Goal: Transaction & Acquisition: Obtain resource

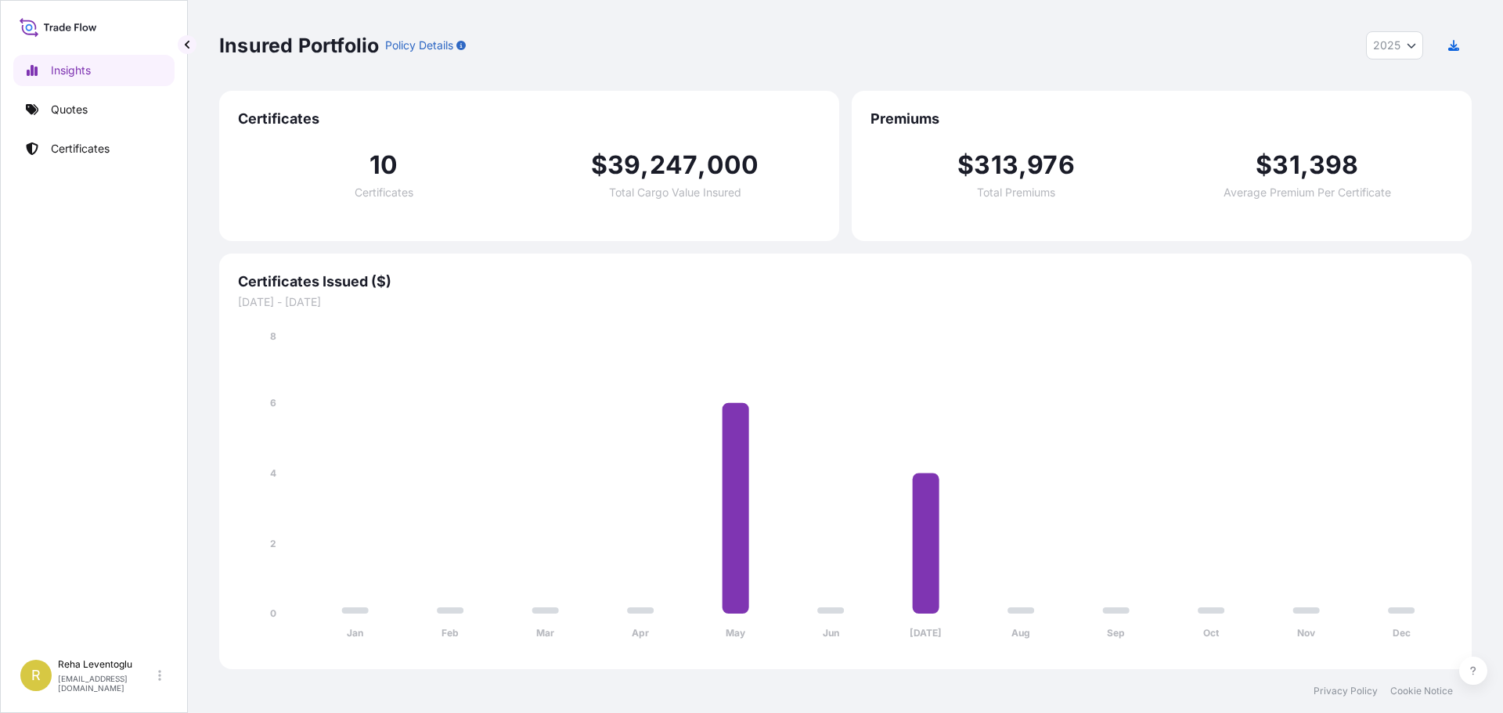
select select "2025"
click at [65, 148] on p "Certificates" at bounding box center [80, 149] width 59 height 16
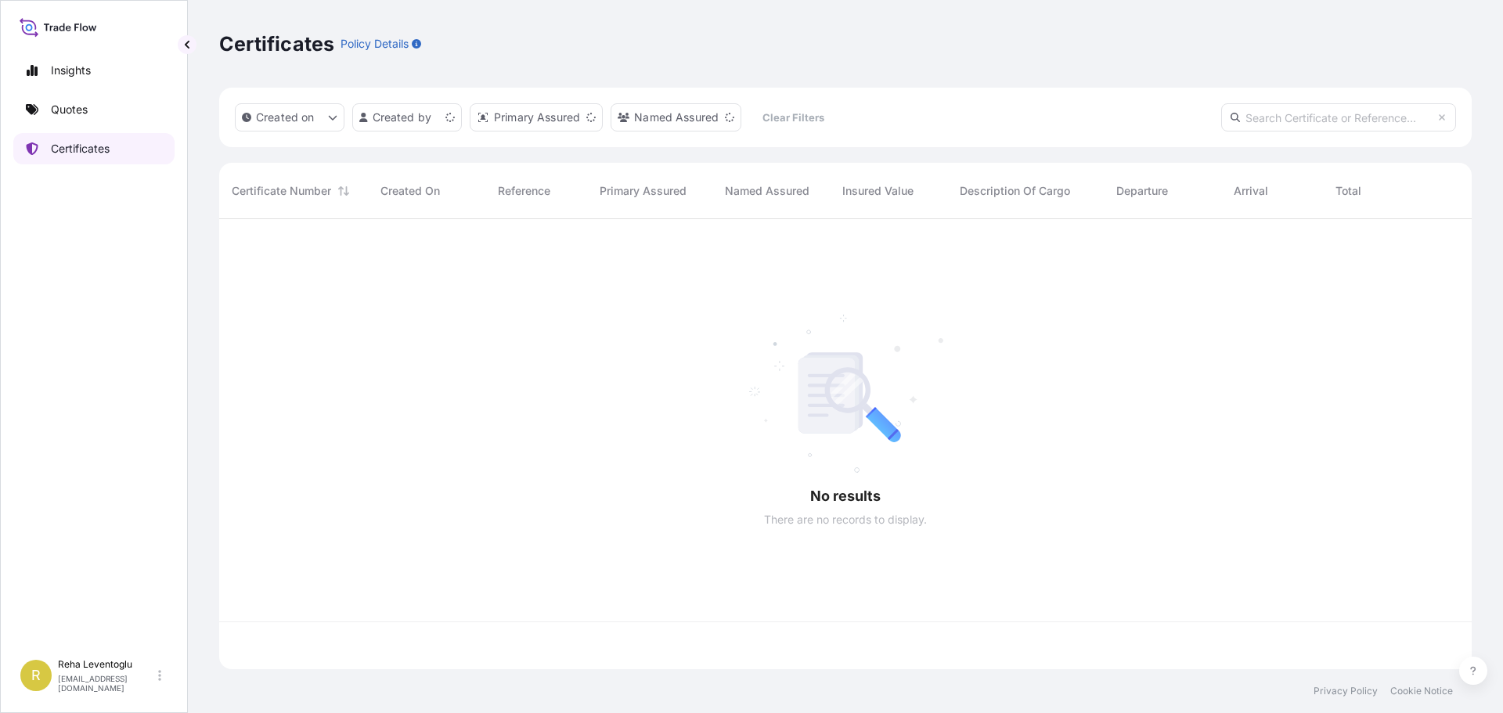
scroll to position [447, 1240]
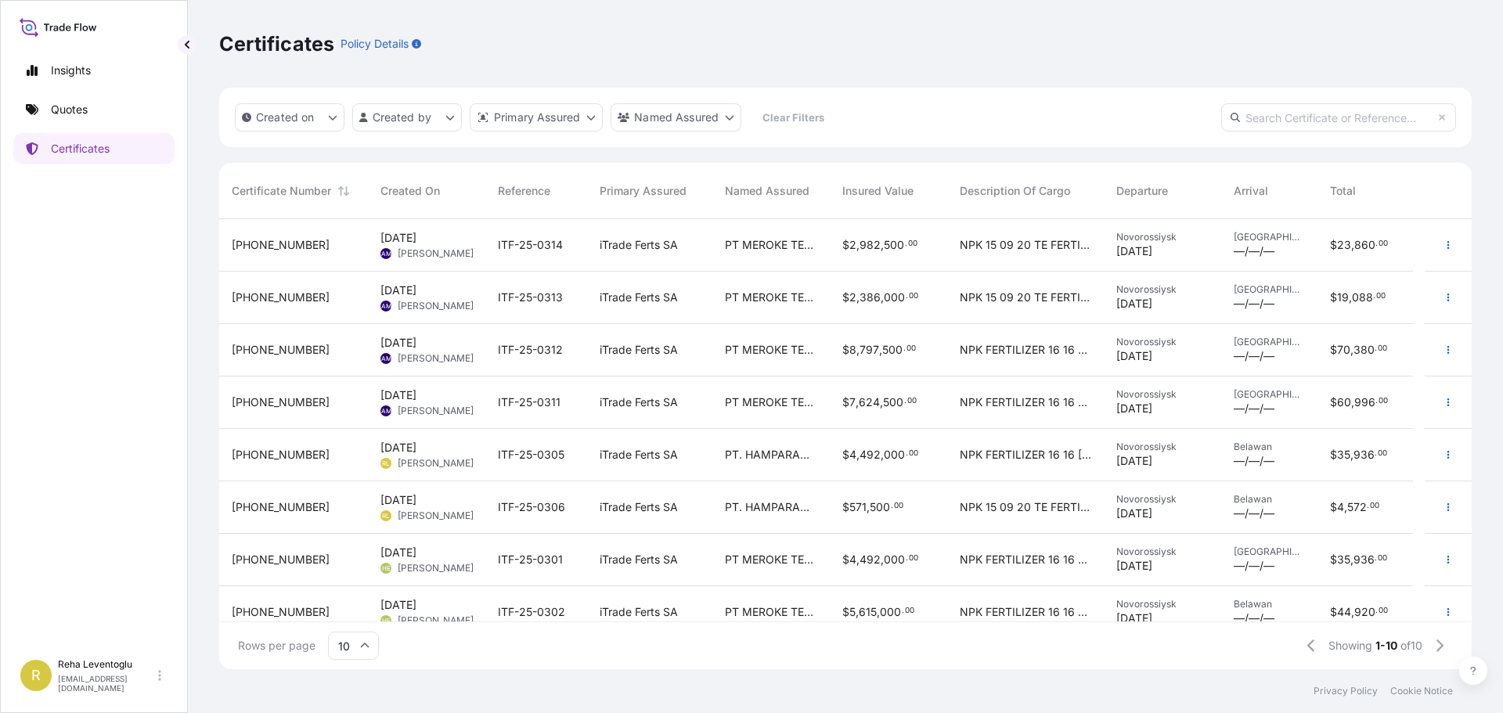
click at [461, 412] on span "[PERSON_NAME]" at bounding box center [436, 411] width 76 height 13
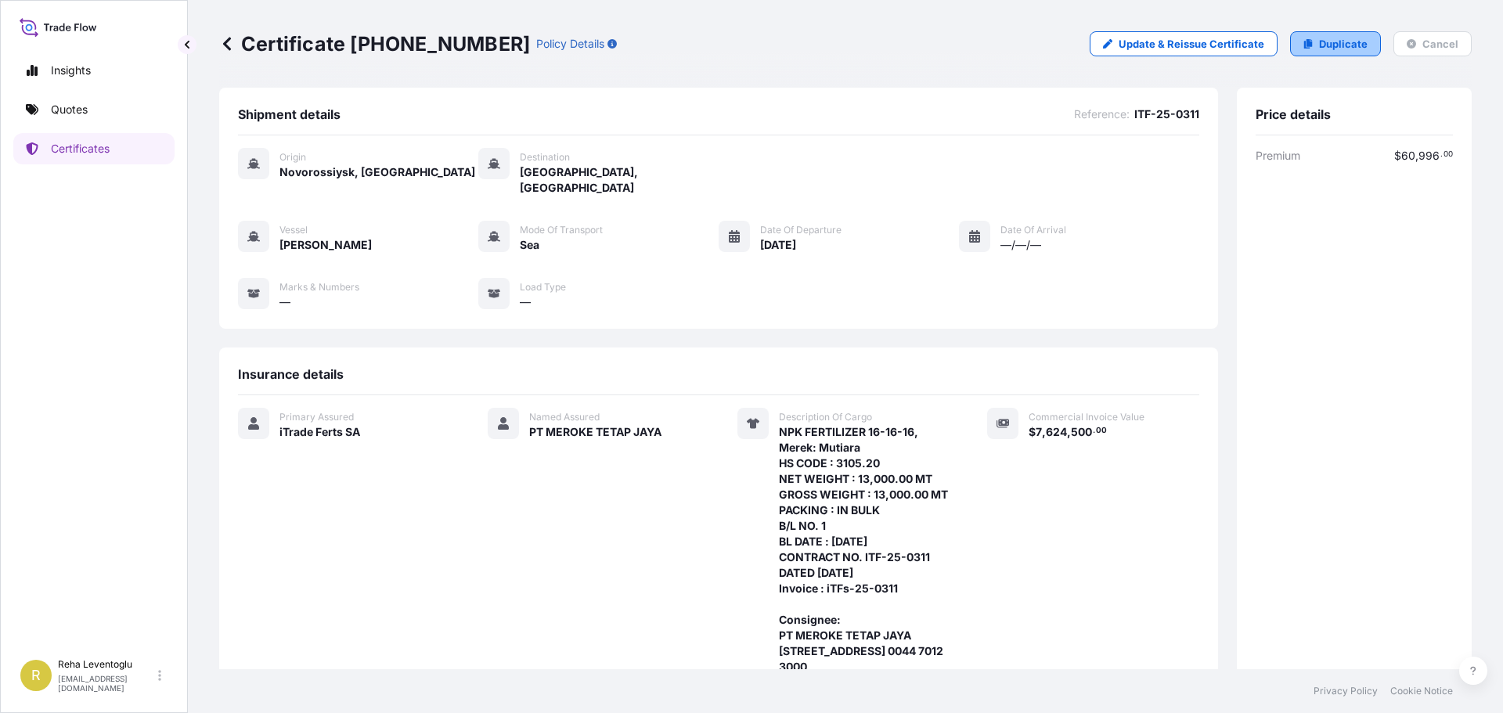
click at [1346, 34] on link "Duplicate" at bounding box center [1335, 43] width 91 height 25
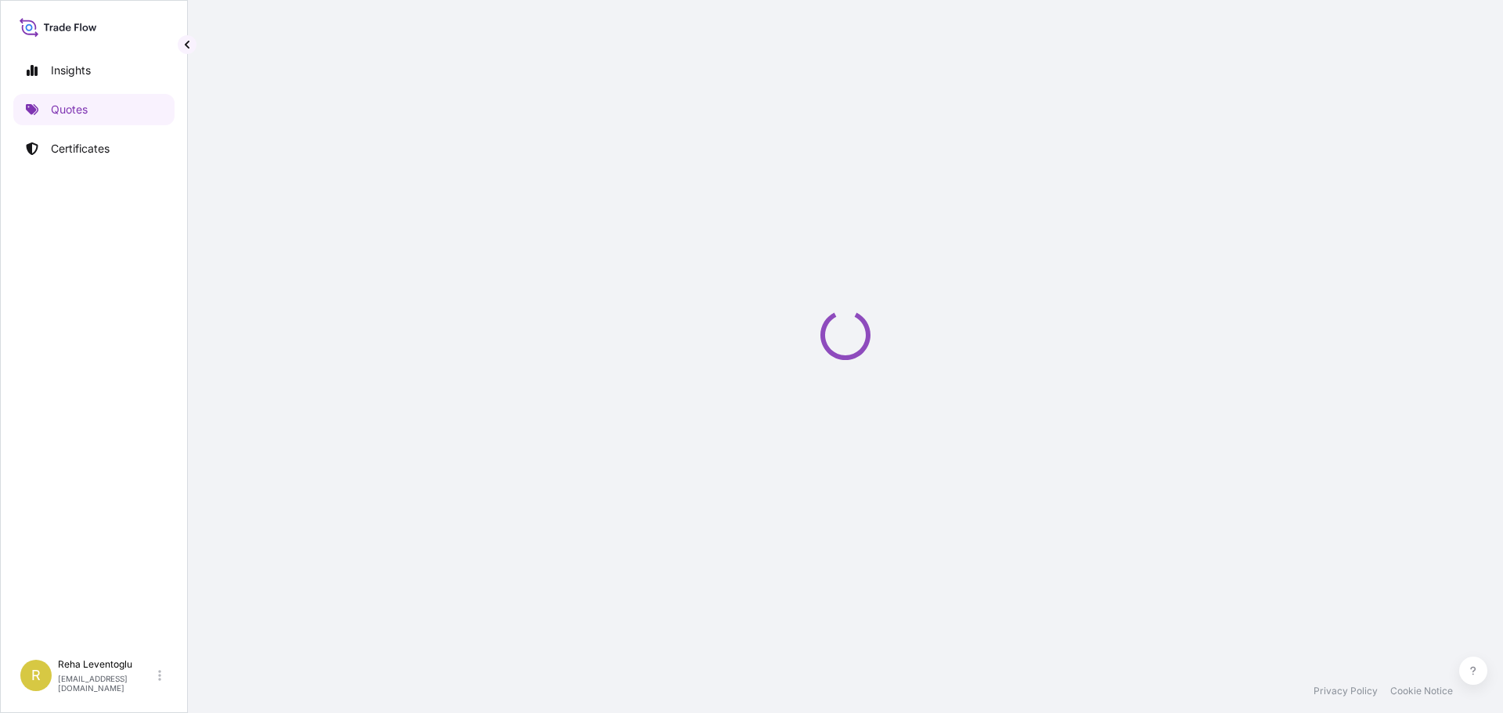
select select "Sea"
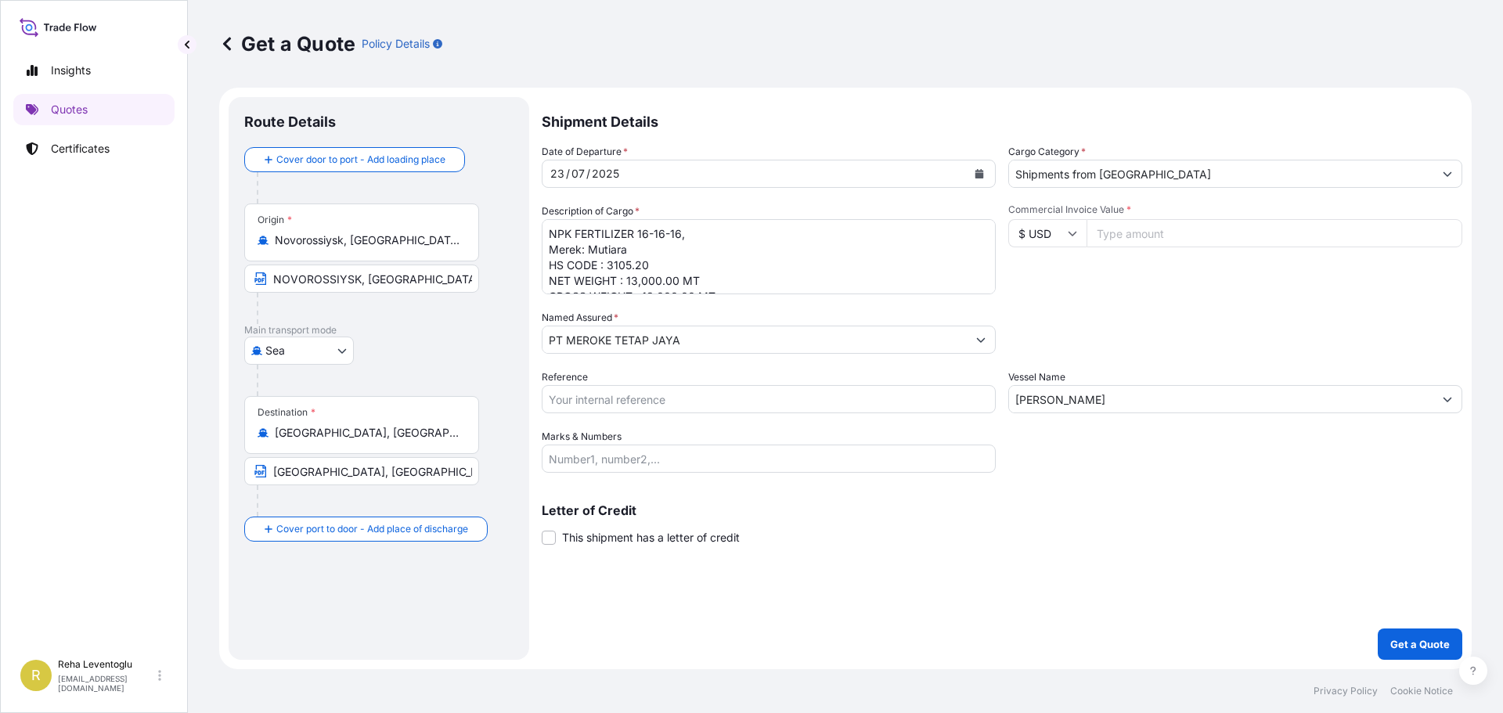
click at [286, 236] on input "Novorossiysk, [GEOGRAPHIC_DATA], [GEOGRAPHIC_DATA]" at bounding box center [367, 240] width 185 height 16
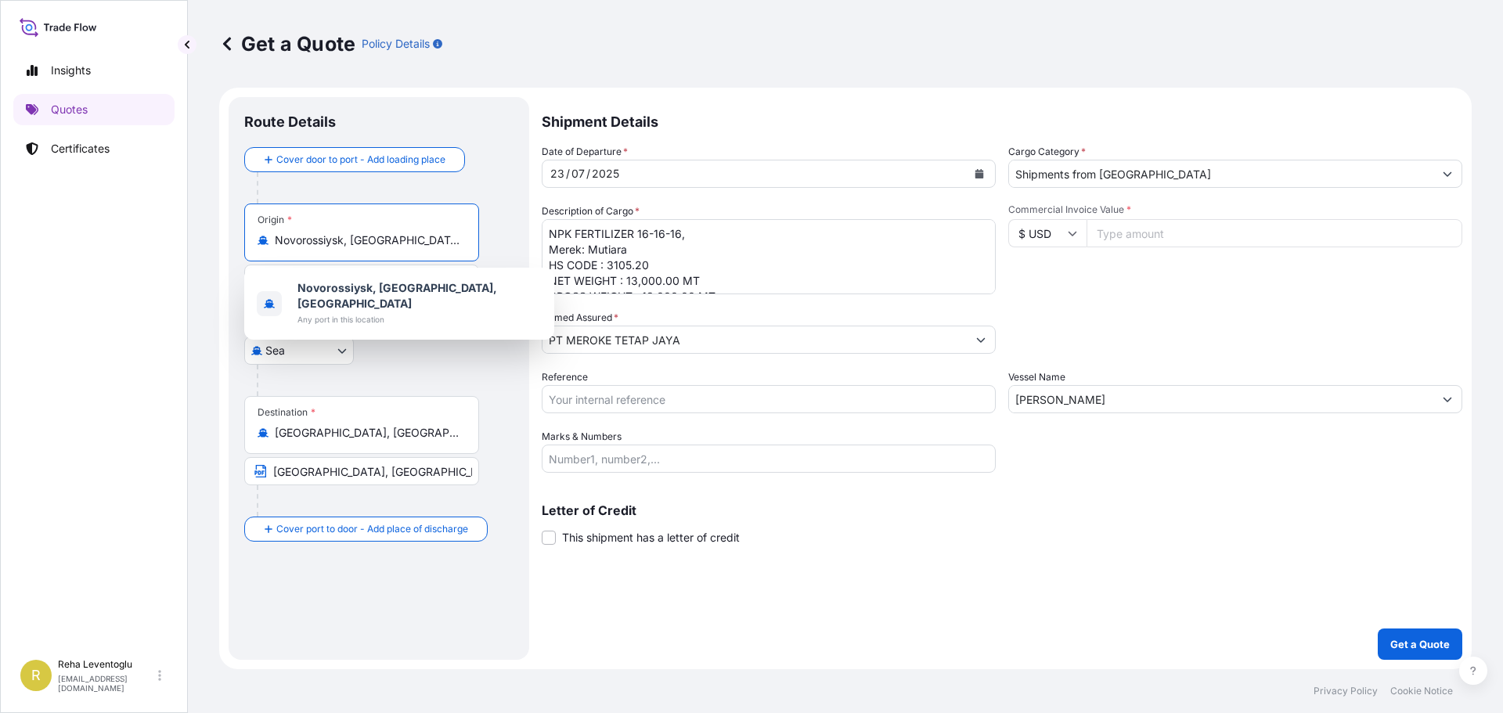
click at [286, 236] on input "Novorossiysk, [GEOGRAPHIC_DATA], [GEOGRAPHIC_DATA]" at bounding box center [367, 240] width 185 height 16
click at [306, 251] on div "Origin * [GEOGRAPHIC_DATA], [GEOGRAPHIC_DATA], [GEOGRAPHIC_DATA]" at bounding box center [361, 232] width 235 height 58
click at [306, 248] on input "Novorossiysk, [GEOGRAPHIC_DATA], [GEOGRAPHIC_DATA]" at bounding box center [367, 240] width 185 height 16
click at [423, 229] on div "Origin * [GEOGRAPHIC_DATA], [GEOGRAPHIC_DATA], [GEOGRAPHIC_DATA]" at bounding box center [361, 232] width 235 height 58
click at [423, 232] on input "Novorossiysk, [GEOGRAPHIC_DATA], [GEOGRAPHIC_DATA]" at bounding box center [367, 240] width 185 height 16
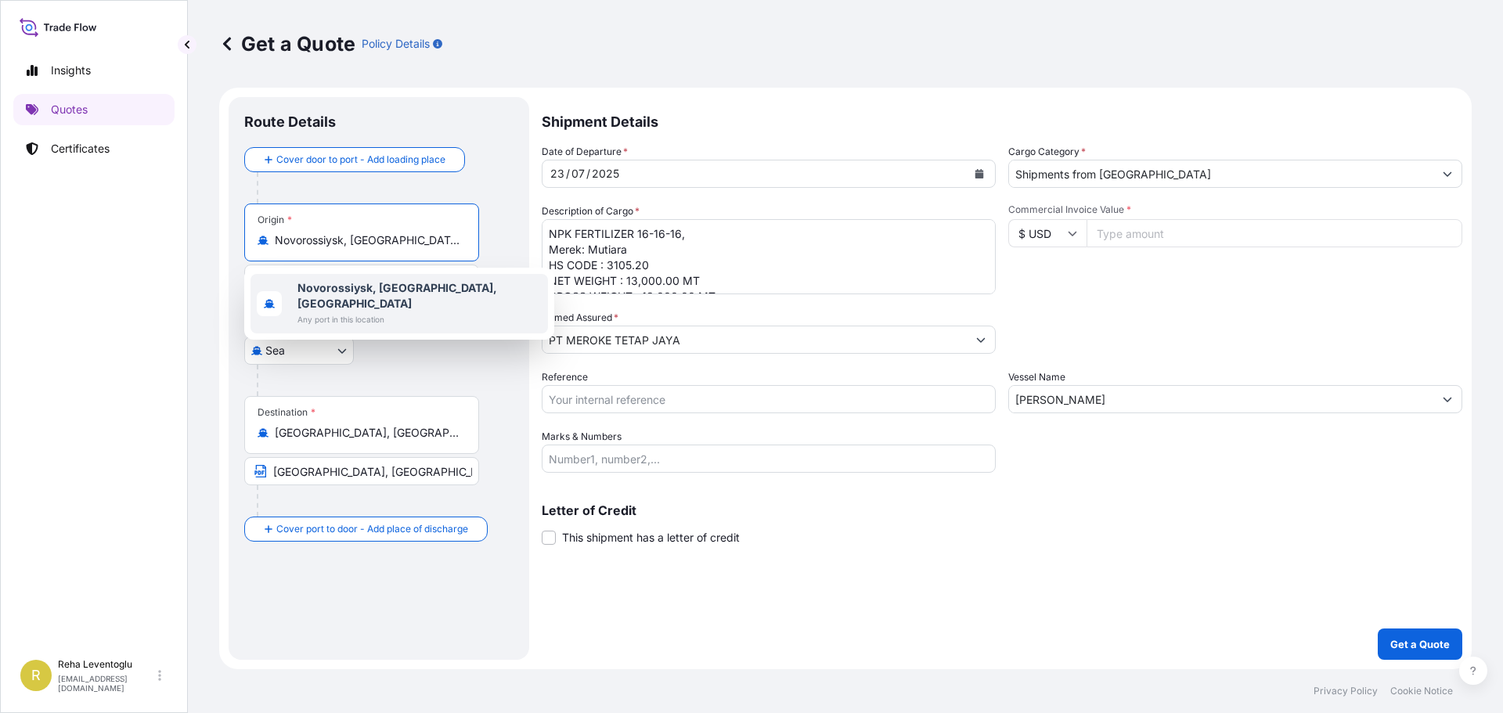
click at [343, 311] on span "Any port in this location" at bounding box center [419, 319] width 244 height 16
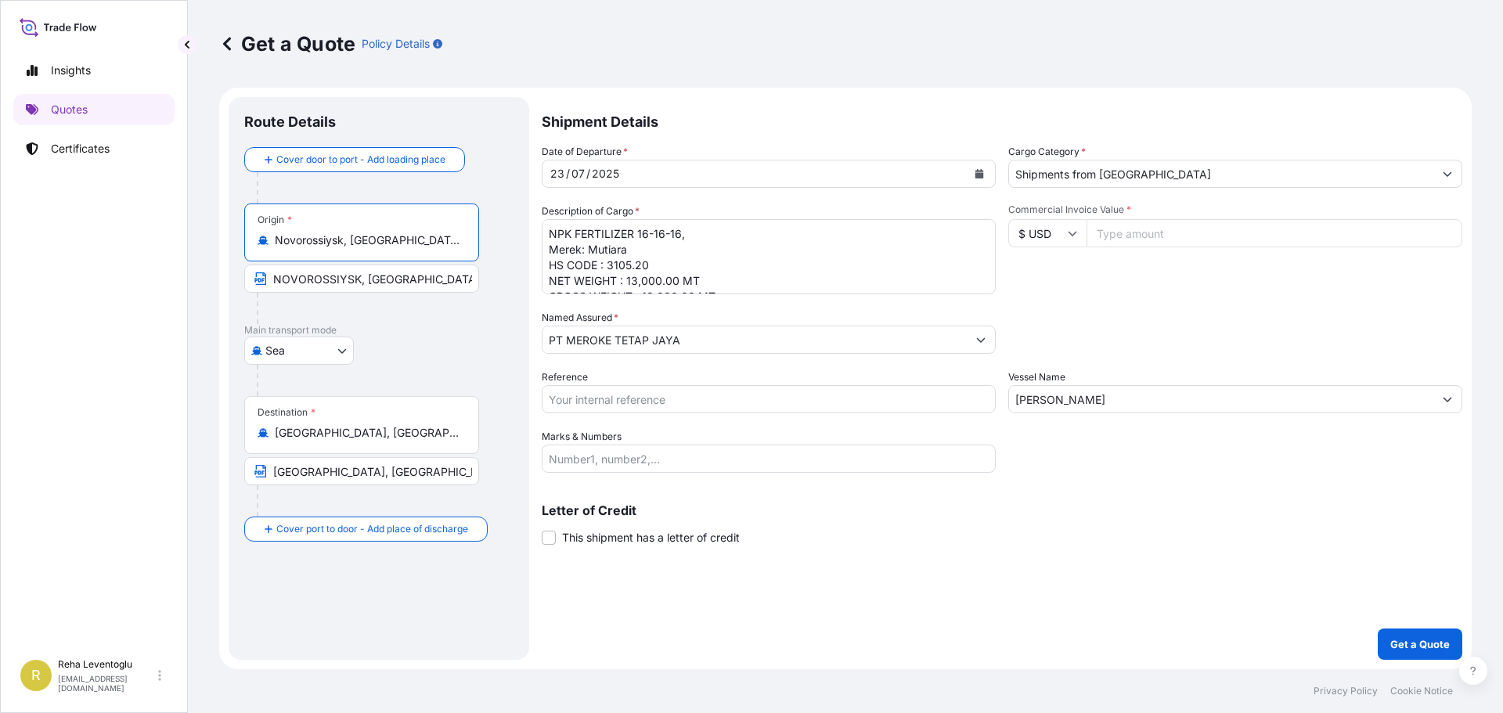
click at [290, 276] on input "NOVOROSSIYSK, [GEOGRAPHIC_DATA]" at bounding box center [361, 279] width 235 height 28
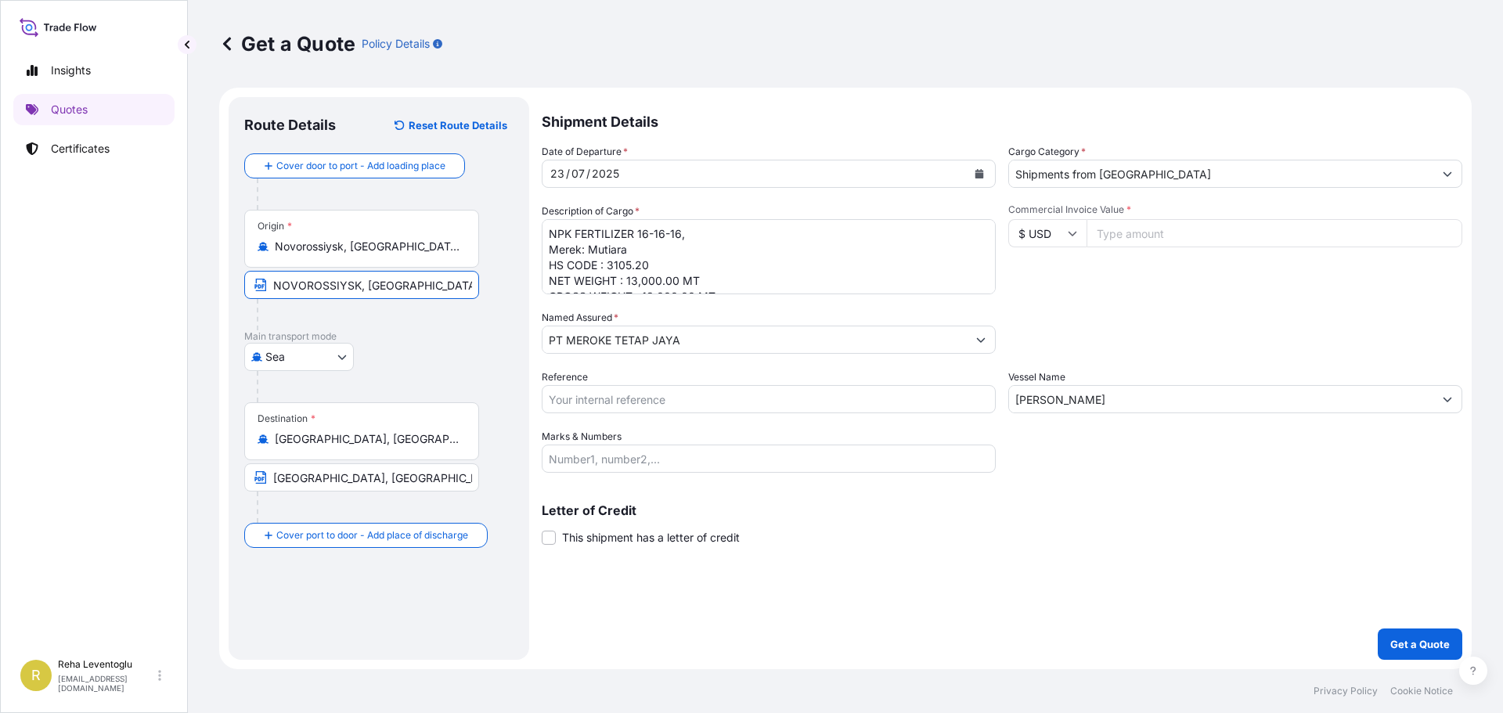
click at [290, 276] on input "NOVOROSSIYSK, [GEOGRAPHIC_DATA]" at bounding box center [361, 285] width 235 height 28
type input "TAMAN, [GEOGRAPHIC_DATA]"
click at [300, 222] on div "Origin * [GEOGRAPHIC_DATA], [GEOGRAPHIC_DATA], [GEOGRAPHIC_DATA]" at bounding box center [361, 239] width 235 height 58
click at [300, 239] on input "Novorossiysk, [GEOGRAPHIC_DATA], [GEOGRAPHIC_DATA]" at bounding box center [367, 247] width 185 height 16
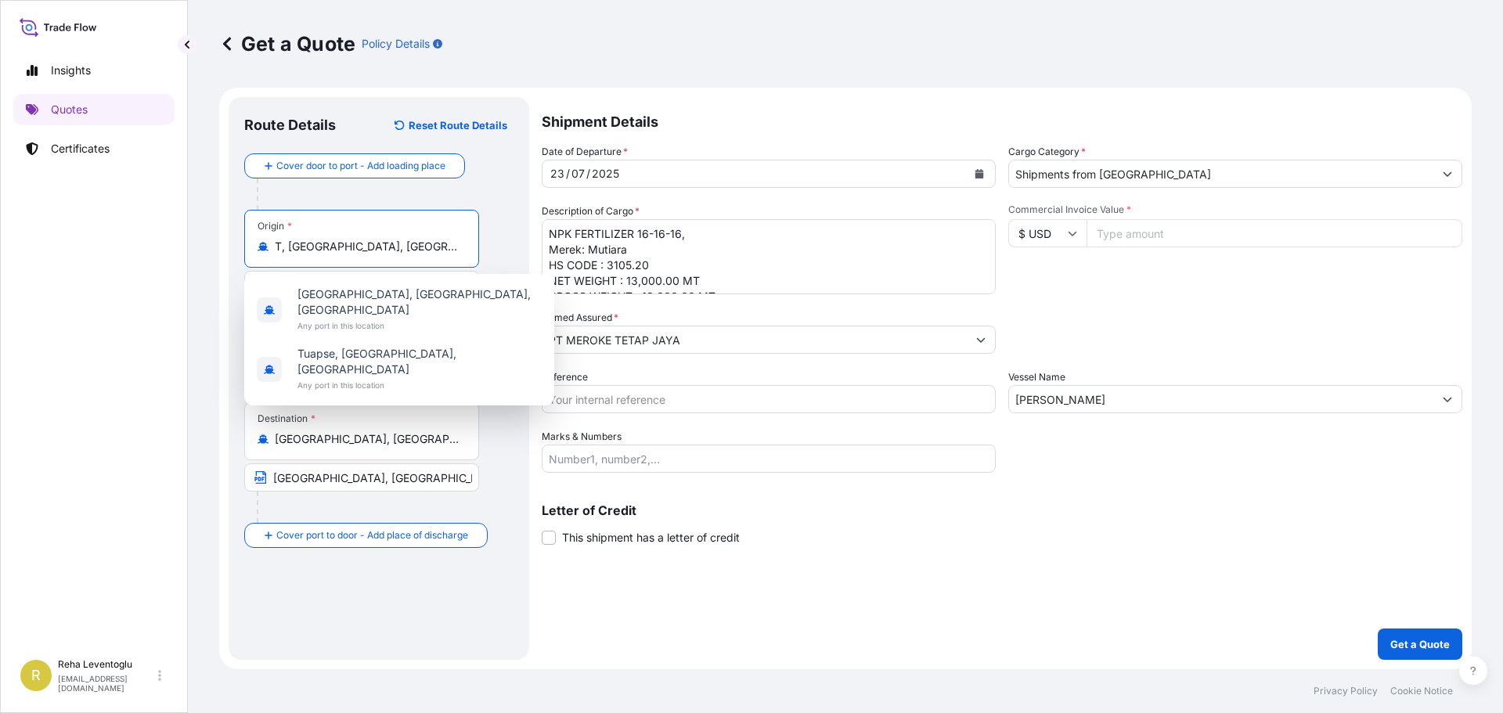
click at [307, 250] on input "T, [GEOGRAPHIC_DATA], [GEOGRAPHIC_DATA]" at bounding box center [367, 247] width 185 height 16
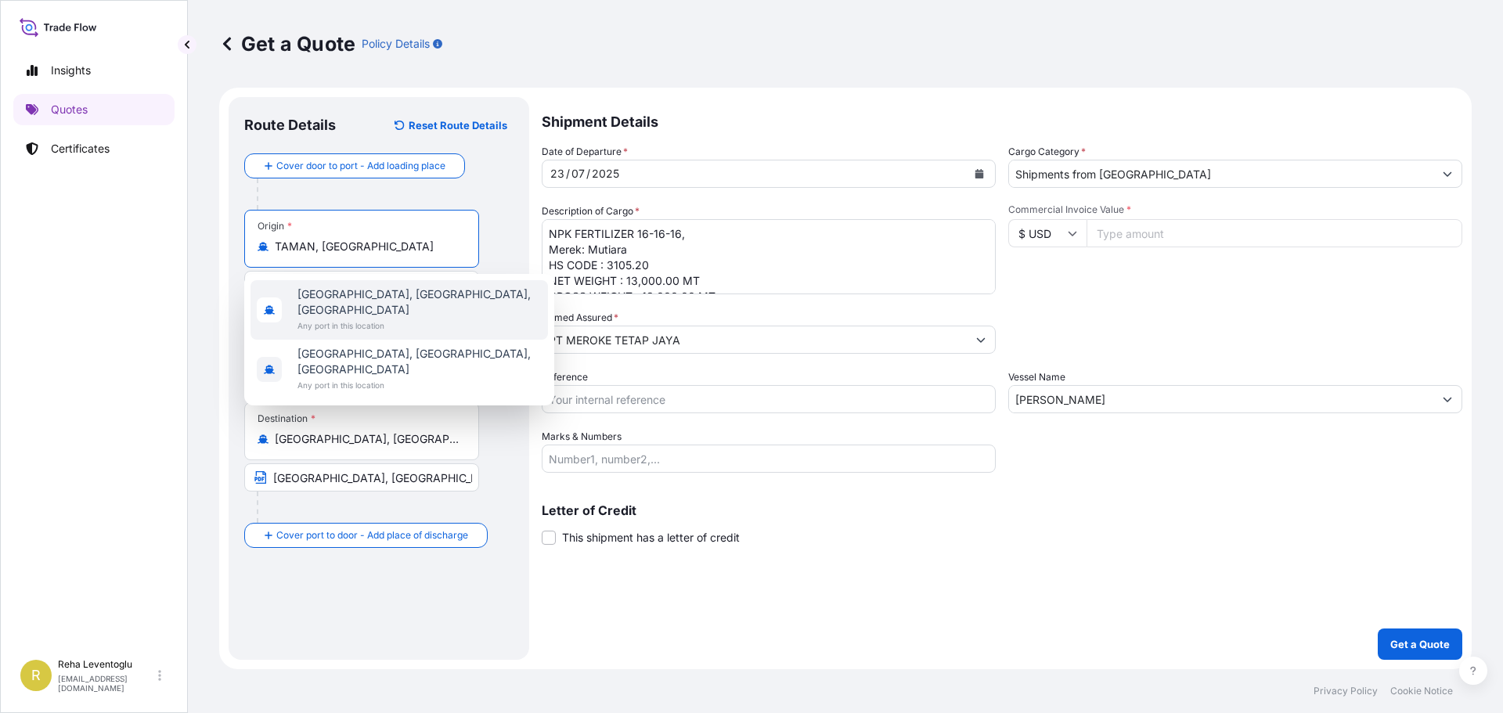
click at [315, 293] on span "[GEOGRAPHIC_DATA], [GEOGRAPHIC_DATA], [GEOGRAPHIC_DATA]" at bounding box center [419, 301] width 244 height 31
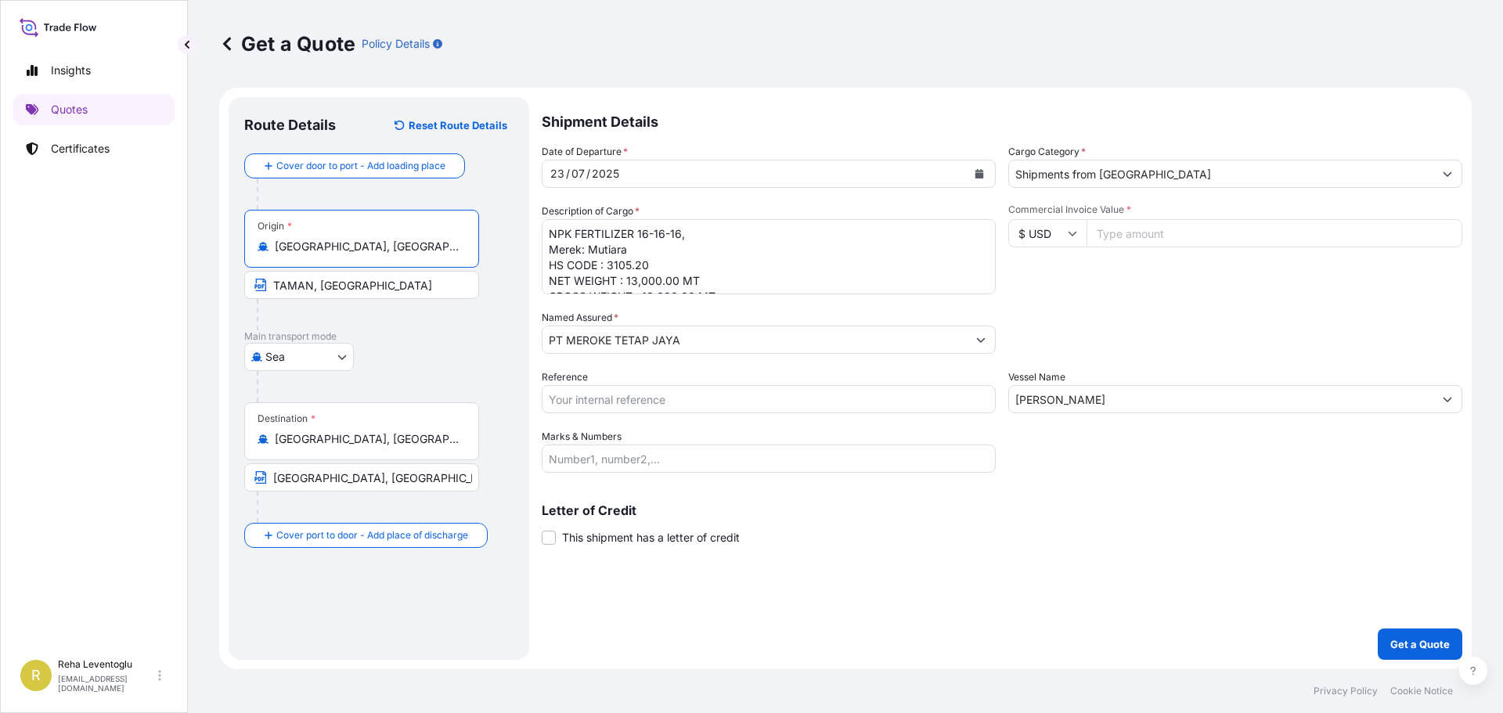
type input "[GEOGRAPHIC_DATA], [GEOGRAPHIC_DATA], [GEOGRAPHIC_DATA]"
click at [591, 167] on div "2025" at bounding box center [605, 173] width 31 height 19
click at [981, 167] on button "Calendar" at bounding box center [979, 173] width 25 height 25
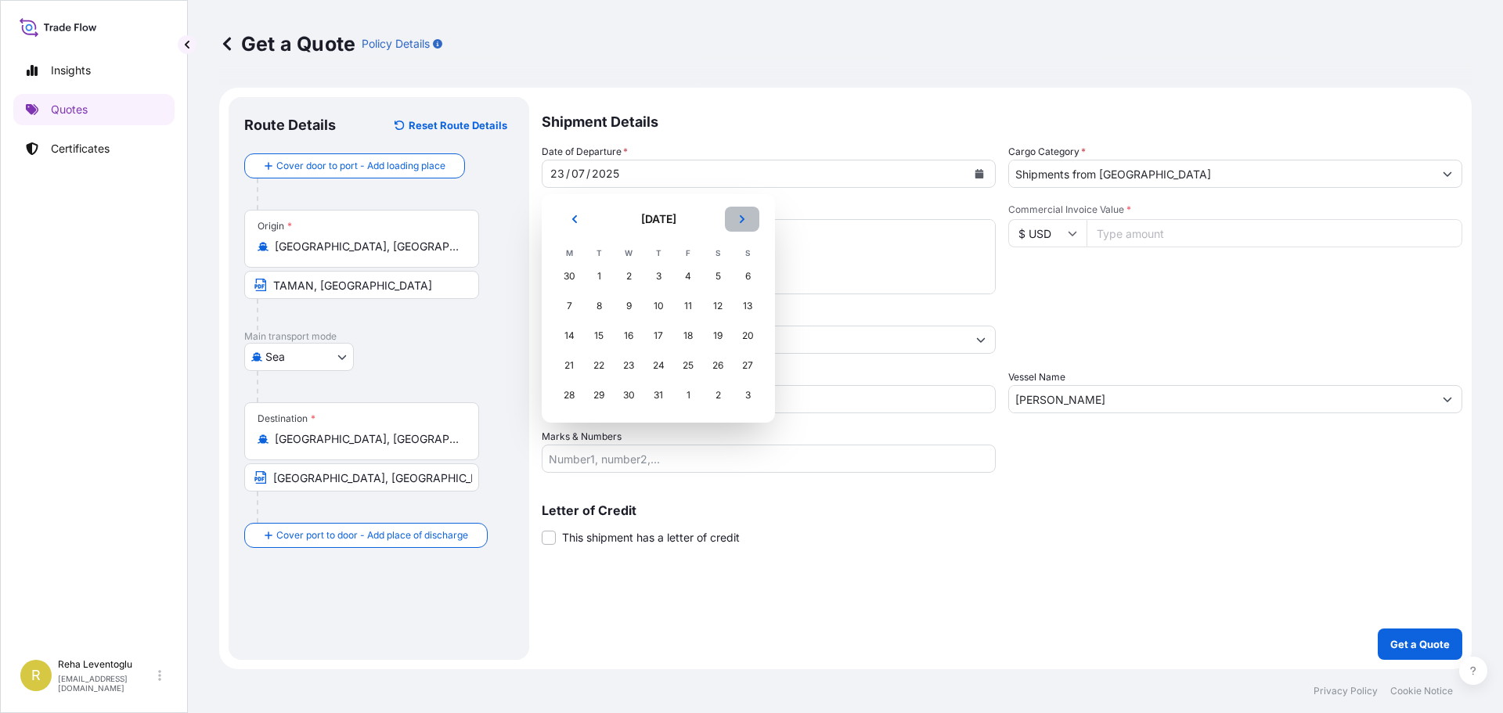
click at [744, 215] on icon "Next" at bounding box center [741, 218] width 9 height 9
click at [750, 273] on div "7" at bounding box center [747, 276] width 28 height 28
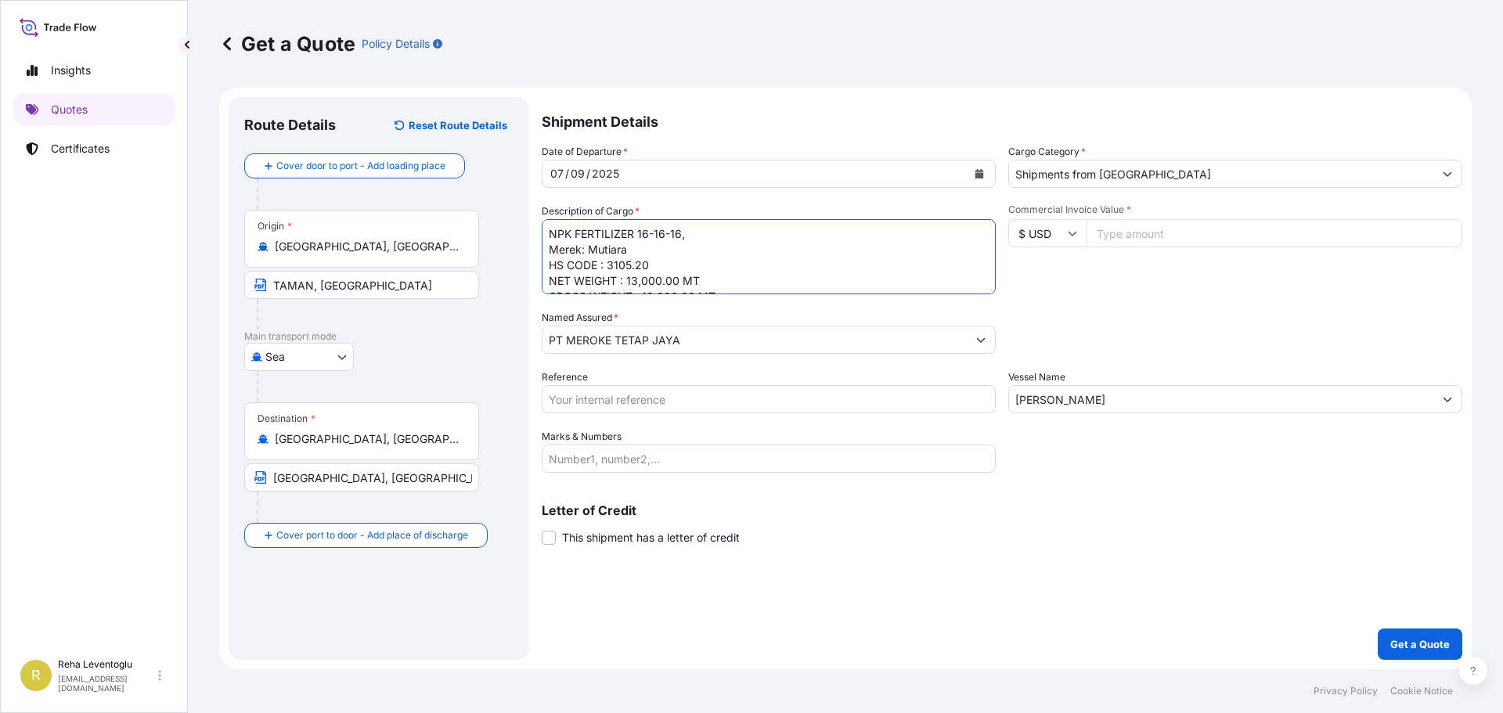
click at [674, 252] on textarea "NPK FERTILIZER 16-16-16, Merek: Mutiara HS CODE : 3105.20 NET WEIGHT : 13,000.0…" at bounding box center [769, 256] width 454 height 75
click at [607, 286] on textarea "NPK FERTILIZER 16-16-16, Merek: Mutiara HS CODE : 3105.20 NET WEIGHT : 13,000.0…" at bounding box center [769, 256] width 454 height 75
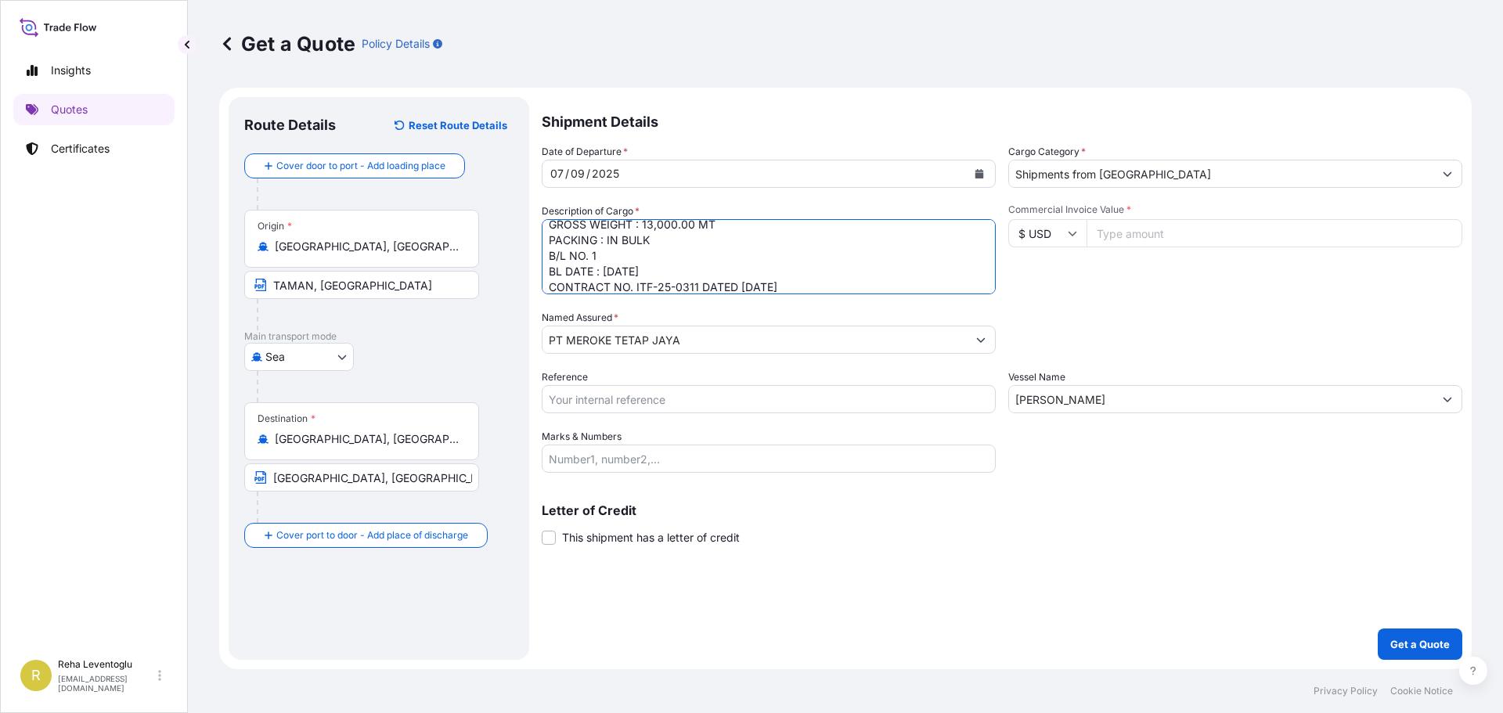
click at [637, 283] on textarea "NPK FERTILIZER 16-16-16, Merek: Mutiara HS CODE : 3105.20 NET WEIGHT : 13,000.0…" at bounding box center [769, 256] width 454 height 75
click at [771, 181] on div "[DATE]" at bounding box center [754, 174] width 424 height 28
click at [690, 286] on textarea "NPK FERTILIZER 16-16-16, Merek: Mutiara HS CODE : 3105.20 NET WEIGHT : 13,000.0…" at bounding box center [769, 256] width 454 height 75
click at [759, 286] on textarea "NPK FERTILIZER 16-16-16, Merek: Mutiara HS CODE : 3105.20 NET WEIGHT : 13,000.0…" at bounding box center [769, 256] width 454 height 75
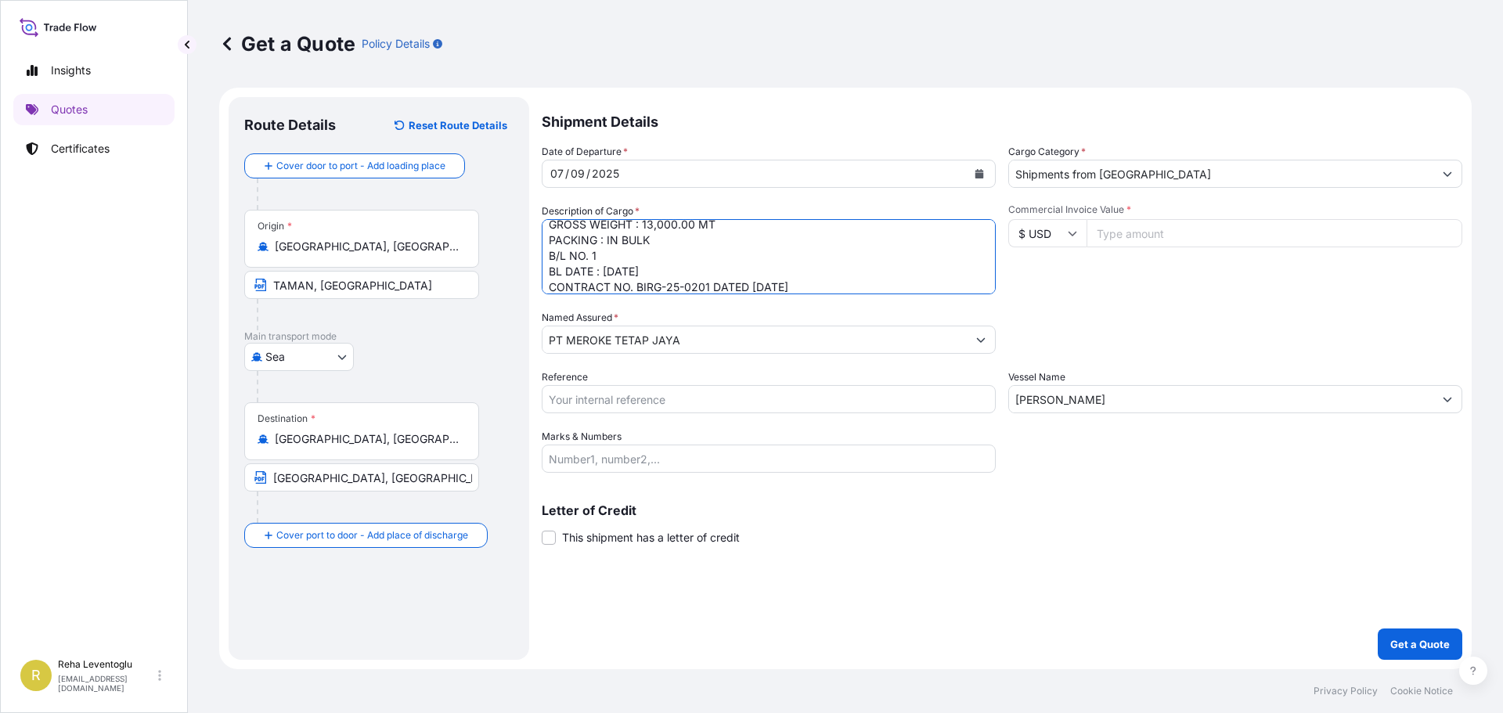
click at [759, 286] on textarea "NPK FERTILIZER 16-16-16, Merek: Mutiara HS CODE : 3105.20 NET WEIGHT : 13,000.0…" at bounding box center [769, 256] width 454 height 75
click at [754, 289] on textarea "NPK FERTILIZER 16-16-16, Merek: Mutiara HS CODE : 3105.20 NET WEIGHT : 13,000.0…" at bounding box center [769, 256] width 454 height 75
click at [762, 286] on textarea "NPK FERTILIZER 16-16-16, Merek: Mutiara HS CODE : 3105.20 NET WEIGHT : 13,000.0…" at bounding box center [769, 256] width 454 height 75
click at [610, 287] on textarea "NPK FERTILIZER 16-16-16, Merek: Mutiara HS CODE : 3105.20 NET WEIGHT : 13,000.0…" at bounding box center [769, 256] width 454 height 75
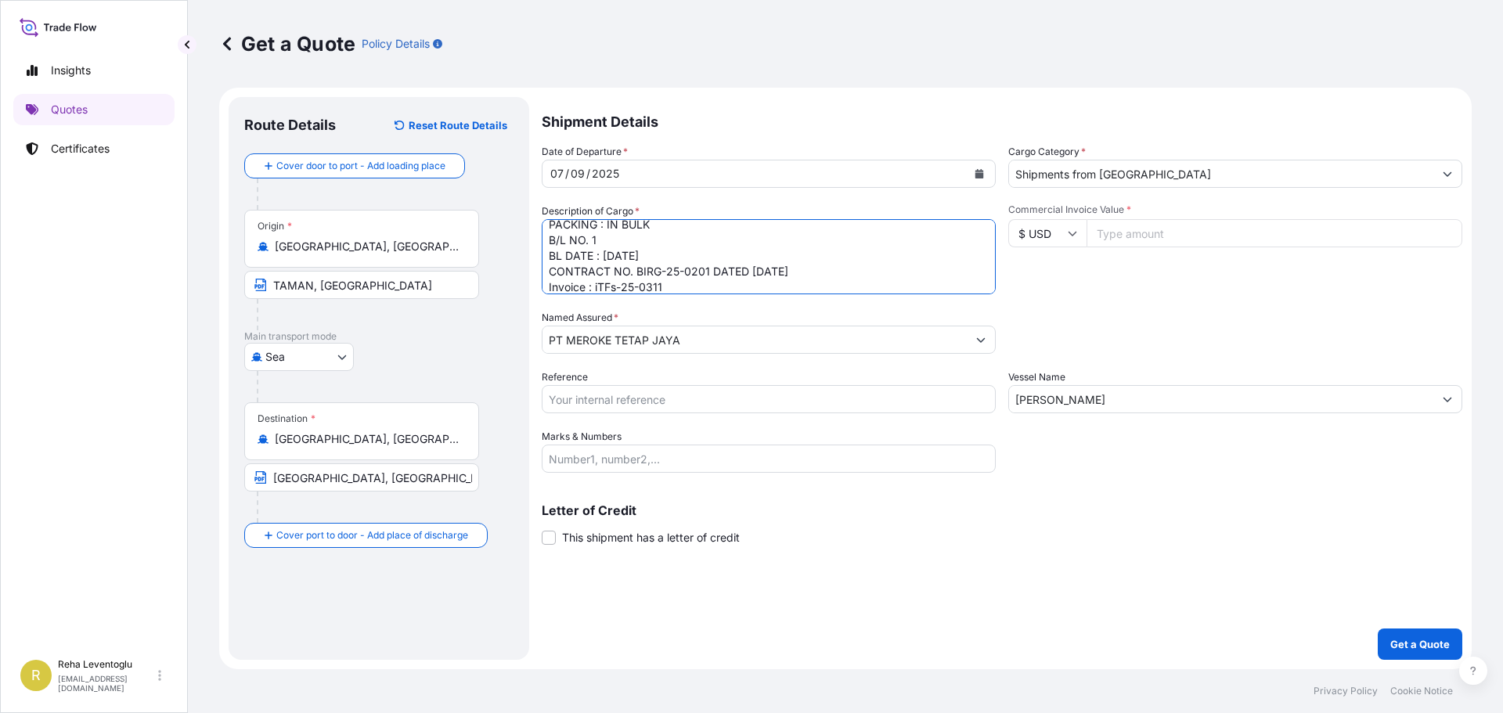
click at [610, 287] on textarea "NPK FERTILIZER 16-16-16, Merek: Mutiara HS CODE : 3105.20 NET WEIGHT : 13,000.0…" at bounding box center [769, 256] width 454 height 75
drag, startPoint x: 684, startPoint y: 285, endPoint x: 669, endPoint y: 282, distance: 15.2
click at [669, 284] on textarea "NPK FERTILIZER 16-16-16, Merek: Mutiara HS CODE : 3105.20 NET WEIGHT : 13,000.0…" at bounding box center [769, 256] width 454 height 75
click at [693, 248] on textarea "NPK FERTILIZER 16-16-16, Merek: Mutiara HS CODE : 3105.20 NET WEIGHT : 13,000.0…" at bounding box center [769, 256] width 454 height 75
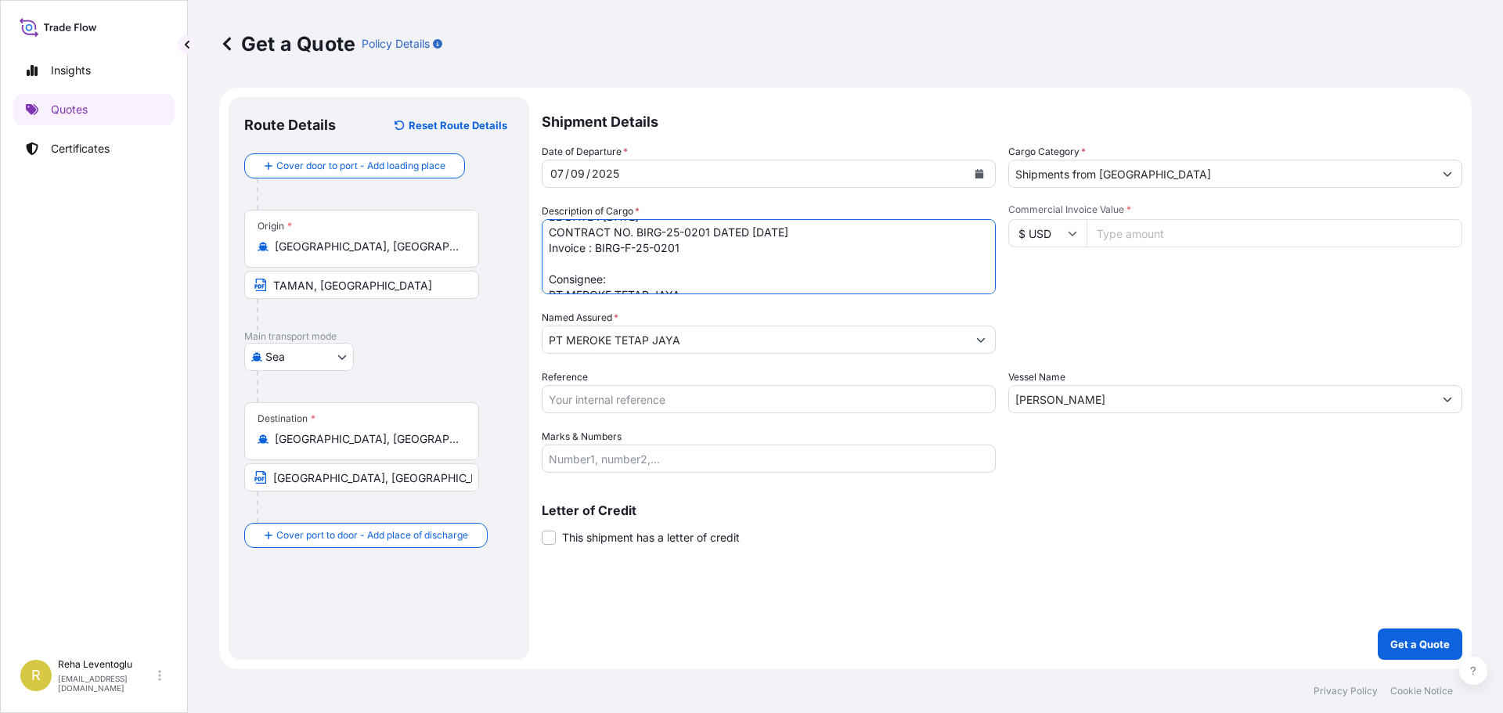
type textarea "NPK FERTILIZER 16-16-16, Merek: Mutiara HS CODE : 3105.20 NET WEIGHT : 13,000.0…"
click at [1084, 170] on input "Shipments from [GEOGRAPHIC_DATA]" at bounding box center [1221, 174] width 424 height 28
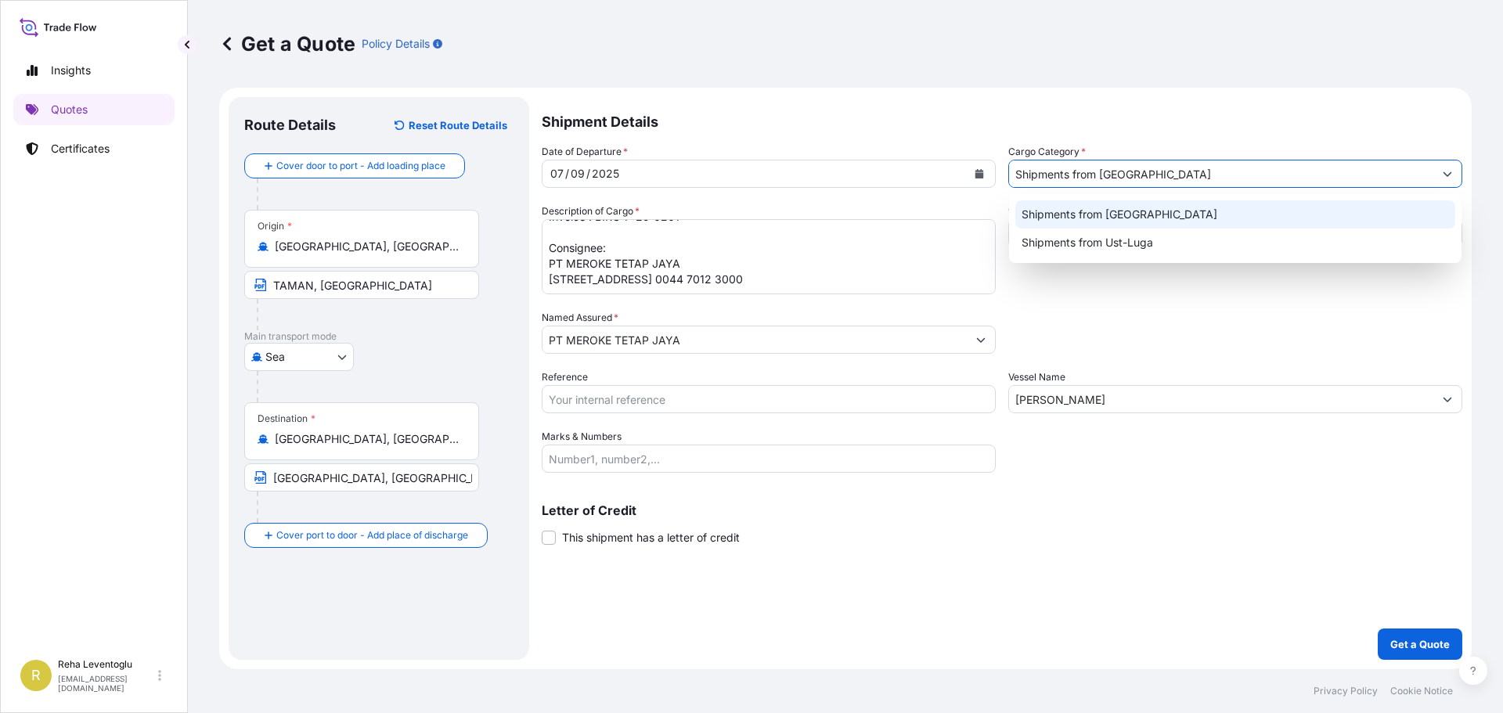
drag, startPoint x: 1197, startPoint y: 167, endPoint x: 1103, endPoint y: 170, distance: 94.7
click at [1103, 170] on input "Shipments from [GEOGRAPHIC_DATA]" at bounding box center [1221, 174] width 424 height 28
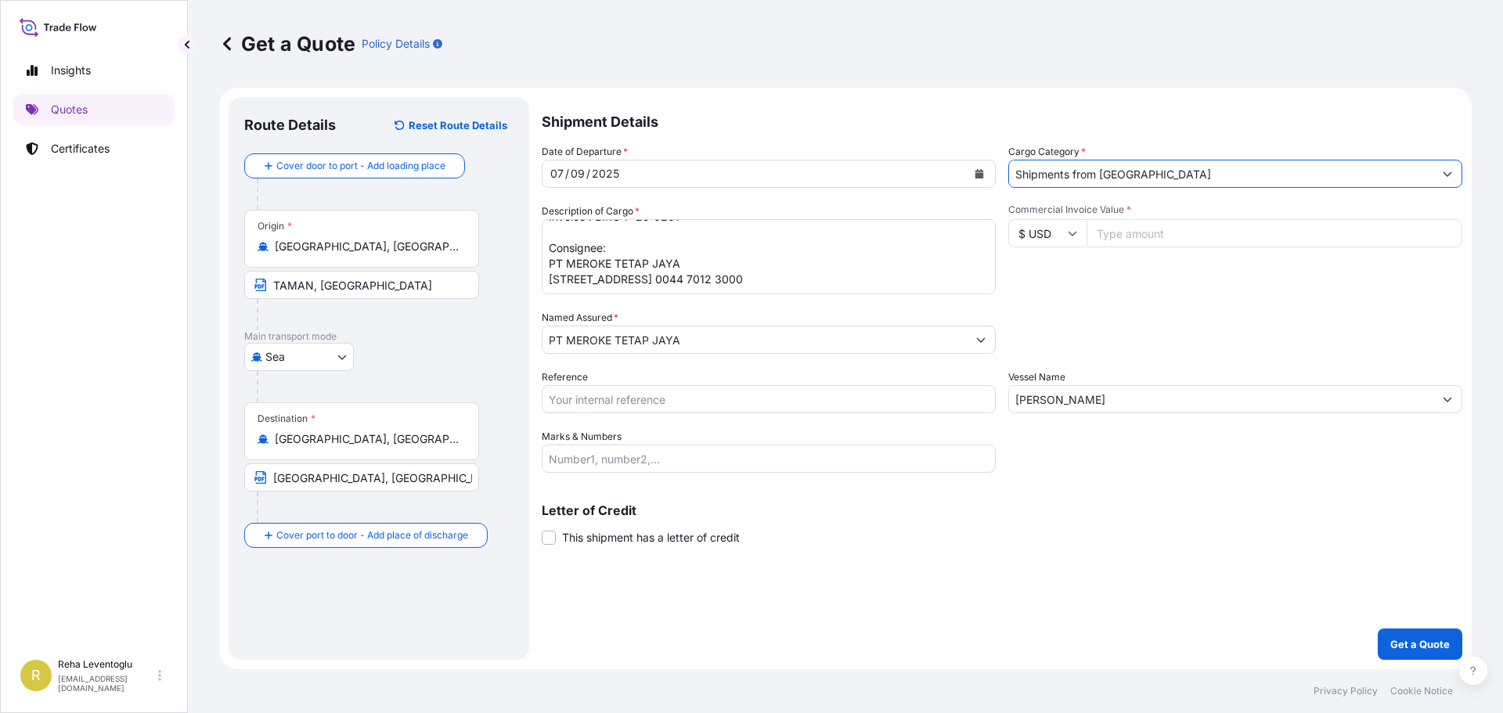
type input "Shipments from [GEOGRAPHIC_DATA]"
click at [1161, 232] on input "Commercial Invoice Value *" at bounding box center [1274, 233] width 376 height 28
type input "7676500"
click at [1095, 405] on input "[PERSON_NAME]" at bounding box center [1221, 399] width 424 height 28
drag, startPoint x: 1100, startPoint y: 404, endPoint x: 1014, endPoint y: 405, distance: 85.3
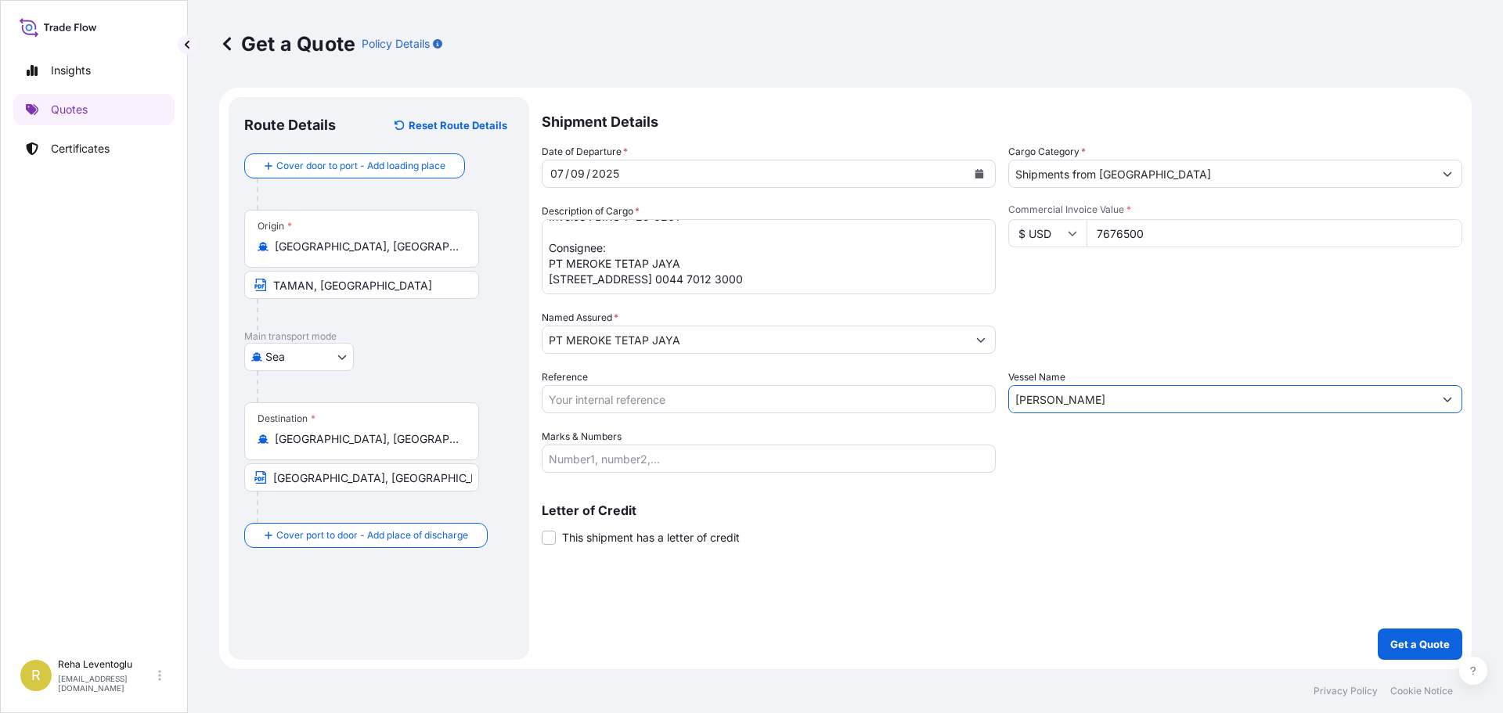
click at [1014, 405] on input "[PERSON_NAME]" at bounding box center [1221, 399] width 424 height 28
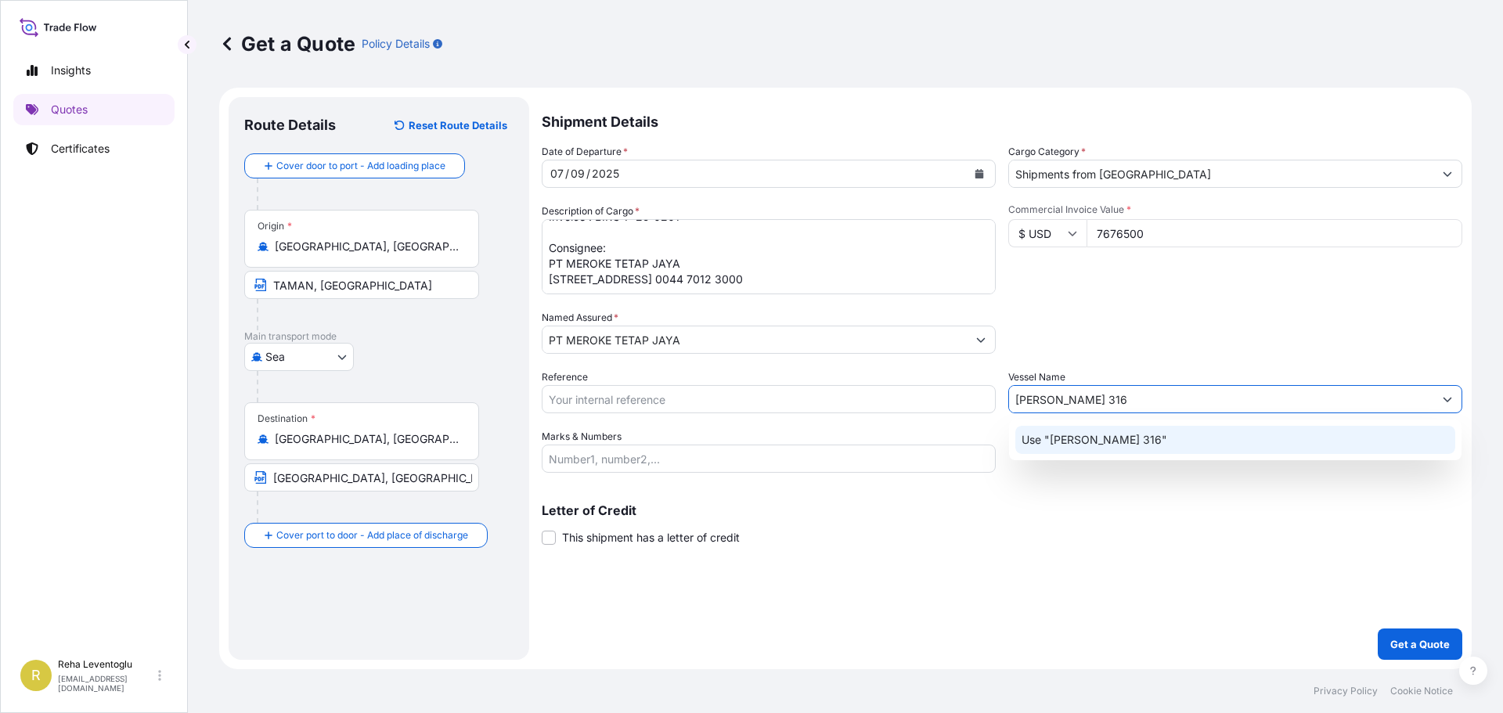
click at [1031, 402] on input "[PERSON_NAME] 316" at bounding box center [1221, 399] width 424 height 28
click at [1085, 449] on div "Use "NING FENG 316"" at bounding box center [1235, 440] width 440 height 28
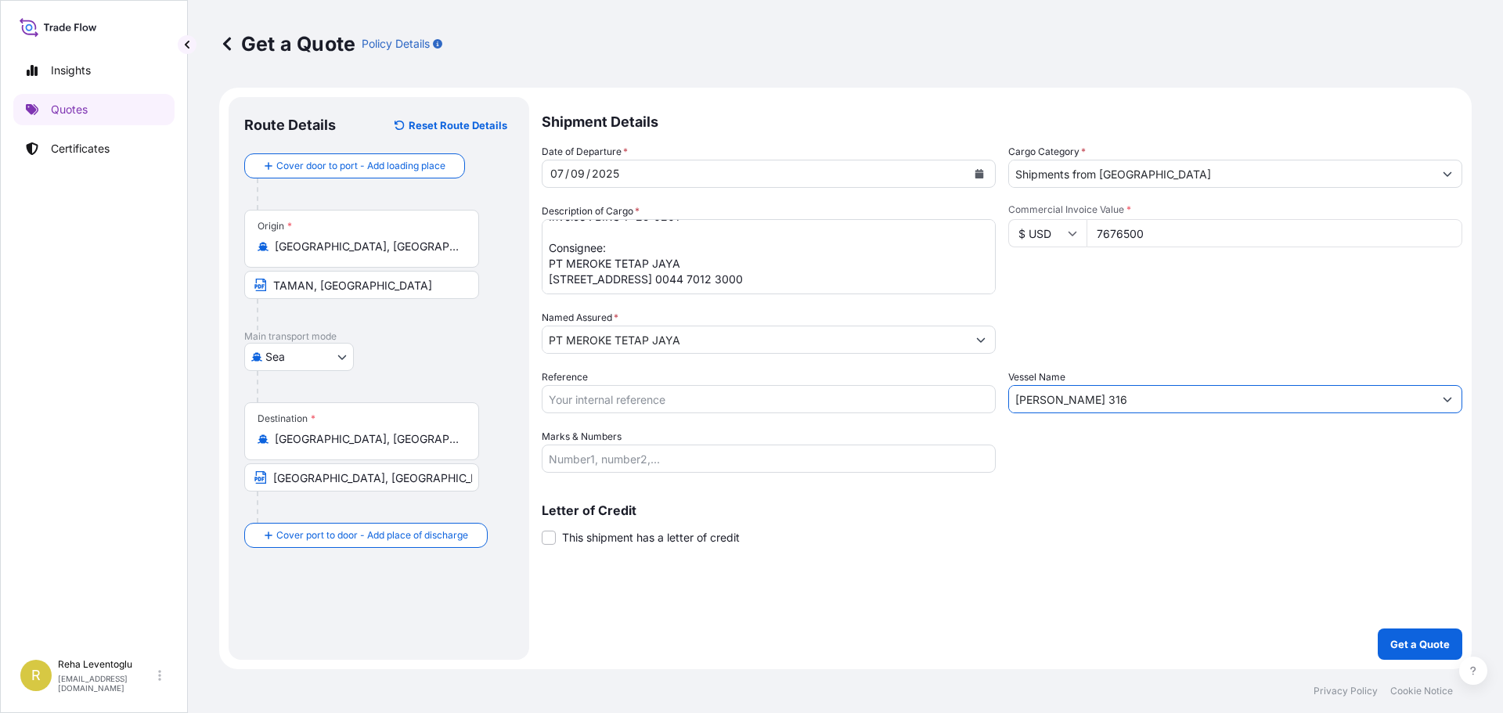
type input "[PERSON_NAME] 316"
click at [1439, 635] on button "Get a Quote" at bounding box center [1419, 643] width 85 height 31
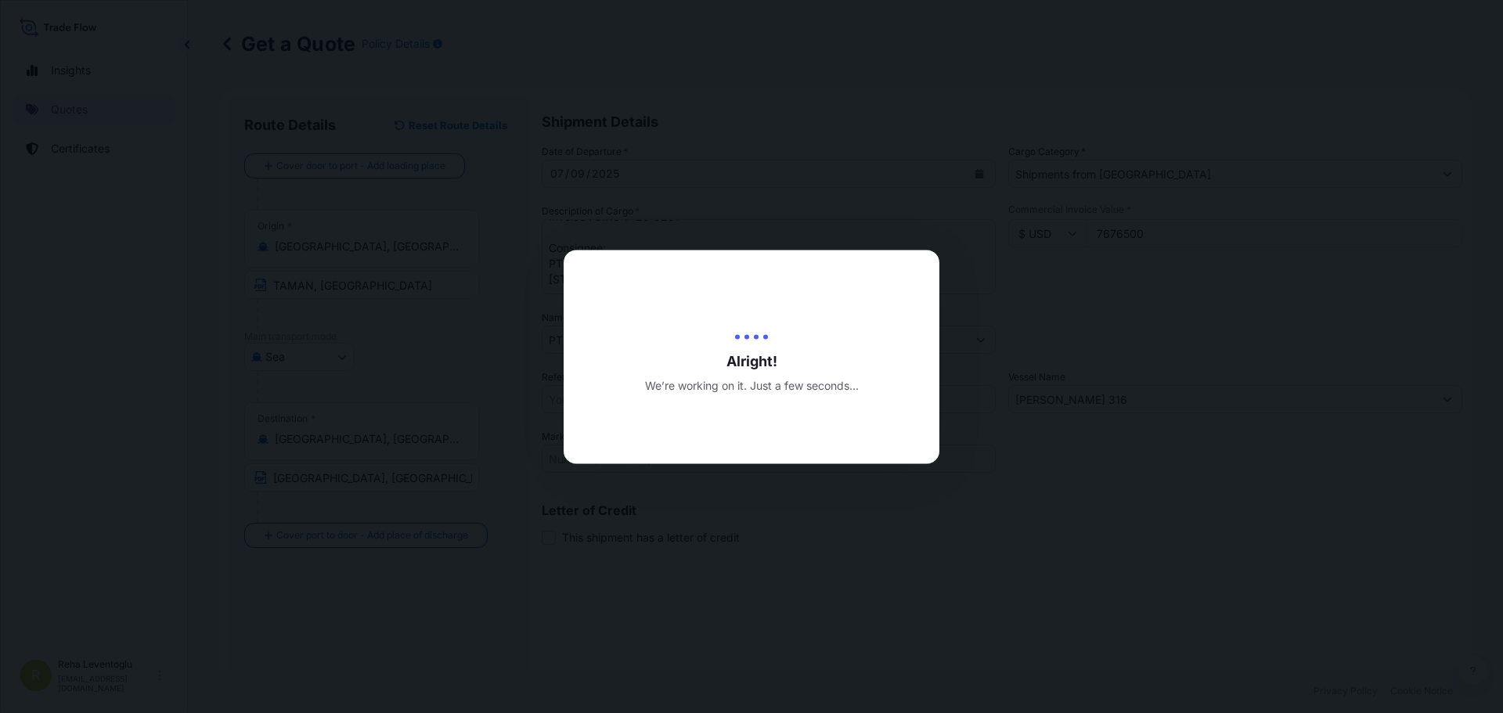
type input "[DATE]"
select select "Sea"
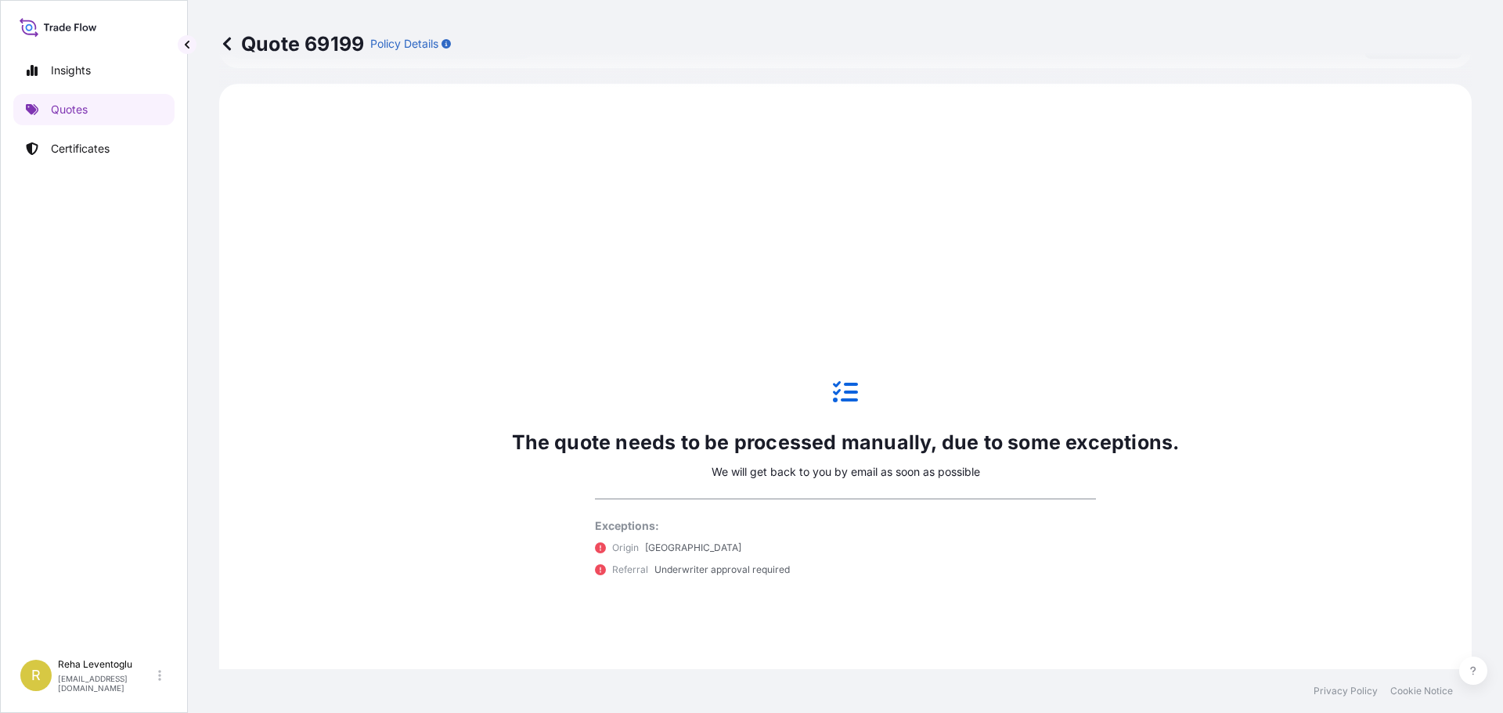
scroll to position [536, 0]
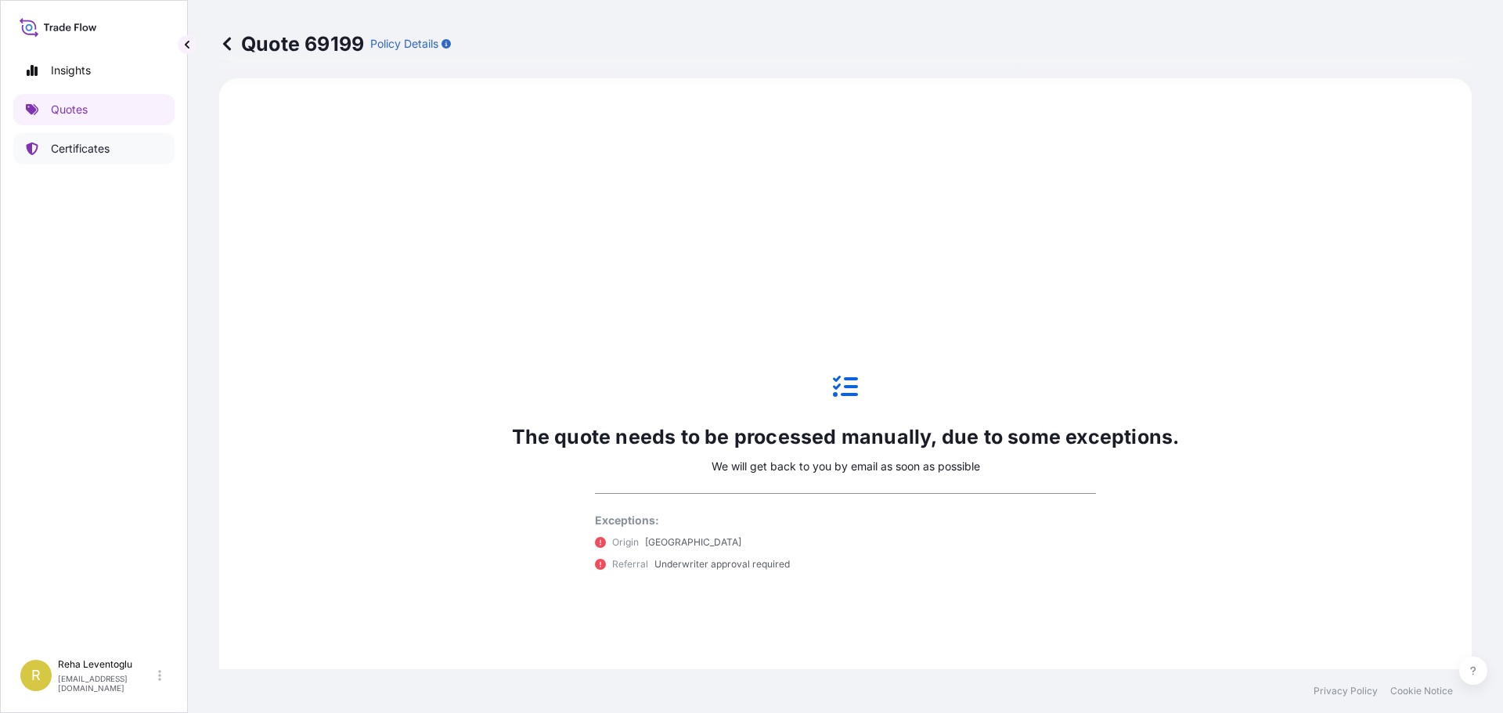
click at [85, 149] on p "Certificates" at bounding box center [80, 149] width 59 height 16
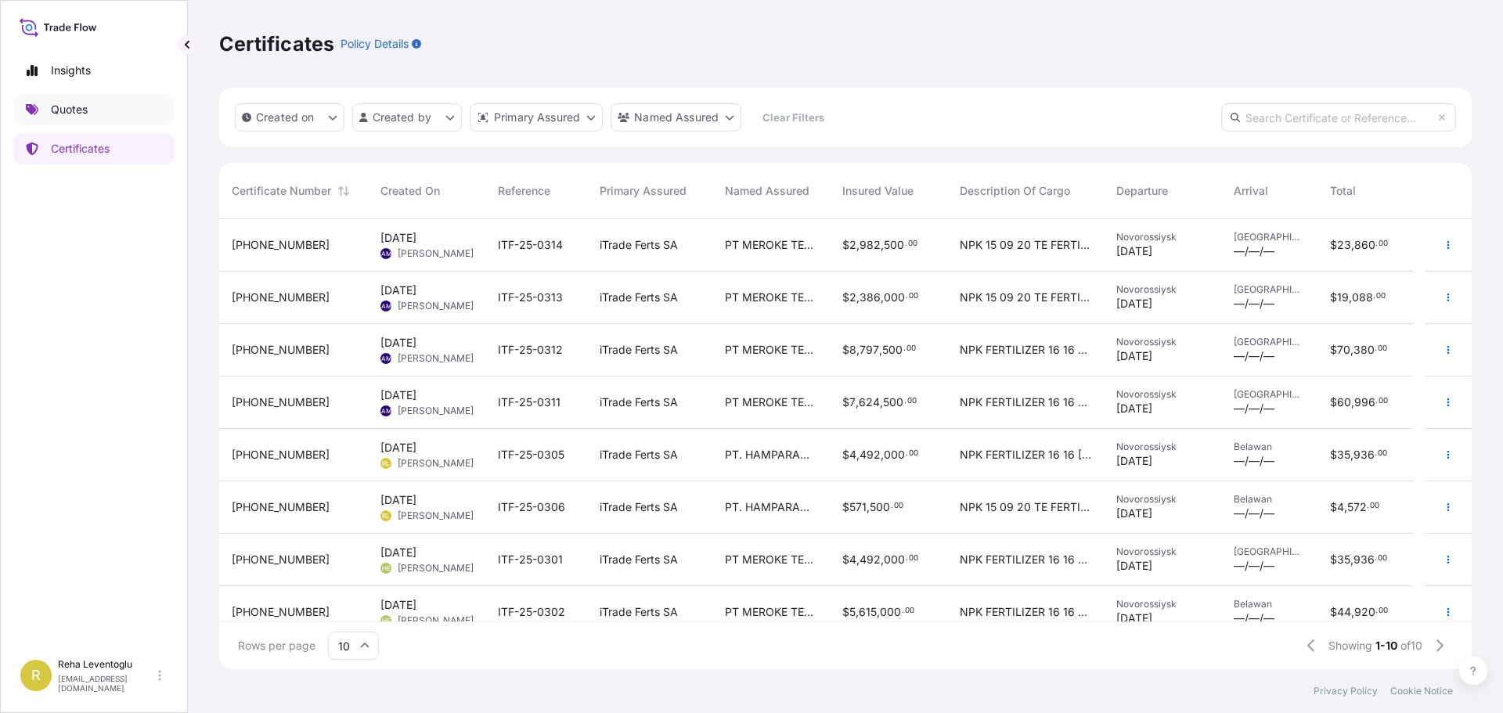
click at [81, 107] on p "Quotes" at bounding box center [69, 110] width 37 height 16
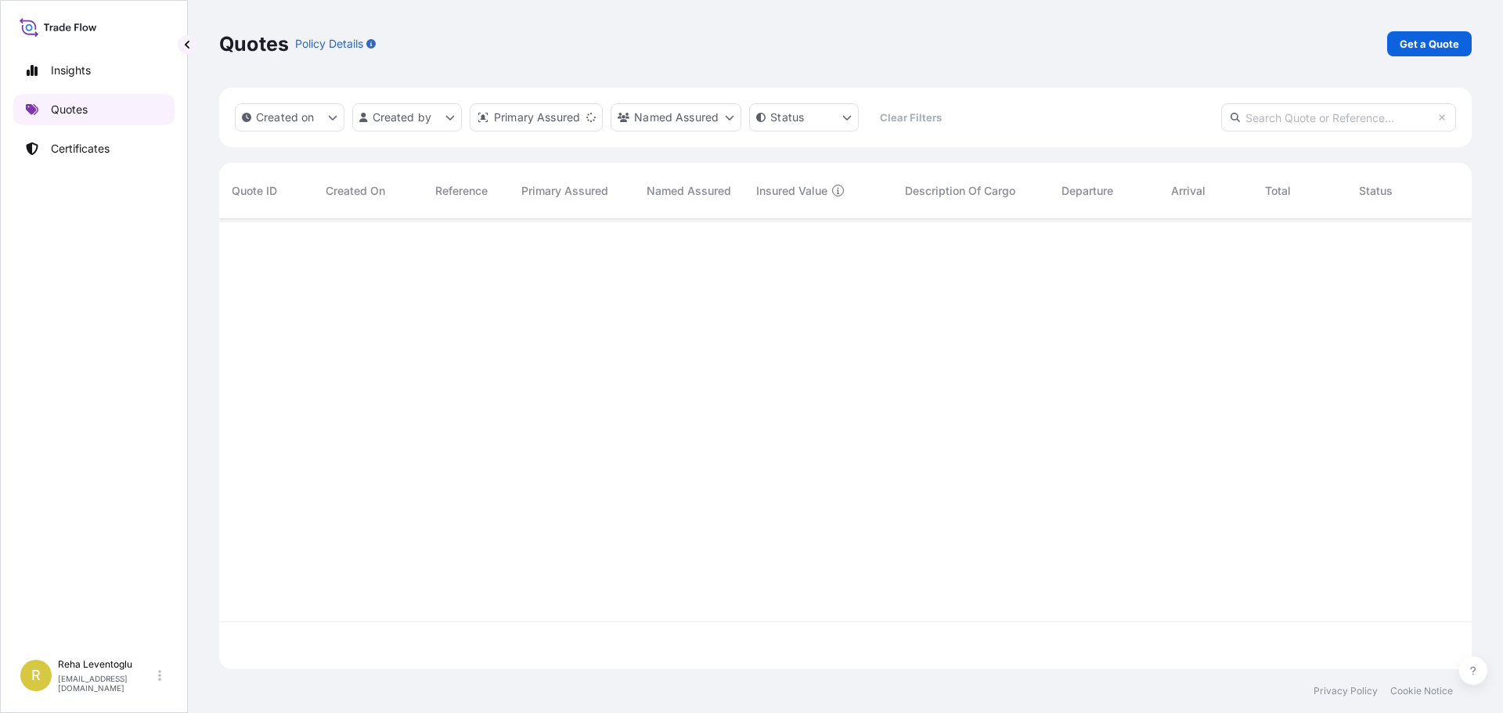
scroll to position [447, 1240]
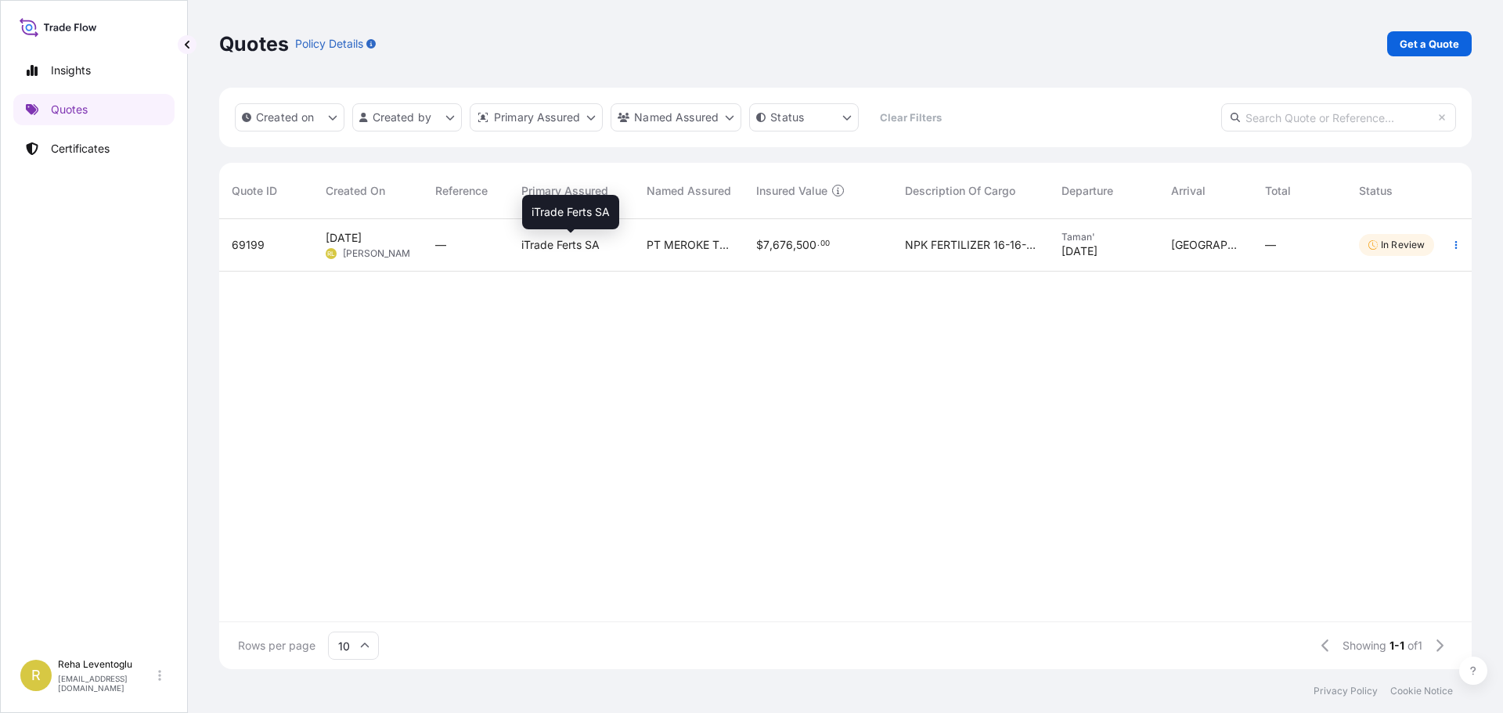
click at [564, 251] on span "iTrade Ferts SA" at bounding box center [560, 245] width 78 height 16
select select "Sea"
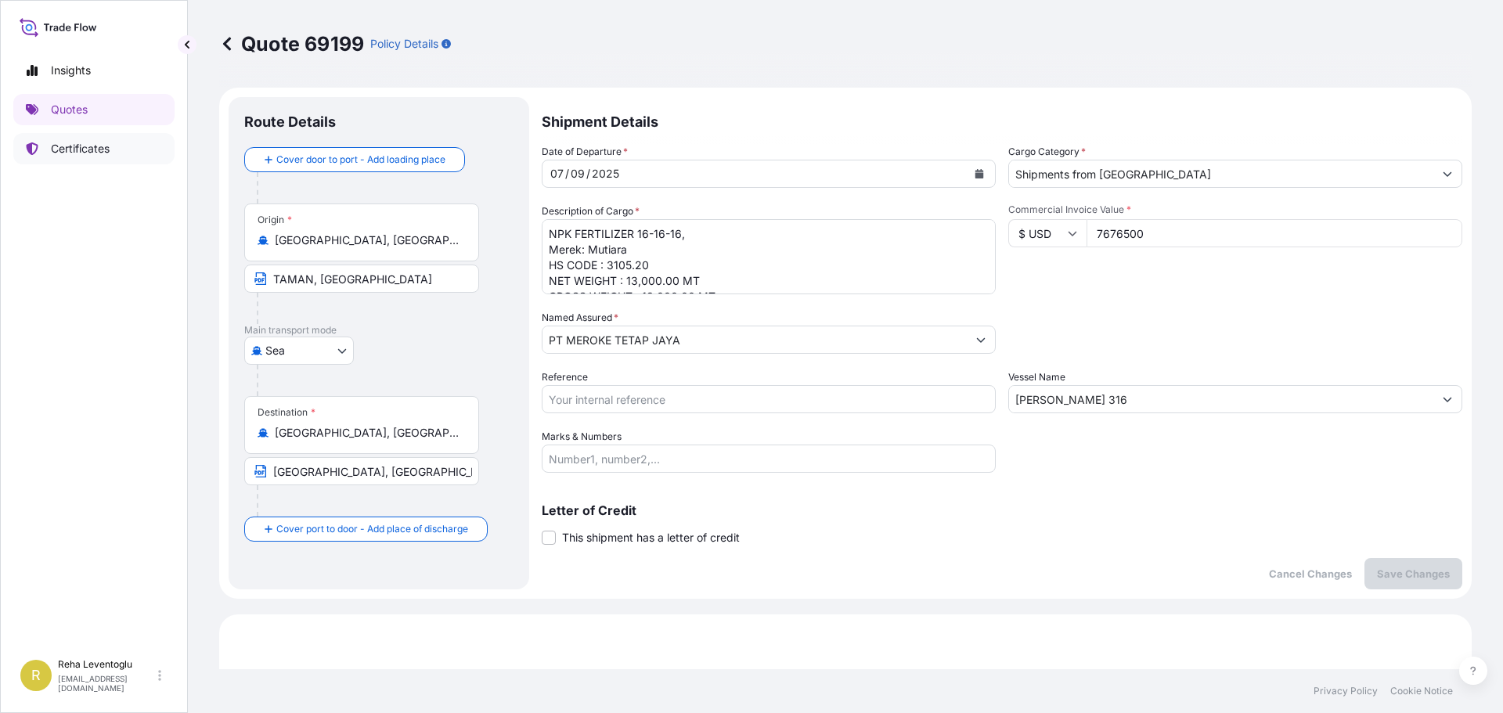
click at [86, 149] on p "Certificates" at bounding box center [80, 149] width 59 height 16
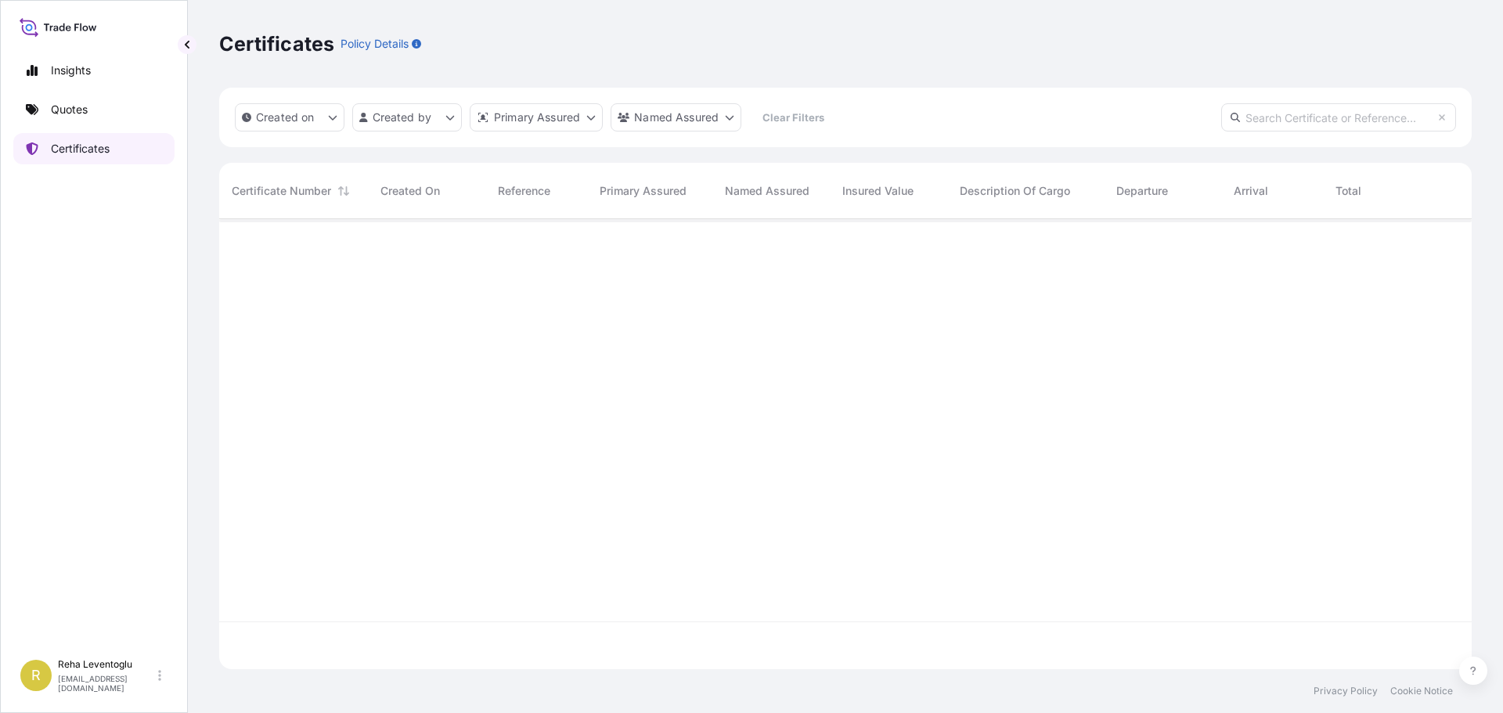
scroll to position [447, 1240]
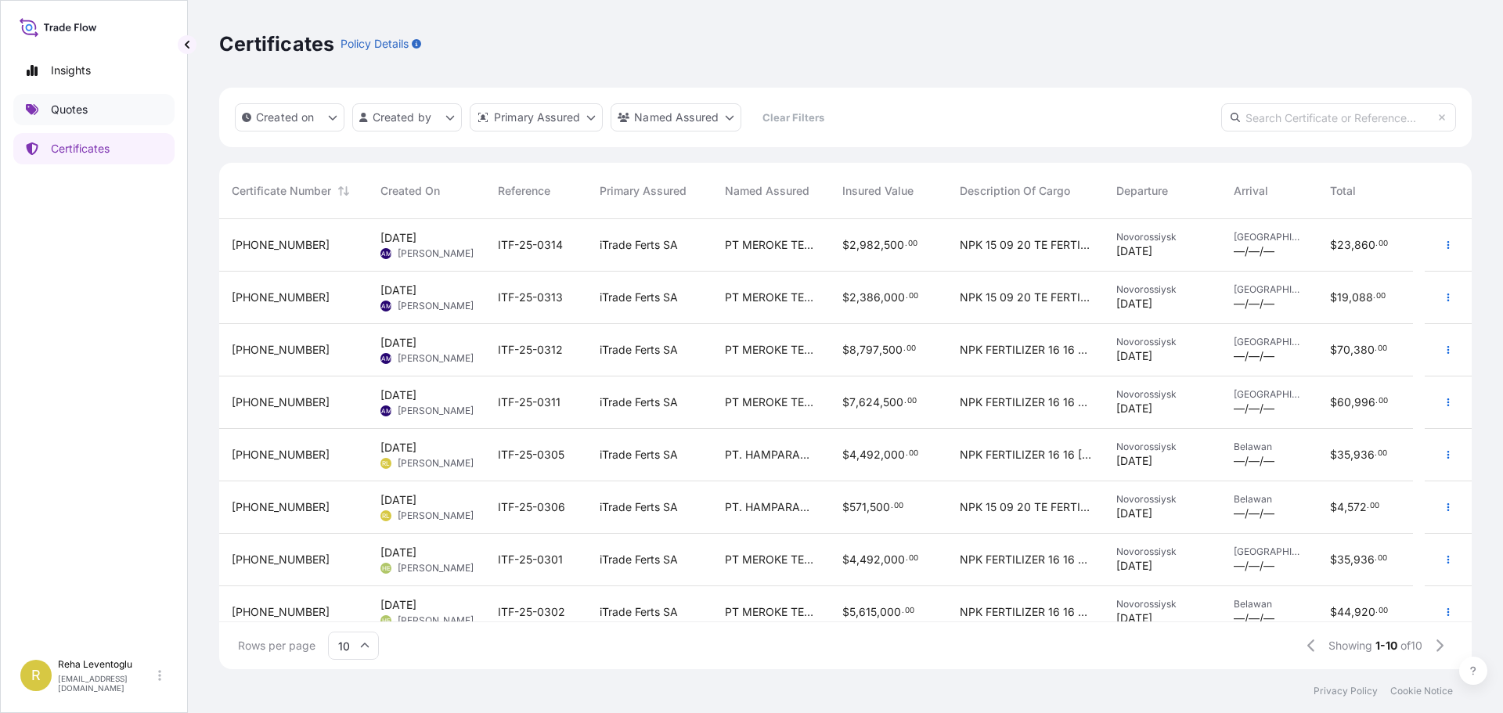
click at [82, 103] on p "Quotes" at bounding box center [69, 110] width 37 height 16
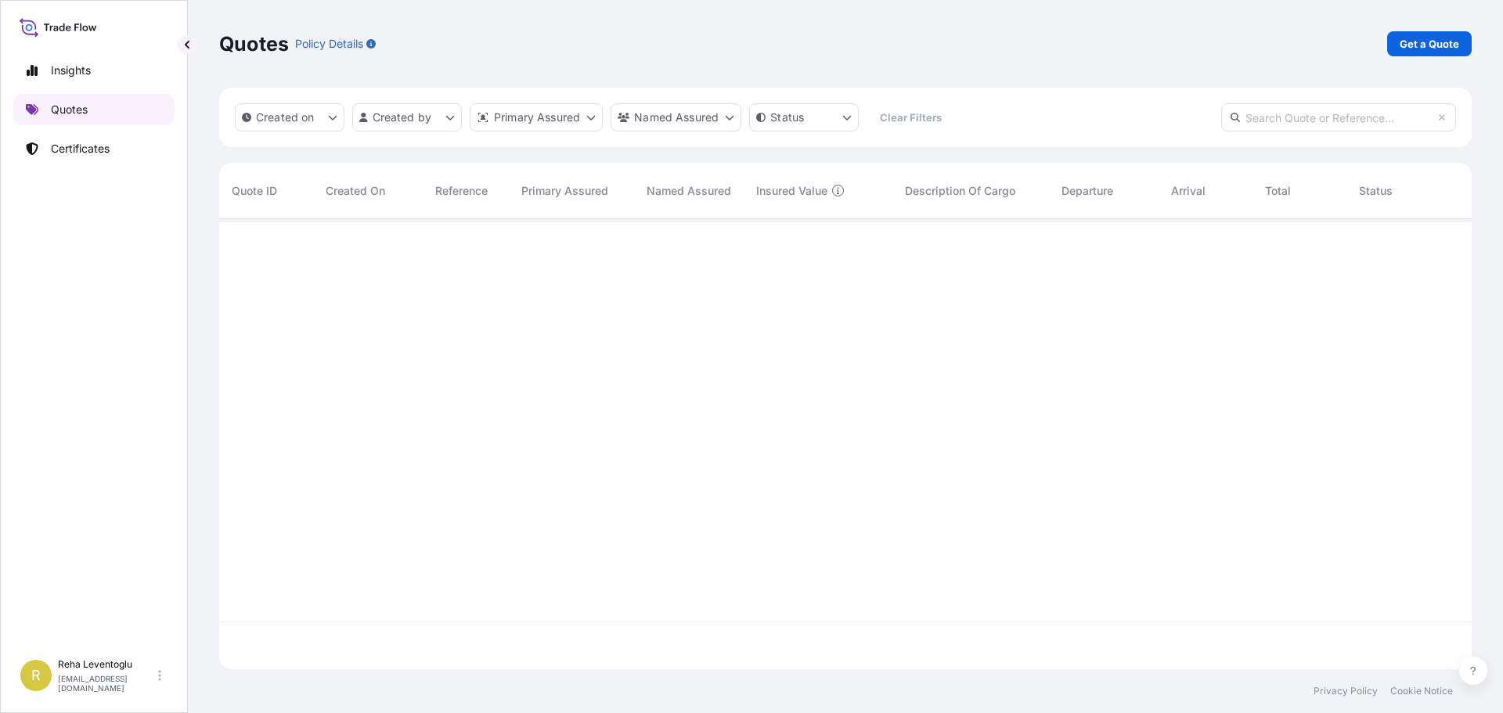
scroll to position [447, 1240]
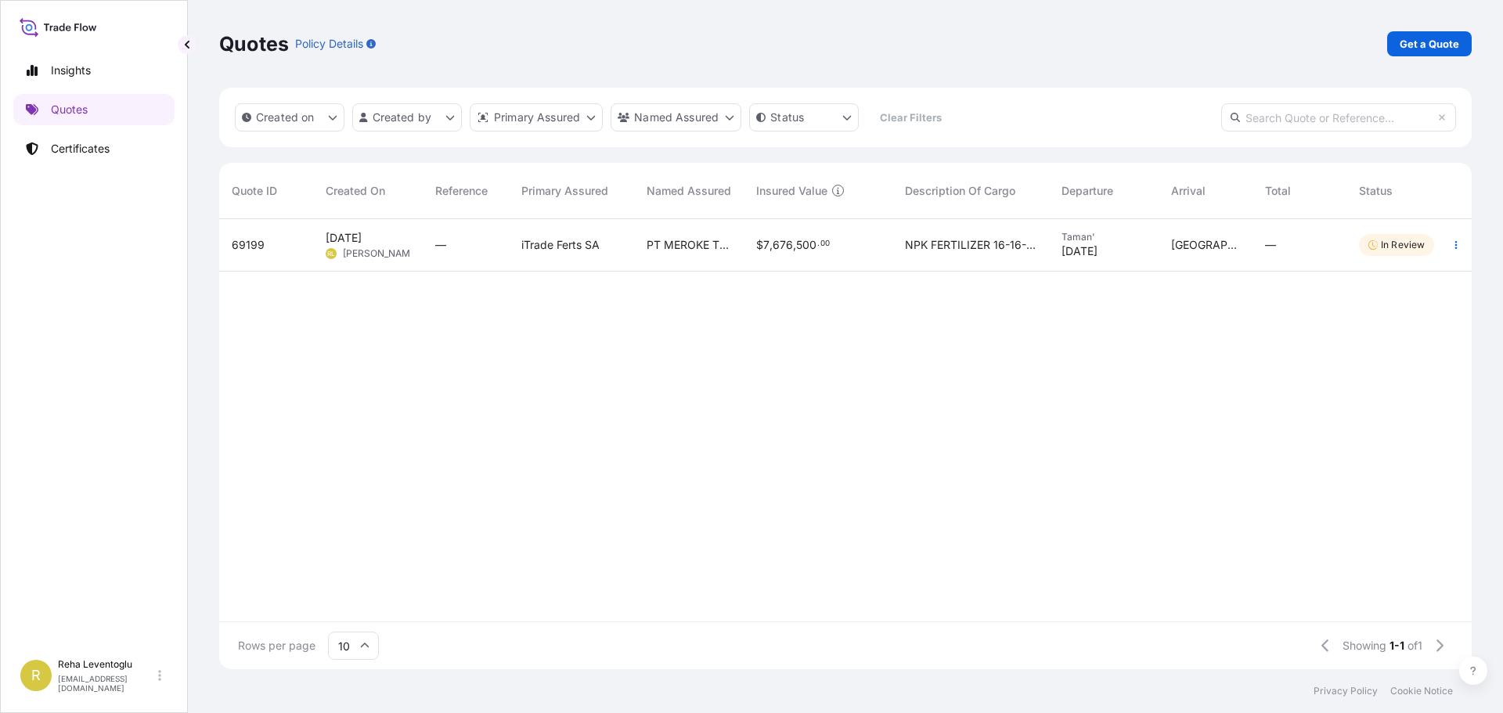
click at [381, 247] on span "[PERSON_NAME]" at bounding box center [381, 253] width 76 height 13
select select "Sea"
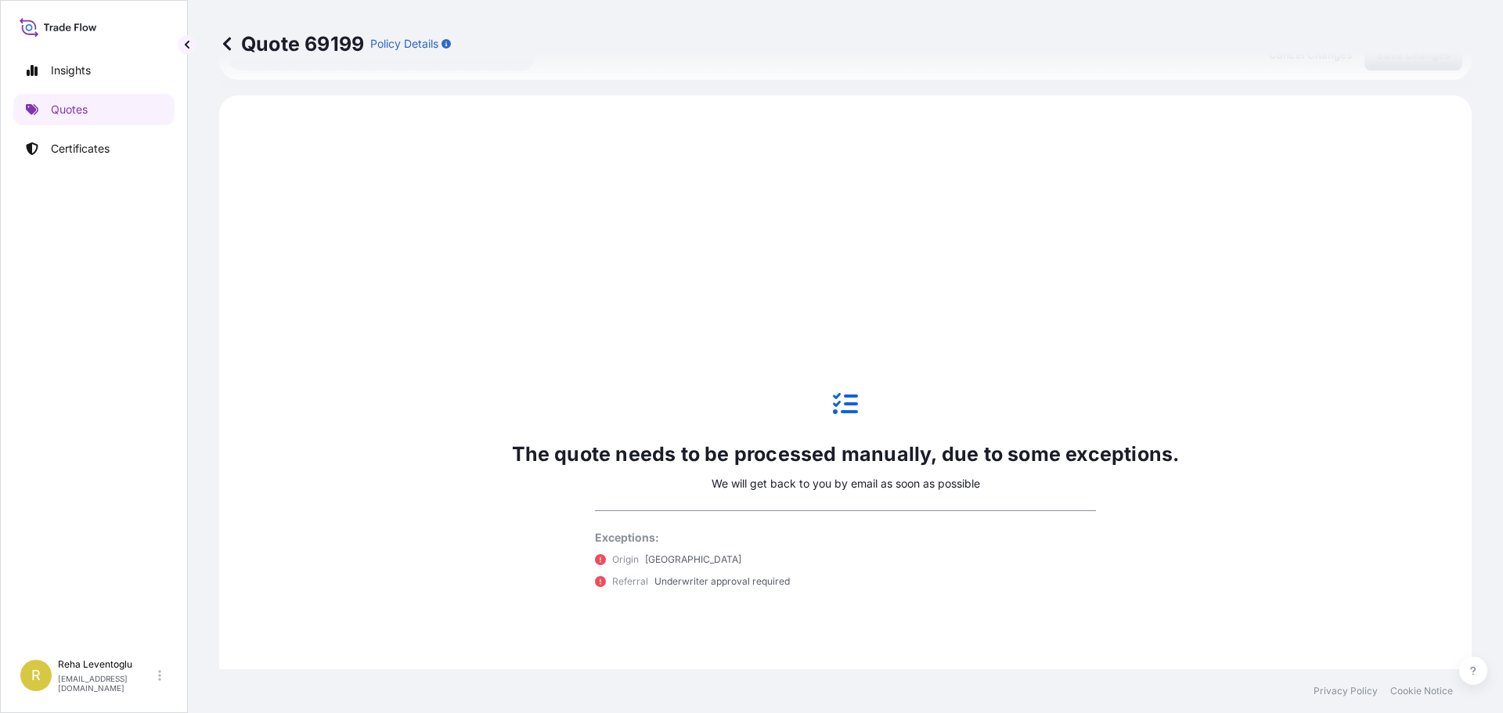
scroll to position [536, 0]
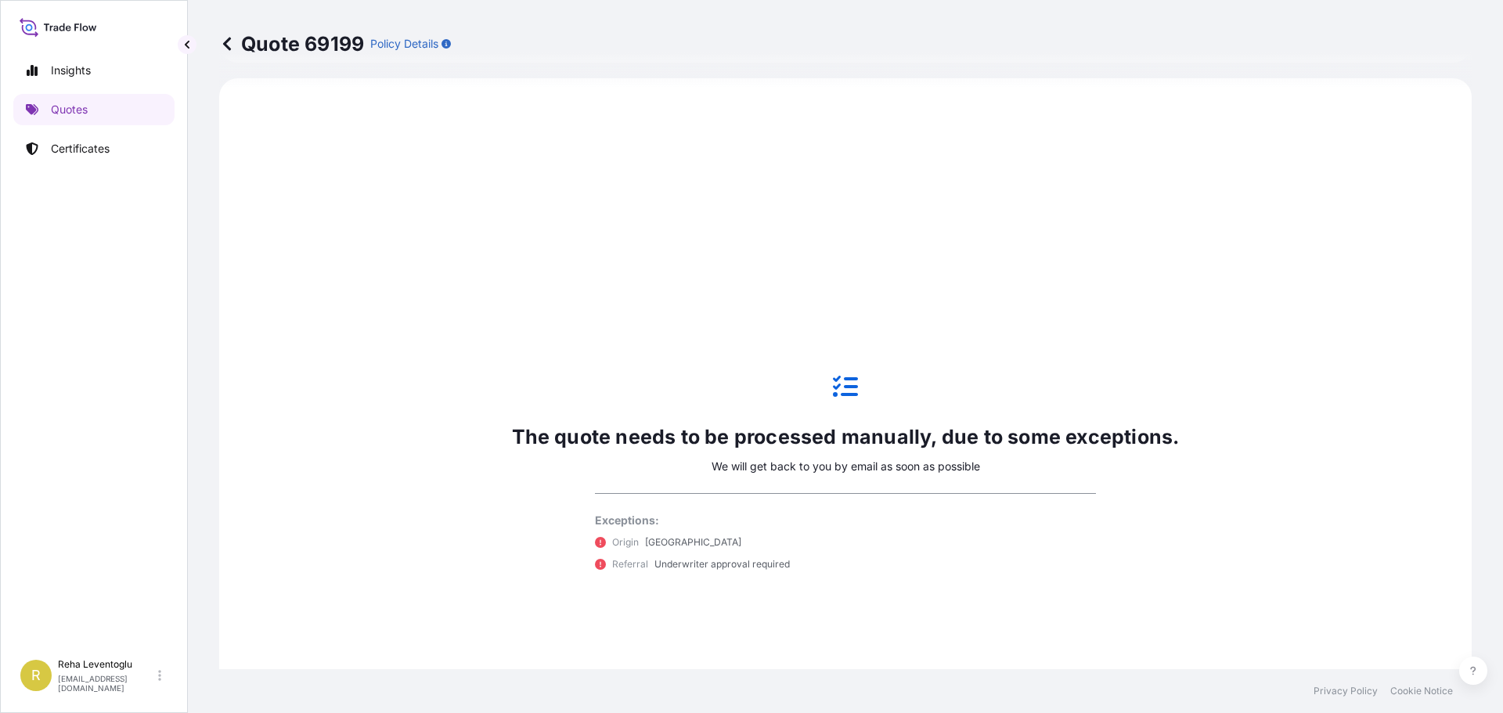
click at [229, 41] on icon at bounding box center [227, 44] width 16 height 16
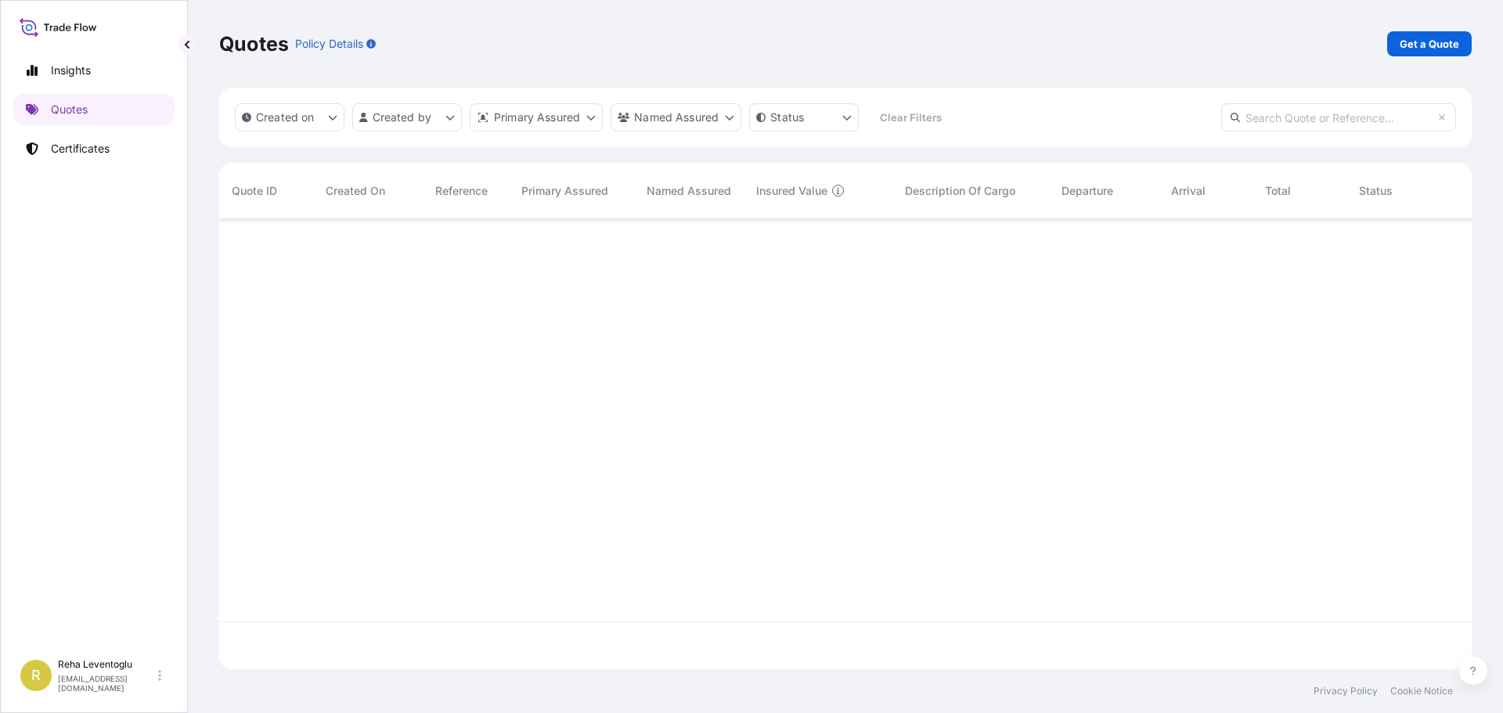
scroll to position [447, 1240]
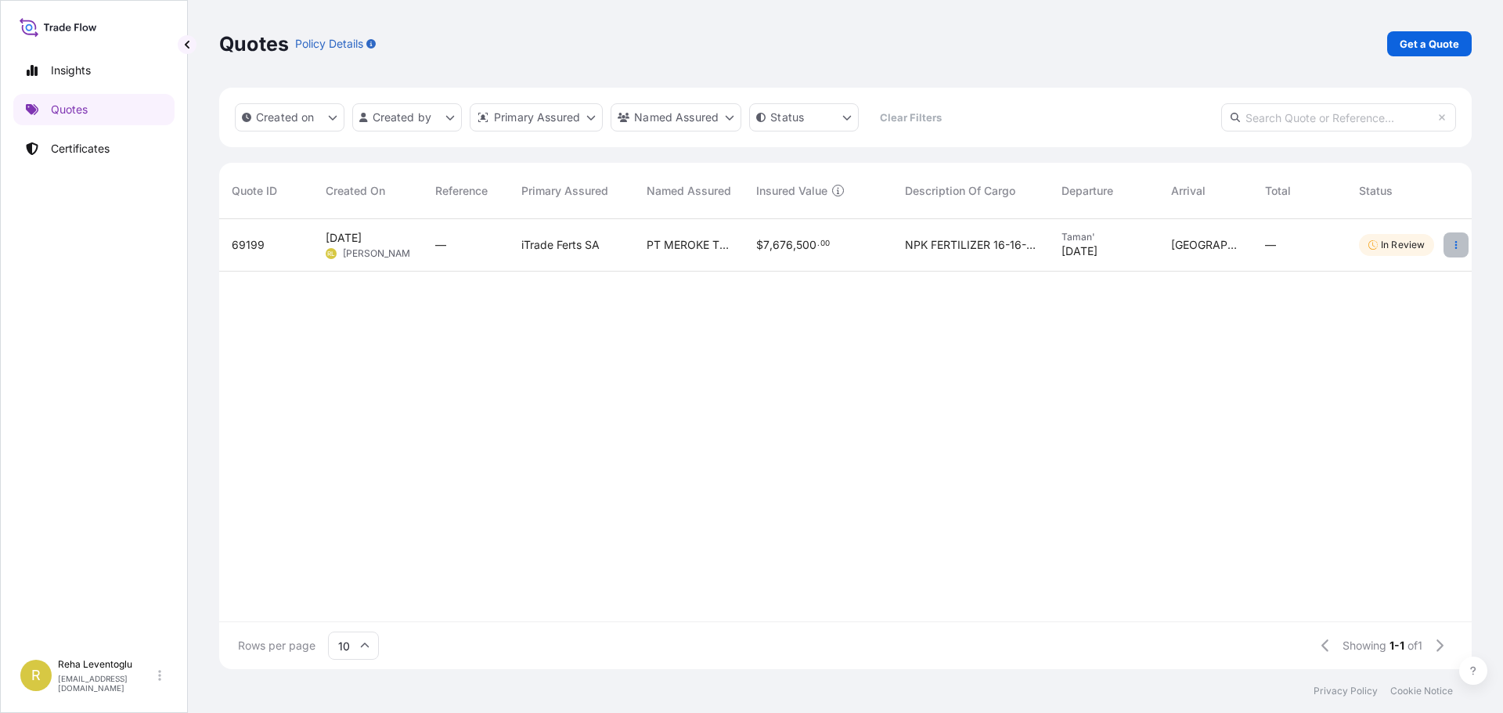
click at [1459, 246] on icon "button" at bounding box center [1455, 244] width 9 height 9
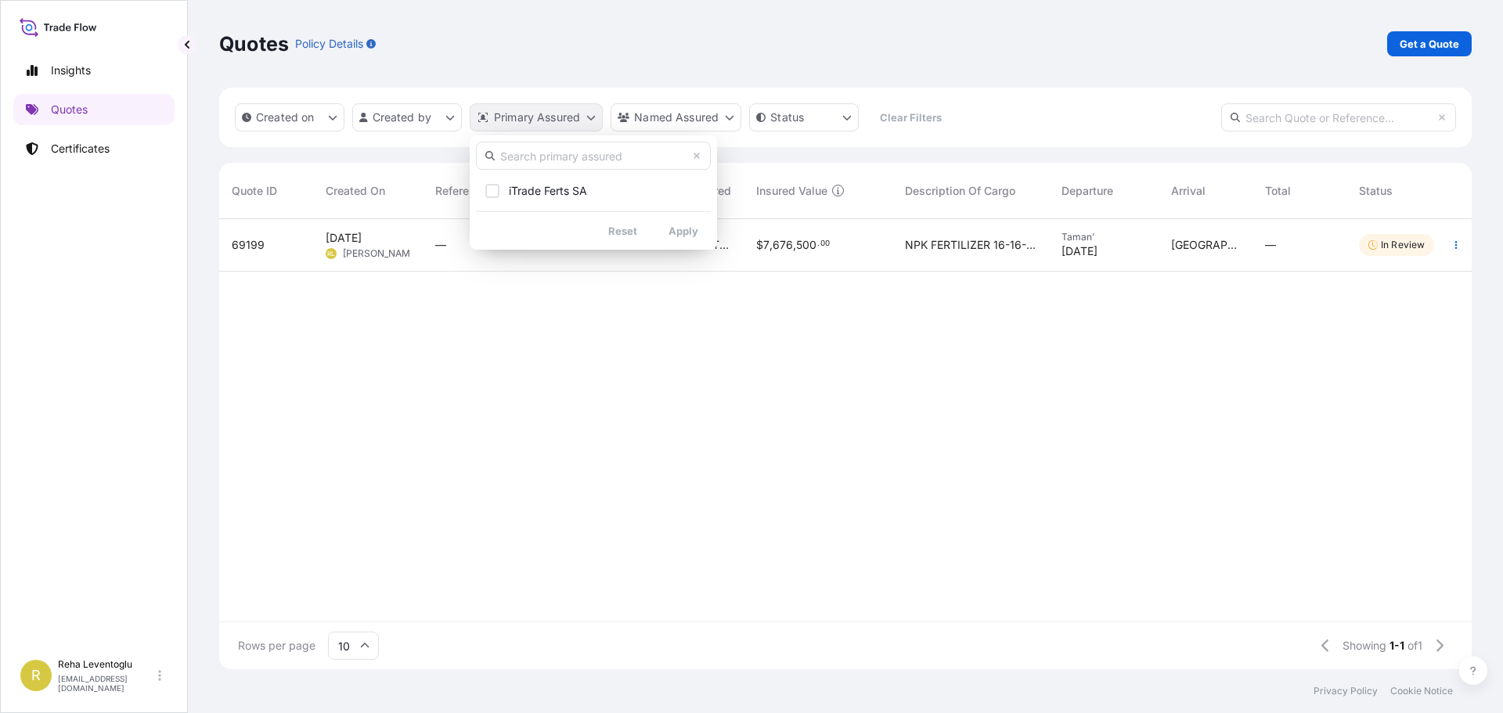
click at [595, 116] on html "Insights Quotes Certificates R Reha Leventoglu [EMAIL_ADDRESS][DOMAIN_NAME] Quo…" at bounding box center [751, 356] width 1503 height 713
click at [578, 169] on input "text" at bounding box center [593, 156] width 235 height 28
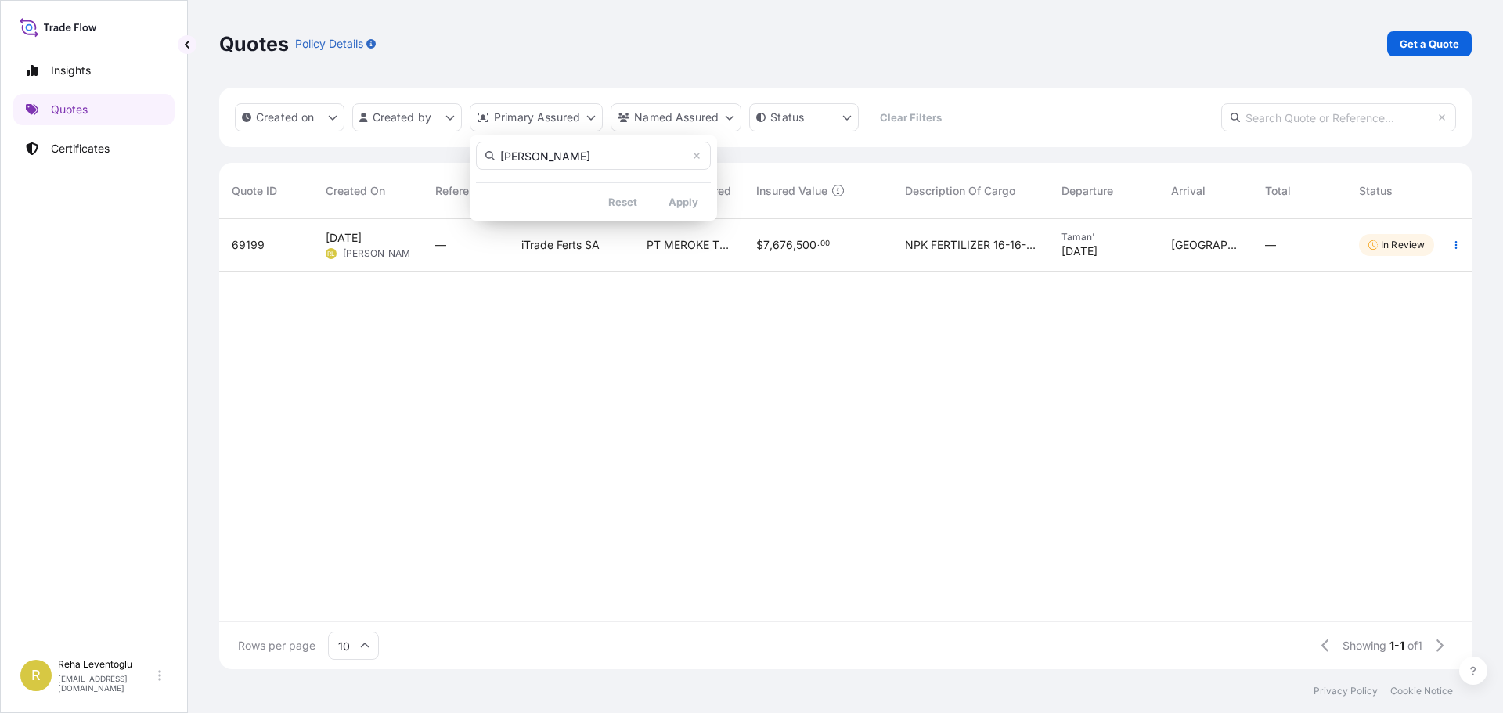
type input "birgey"
drag, startPoint x: 543, startPoint y: 153, endPoint x: 496, endPoint y: 154, distance: 47.0
click at [496, 154] on input "birgey" at bounding box center [593, 156] width 235 height 28
click at [470, 312] on html "Insights Quotes Certificates R Reha Leventoglu [EMAIL_ADDRESS][DOMAIN_NAME] Quo…" at bounding box center [751, 356] width 1503 height 713
click at [64, 69] on p "Insights" at bounding box center [71, 71] width 40 height 16
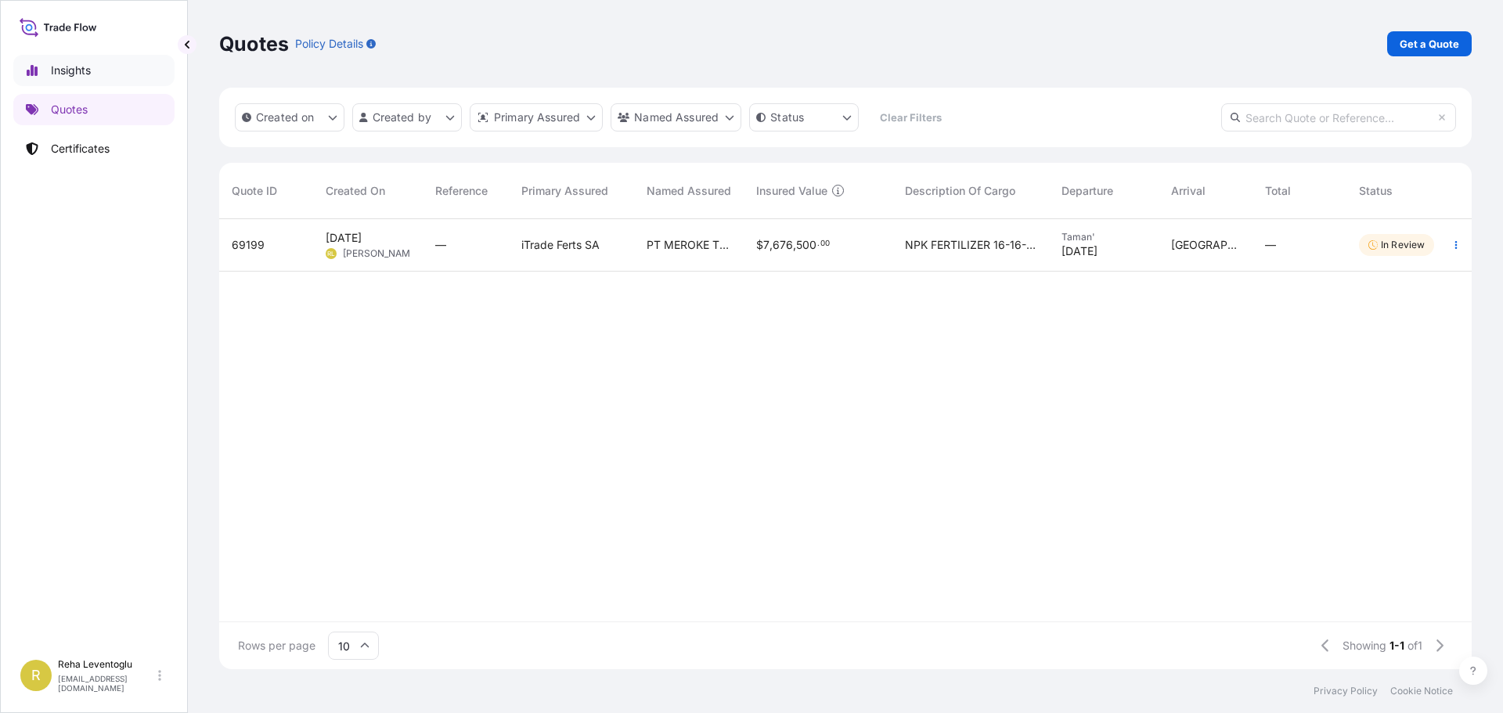
select select "2025"
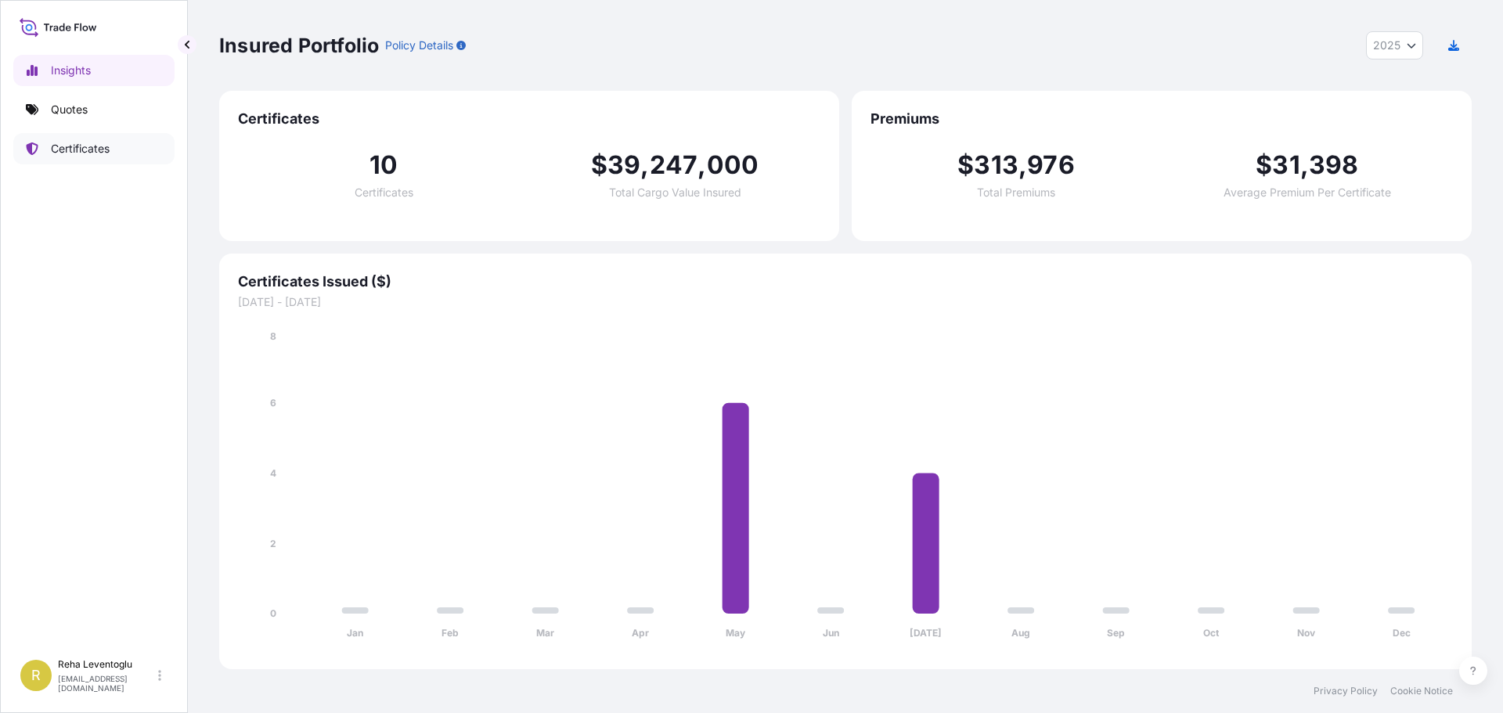
click at [67, 157] on link "Certificates" at bounding box center [93, 148] width 161 height 31
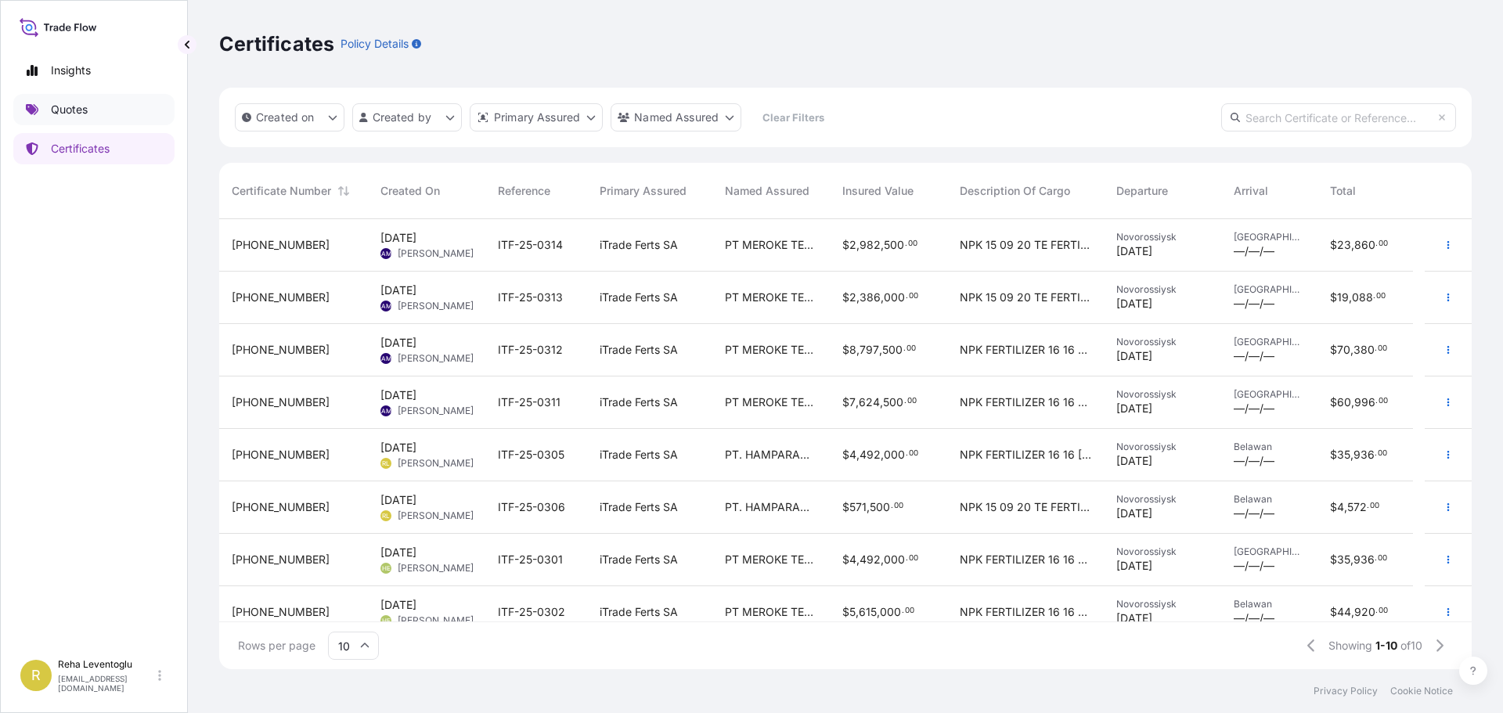
click at [59, 106] on p "Quotes" at bounding box center [69, 110] width 37 height 16
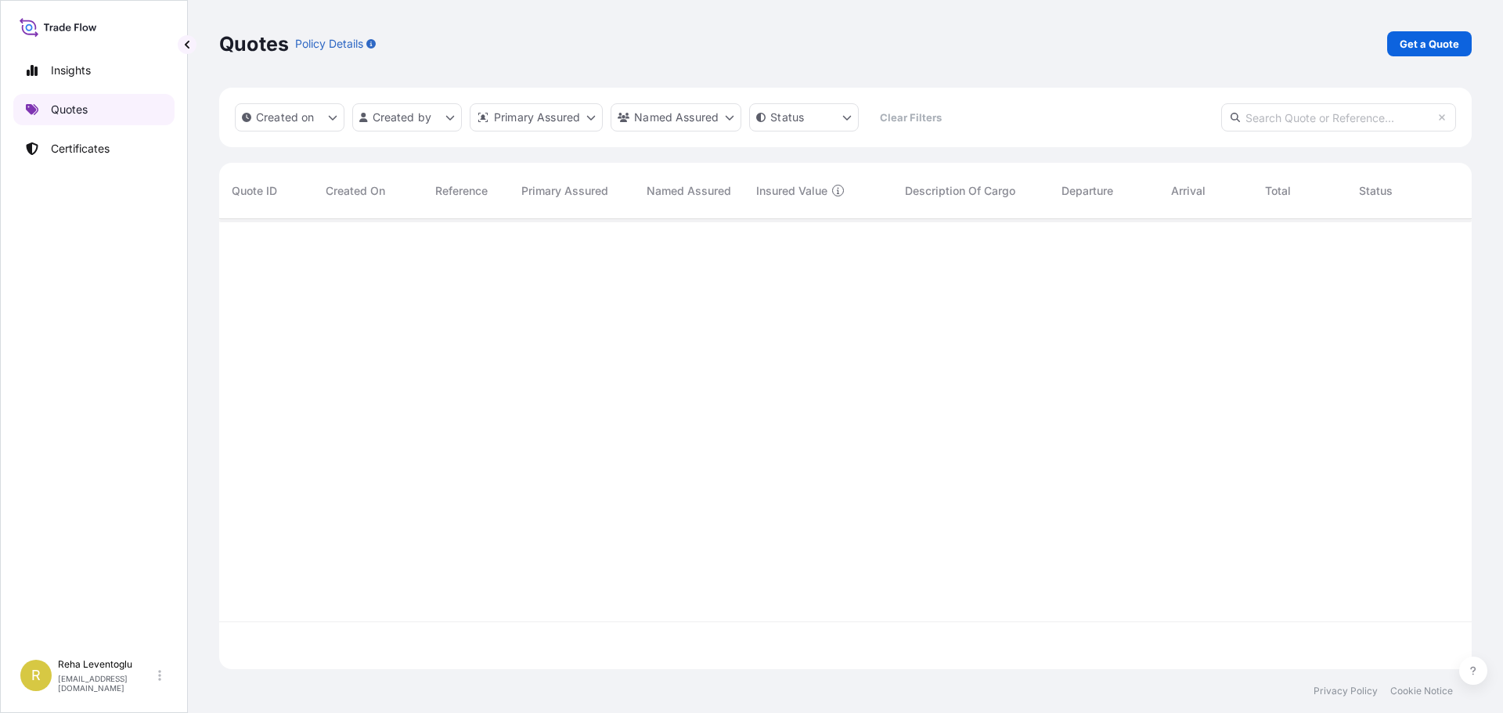
scroll to position [447, 1240]
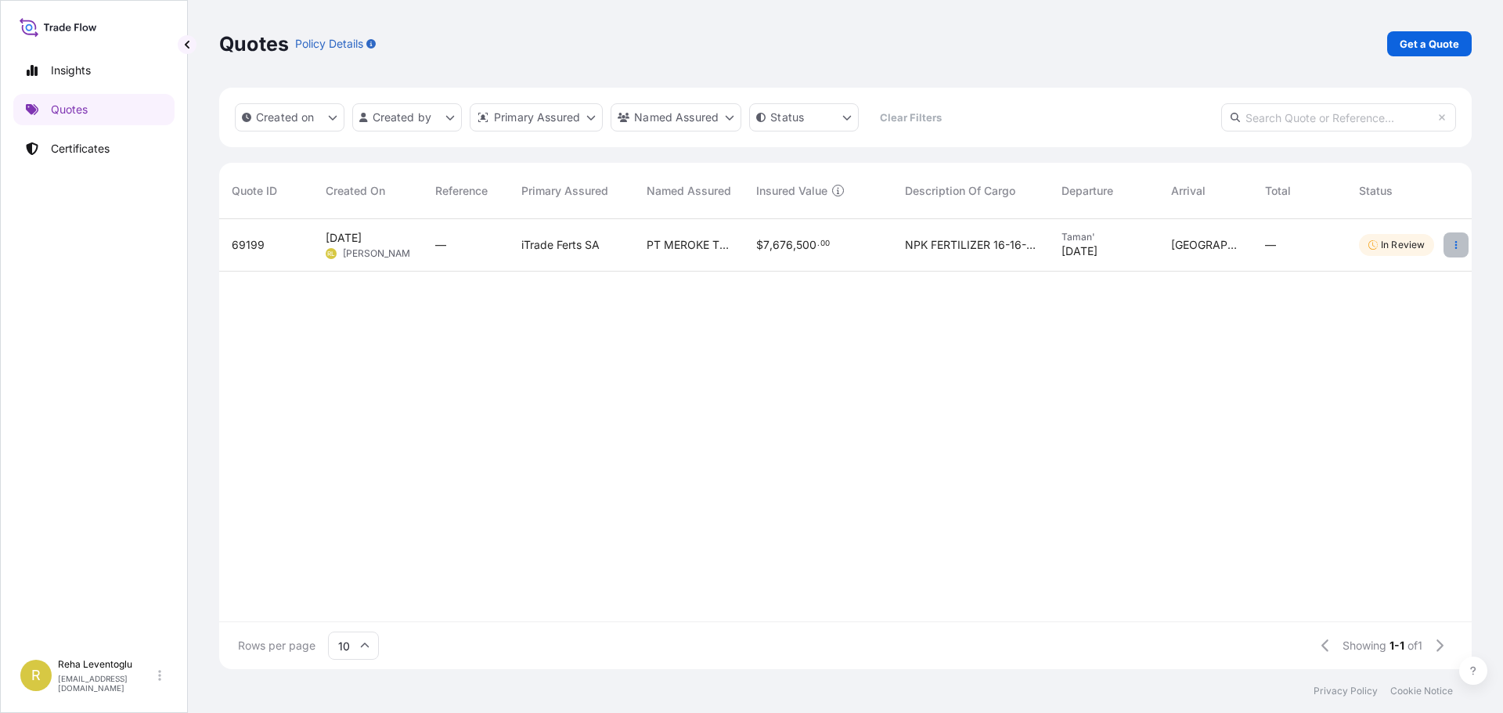
click at [1458, 236] on button "button" at bounding box center [1455, 244] width 25 height 25
click at [1415, 272] on p "Duplicate quote" at bounding box center [1392, 276] width 81 height 16
select select "Sea"
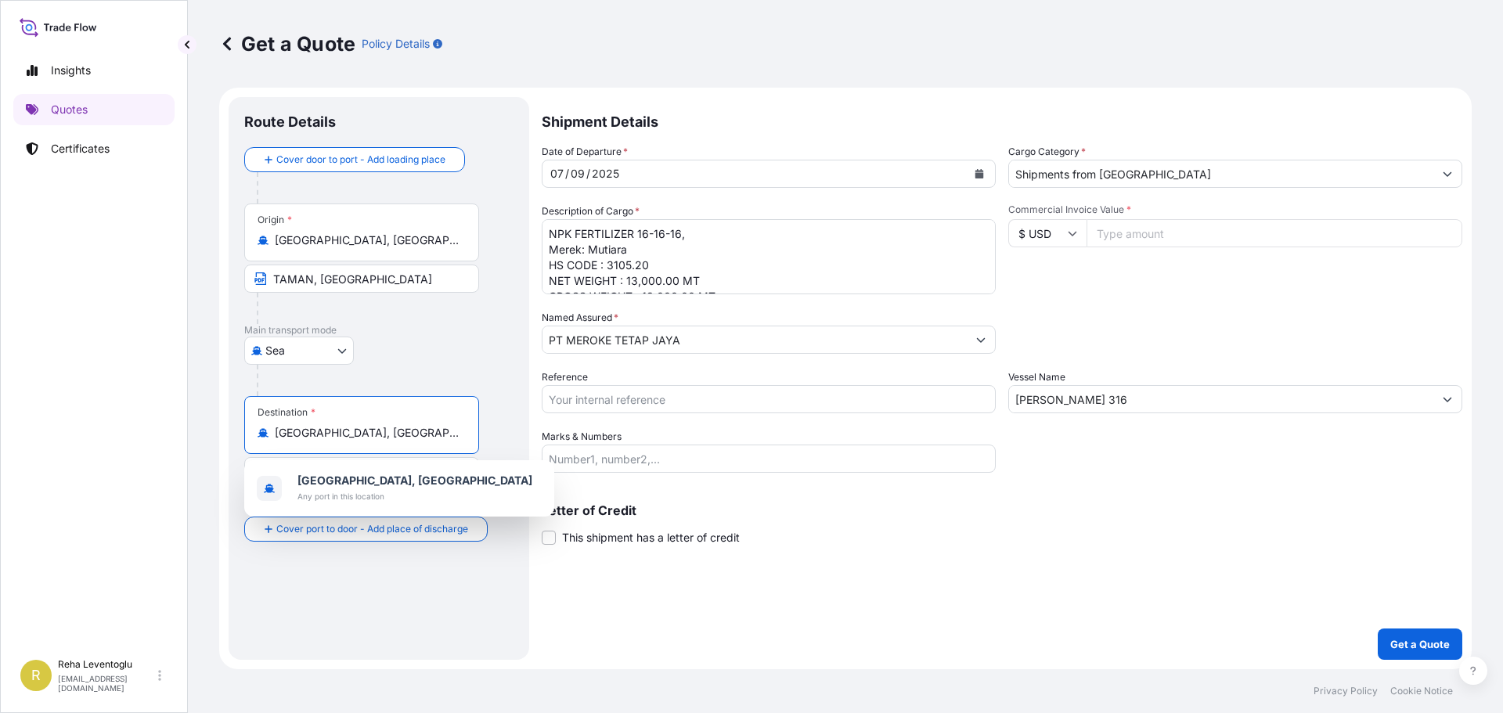
click at [297, 436] on input "[GEOGRAPHIC_DATA], [GEOGRAPHIC_DATA]" at bounding box center [367, 433] width 185 height 16
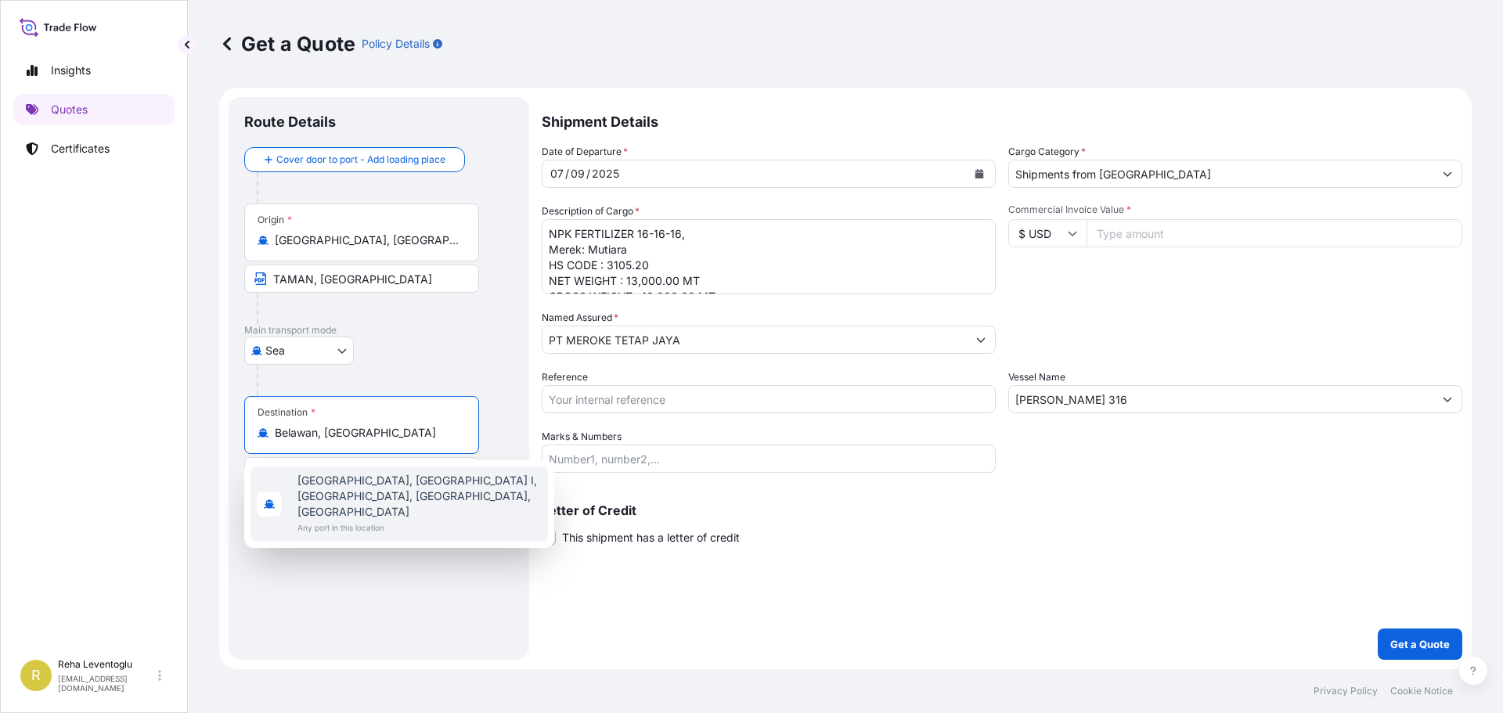
click at [315, 480] on span "[GEOGRAPHIC_DATA], [GEOGRAPHIC_DATA] I, [GEOGRAPHIC_DATA], [GEOGRAPHIC_DATA], […" at bounding box center [419, 496] width 244 height 47
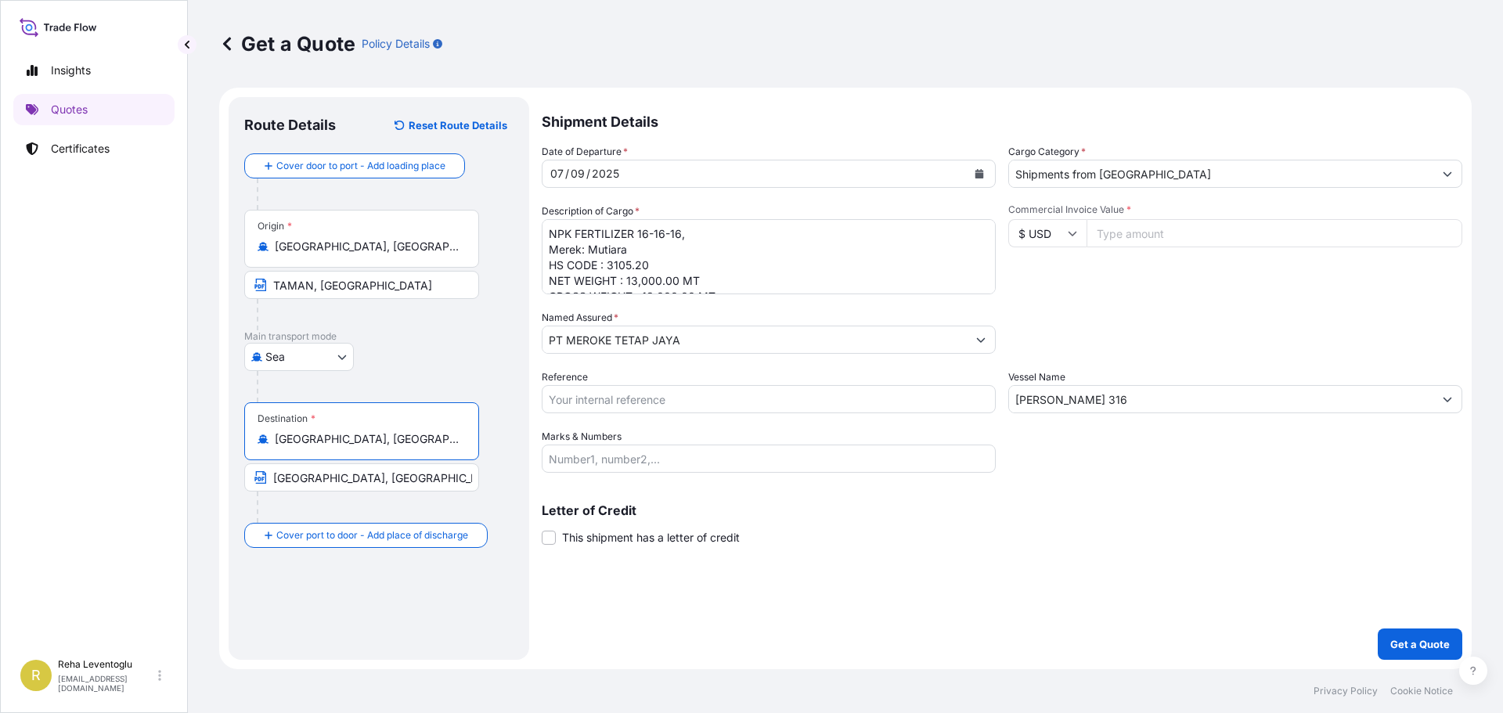
type input "[GEOGRAPHIC_DATA], [GEOGRAPHIC_DATA] I, [GEOGRAPHIC_DATA], [GEOGRAPHIC_DATA], […"
drag, startPoint x: 416, startPoint y: 477, endPoint x: 250, endPoint y: 459, distance: 167.6
click at [250, 459] on div "Destination * [GEOGRAPHIC_DATA], [GEOGRAPHIC_DATA] I, [GEOGRAPHIC_DATA], [GEOGR…" at bounding box center [378, 462] width 269 height 121
type input "BELAWAN PORT, [GEOGRAPHIC_DATA]"
click at [680, 263] on textarea "NPK FERTILIZER 16-16-16, Merek: Mutiara HS CODE : 3105.20 NET WEIGHT : 13,000.0…" at bounding box center [769, 256] width 454 height 75
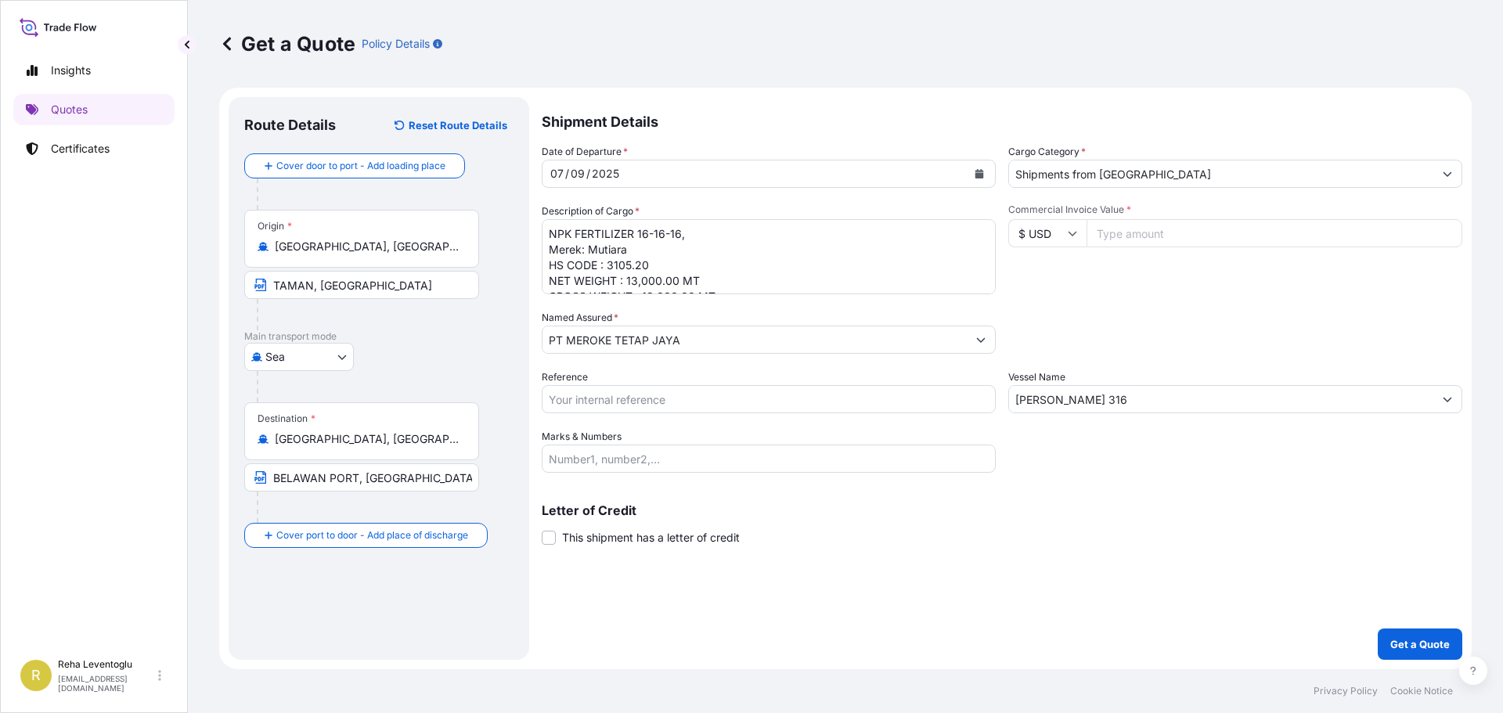
click at [1143, 237] on input "Commercial Invoice Value *" at bounding box center [1274, 233] width 376 height 28
type input "5905000"
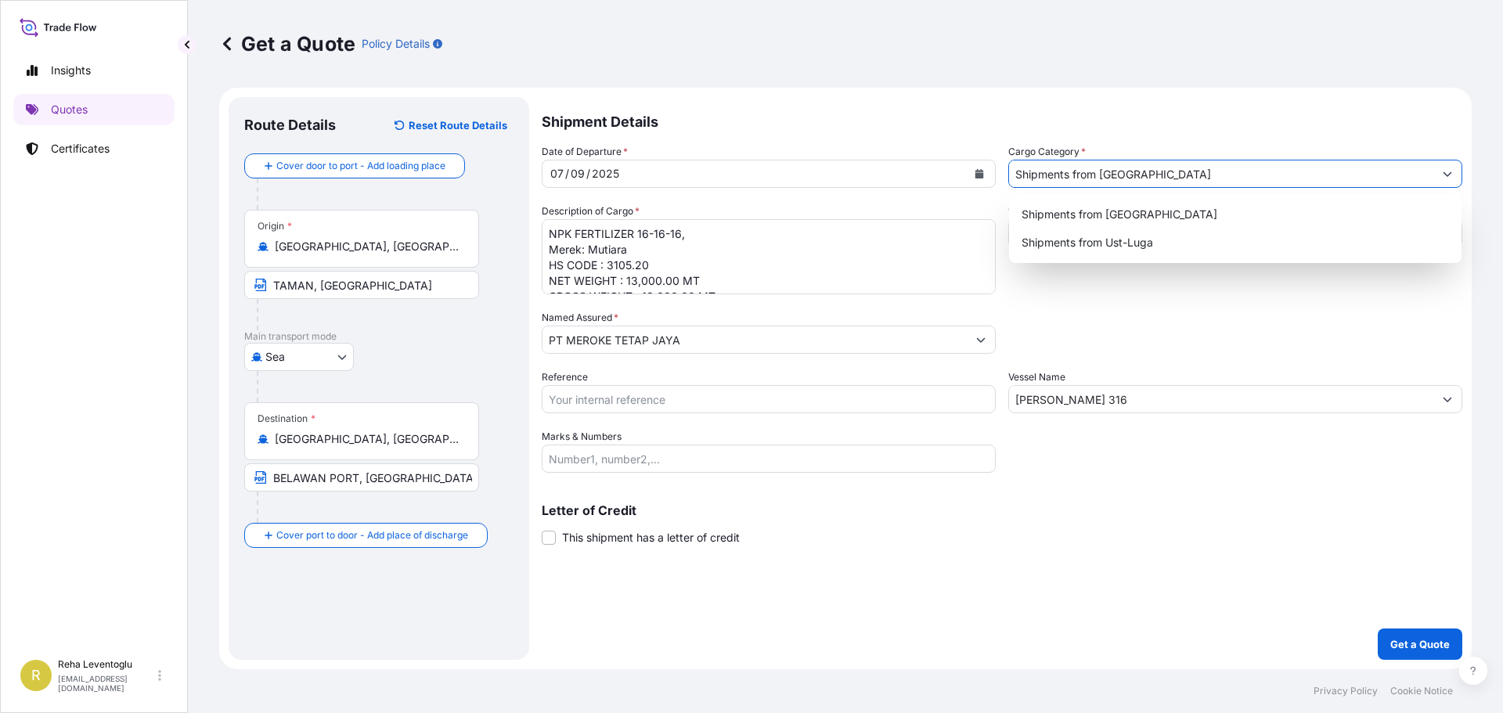
click at [1132, 173] on input "Shipments from [GEOGRAPHIC_DATA]" at bounding box center [1221, 174] width 424 height 28
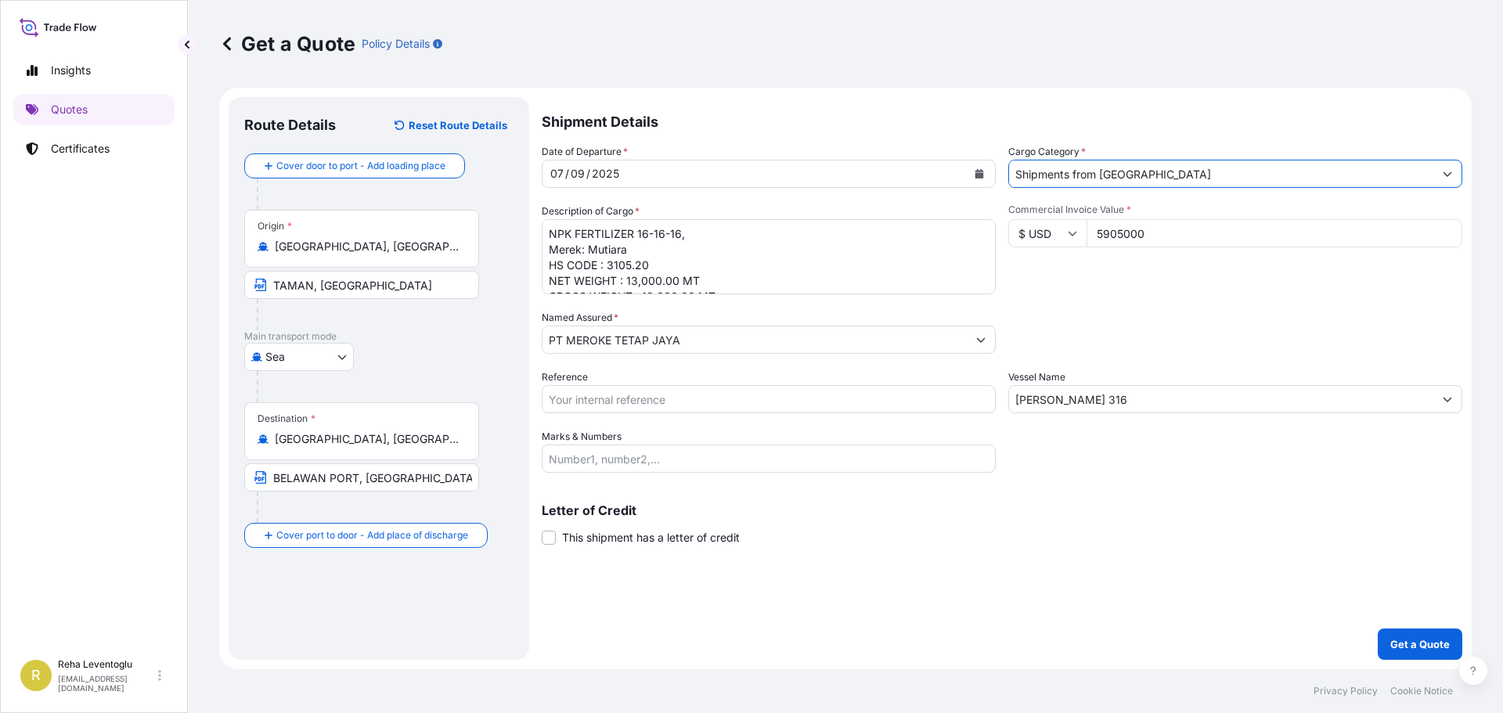
type input "Shipments from [GEOGRAPHIC_DATA]"
click at [635, 276] on textarea "NPK FERTILIZER 16-16-16, Merek: Mutiara HS CODE : 3105.20 NET WEIGHT : 13,000.0…" at bounding box center [769, 256] width 454 height 75
click at [704, 285] on textarea "NPK FERTILIZER 16-16-16, Merek: Mutiara HS CODE : 3105.20 NET WEIGHT : 13,000.0…" at bounding box center [769, 256] width 454 height 75
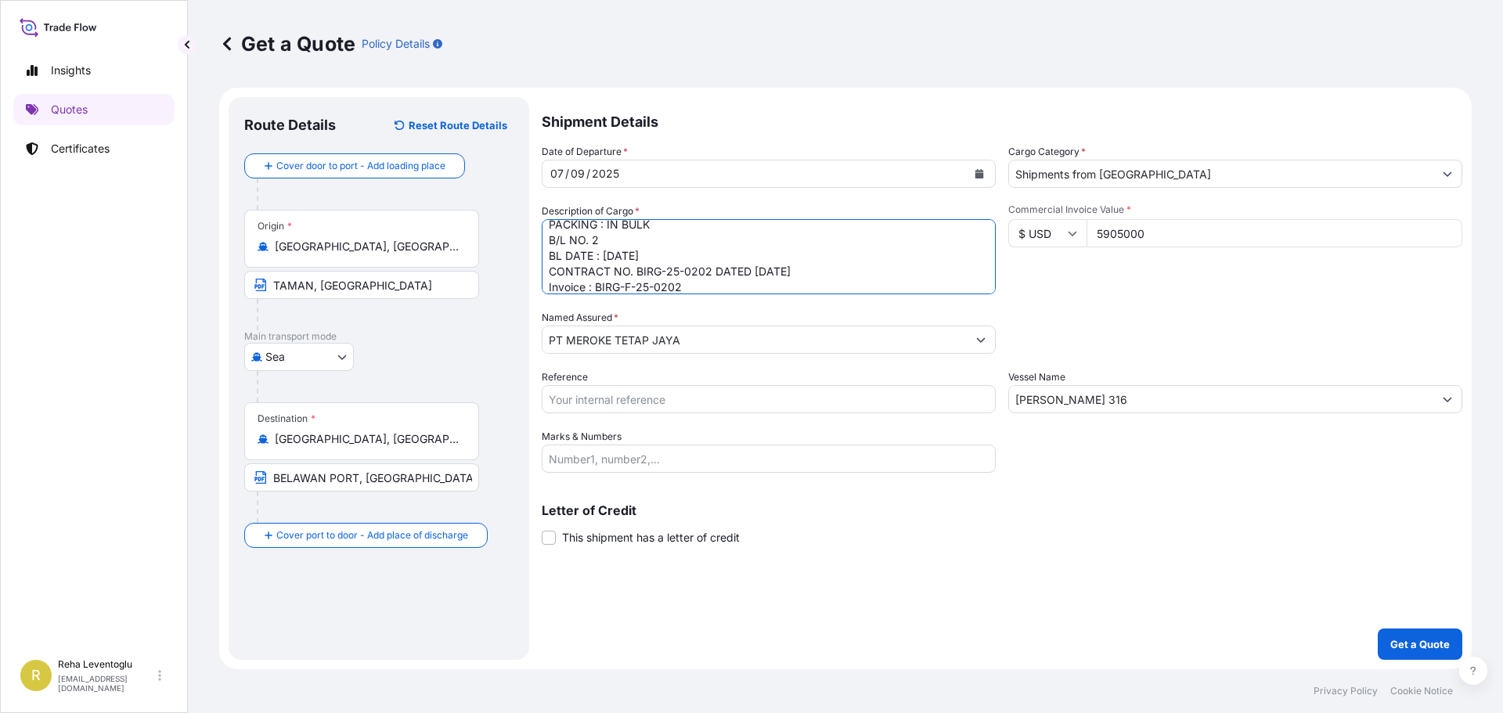
type textarea "NPK FERTILIZER 16-16-16, Merek: Mutiara HS CODE : 3105.20 NET WEIGHT : 10,000.0…"
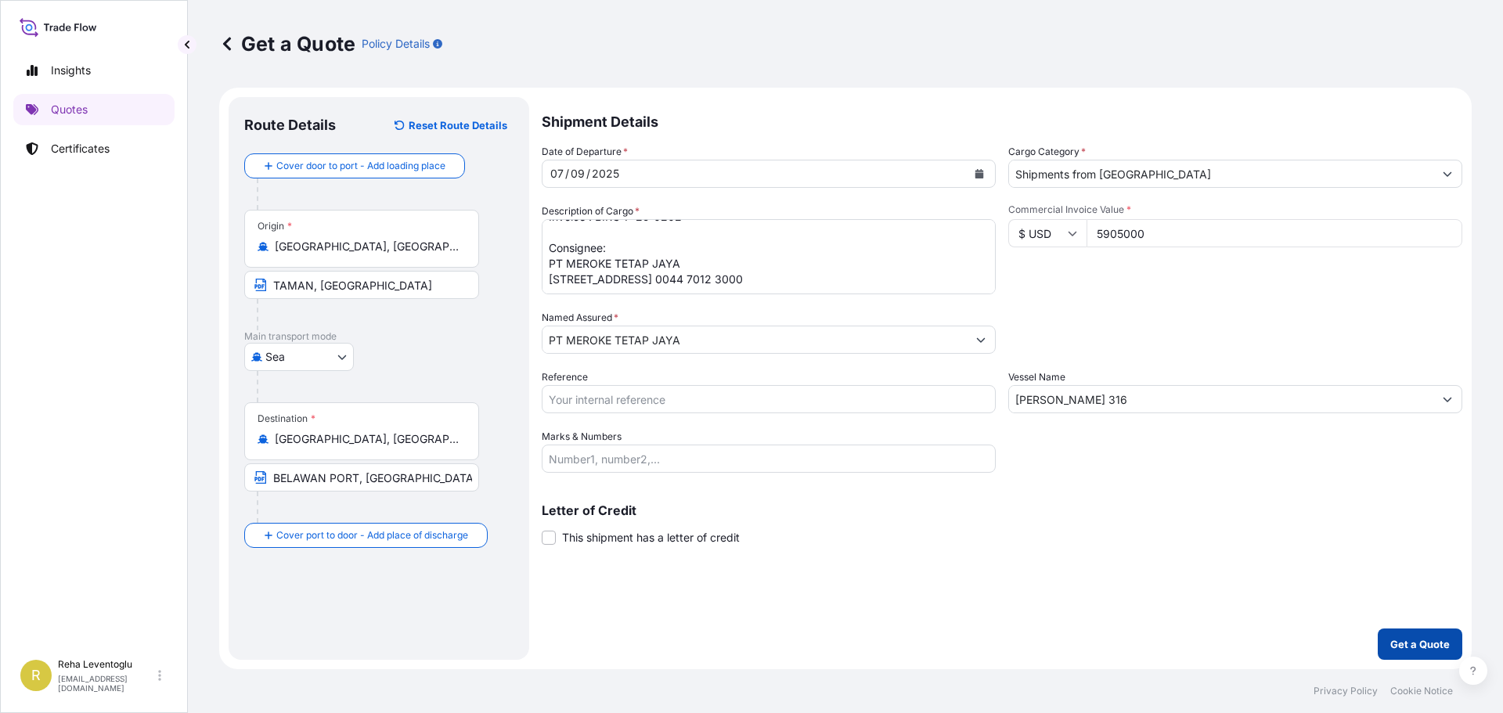
click at [1388, 639] on button "Get a Quote" at bounding box center [1419, 643] width 85 height 31
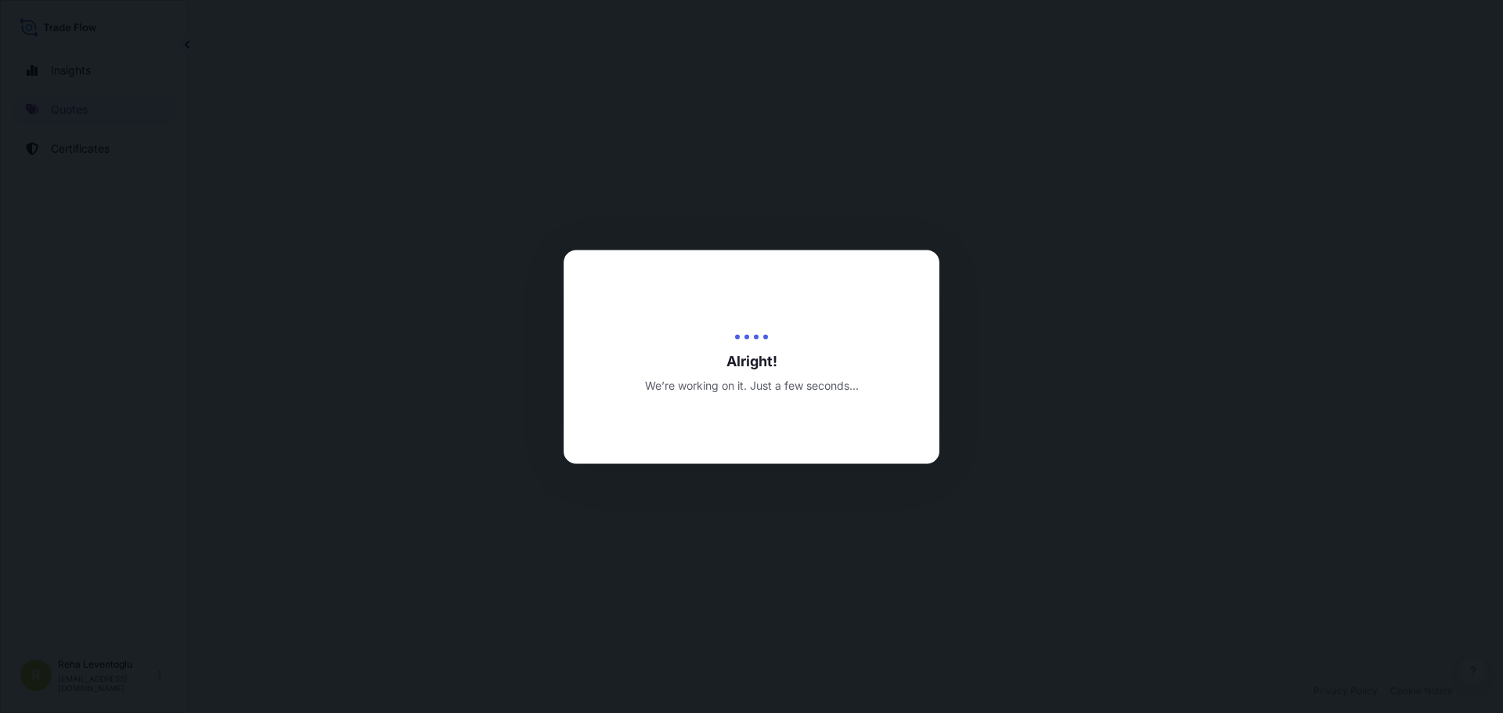
select select "Sea"
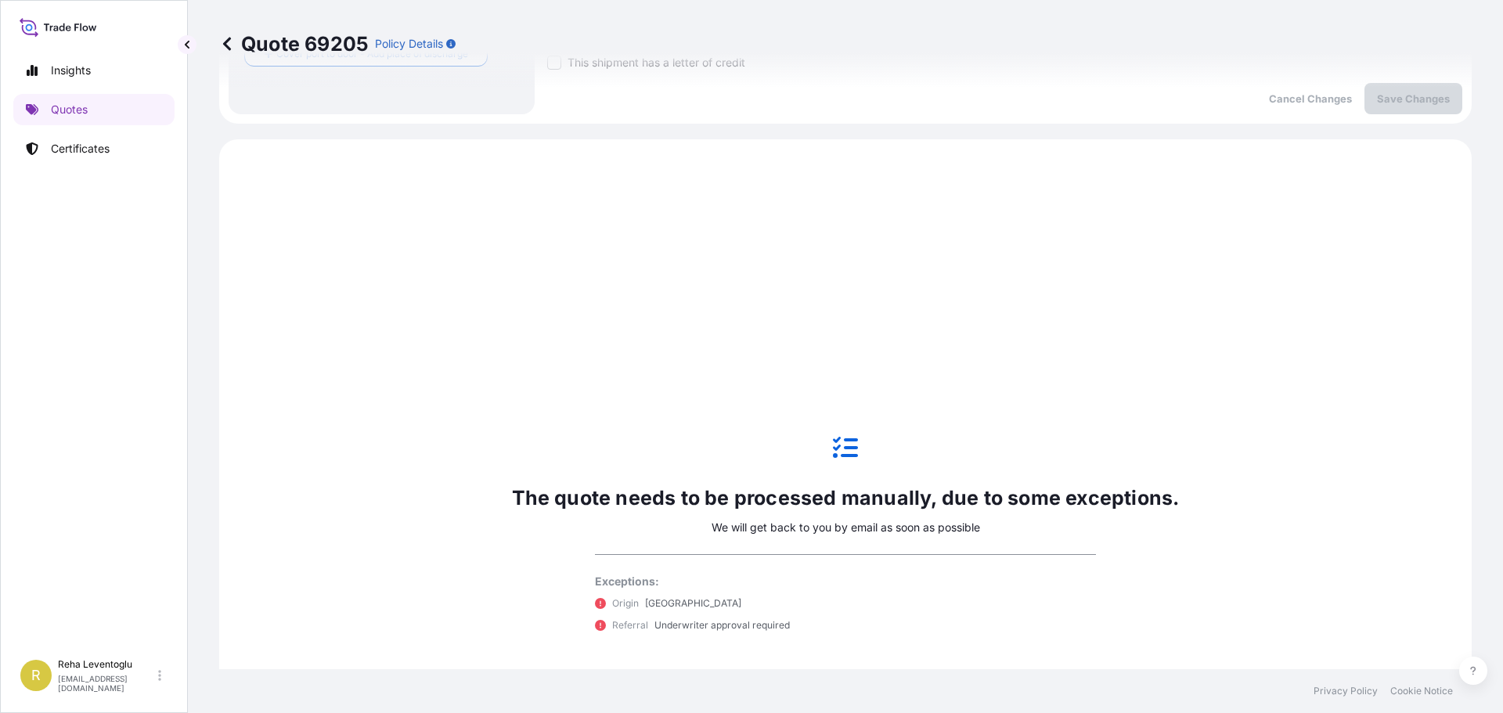
scroll to position [536, 0]
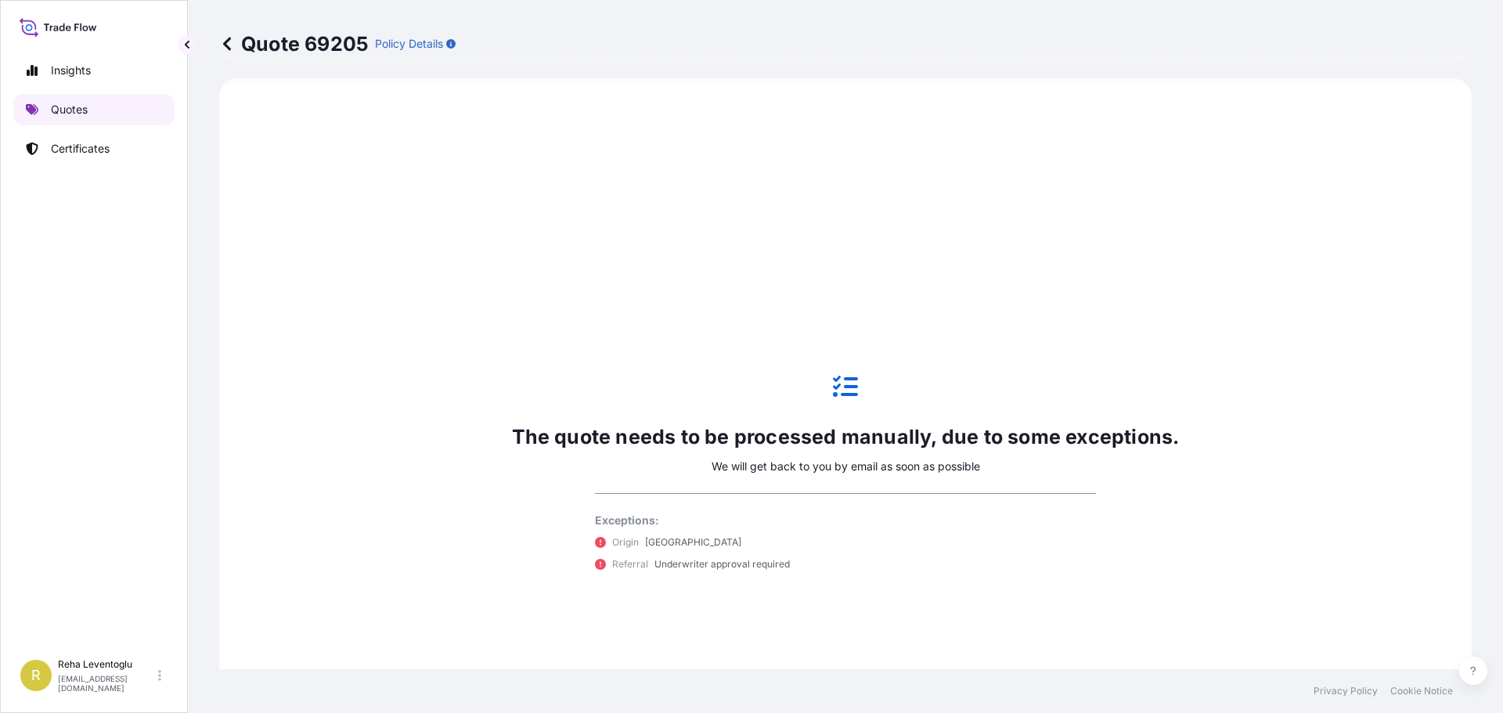
click at [69, 102] on p "Quotes" at bounding box center [69, 110] width 37 height 16
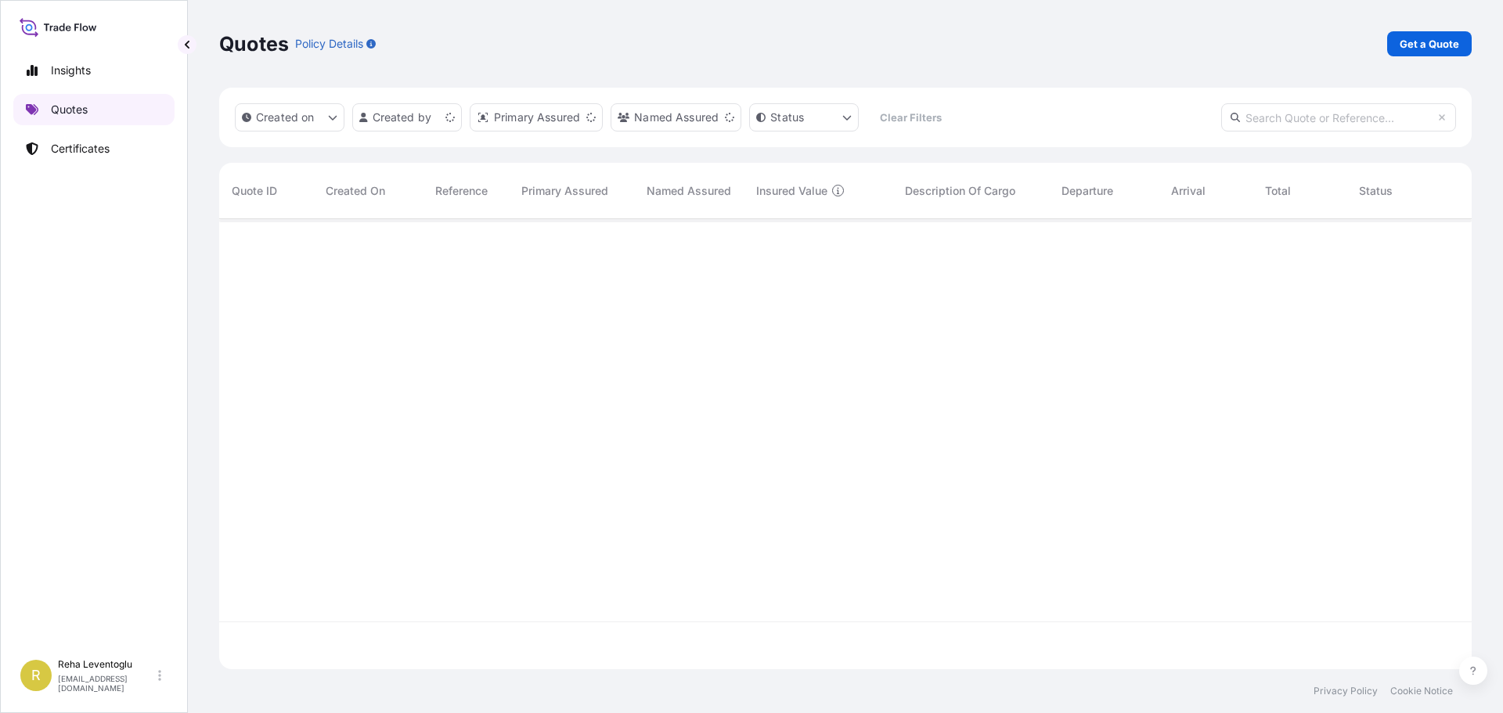
scroll to position [447, 1240]
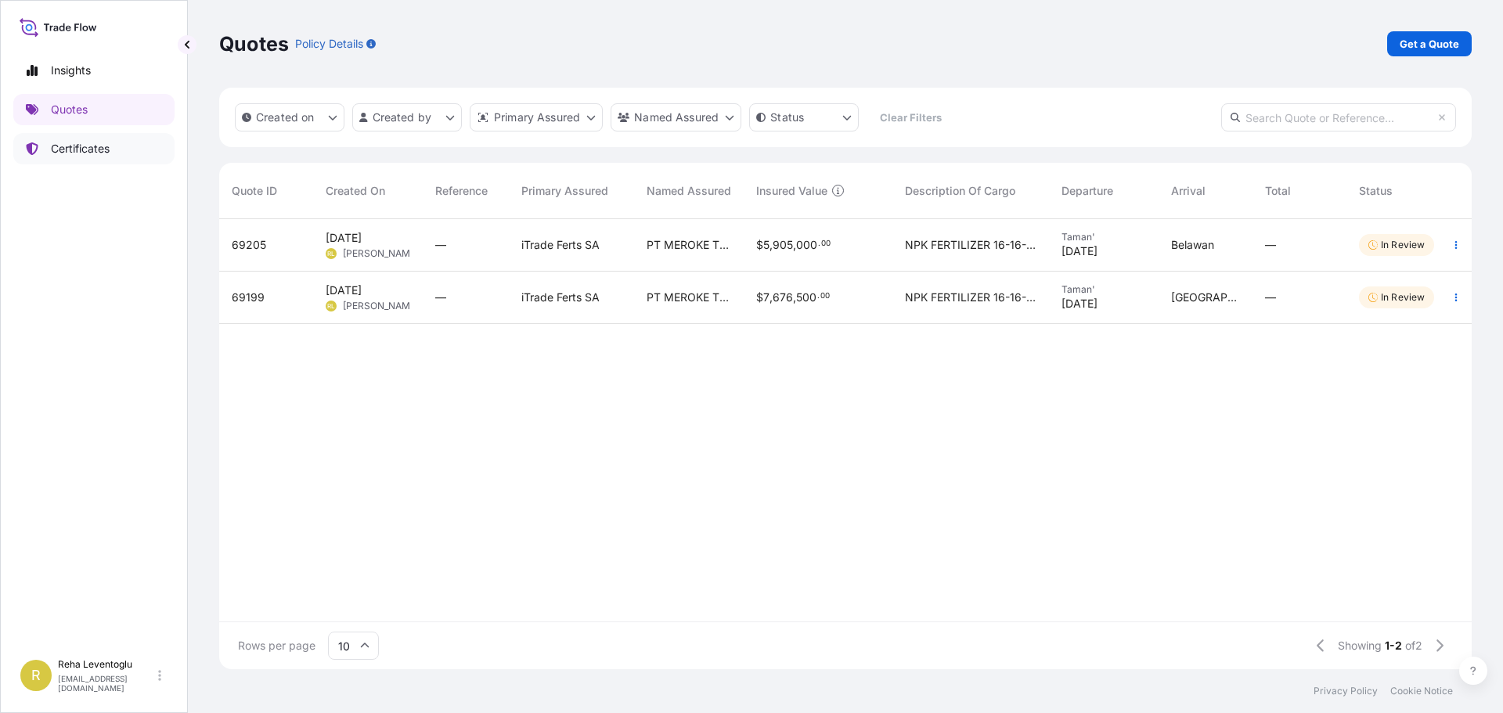
click at [64, 146] on p "Certificates" at bounding box center [80, 149] width 59 height 16
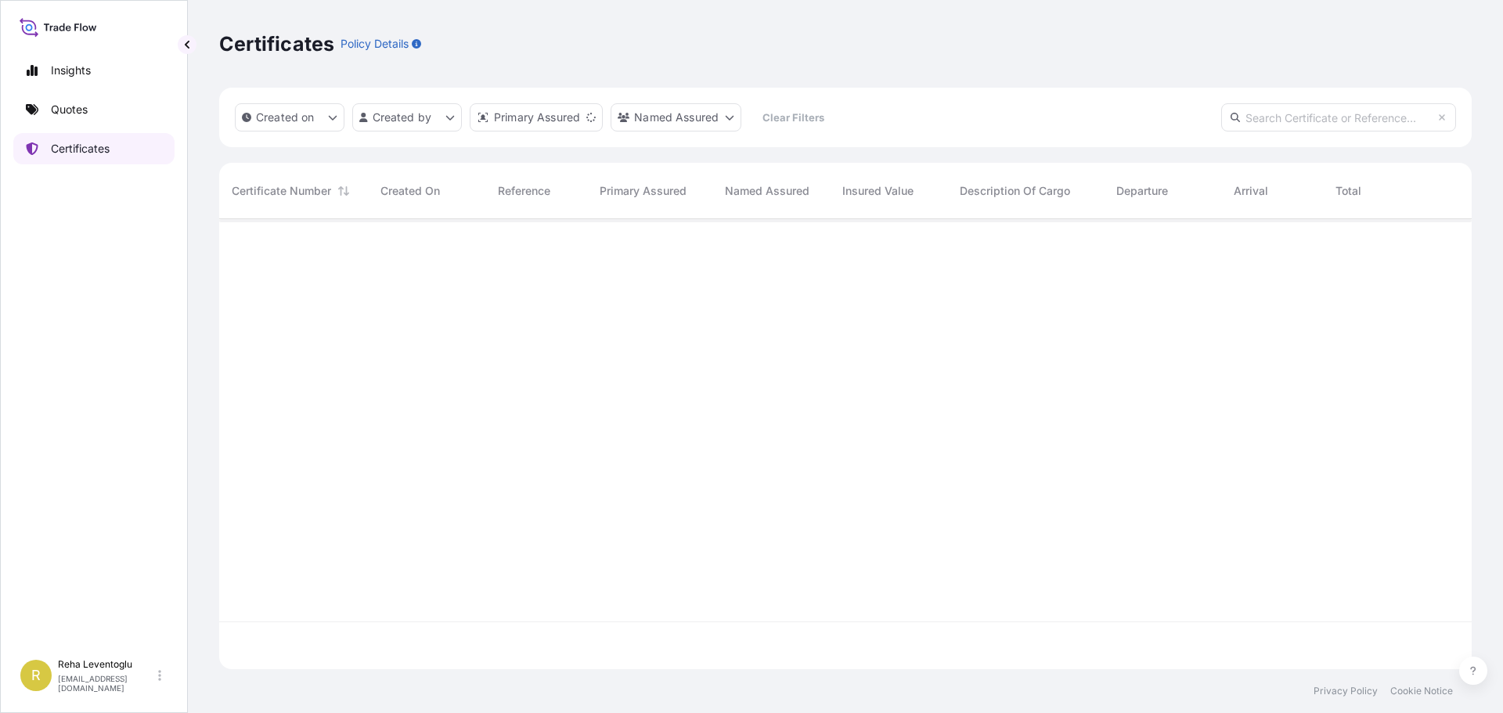
scroll to position [447, 1240]
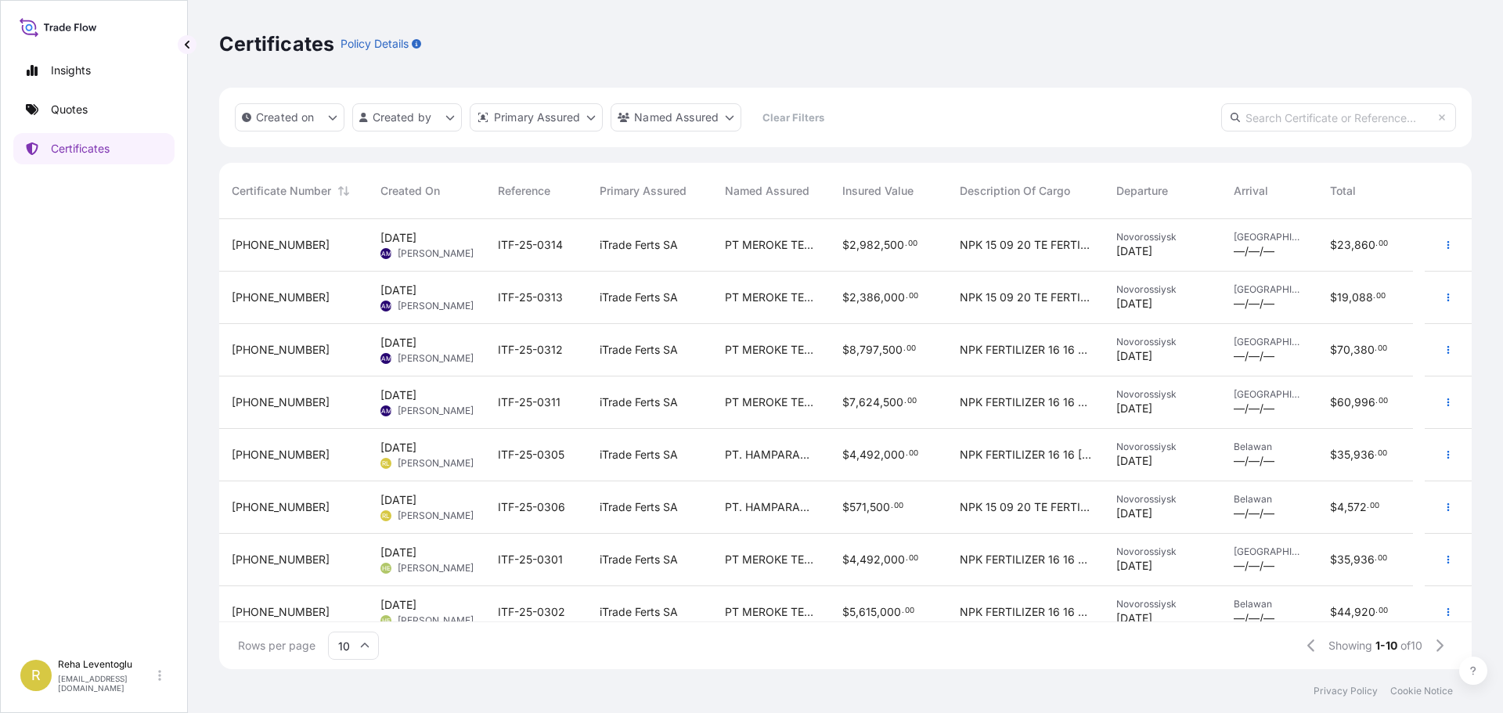
click at [784, 466] on div "PT. HAMPARAN ALAM BARUNA [GEOGRAPHIC_DATA]" at bounding box center [770, 455] width 117 height 52
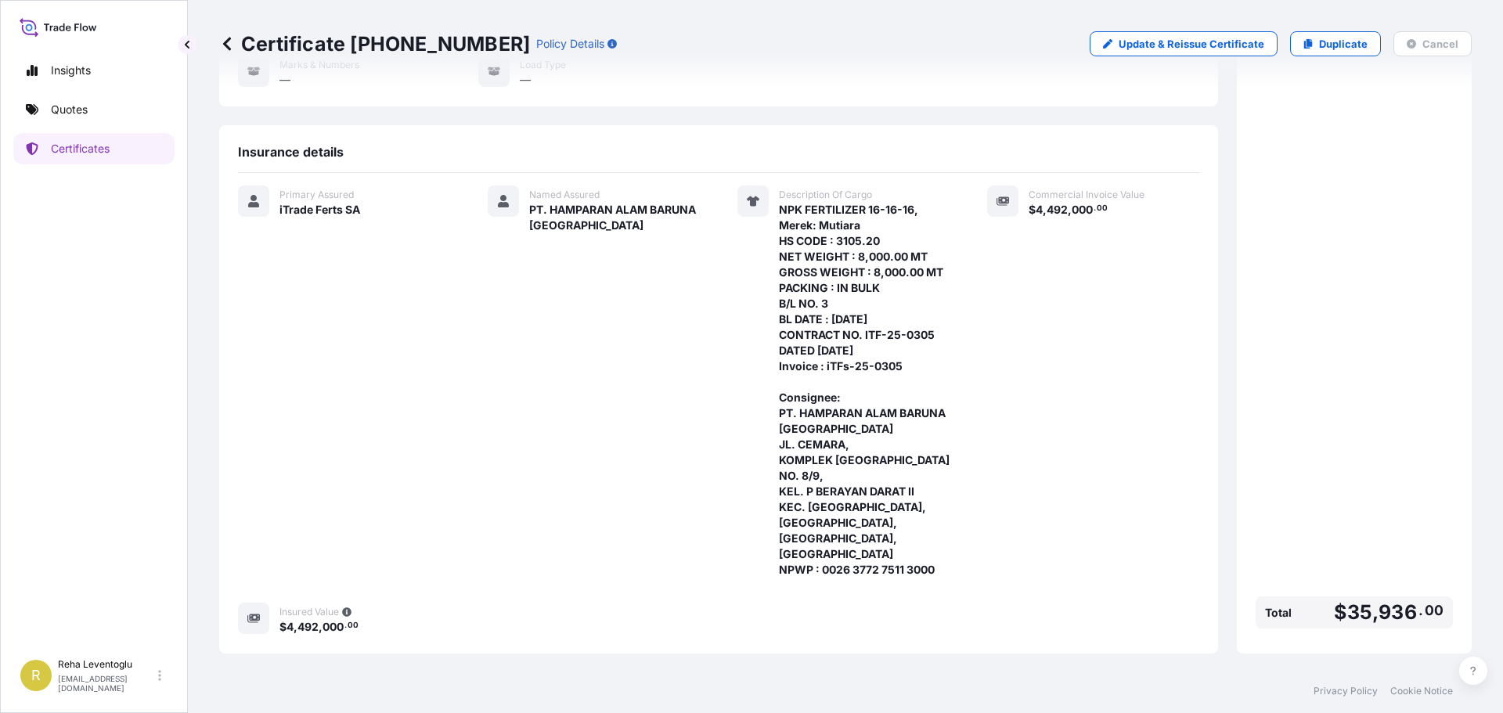
scroll to position [235, 0]
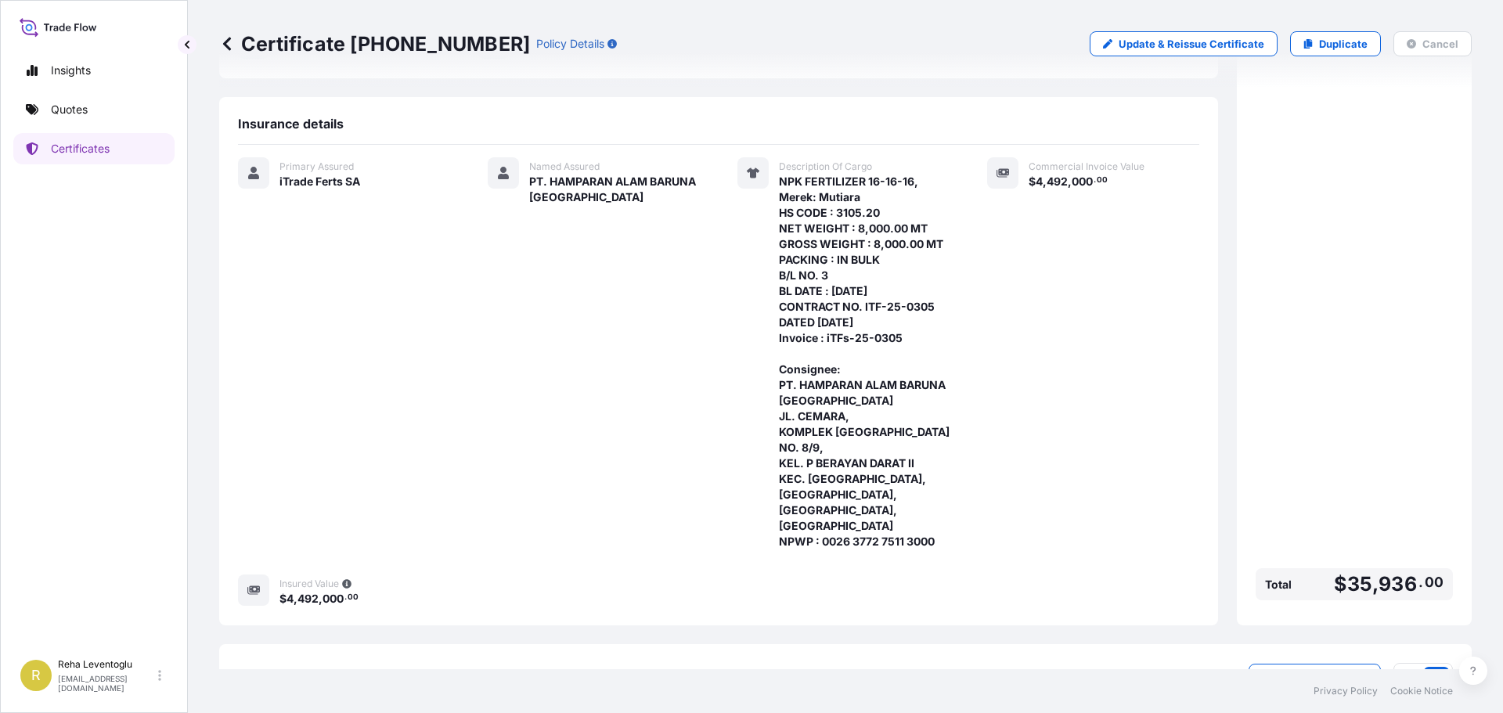
click at [944, 555] on div "Primary Assured iTrade Ferts SA Named Assured PT. HAMPARAN ALAM BARUNA [GEOGRAP…" at bounding box center [718, 381] width 961 height 449
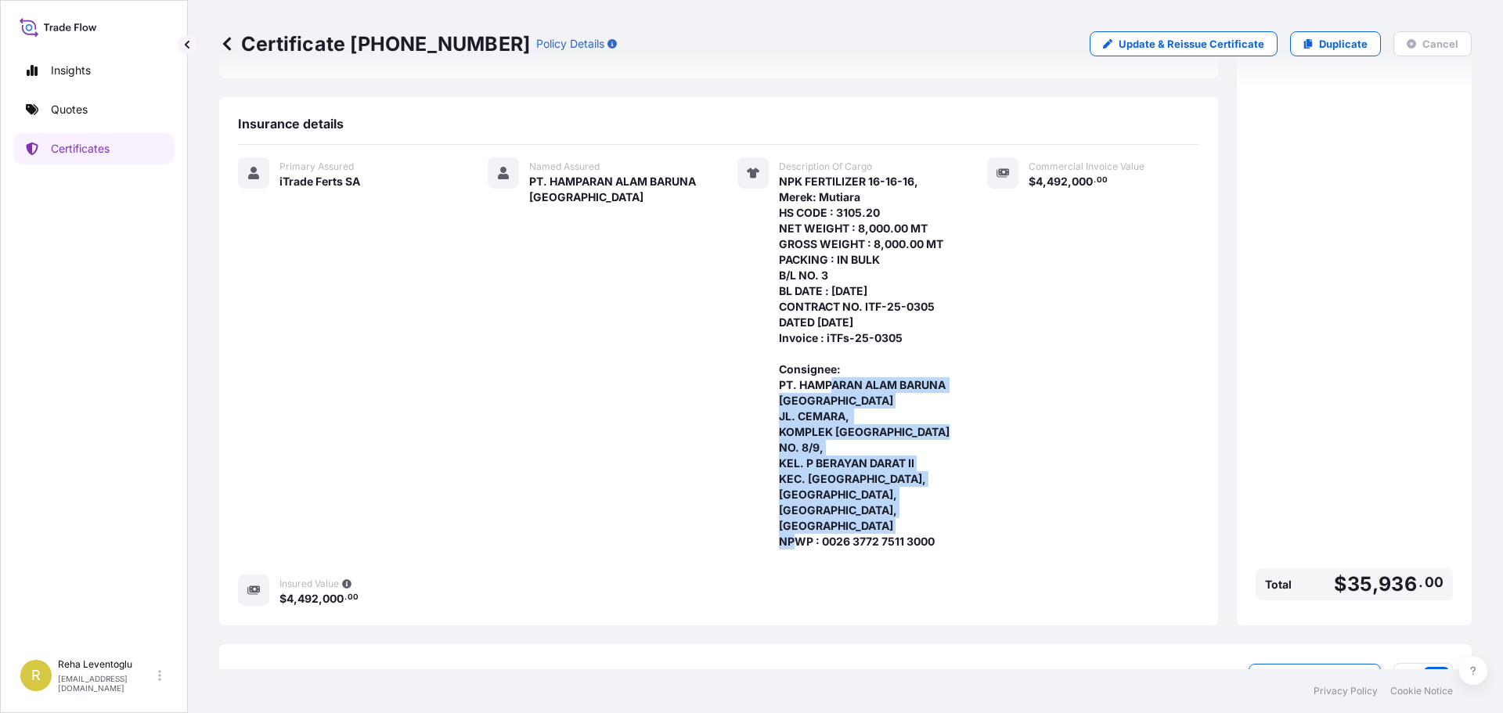
drag, startPoint x: 952, startPoint y: 559, endPoint x: 774, endPoint y: 386, distance: 248.5
click at [774, 386] on div "Primary Assured iTrade Ferts SA Named Assured PT. HAMPARAN ALAM BARUNA [GEOGRAP…" at bounding box center [718, 381] width 961 height 449
copy span "PT. HAMPARAN ALAM BARUNA [GEOGRAPHIC_DATA] JL. CEMARA, KOMPLEK [GEOGRAPHIC_DATA…"
click at [1333, 38] on p "Duplicate" at bounding box center [1343, 44] width 49 height 16
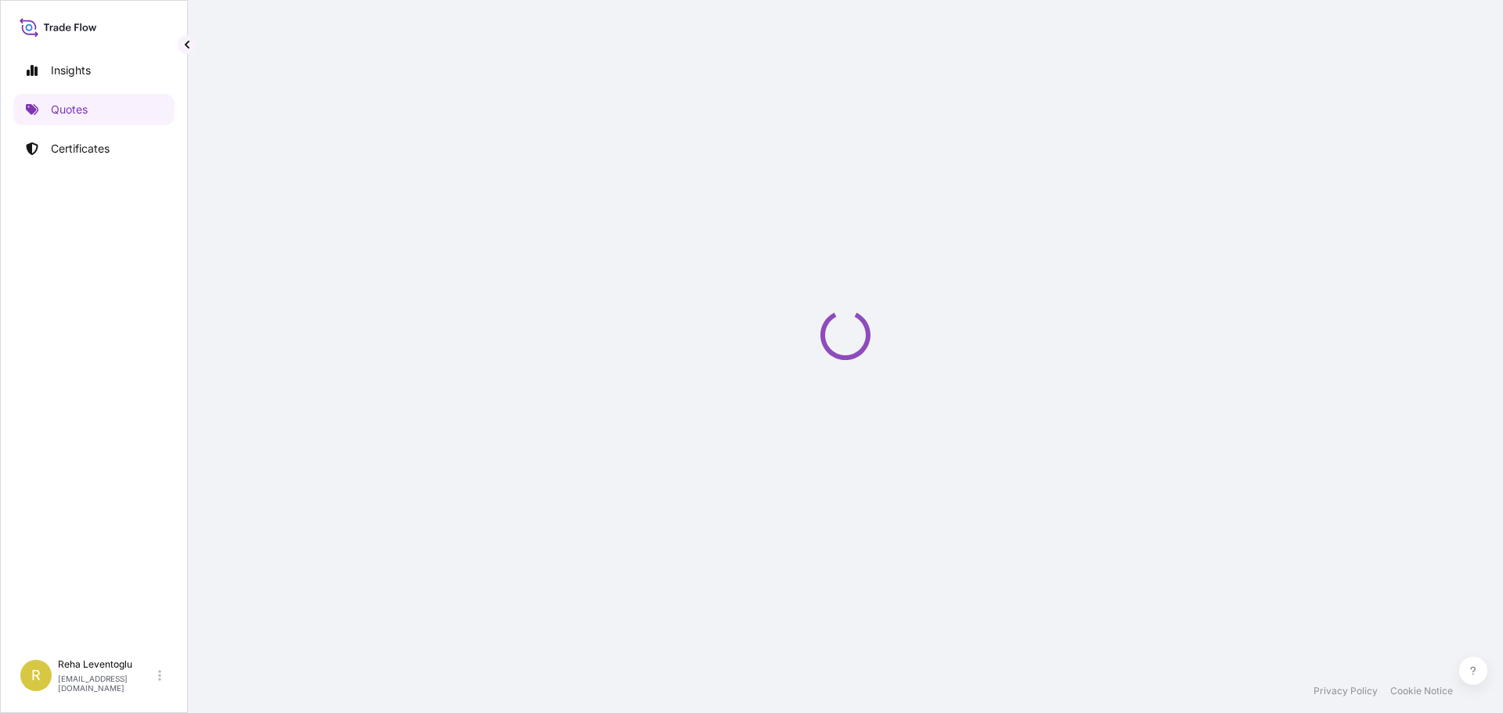
select select "Sea"
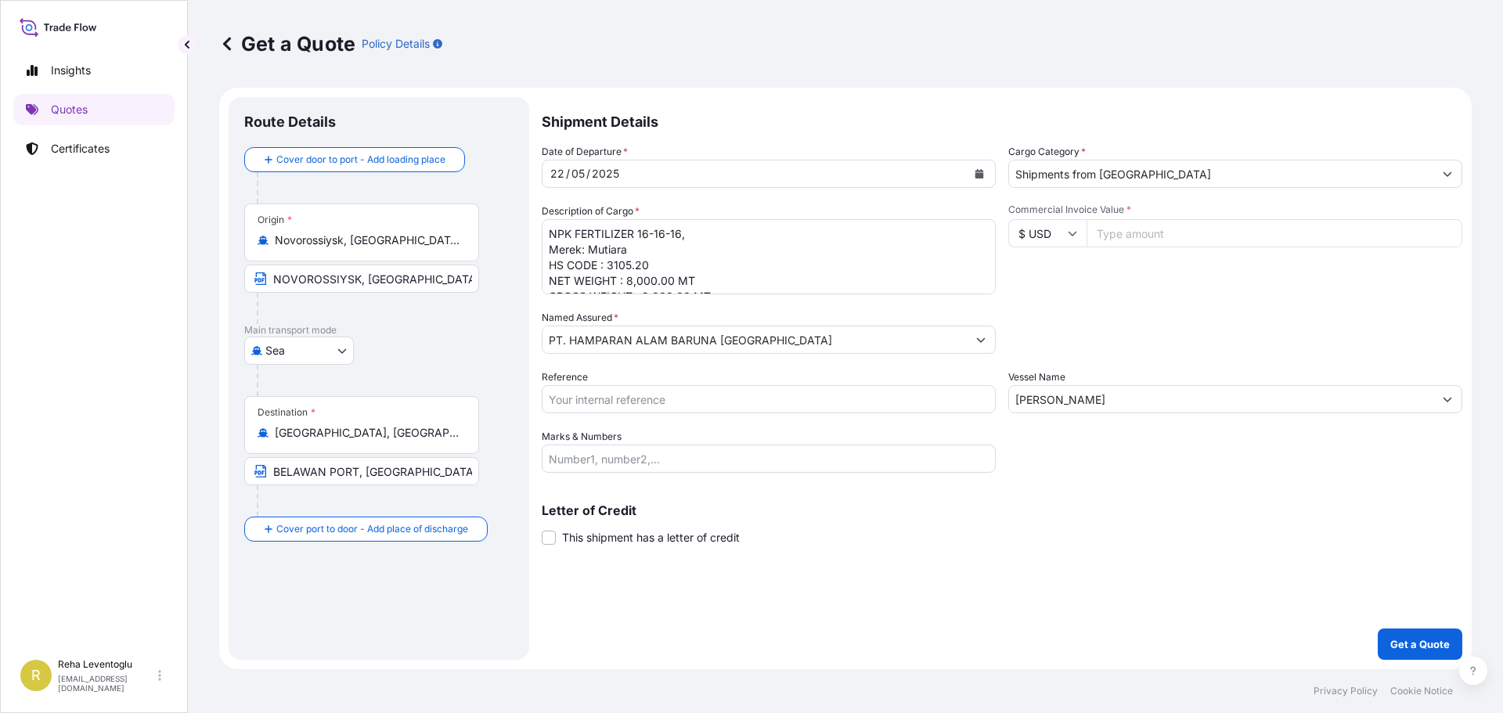
click at [317, 236] on input "Novorossiysk, [GEOGRAPHIC_DATA], [GEOGRAPHIC_DATA]" at bounding box center [367, 240] width 185 height 16
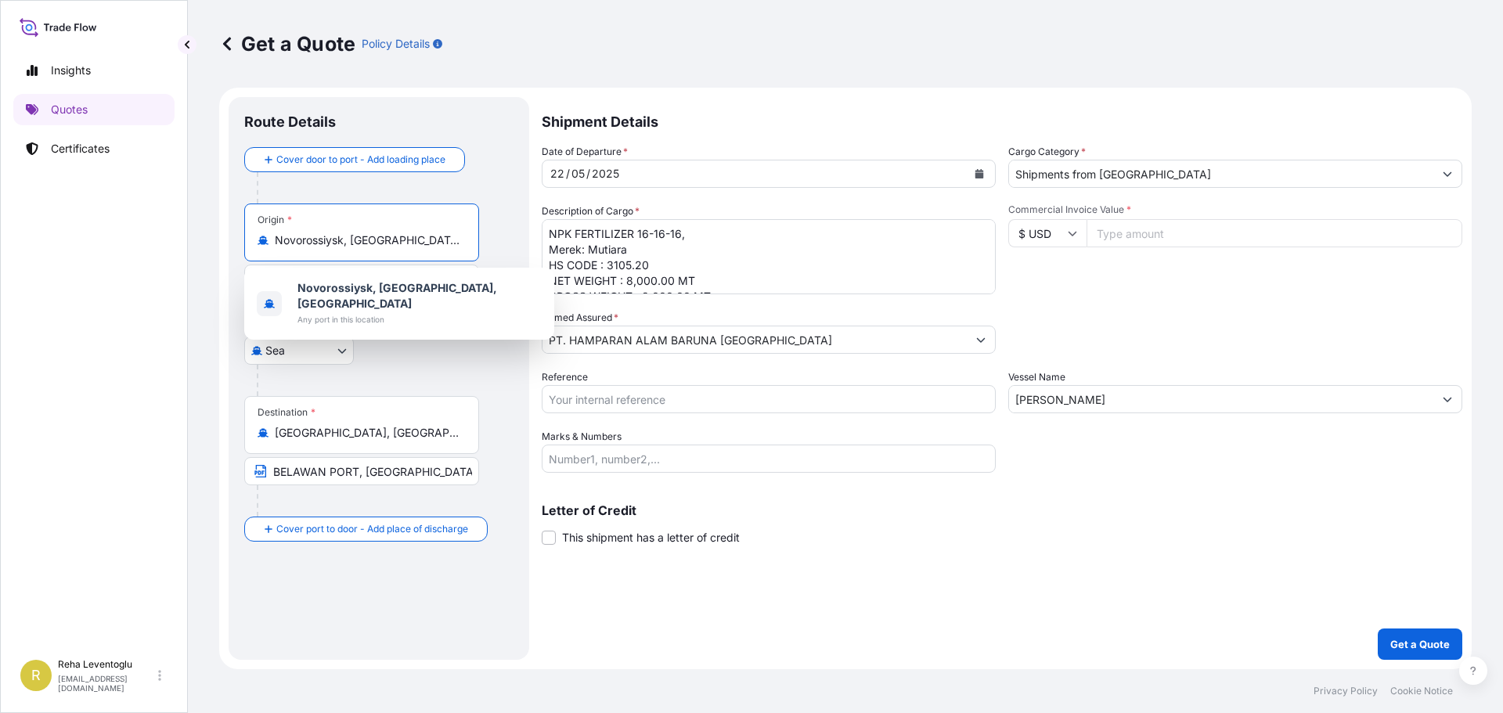
click at [317, 236] on input "Novorossiysk, [GEOGRAPHIC_DATA], [GEOGRAPHIC_DATA]" at bounding box center [367, 240] width 185 height 16
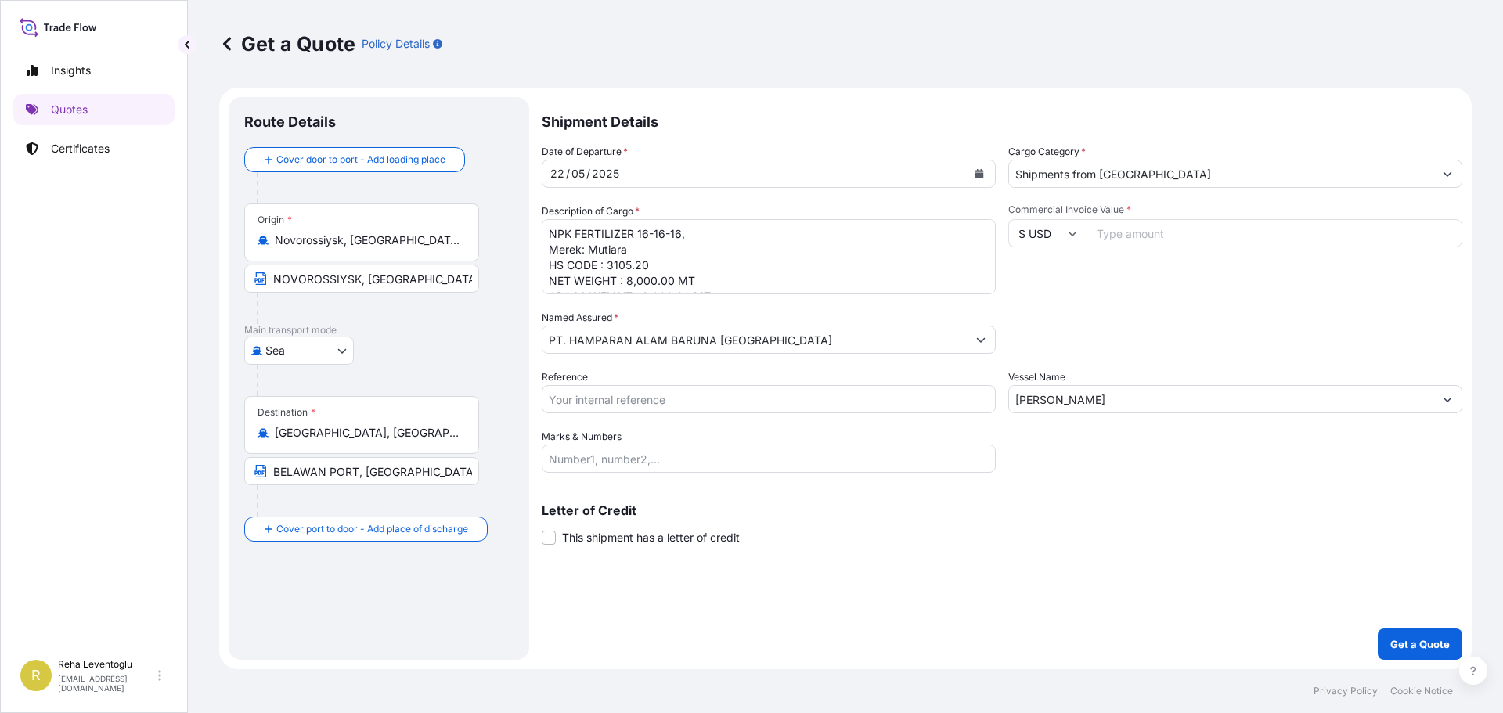
drag, startPoint x: 465, startPoint y: 239, endPoint x: 245, endPoint y: 231, distance: 220.1
click at [245, 231] on div "Origin * [GEOGRAPHIC_DATA], [GEOGRAPHIC_DATA], [GEOGRAPHIC_DATA]" at bounding box center [361, 232] width 235 height 58
click at [311, 226] on div "Origin * [GEOGRAPHIC_DATA], [GEOGRAPHIC_DATA], [GEOGRAPHIC_DATA]" at bounding box center [361, 232] width 235 height 58
click at [311, 232] on input "Novorossiysk, [GEOGRAPHIC_DATA], [GEOGRAPHIC_DATA]" at bounding box center [367, 240] width 185 height 16
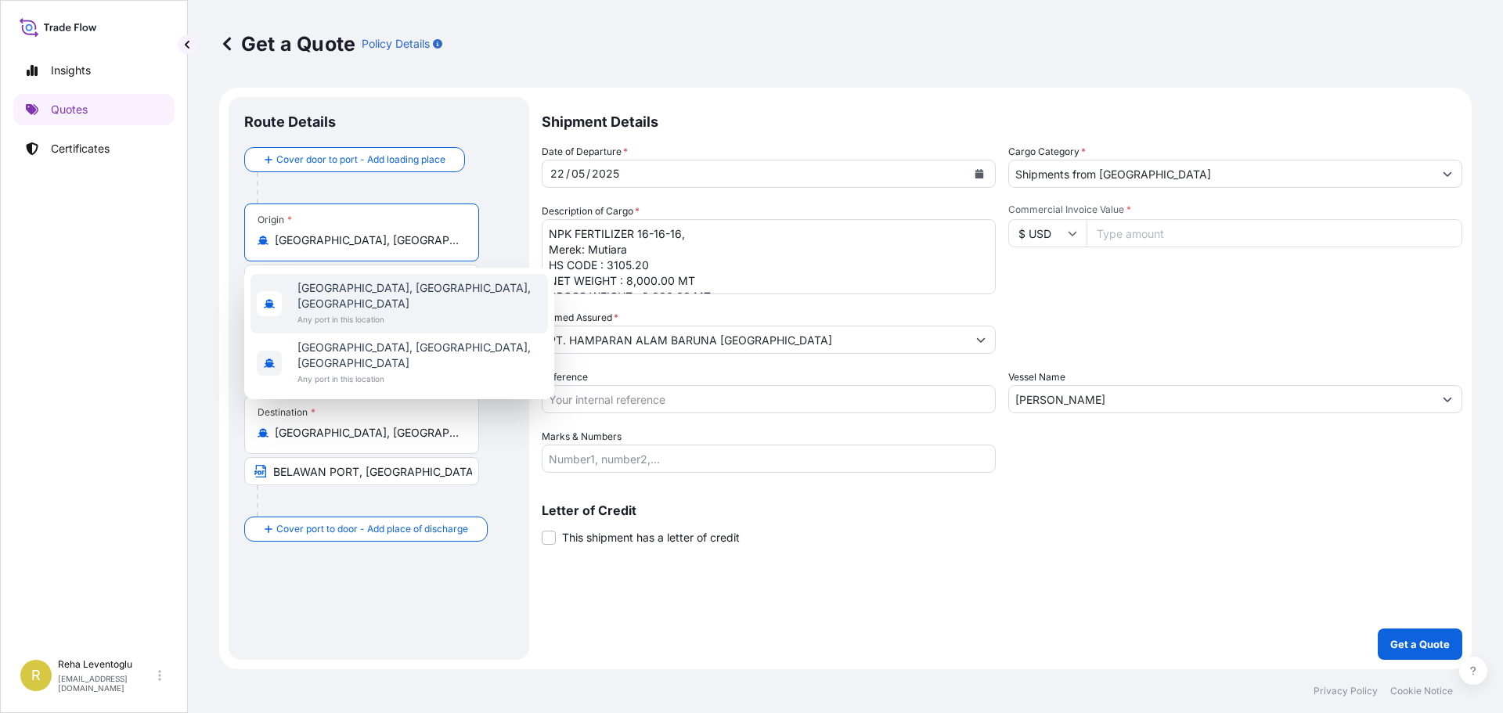
click at [325, 291] on span "[GEOGRAPHIC_DATA], [GEOGRAPHIC_DATA], [GEOGRAPHIC_DATA]" at bounding box center [419, 295] width 244 height 31
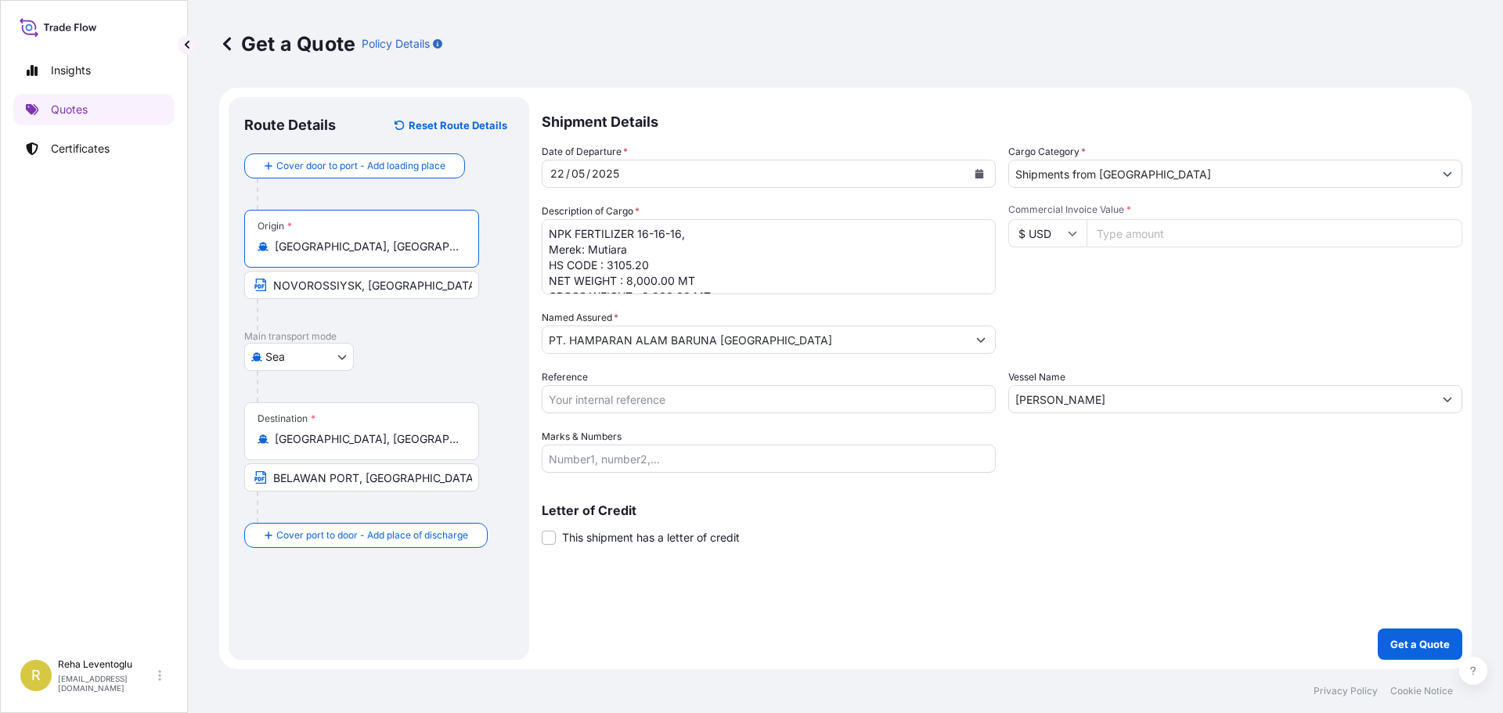
type input "[GEOGRAPHIC_DATA], [GEOGRAPHIC_DATA], [GEOGRAPHIC_DATA]"
click at [323, 291] on input "NOVOROSSIYSK, [GEOGRAPHIC_DATA]" at bounding box center [361, 285] width 235 height 28
type input "TAMAN, [GEOGRAPHIC_DATA]"
click at [571, 170] on div "05" at bounding box center [578, 173] width 16 height 19
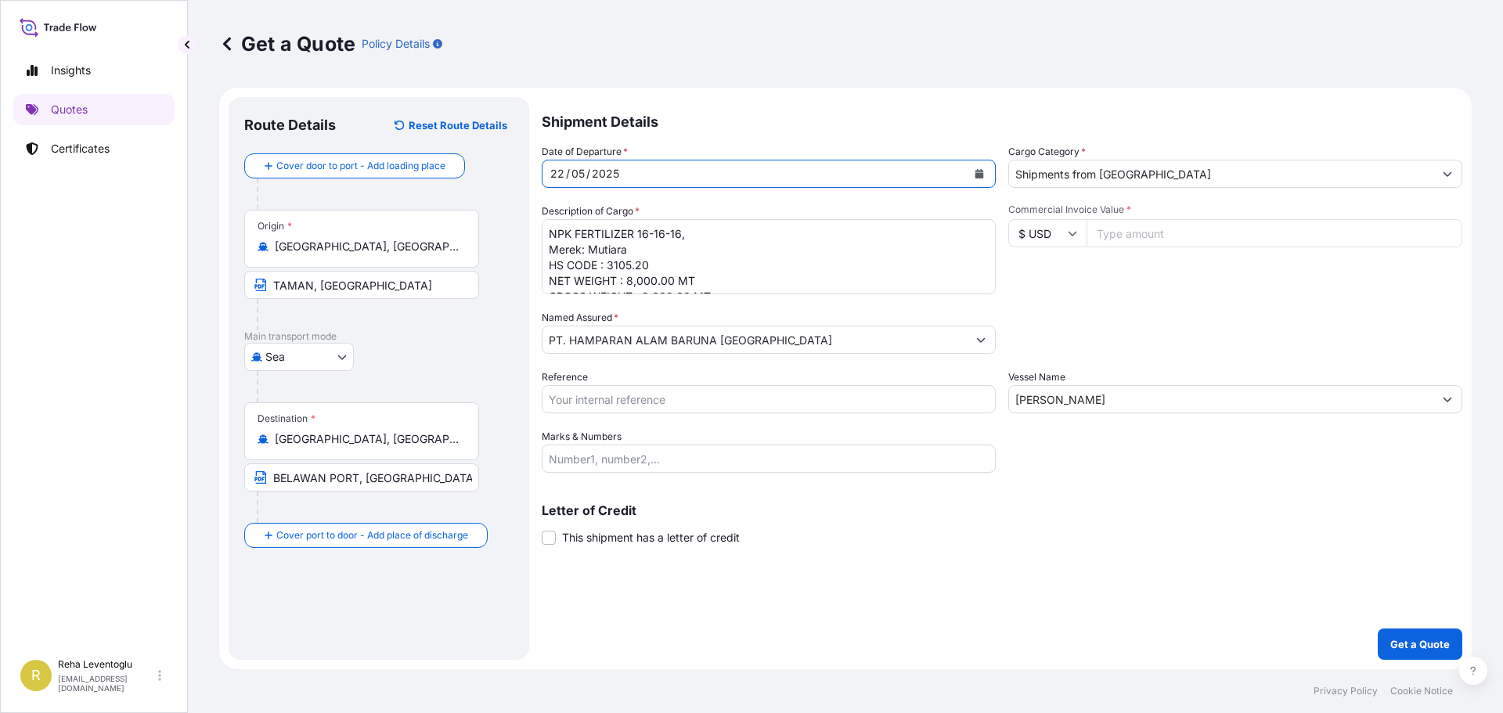
click at [979, 167] on button "Calendar" at bounding box center [979, 173] width 25 height 25
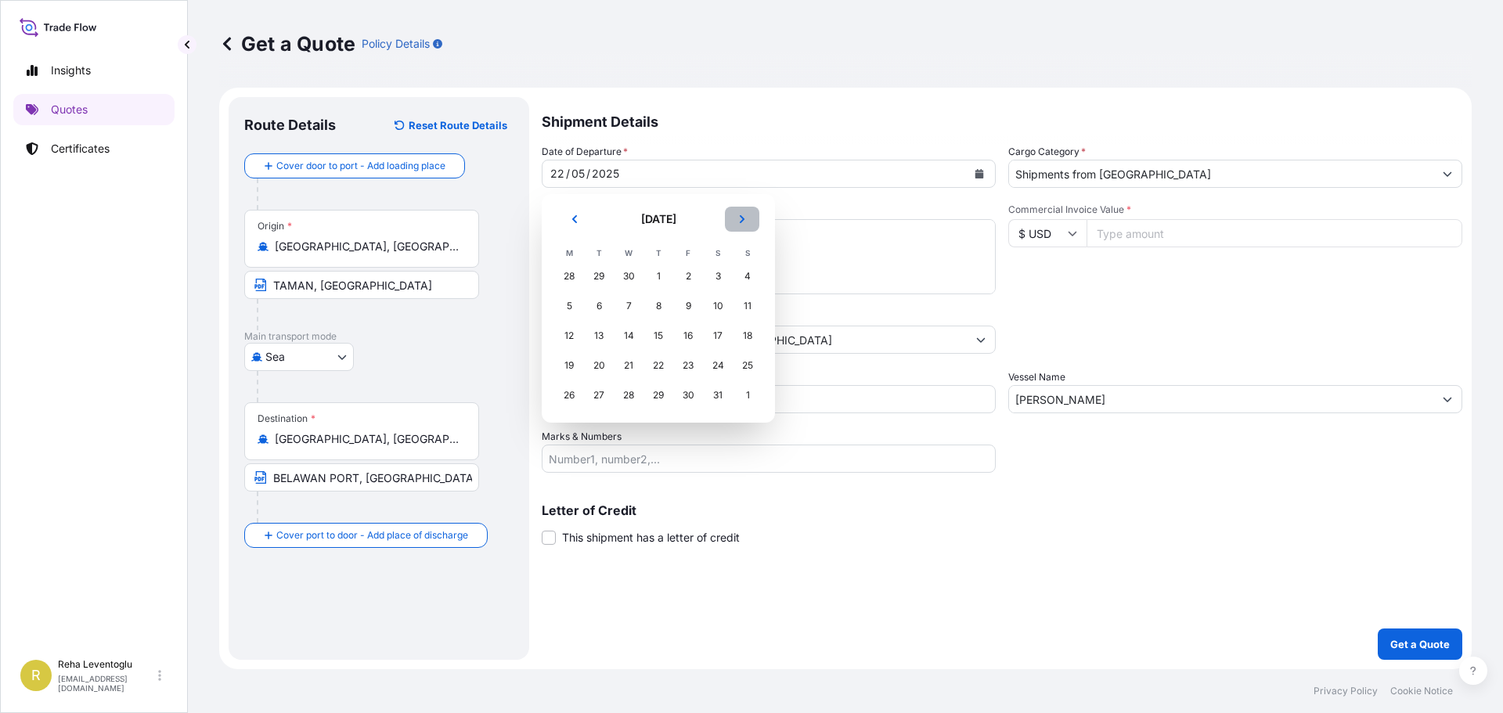
click at [745, 214] on button "Next" at bounding box center [742, 219] width 34 height 25
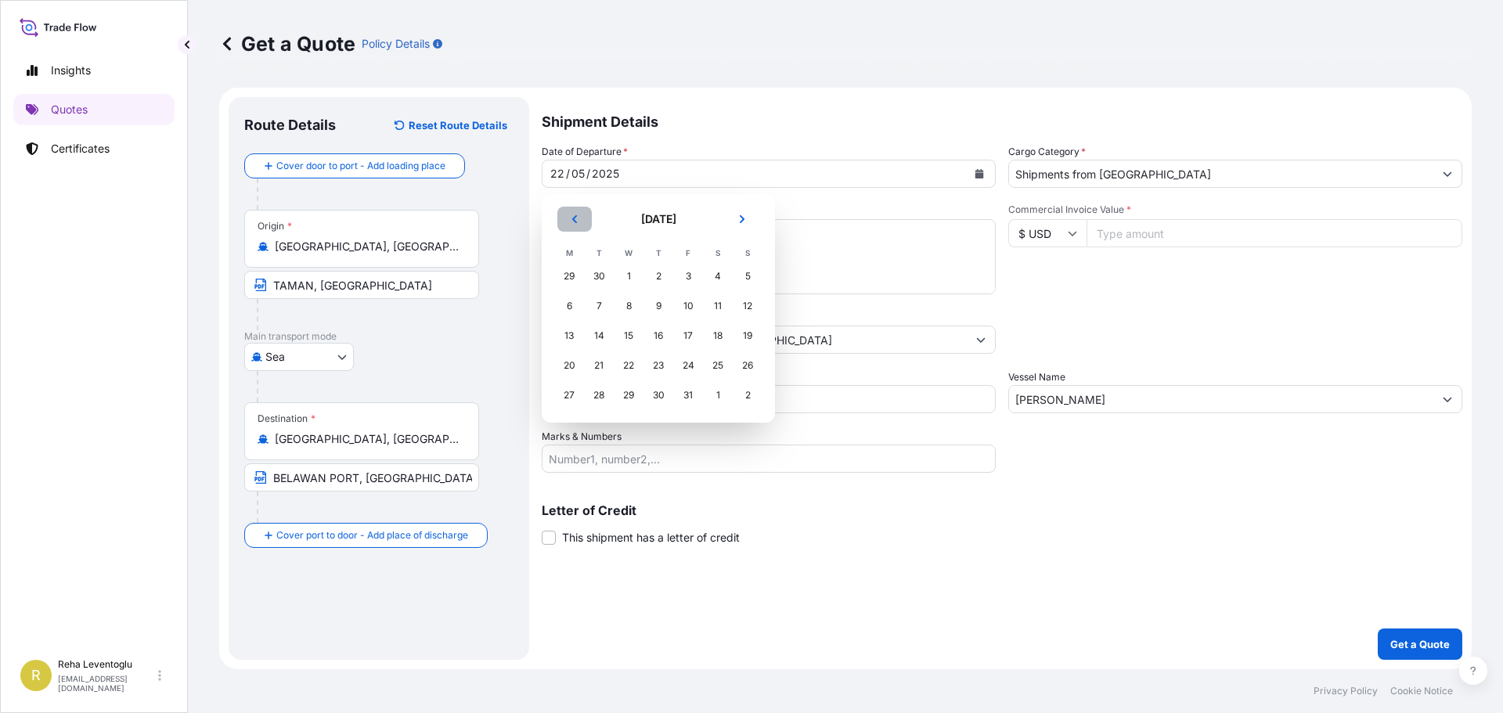
click at [574, 217] on icon "Previous" at bounding box center [574, 218] width 9 height 9
click at [743, 273] on div "7" at bounding box center [747, 276] width 28 height 28
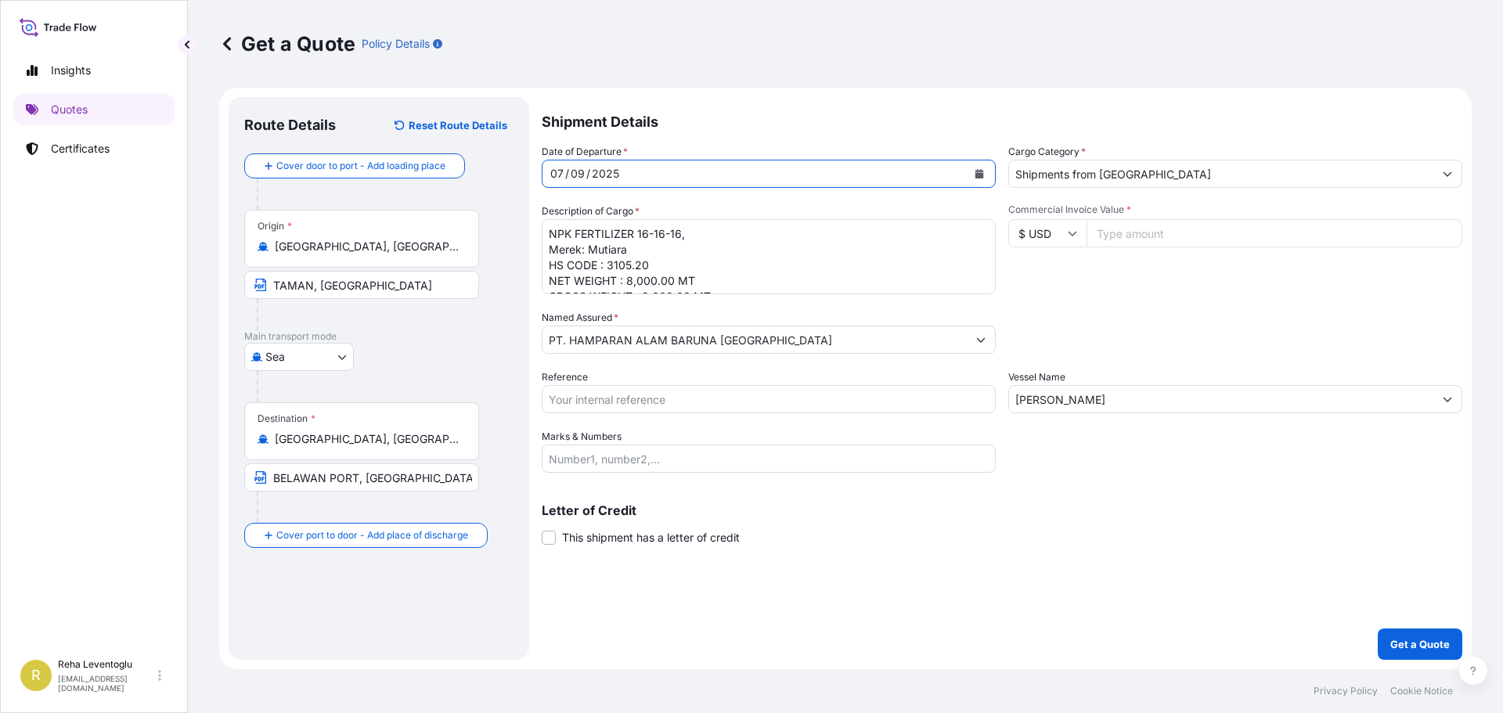
click at [631, 280] on textarea "NPK FERTILIZER 16-16-16, Merek: Mutiara HS CODE : 3105.20 NET WEIGHT : 8,000.00…" at bounding box center [769, 256] width 454 height 75
click at [640, 268] on textarea "NPK FERTILIZER 16-16-16, Merek: Mutiara HS CODE : 3105.20 NET WEIGHT : 8,000.00…" at bounding box center [769, 256] width 454 height 75
click at [701, 269] on textarea "NPK FERTILIZER 16-16-16, Merek: Mutiara HS CODE : 3105.20 NET WEIGHT : 8,000.00…" at bounding box center [769, 256] width 454 height 75
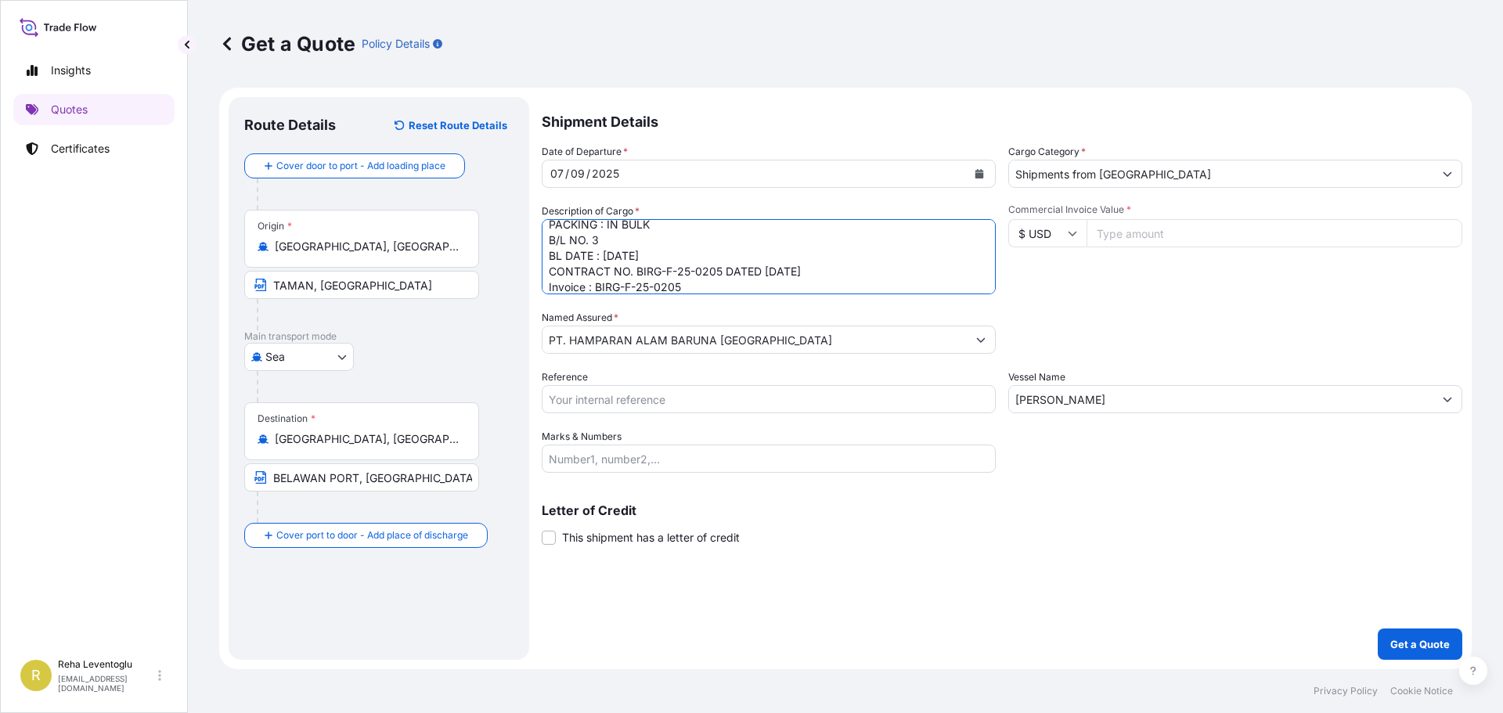
click at [665, 271] on textarea "NPK FERTILIZER 16-16-16, Merek: Mutiara HS CODE : 3105.20 NET WEIGHT : 8,000.00…" at bounding box center [769, 256] width 454 height 75
type textarea "NPK FERTILIZER 16-16-16, Merek: Mutiara HS CODE : 3105.20 NET WEIGHT : 7,650.00…"
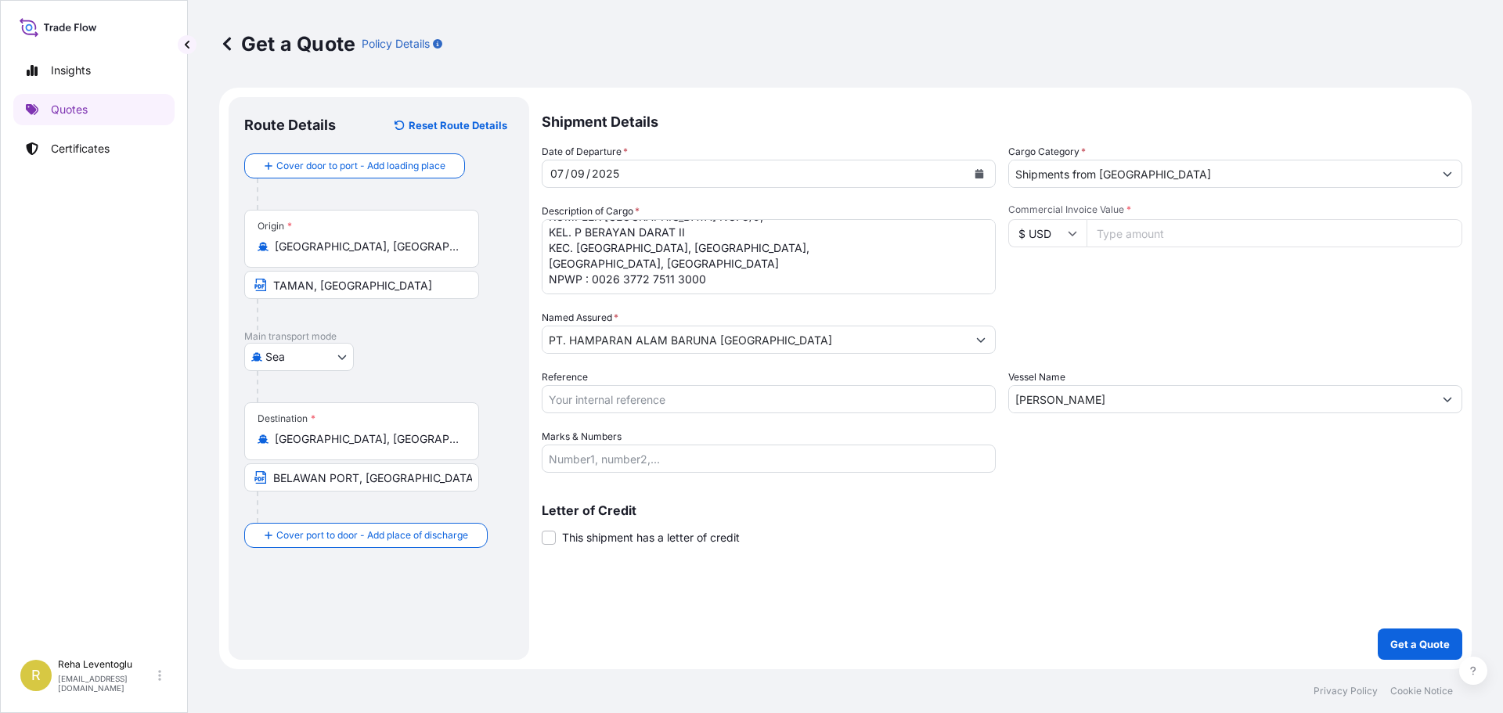
click at [1123, 242] on input "Commercial Invoice Value *" at bounding box center [1274, 233] width 376 height 28
type input "4517325"
drag, startPoint x: 1094, startPoint y: 402, endPoint x: 1011, endPoint y: 400, distance: 83.0
click at [1011, 400] on input "[PERSON_NAME]" at bounding box center [1221, 399] width 424 height 28
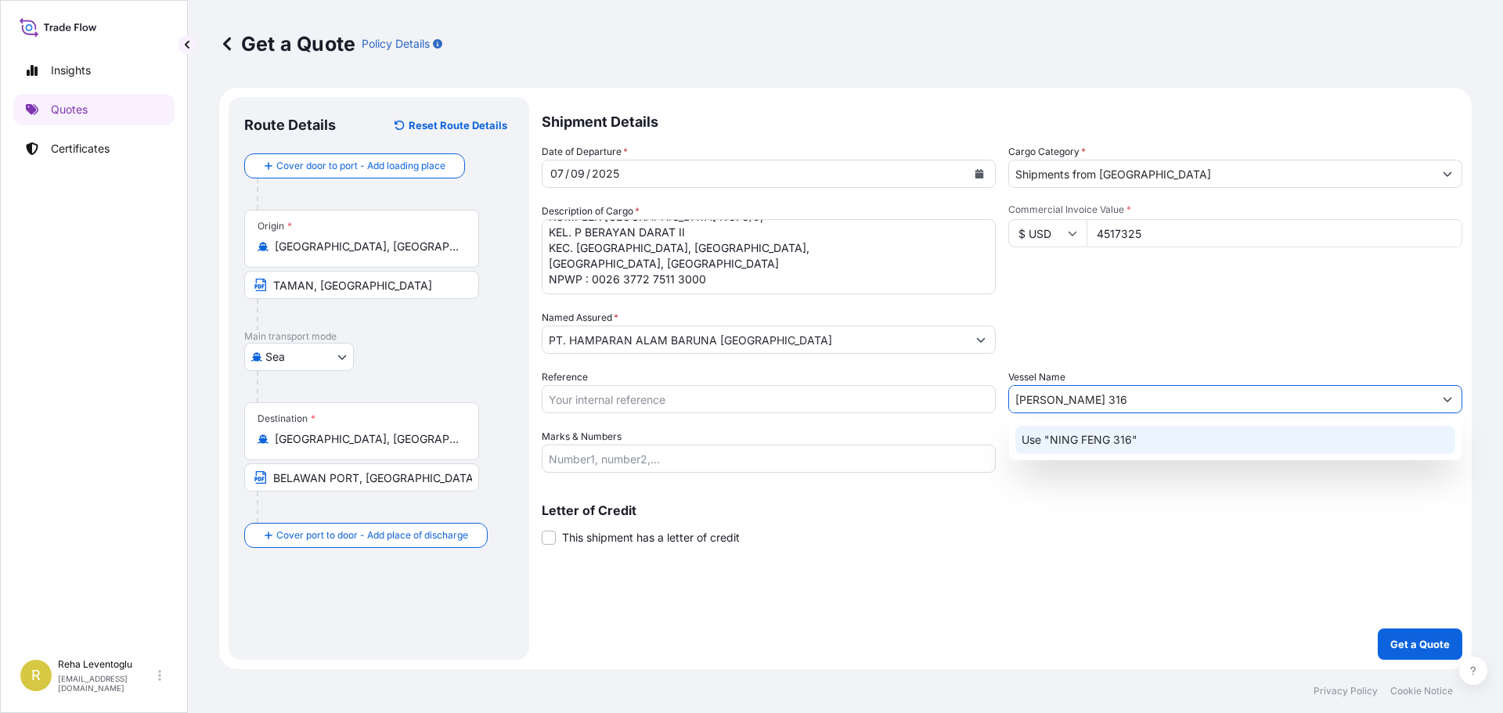
click at [1068, 436] on p "Use "NING FENG 316"" at bounding box center [1079, 440] width 116 height 16
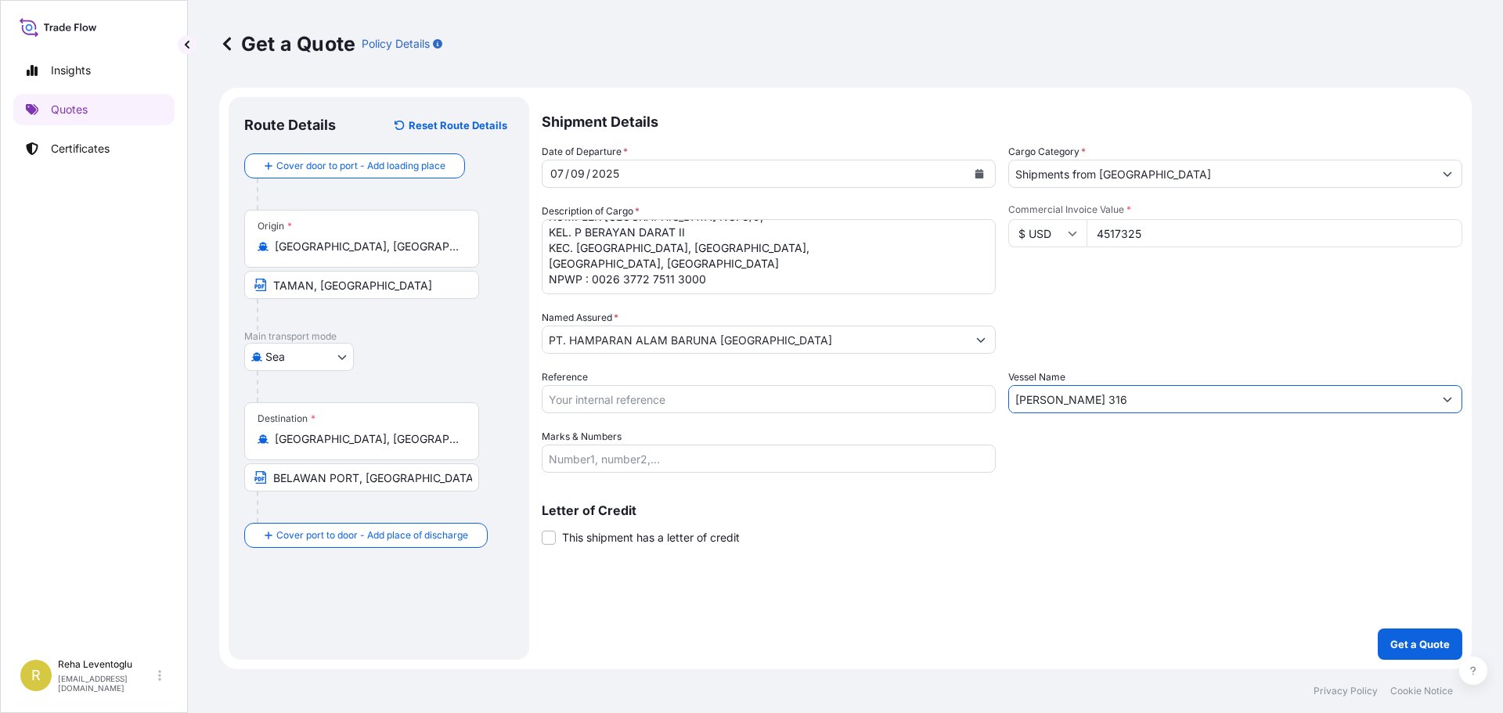
type input "[PERSON_NAME] 316"
click at [1123, 177] on input "Shipments from [GEOGRAPHIC_DATA]" at bounding box center [1221, 174] width 424 height 28
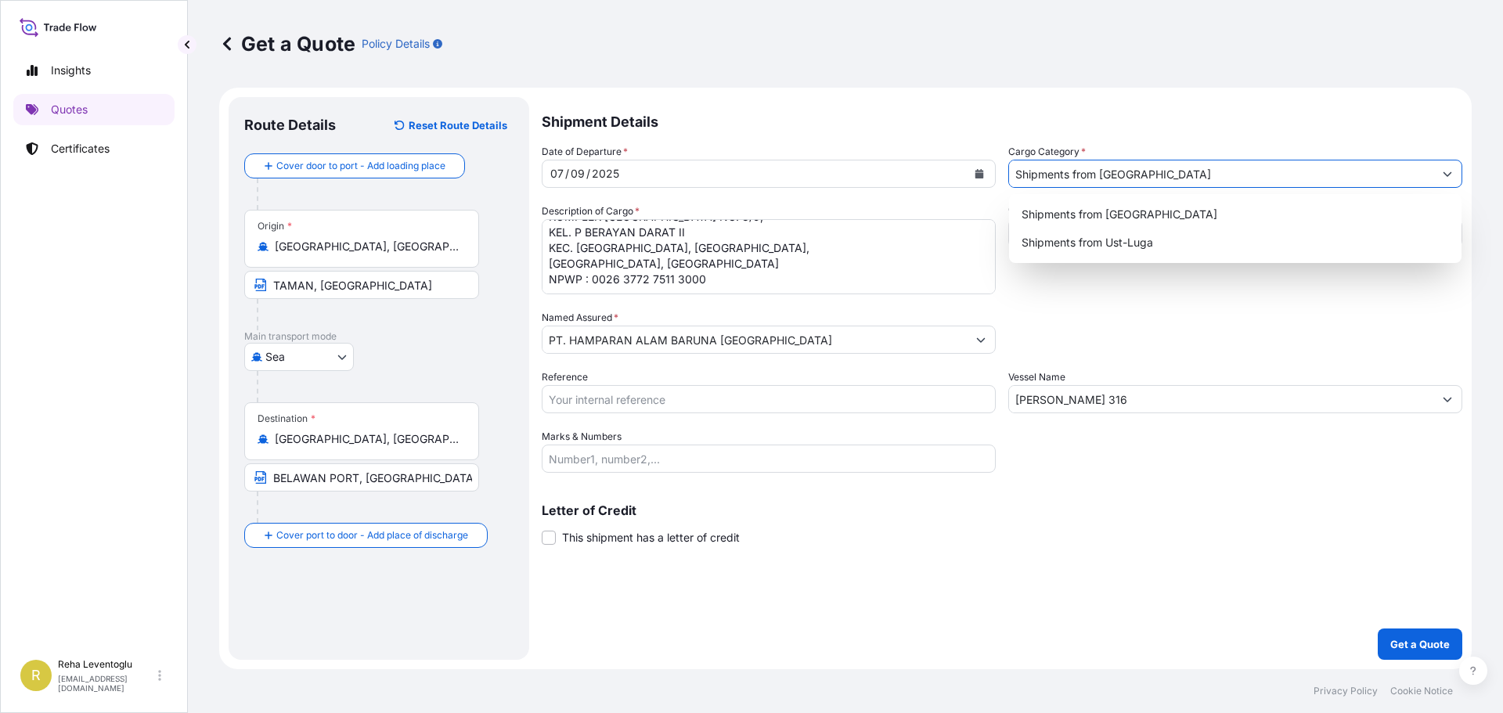
click at [1123, 177] on input "Shipments from [GEOGRAPHIC_DATA]" at bounding box center [1221, 174] width 424 height 28
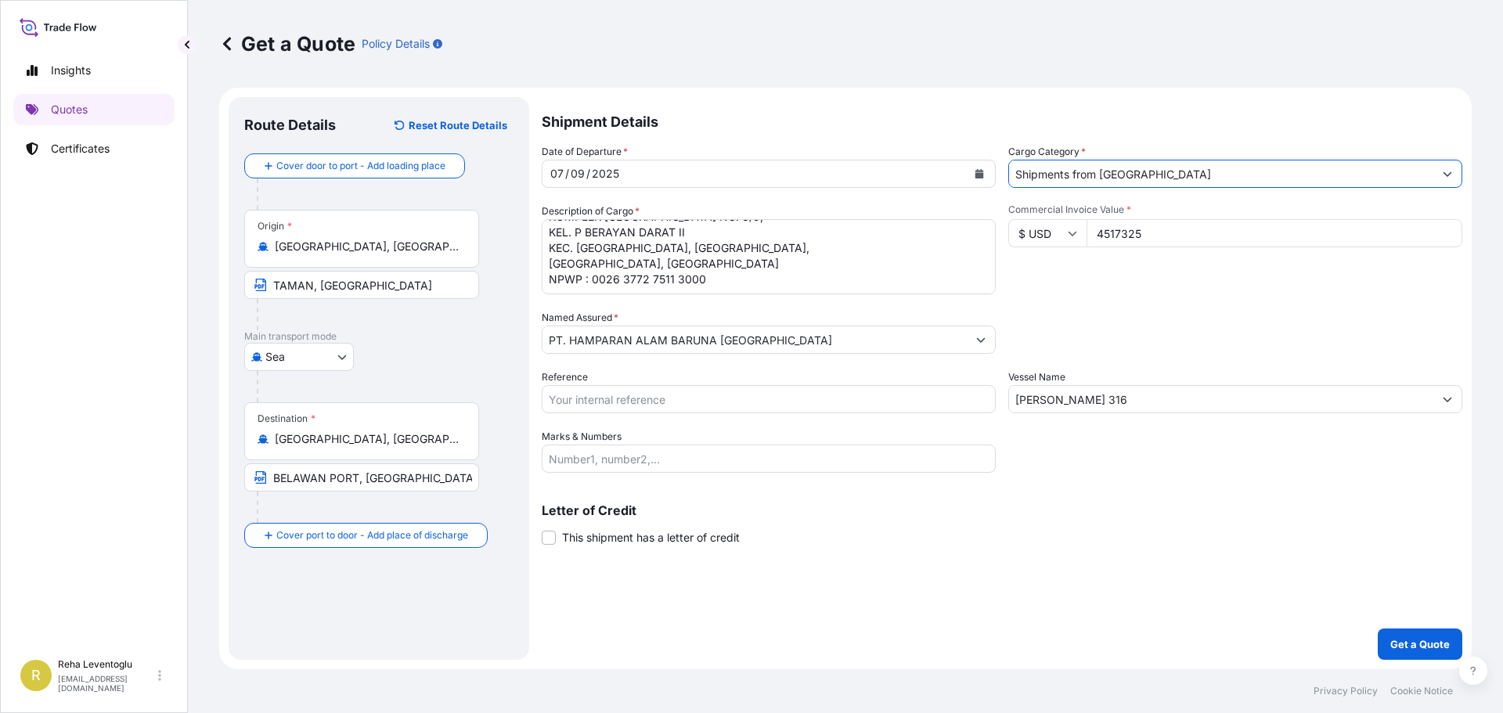
type input "Shipments from [GEOGRAPHIC_DATA]"
click at [1406, 643] on p "Get a Quote" at bounding box center [1419, 644] width 59 height 16
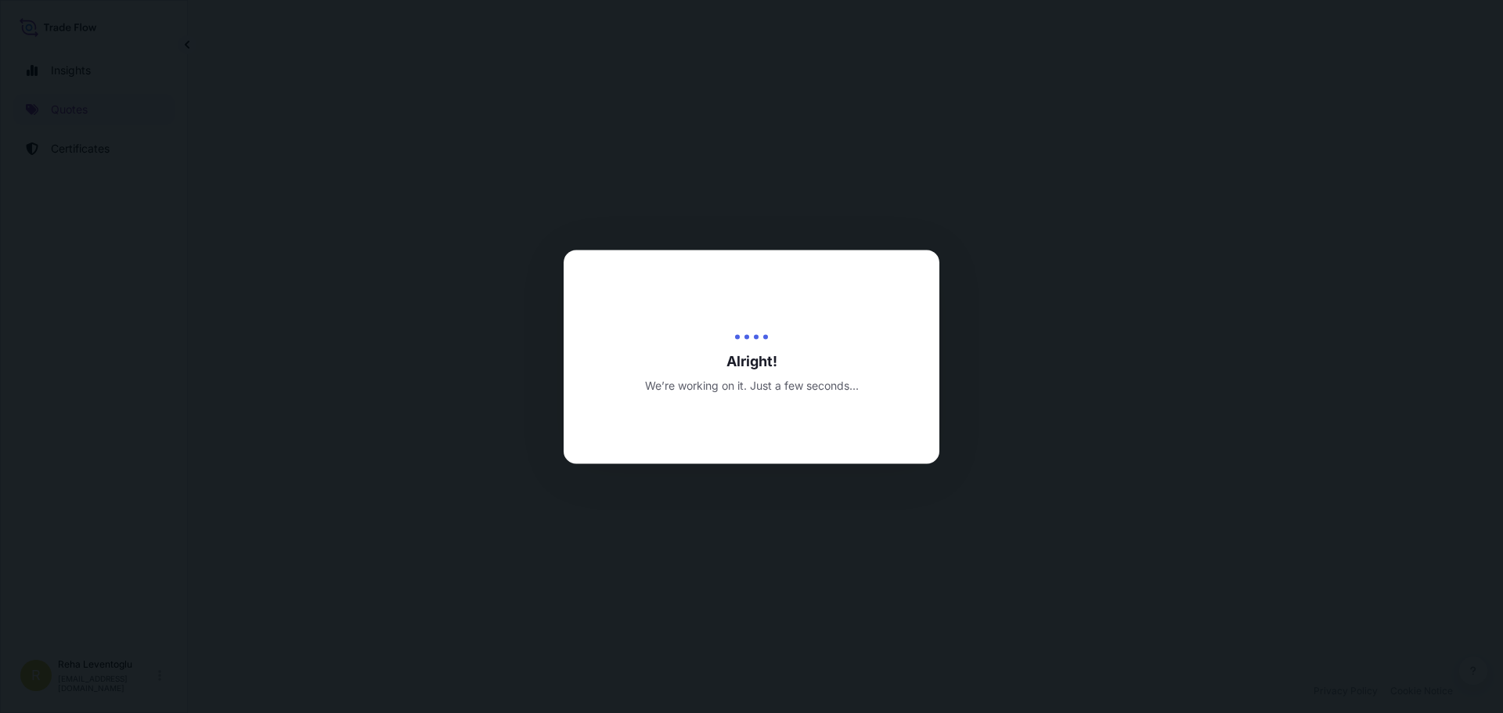
select select "Sea"
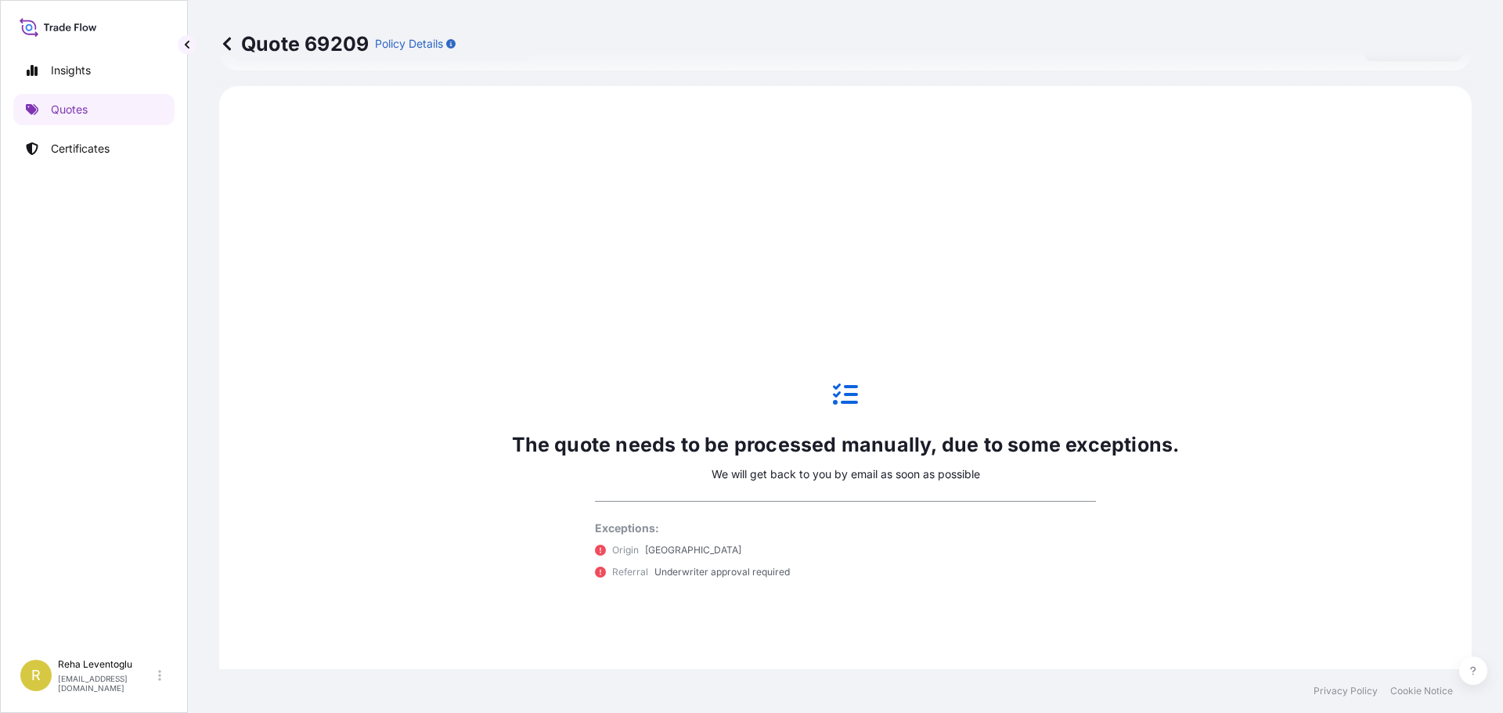
scroll to position [536, 0]
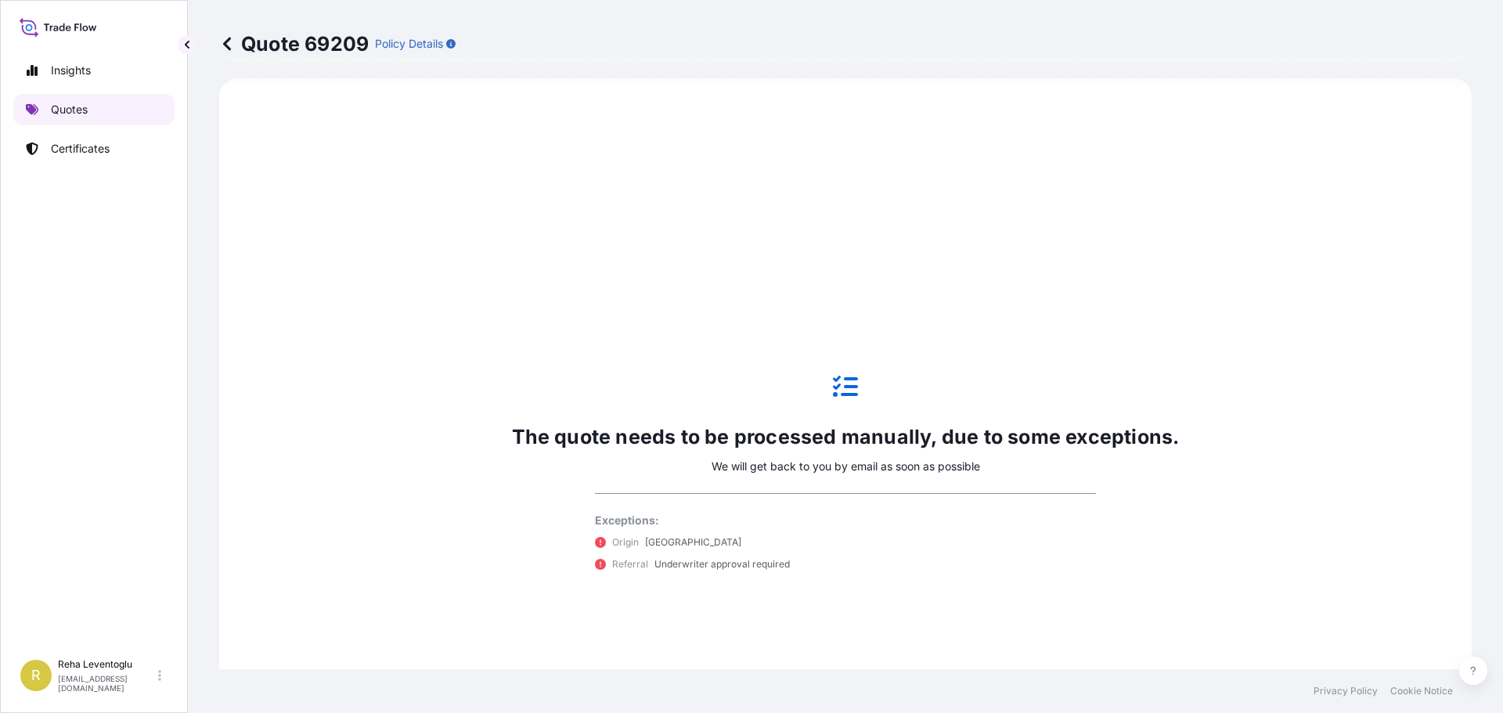
click at [70, 106] on p "Quotes" at bounding box center [69, 110] width 37 height 16
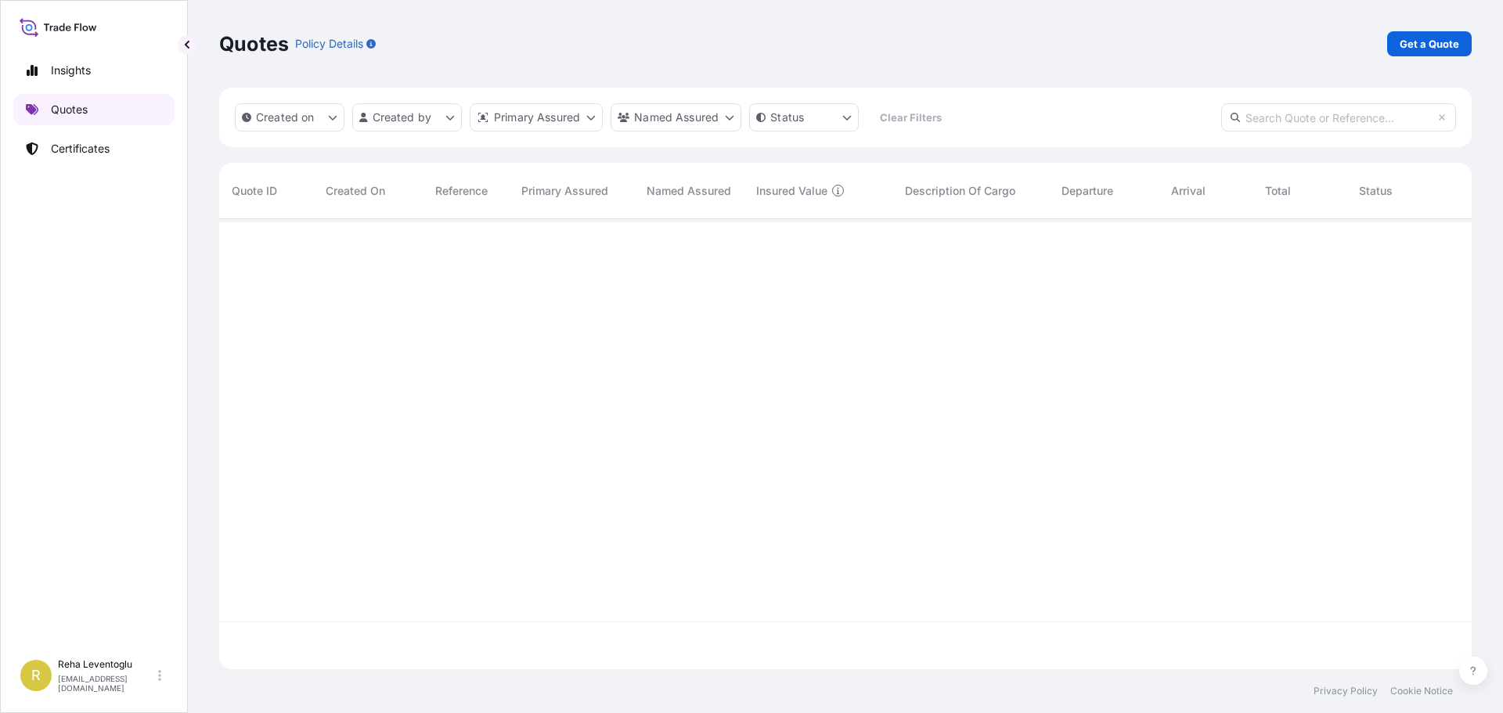
scroll to position [447, 1240]
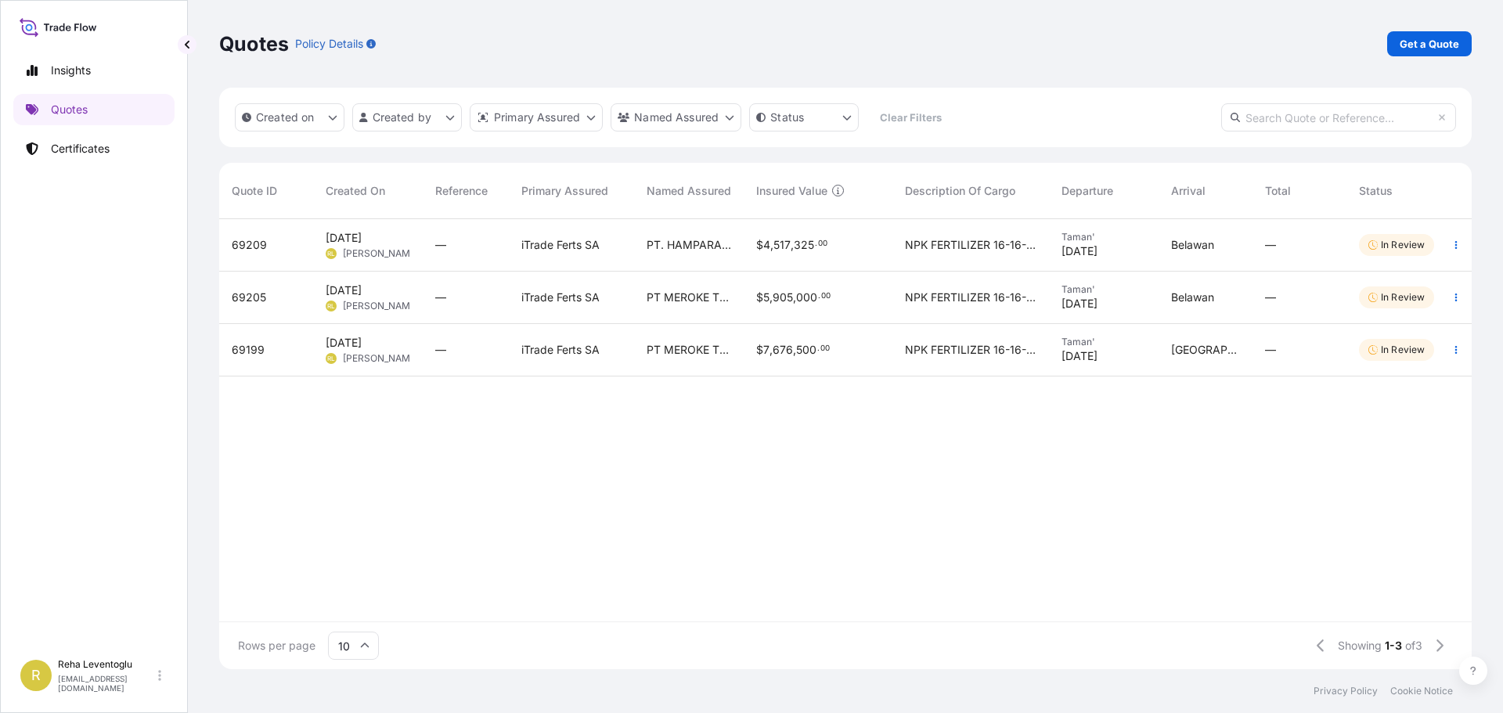
click at [767, 346] on span "7" at bounding box center [766, 349] width 6 height 11
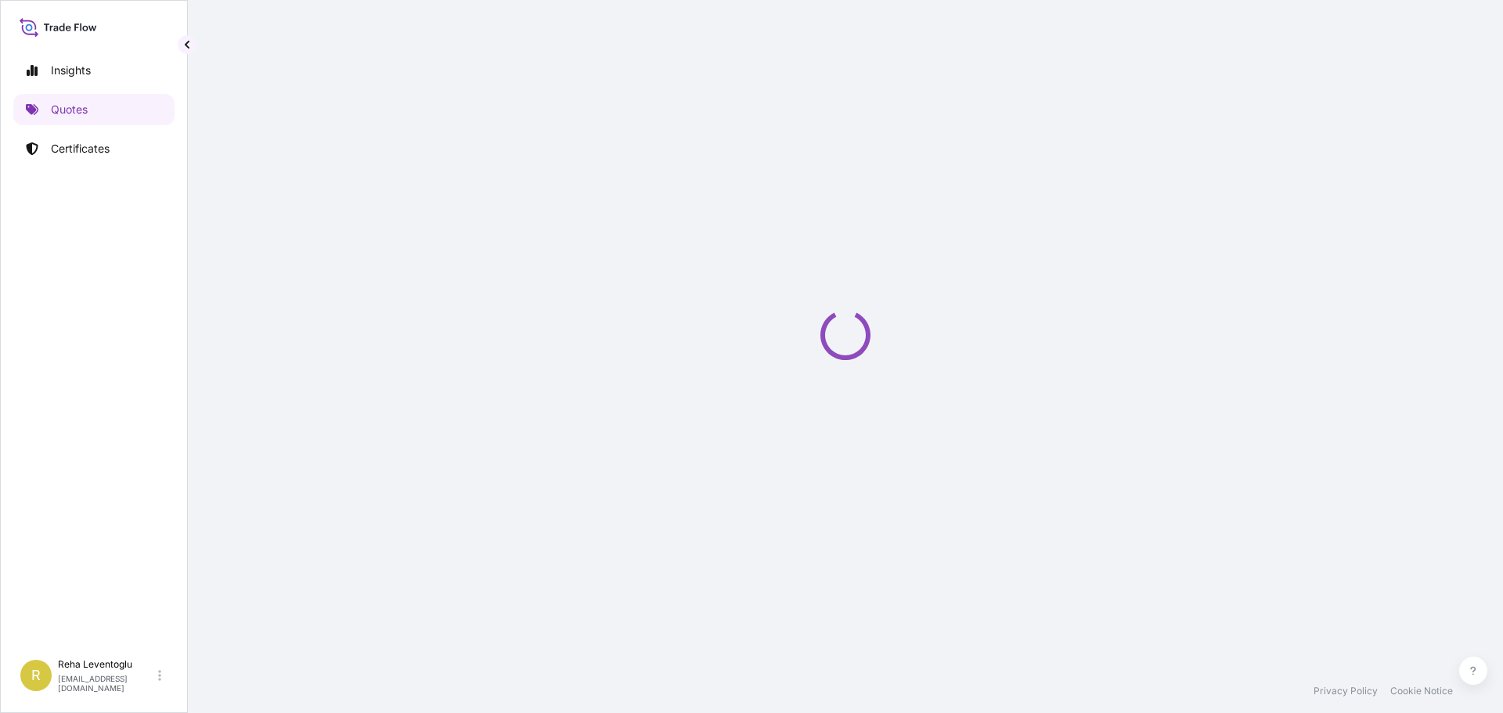
select select "Sea"
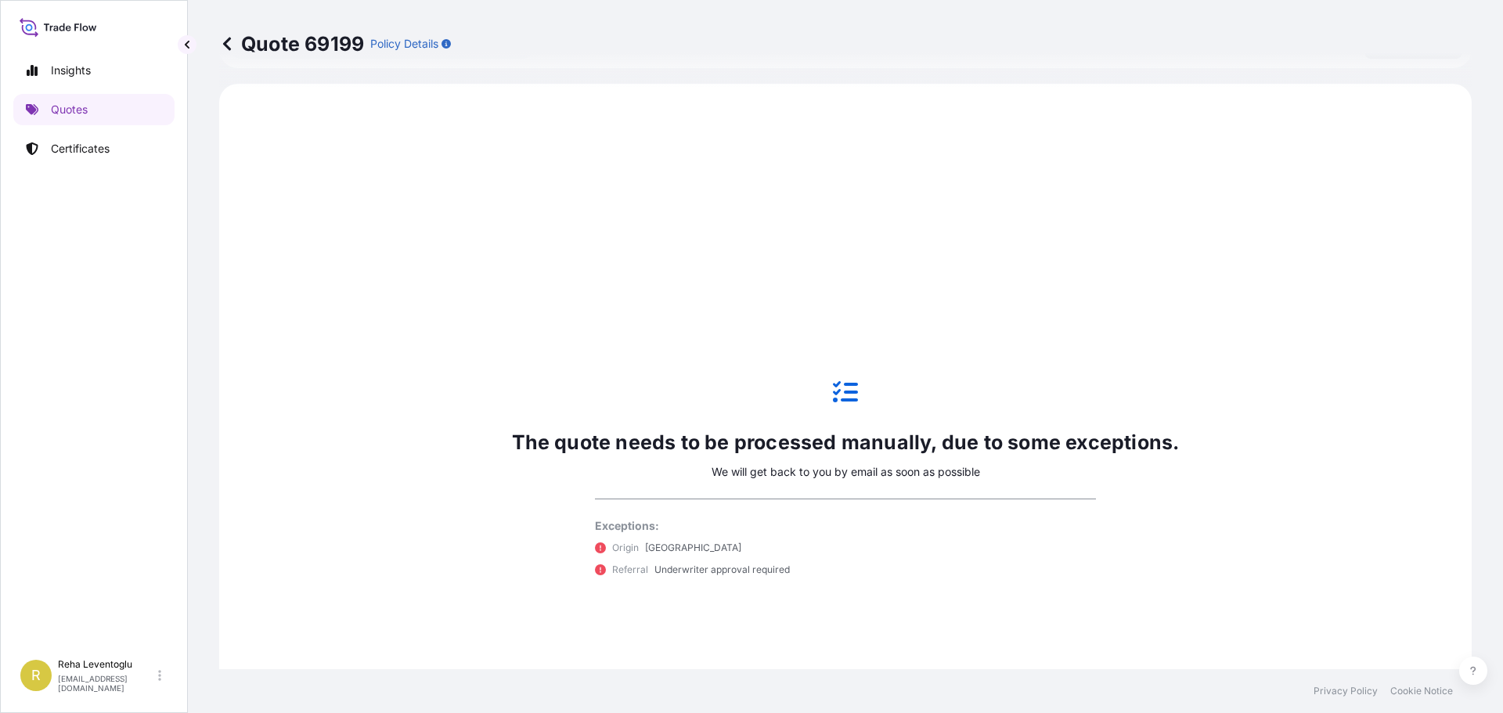
scroll to position [536, 0]
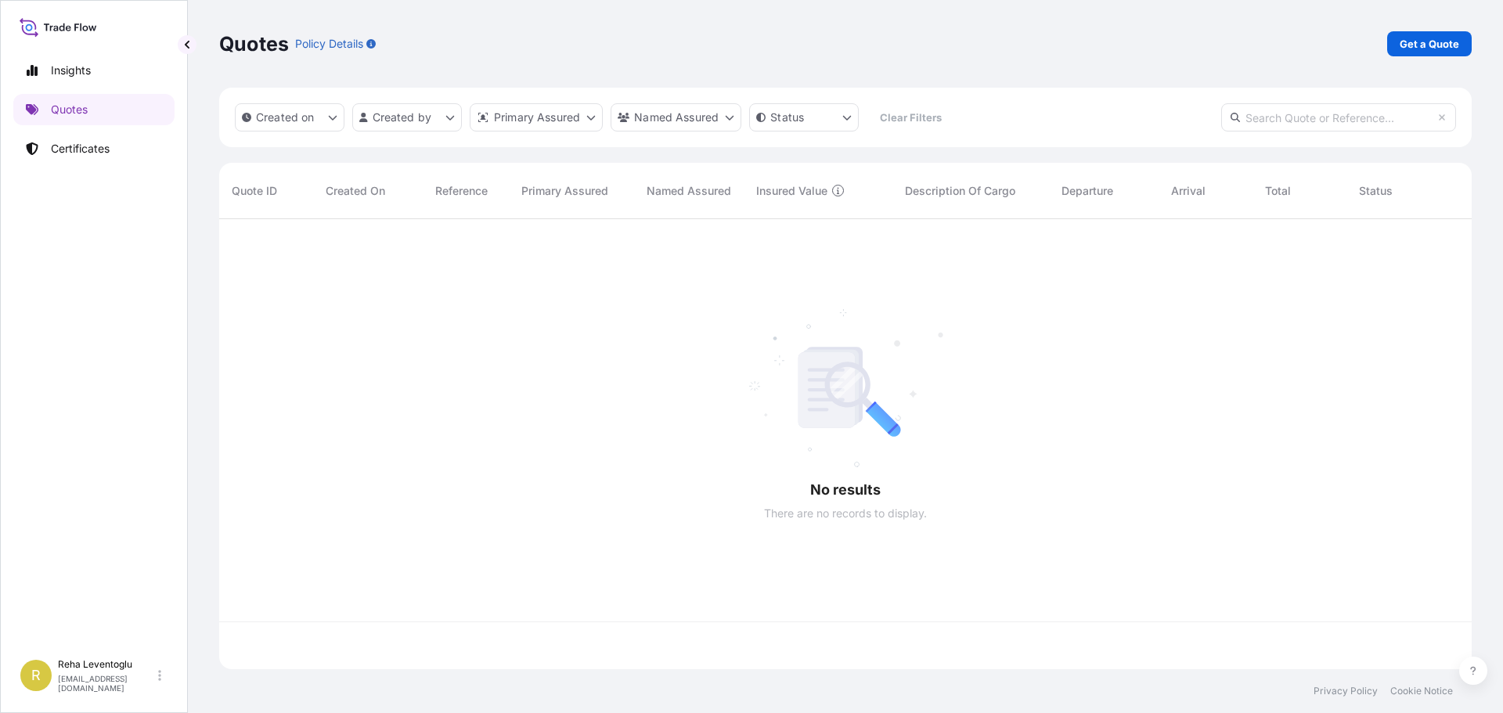
scroll to position [447, 1240]
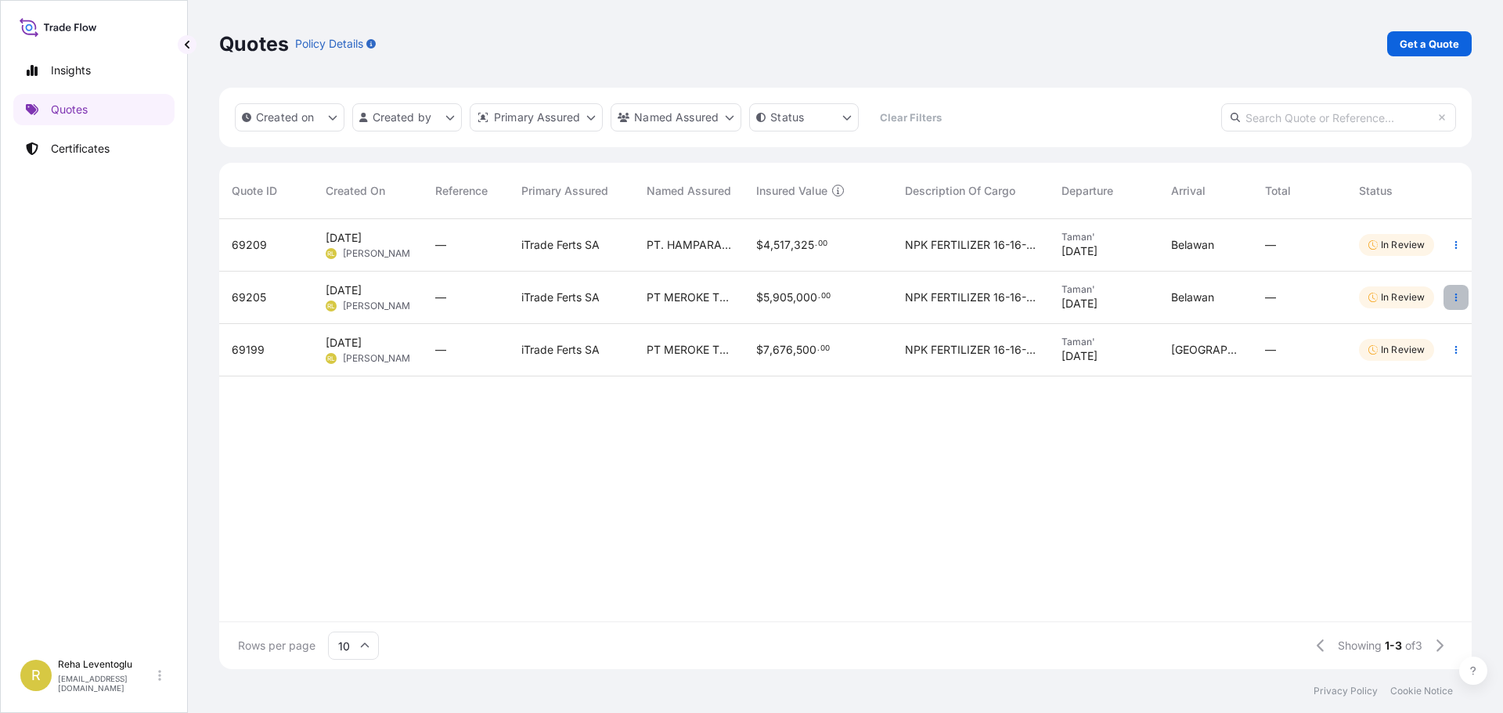
click at [1458, 296] on icon "button" at bounding box center [1455, 297] width 9 height 9
click at [1407, 302] on link "Edit quote" at bounding box center [1384, 300] width 122 height 25
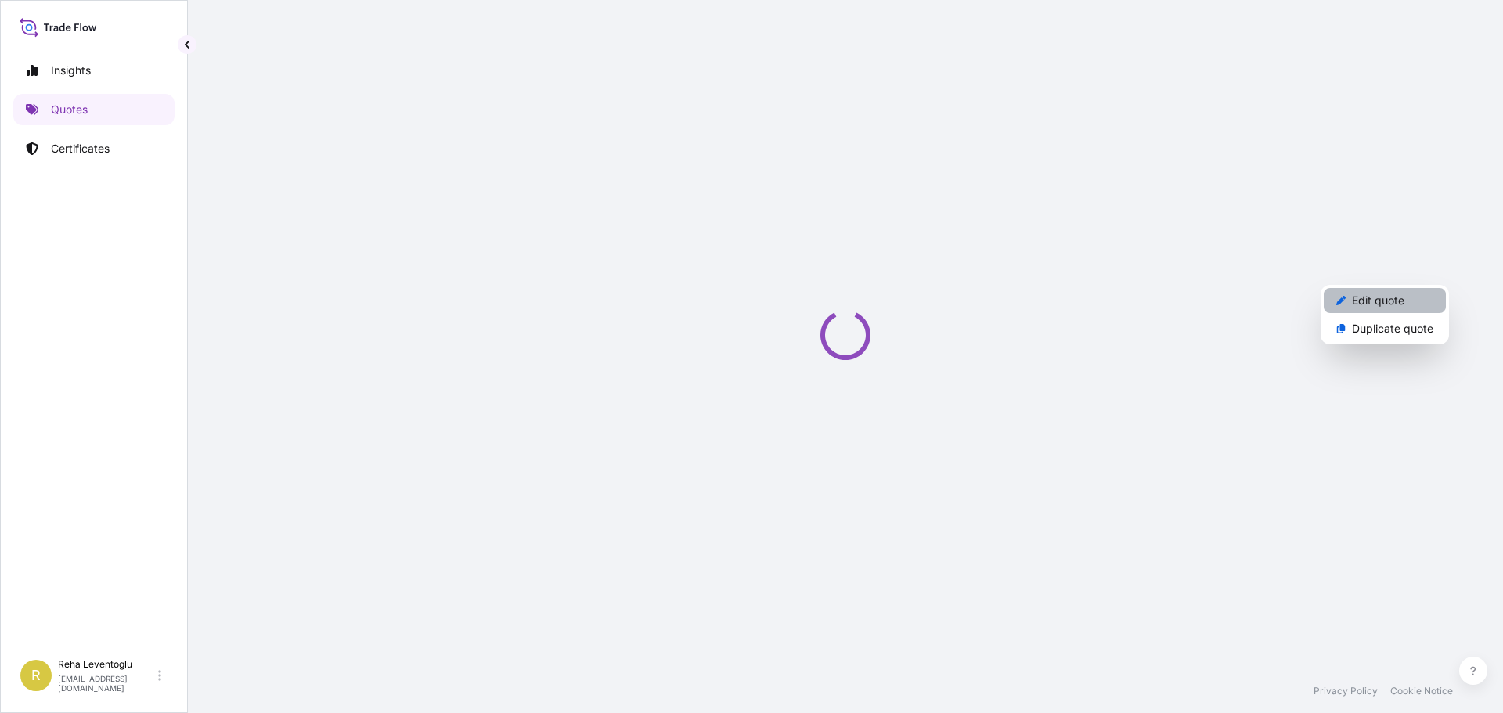
select select "Sea"
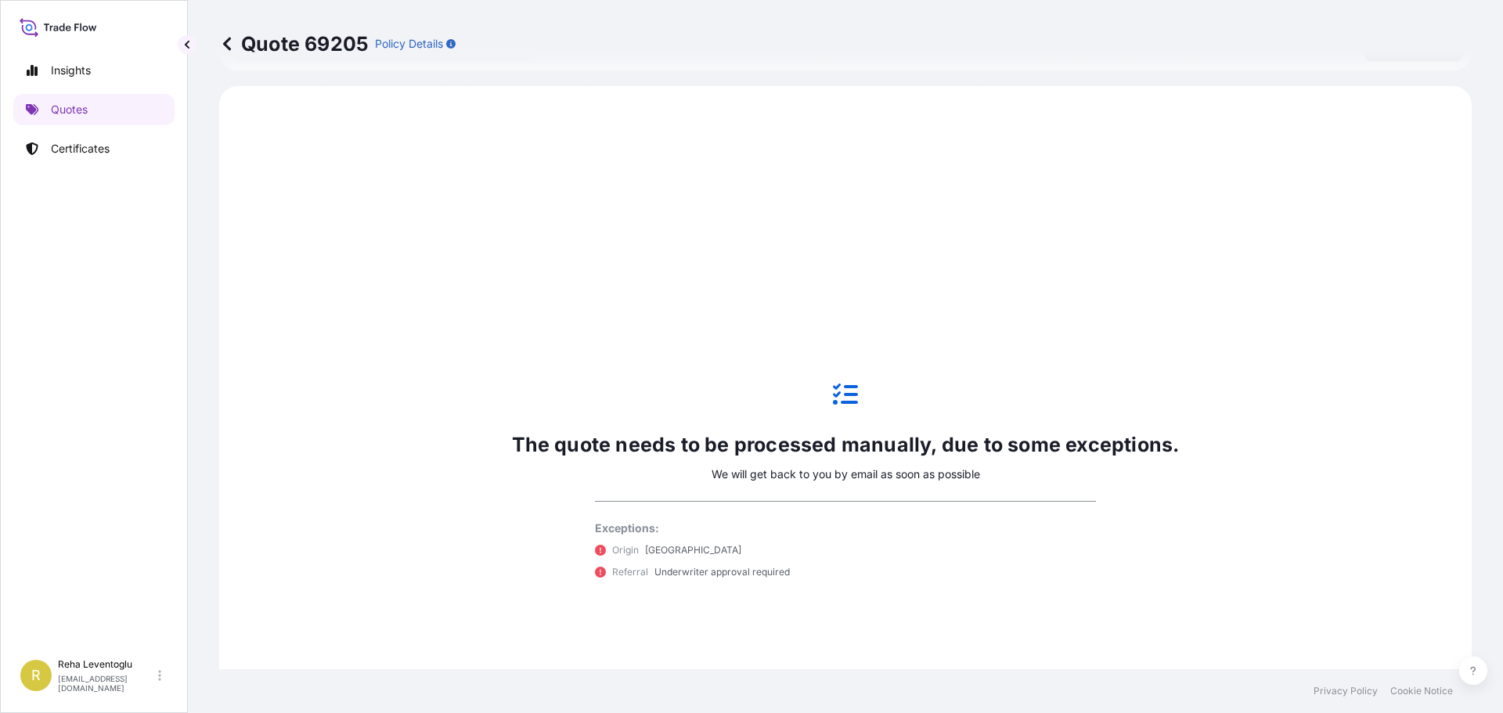
scroll to position [536, 0]
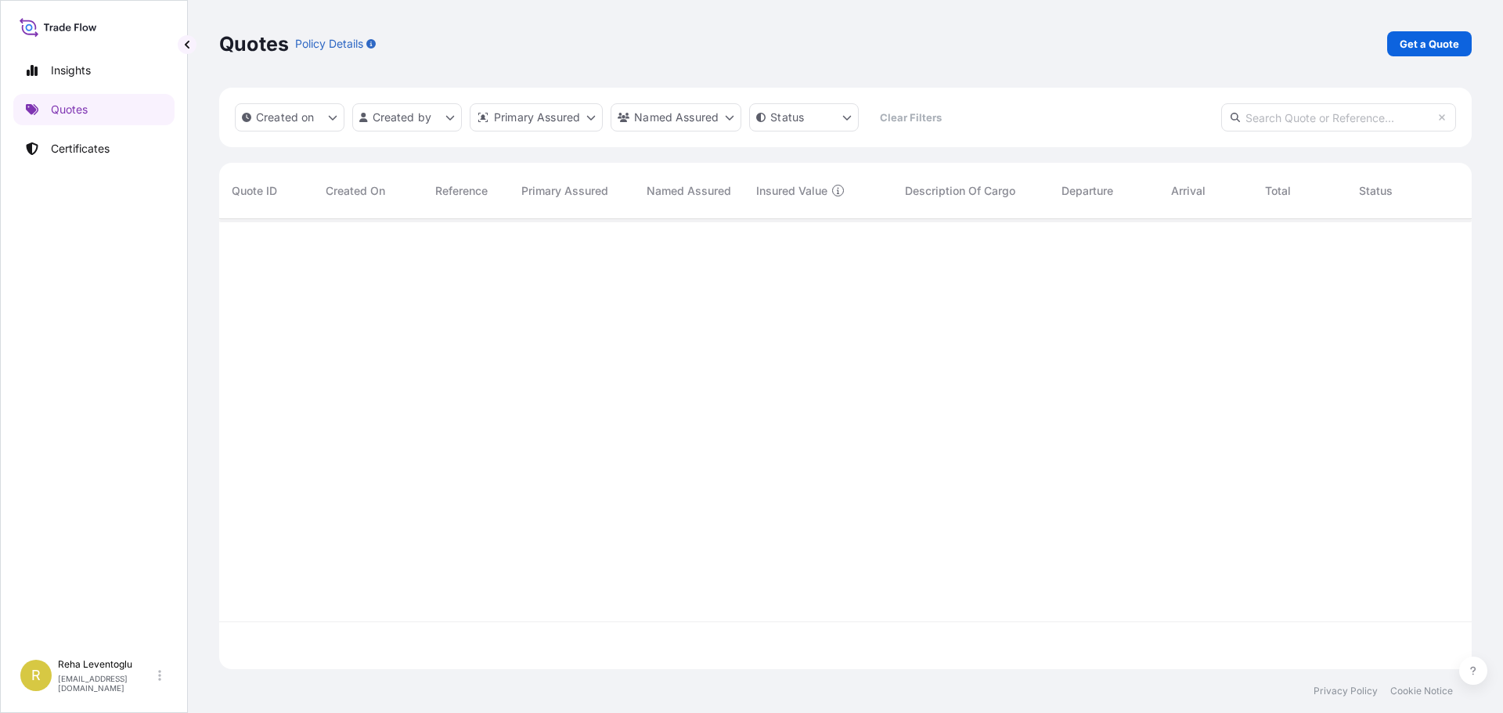
scroll to position [447, 1240]
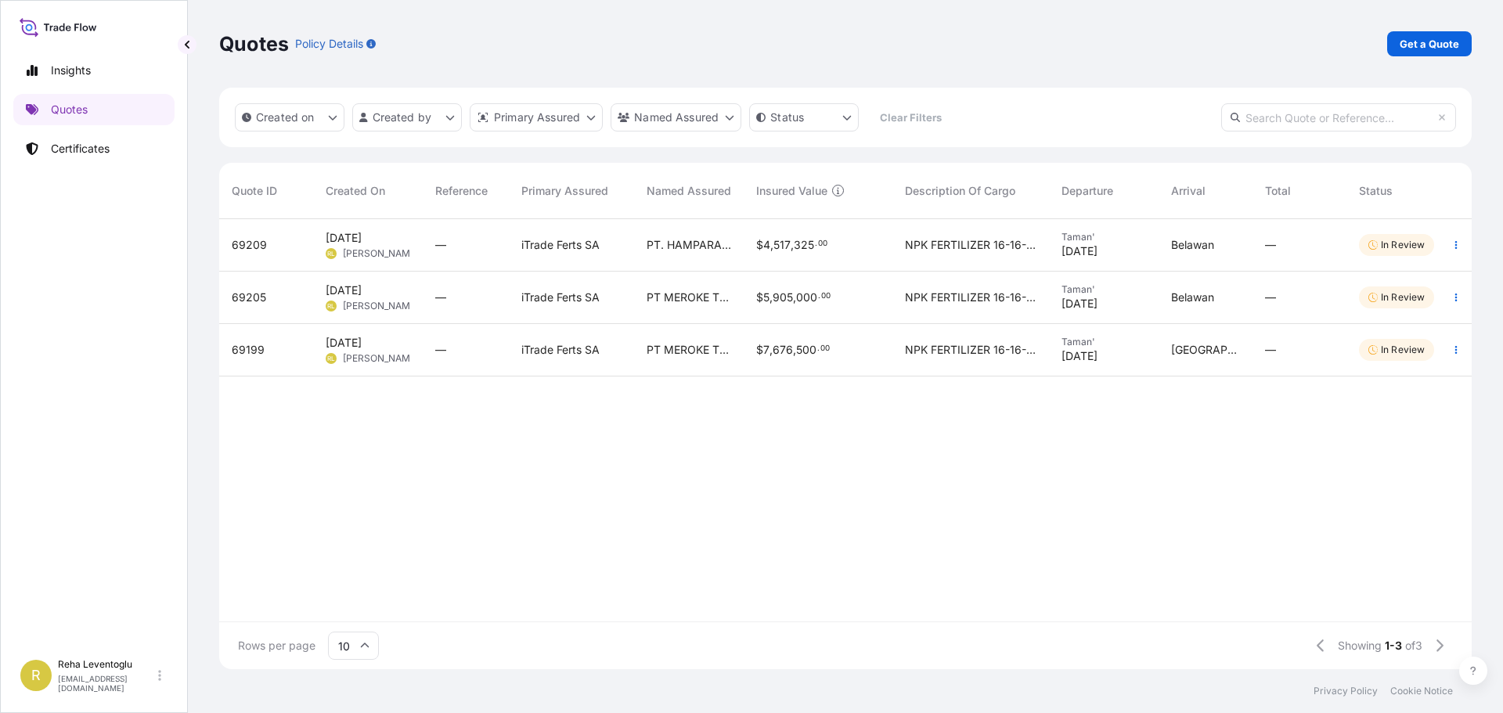
click at [788, 250] on span "517" at bounding box center [781, 244] width 17 height 11
select select "Sea"
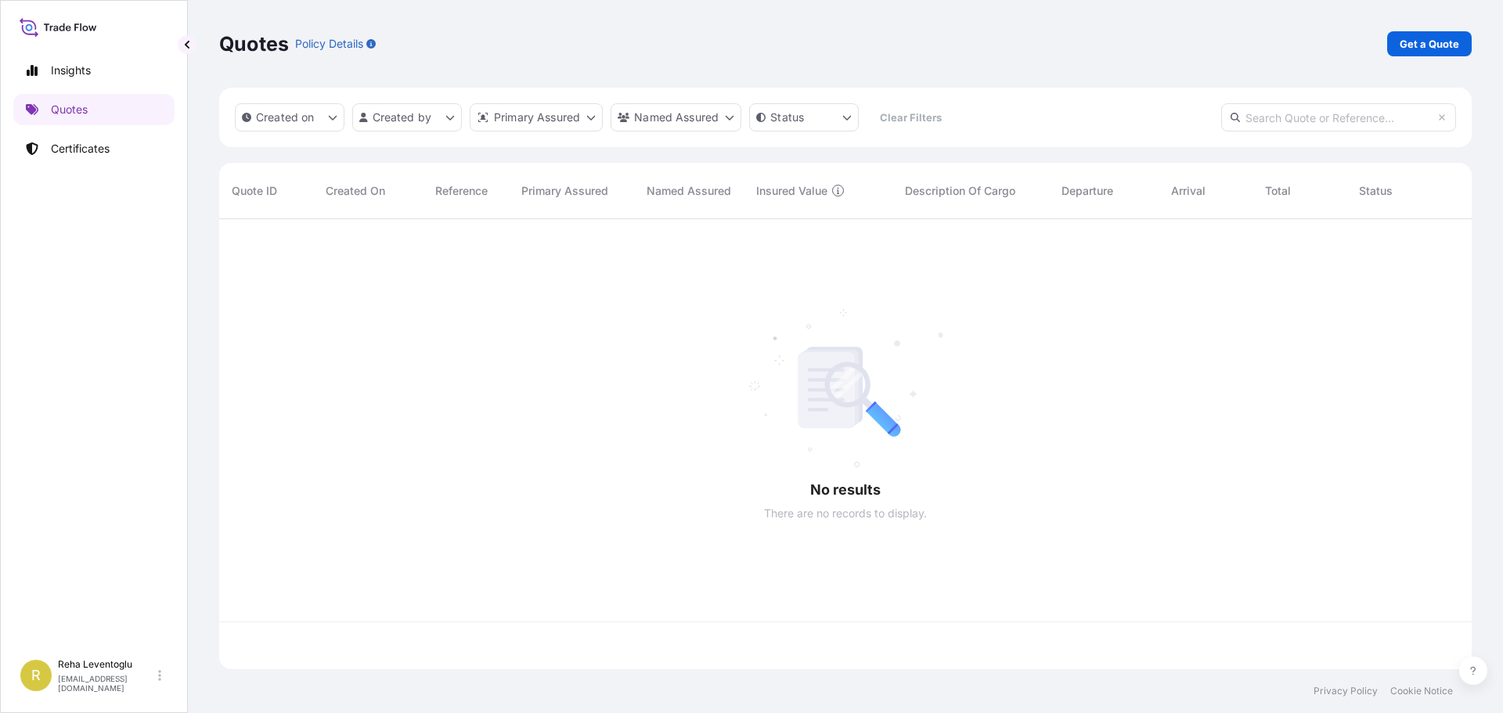
scroll to position [447, 1240]
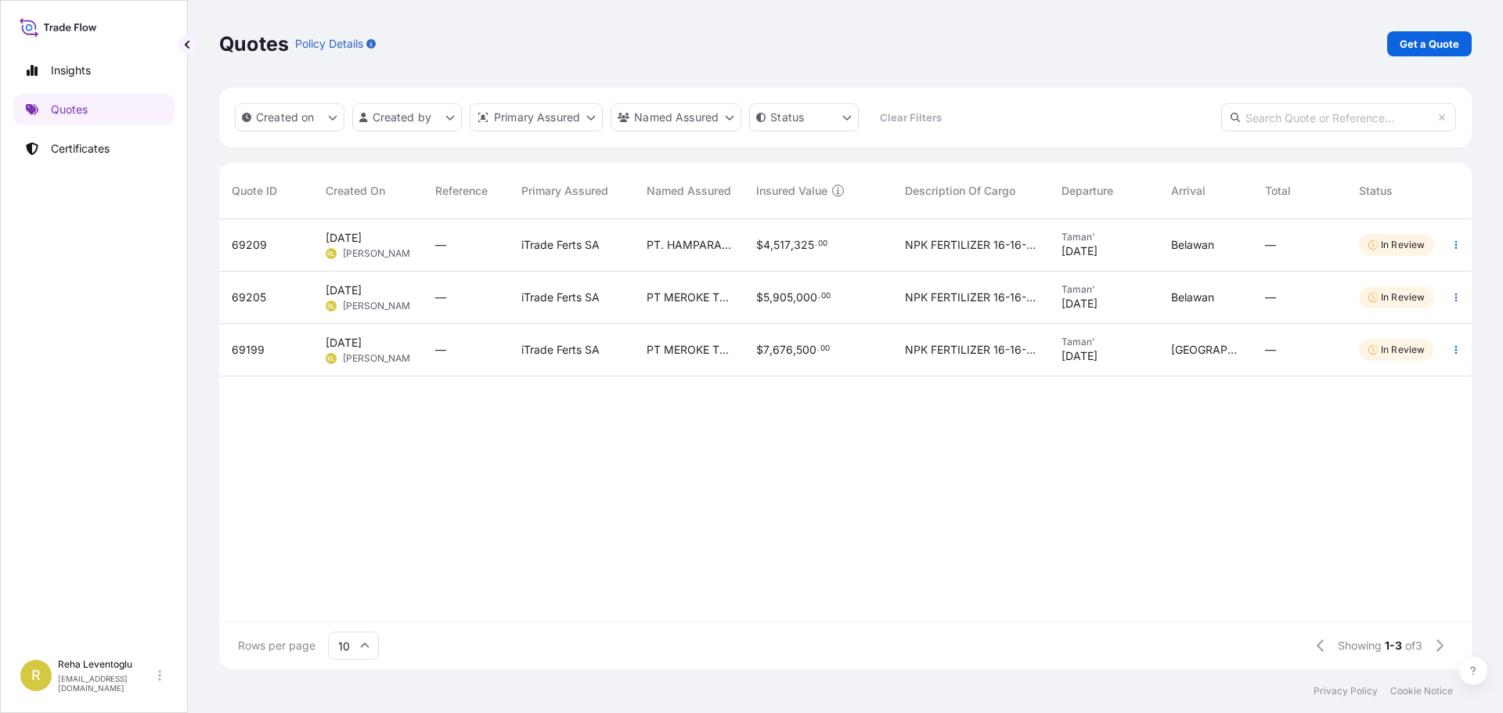
click at [963, 354] on span "NPK FERTILIZER 16-16-16, Merek: Mutiara HS CODE : 3105.20 NET WEIGHT : 13,000.0…" at bounding box center [970, 350] width 131 height 16
select select "Sea"
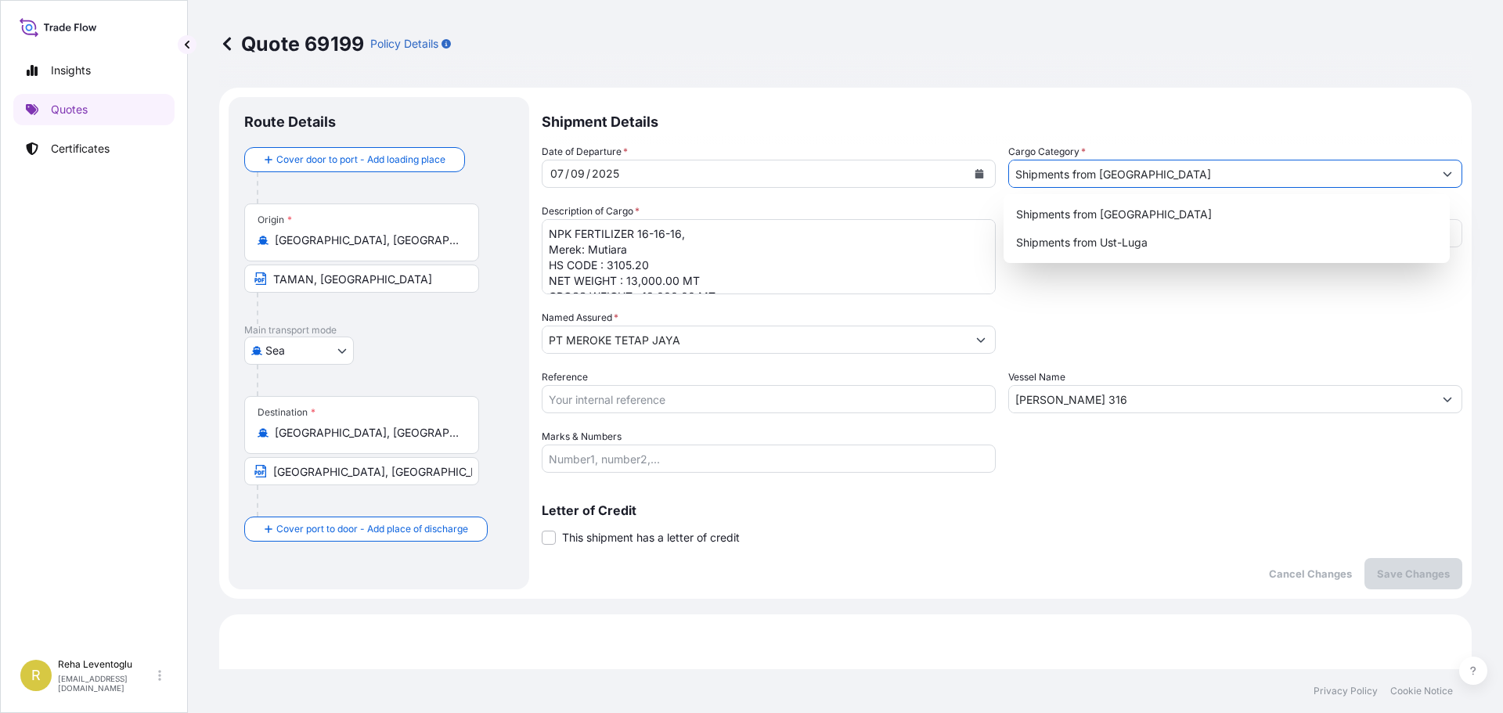
click at [1415, 175] on input "Shipments from [GEOGRAPHIC_DATA]" at bounding box center [1221, 174] width 424 height 28
click at [1133, 174] on input "Shipments from [GEOGRAPHIC_DATA]" at bounding box center [1221, 174] width 424 height 28
click at [1442, 171] on icon "Show suggestions" at bounding box center [1446, 173] width 9 height 9
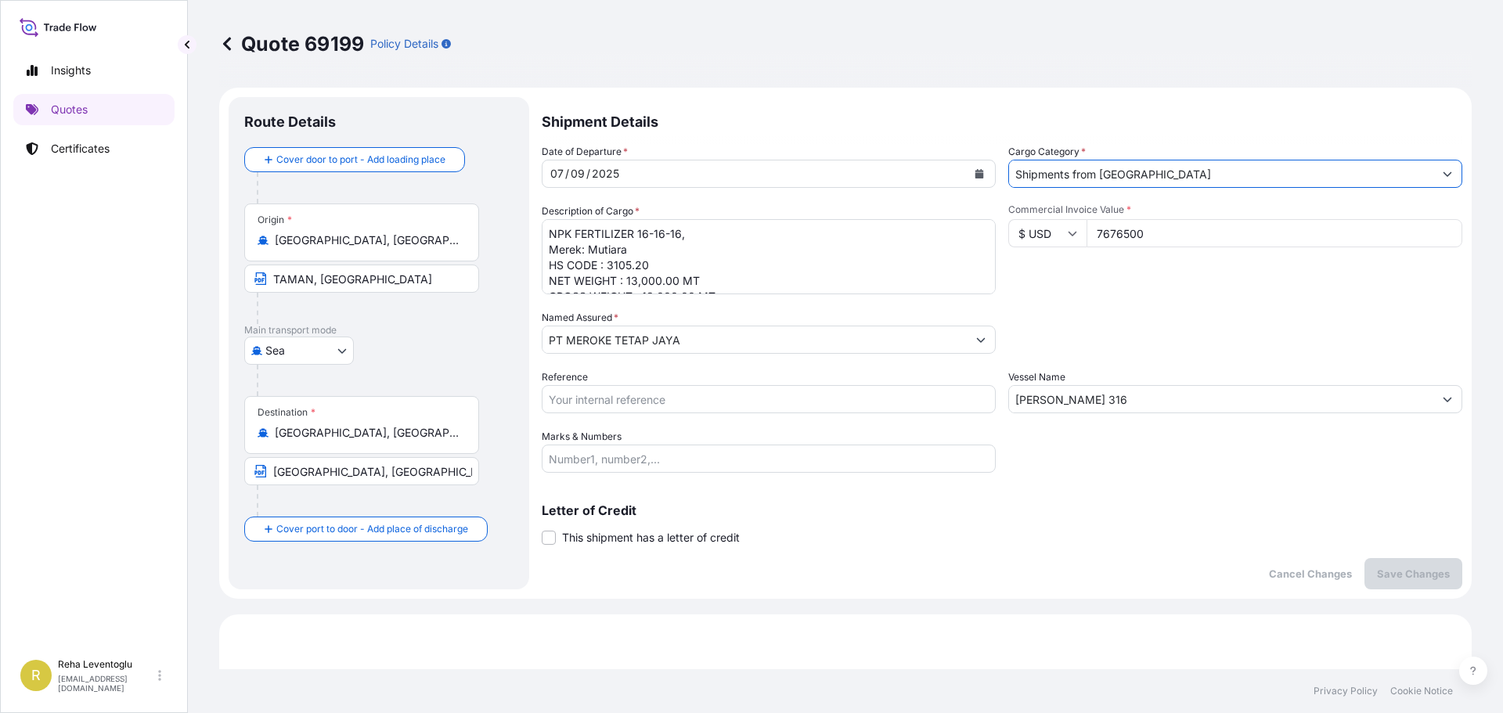
click at [1312, 170] on input "Shipments from [GEOGRAPHIC_DATA]" at bounding box center [1221, 174] width 424 height 28
drag, startPoint x: 1350, startPoint y: 171, endPoint x: 916, endPoint y: 188, distance: 433.9
click at [916, 188] on div "Date of Departure * [DATE] Cargo Category * Shipments from [GEOGRAPHIC_DATA] De…" at bounding box center [1002, 308] width 920 height 329
type input "Taman"
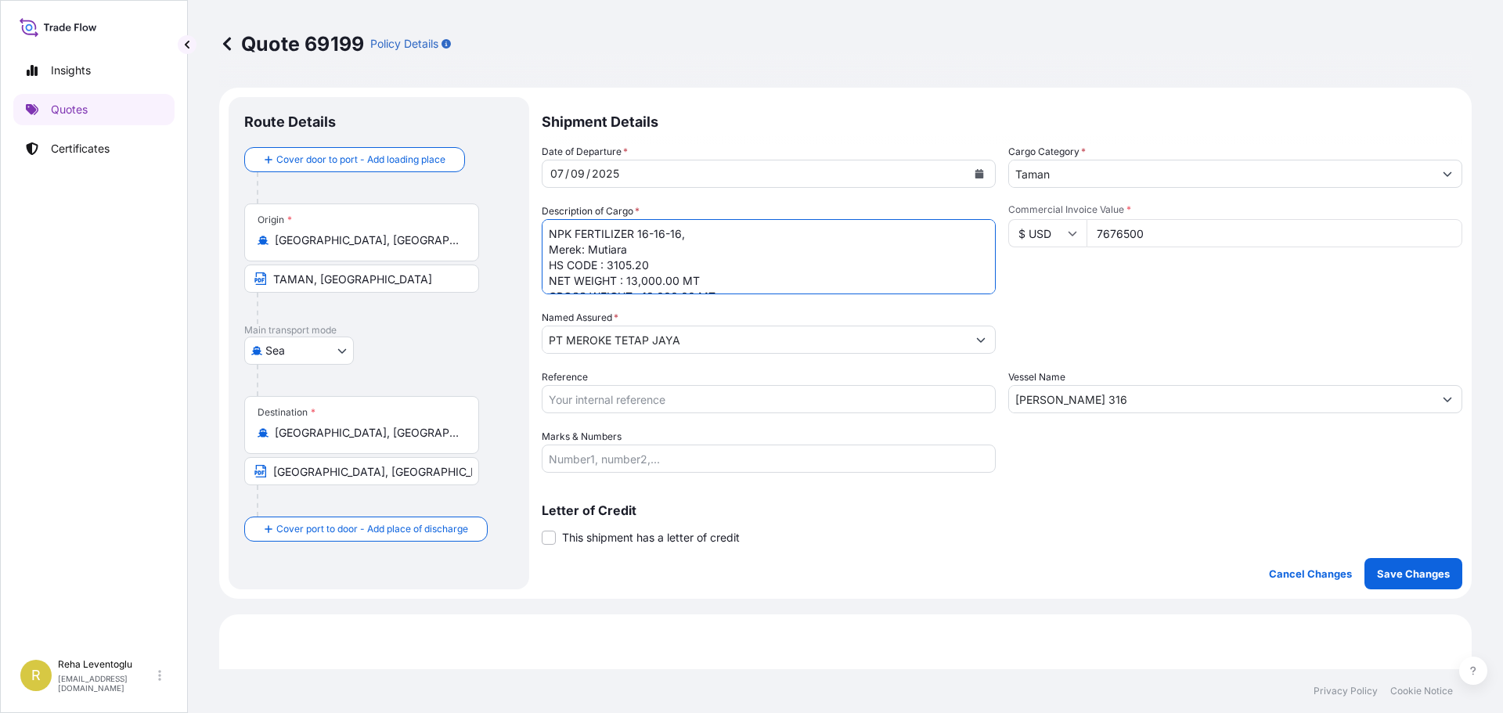
click at [1063, 177] on input "Taman" at bounding box center [1221, 174] width 424 height 28
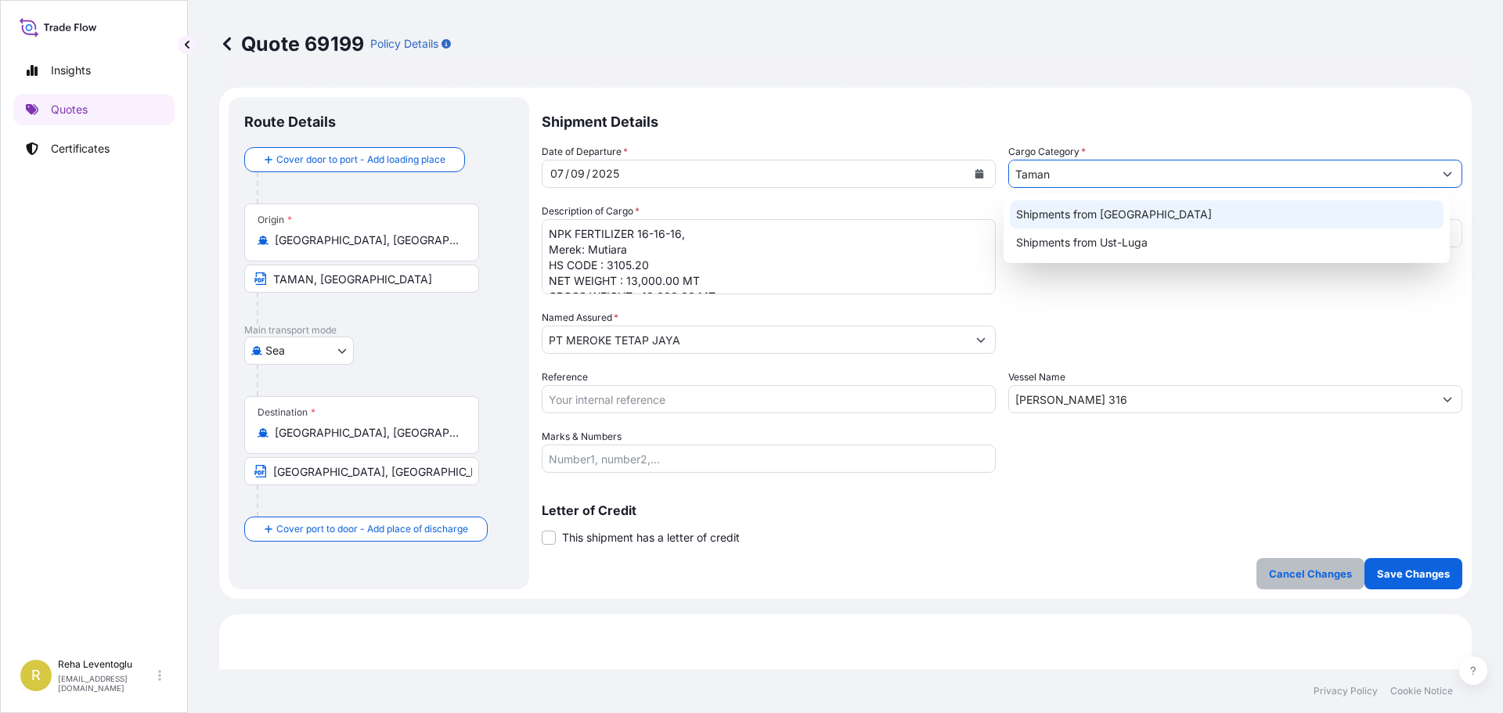
click at [1307, 561] on button "Cancel Changes" at bounding box center [1310, 573] width 108 height 31
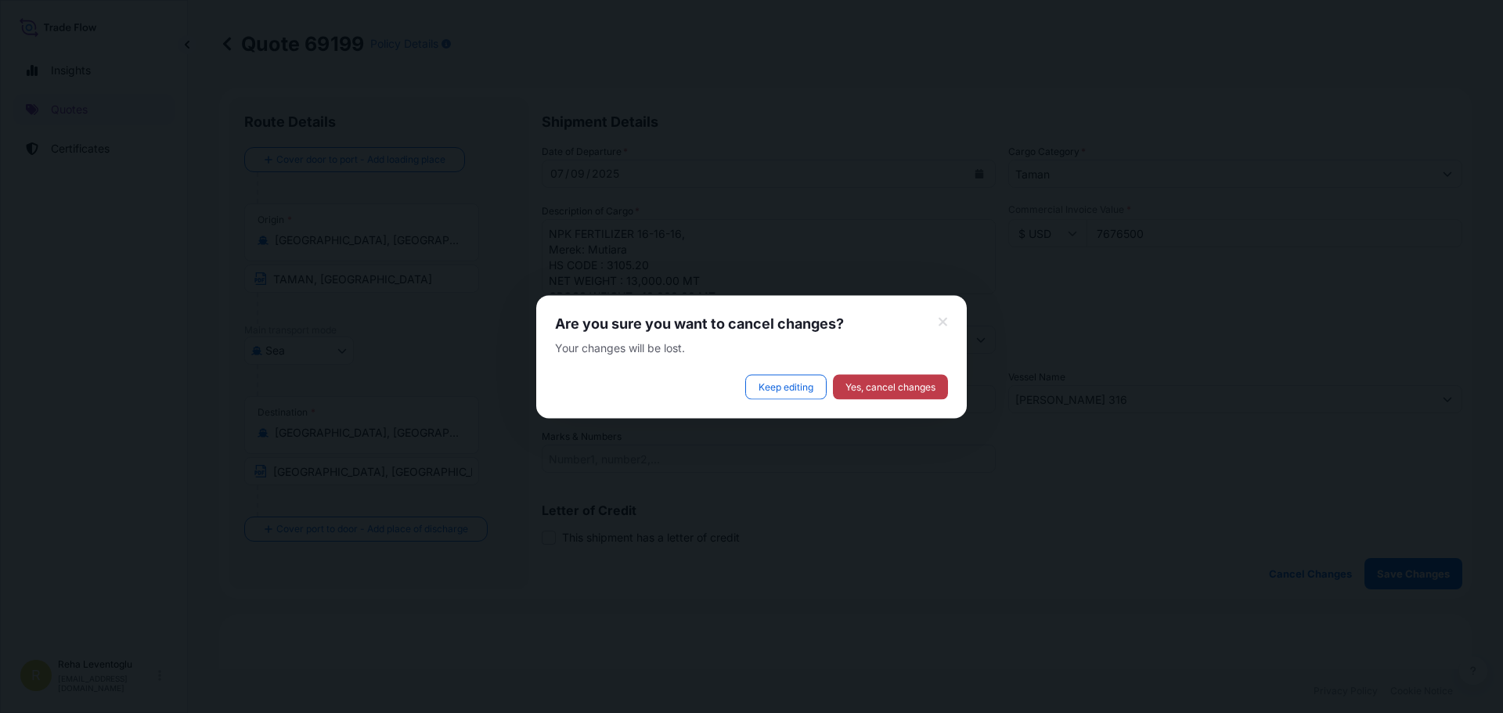
select select "Sea"
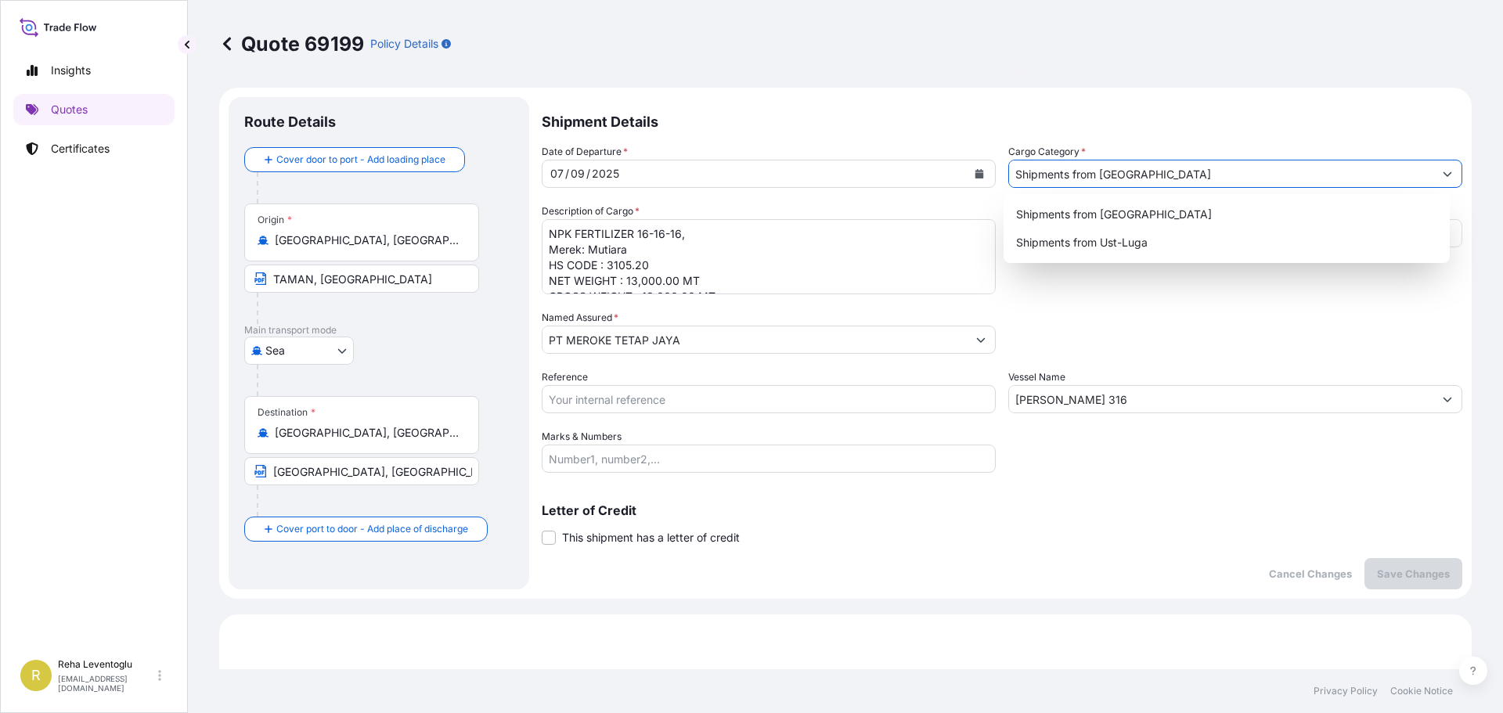
click at [1116, 175] on input "Shipments from [GEOGRAPHIC_DATA]" at bounding box center [1221, 174] width 424 height 28
click at [1149, 91] on form "Route Details Cover door to port - Add loading place Place of loading Road / [G…" at bounding box center [845, 343] width 1252 height 511
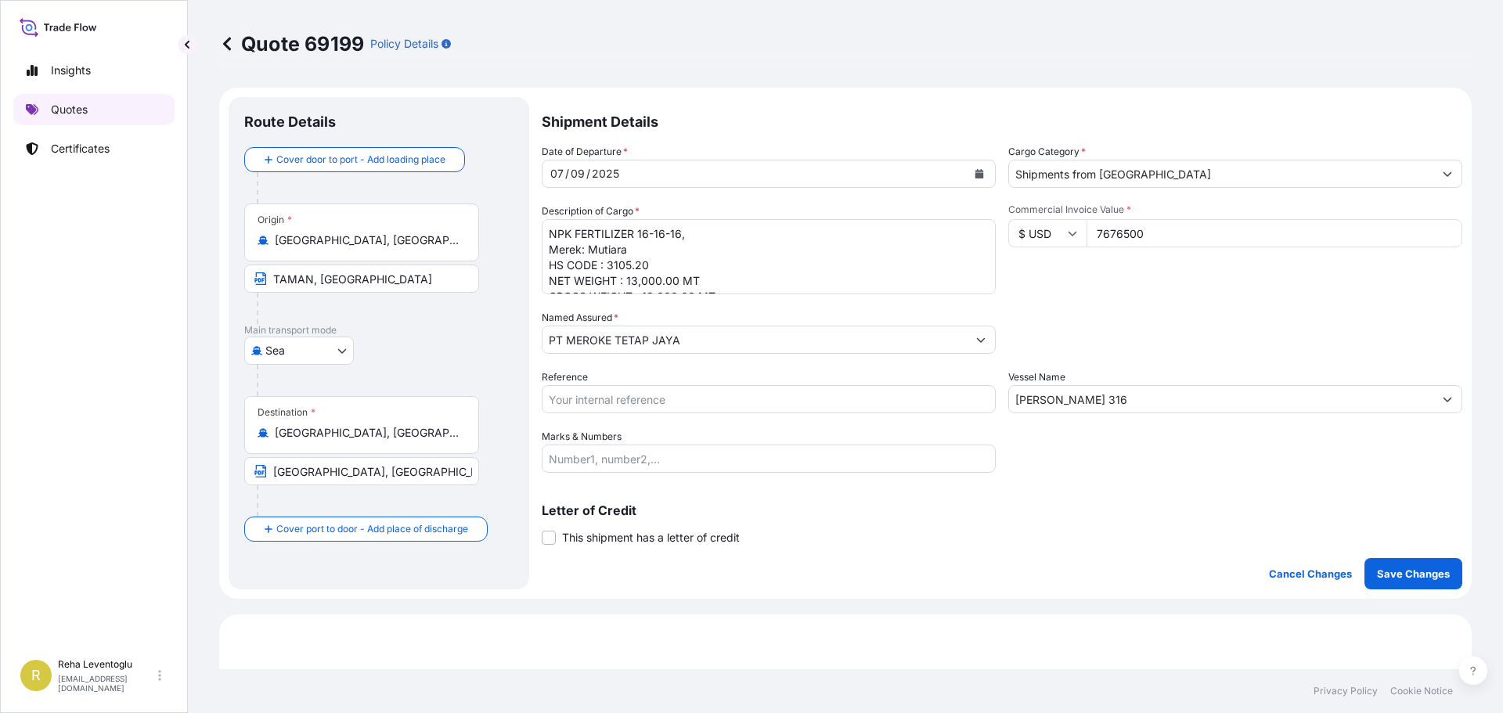
click at [68, 104] on p "Quotes" at bounding box center [69, 110] width 37 height 16
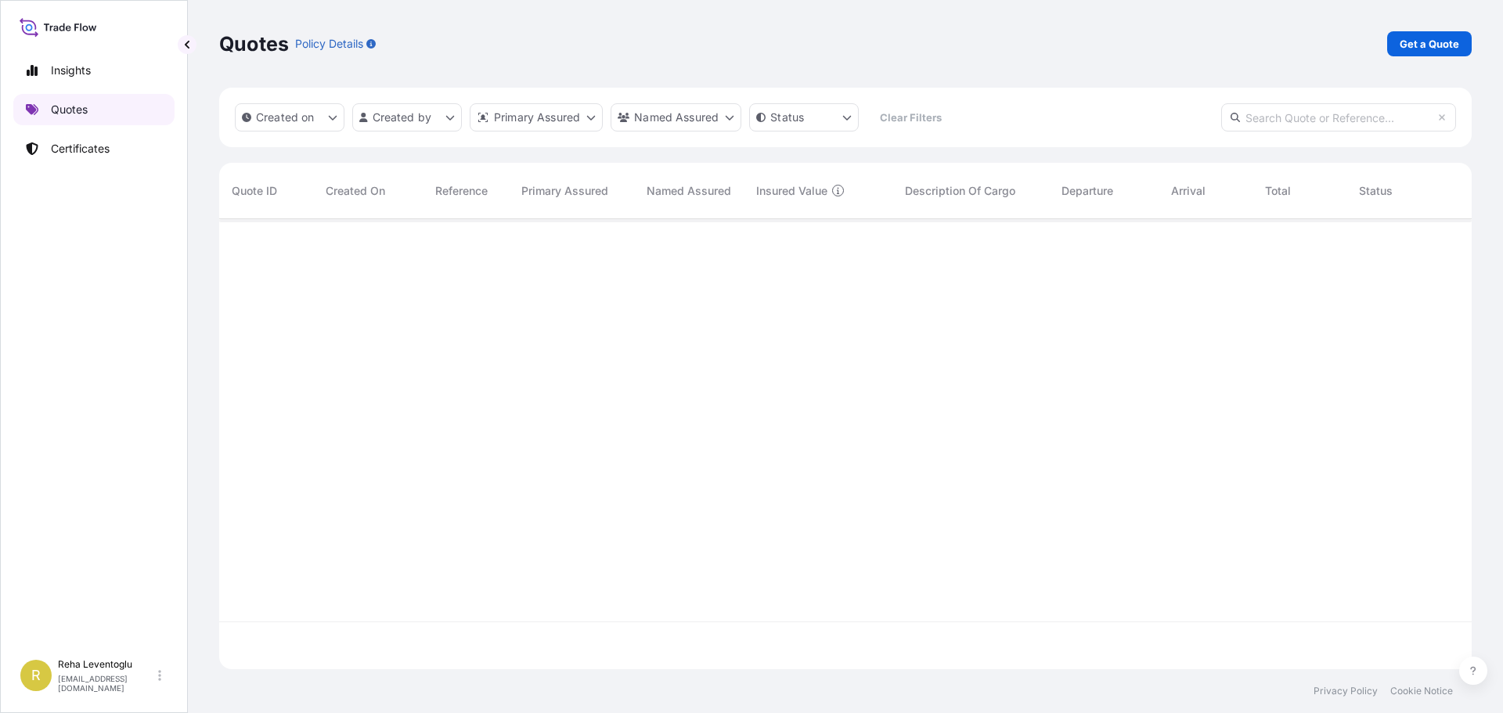
scroll to position [447, 1240]
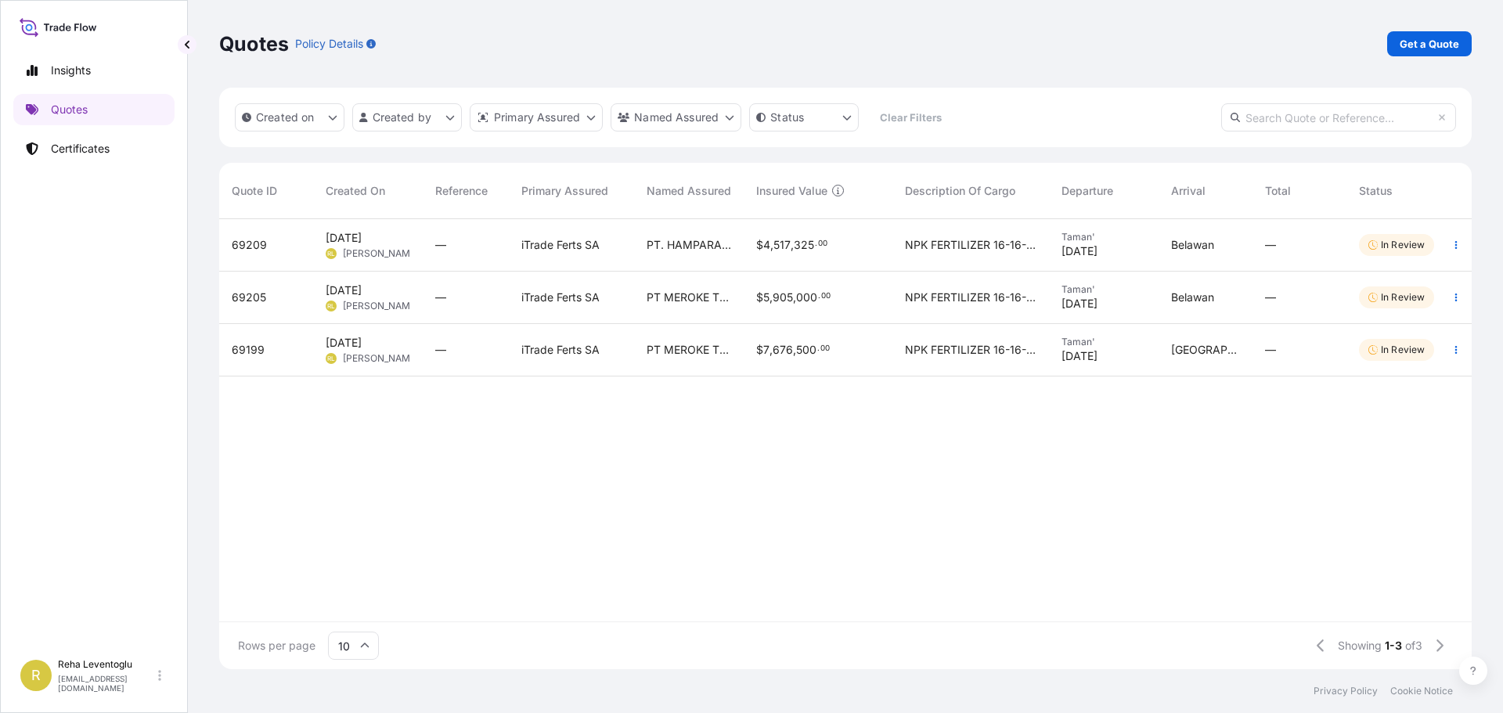
click at [823, 287] on div "$ 5 , 905 , 000 . 00" at bounding box center [817, 298] width 149 height 52
select select "Sea"
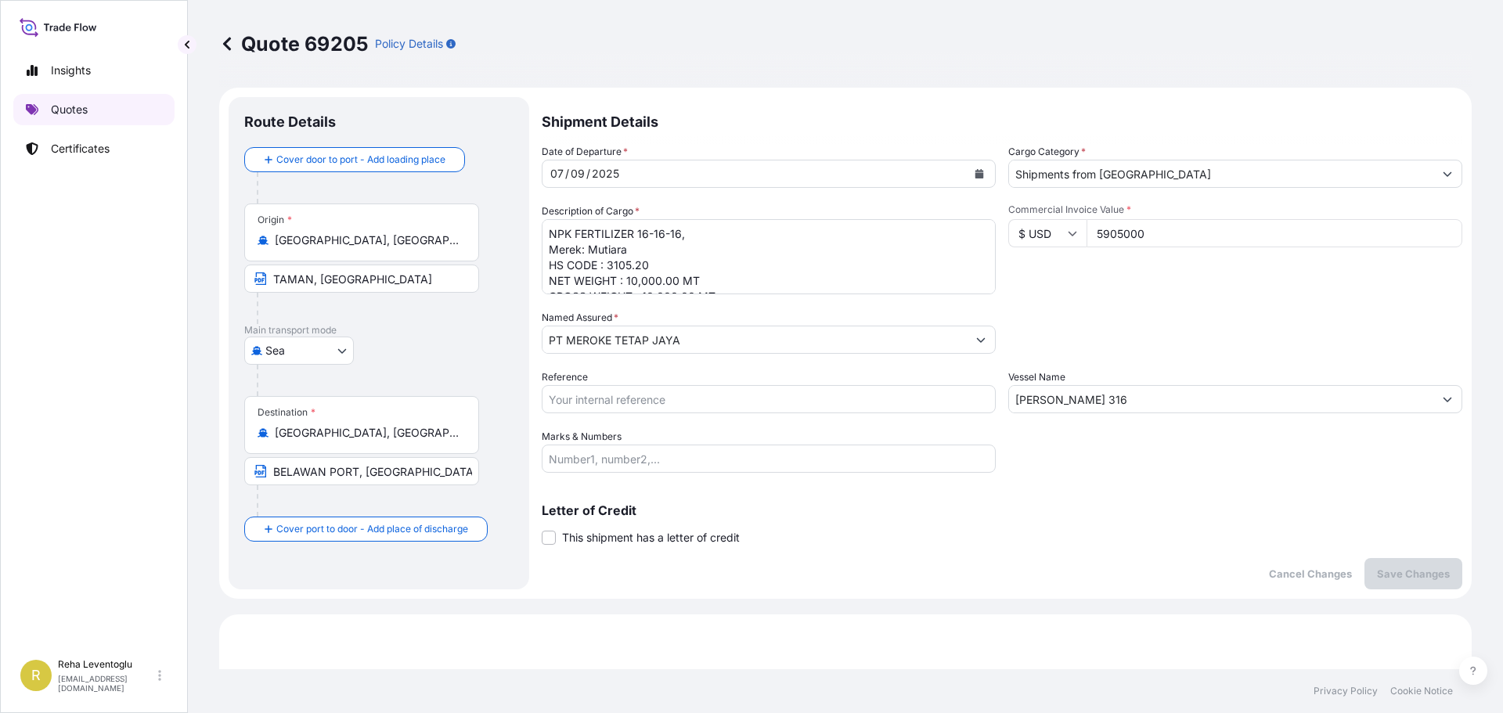
click at [81, 117] on p "Quotes" at bounding box center [69, 110] width 37 height 16
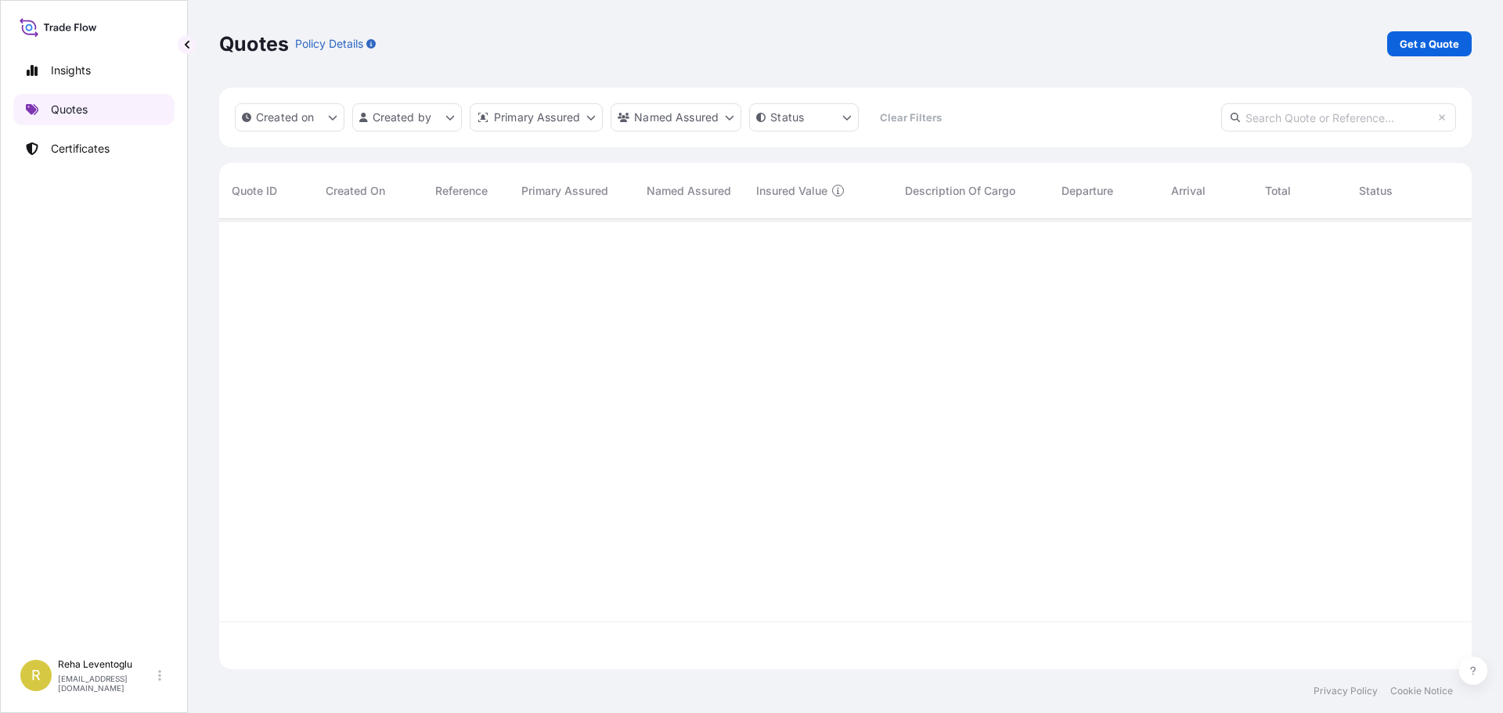
scroll to position [447, 1240]
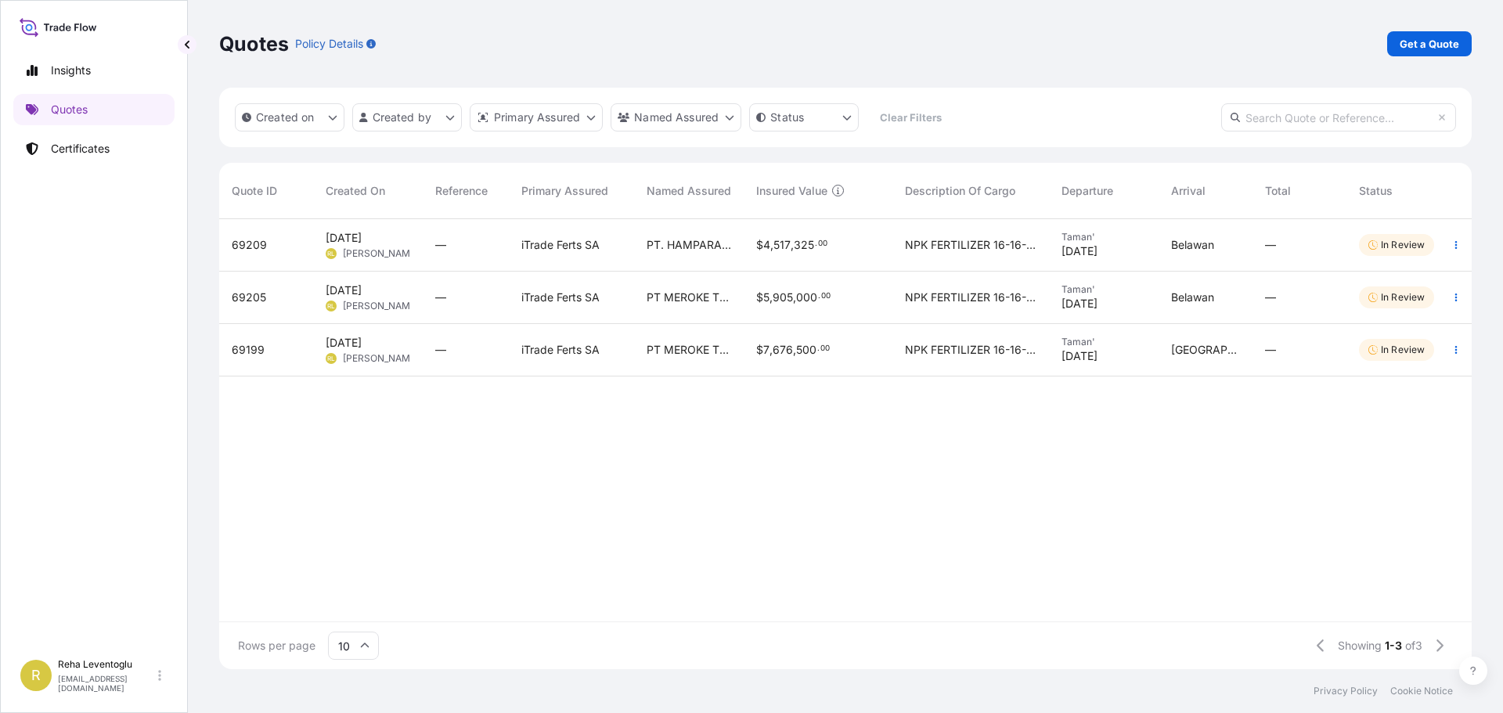
click at [1173, 253] on div "Belawan" at bounding box center [1205, 245] width 94 height 52
select select "Sea"
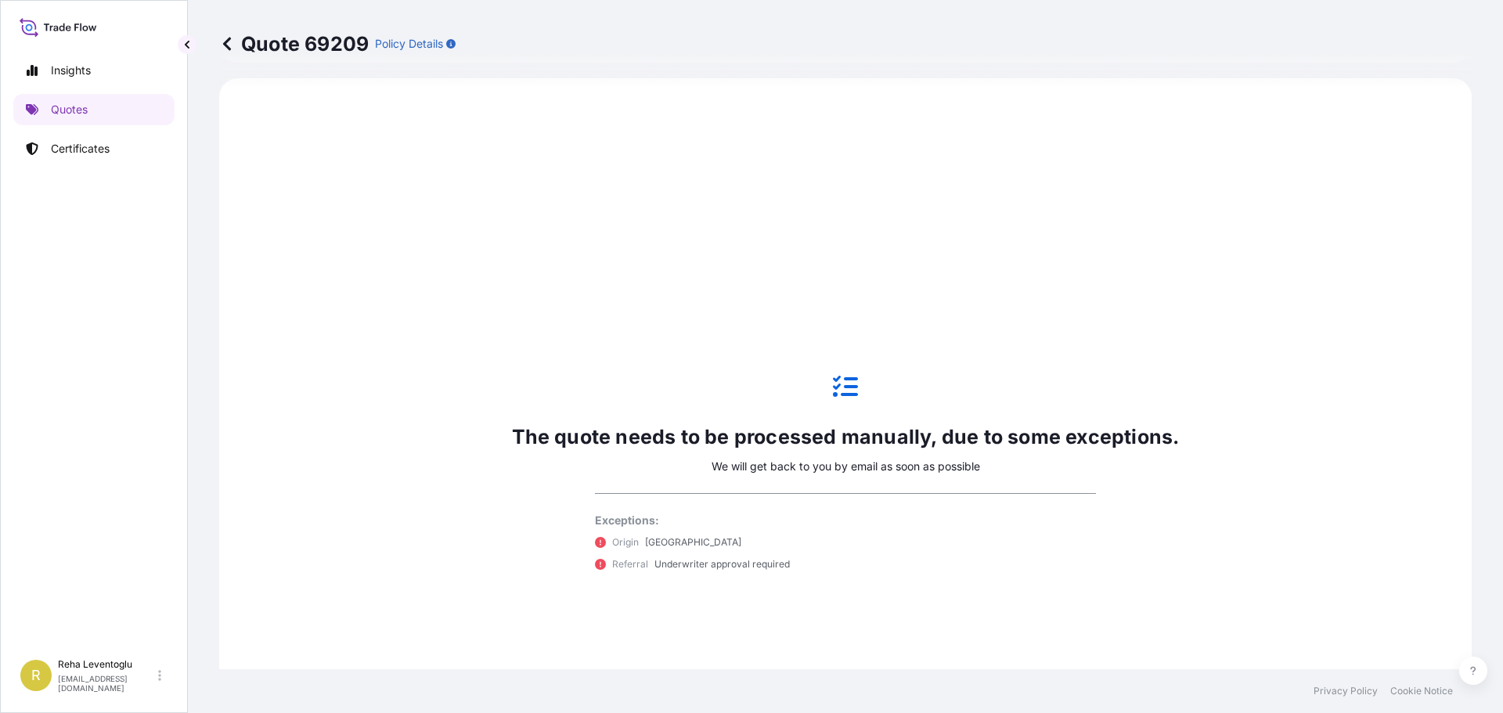
click at [1173, 253] on div "The quote needs to be processed manually, due to some exceptions. We will get b…" at bounding box center [845, 473] width 1208 height 746
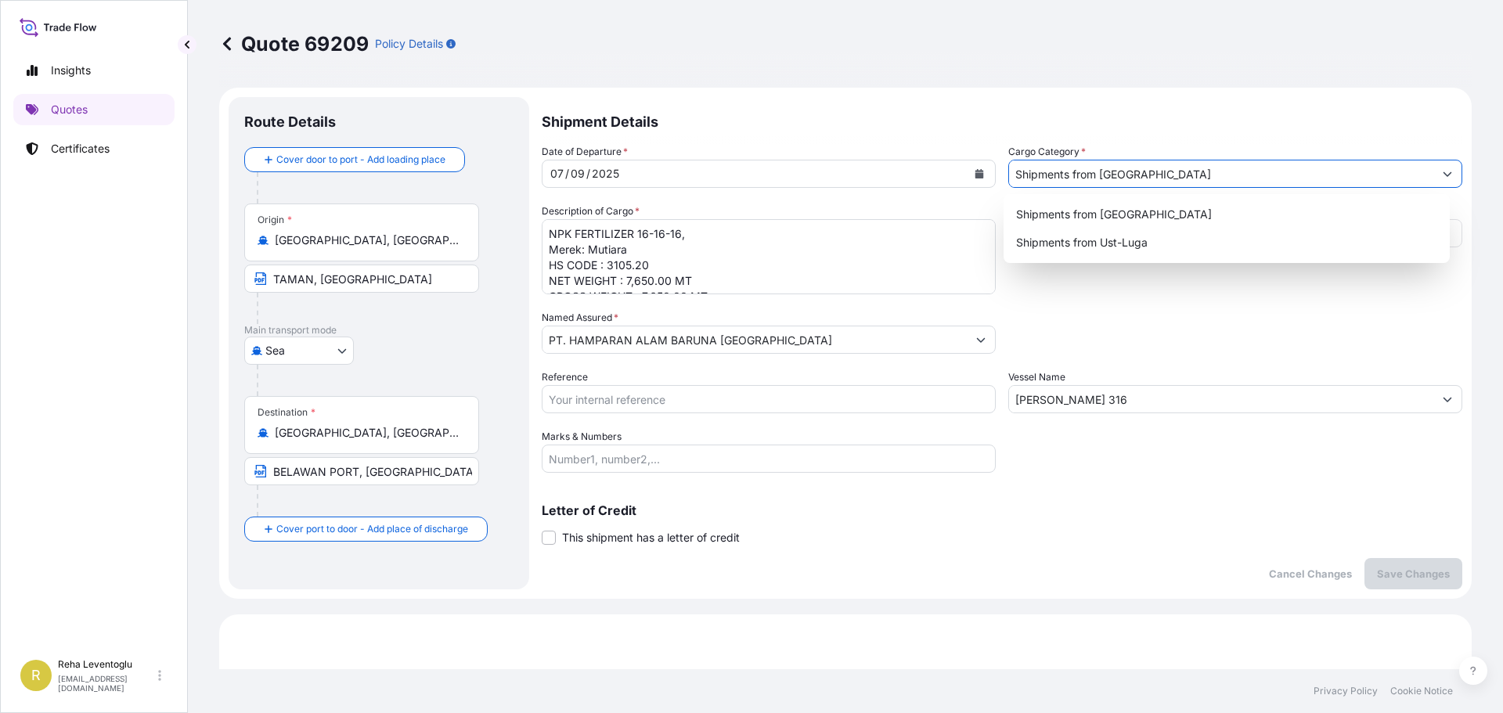
click at [1185, 179] on input "Shipments from [GEOGRAPHIC_DATA]" at bounding box center [1221, 174] width 424 height 28
click at [1158, 178] on input "Shipments from [GEOGRAPHIC_DATA]" at bounding box center [1221, 174] width 424 height 28
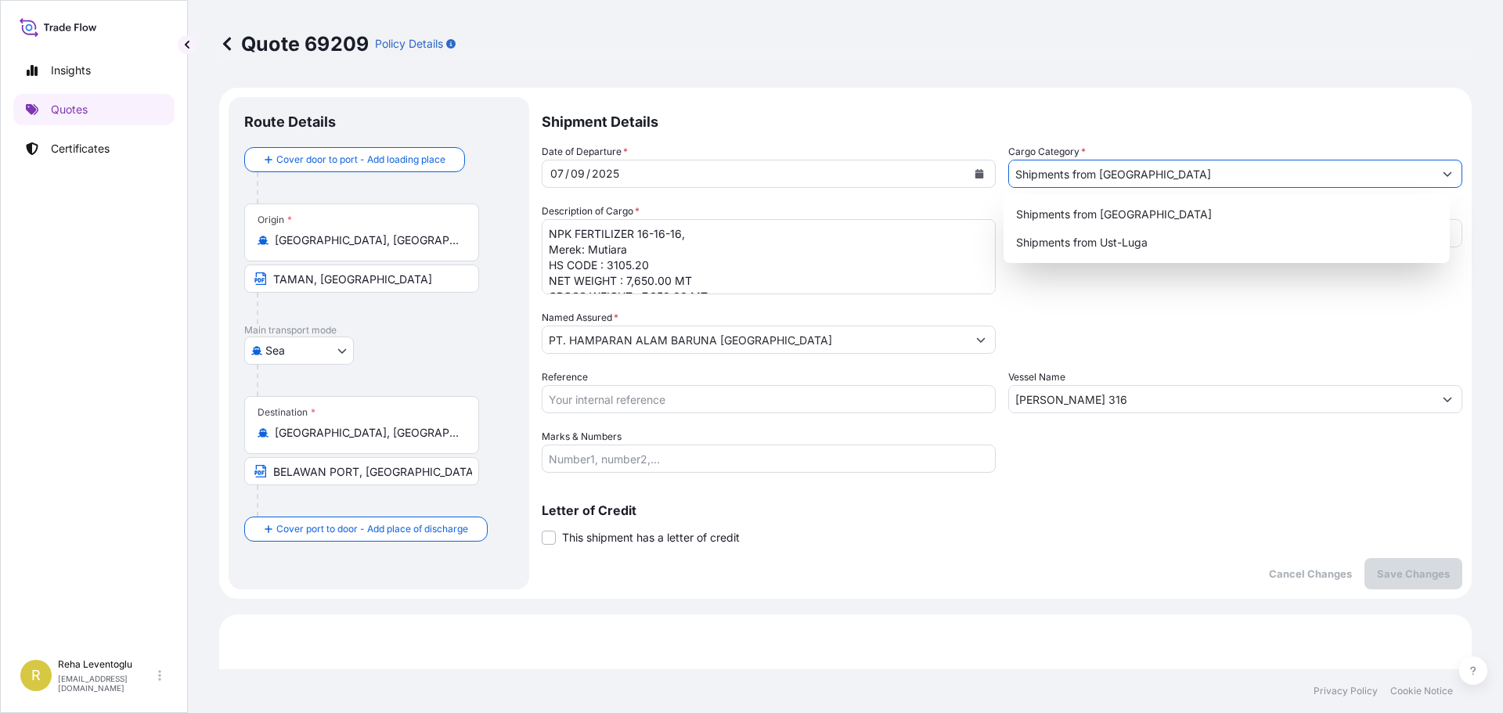
click at [1158, 178] on input "Shipments from [GEOGRAPHIC_DATA]" at bounding box center [1221, 174] width 424 height 28
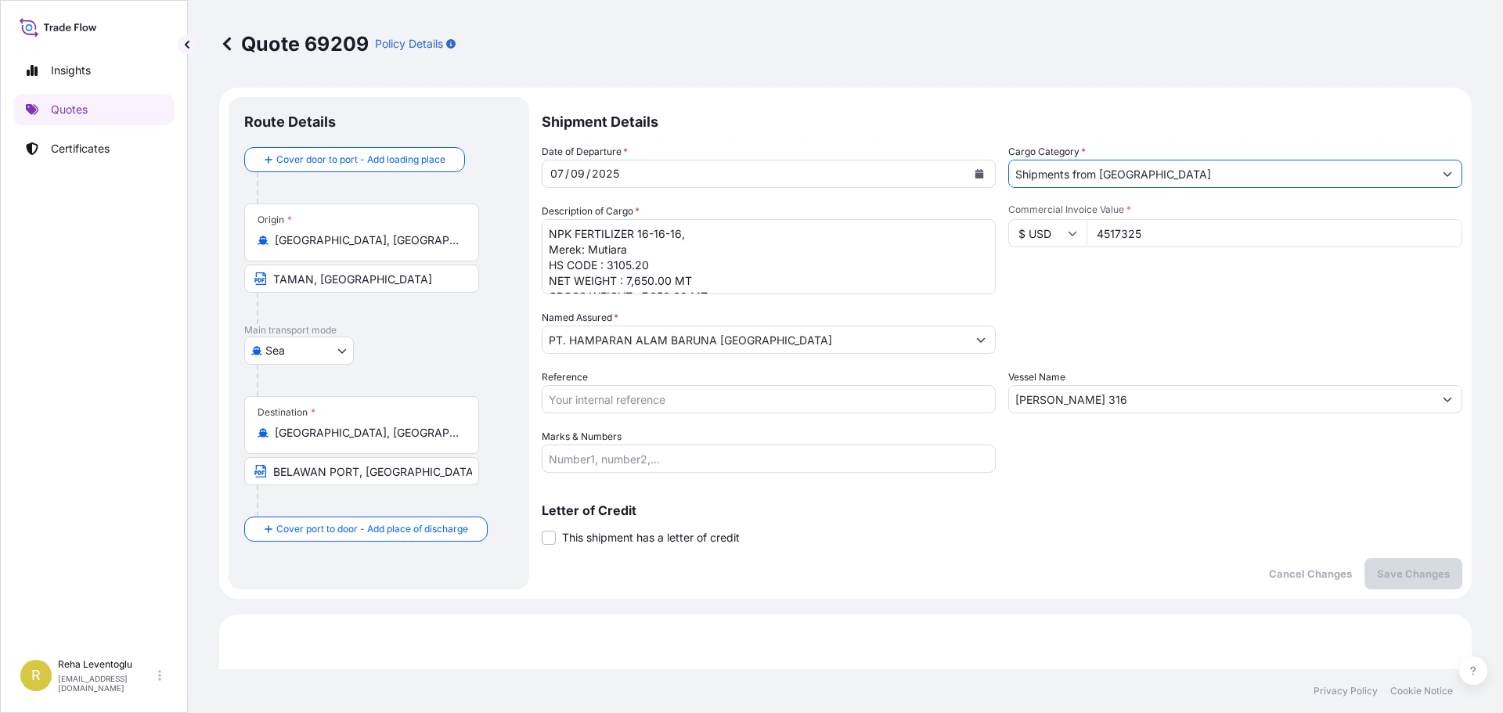
click at [1032, 176] on input "Shipments from [GEOGRAPHIC_DATA]" at bounding box center [1221, 174] width 424 height 28
click at [1175, 166] on input "Shipments from [GEOGRAPHIC_DATA]" at bounding box center [1221, 174] width 424 height 28
type input "Shipments from [GEOGRAPHIC_DATA]"
click at [1395, 570] on p "Save Changes" at bounding box center [1413, 574] width 73 height 16
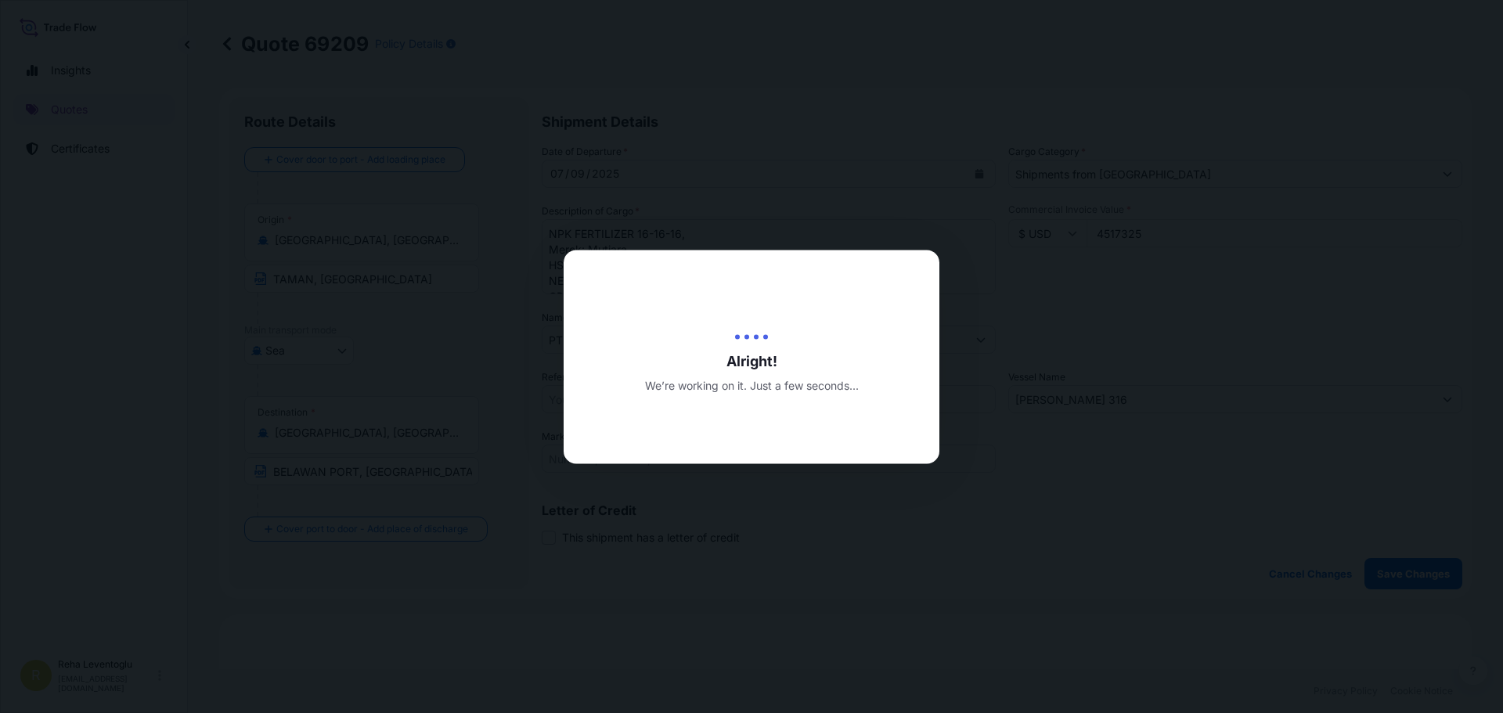
type input "[DATE]"
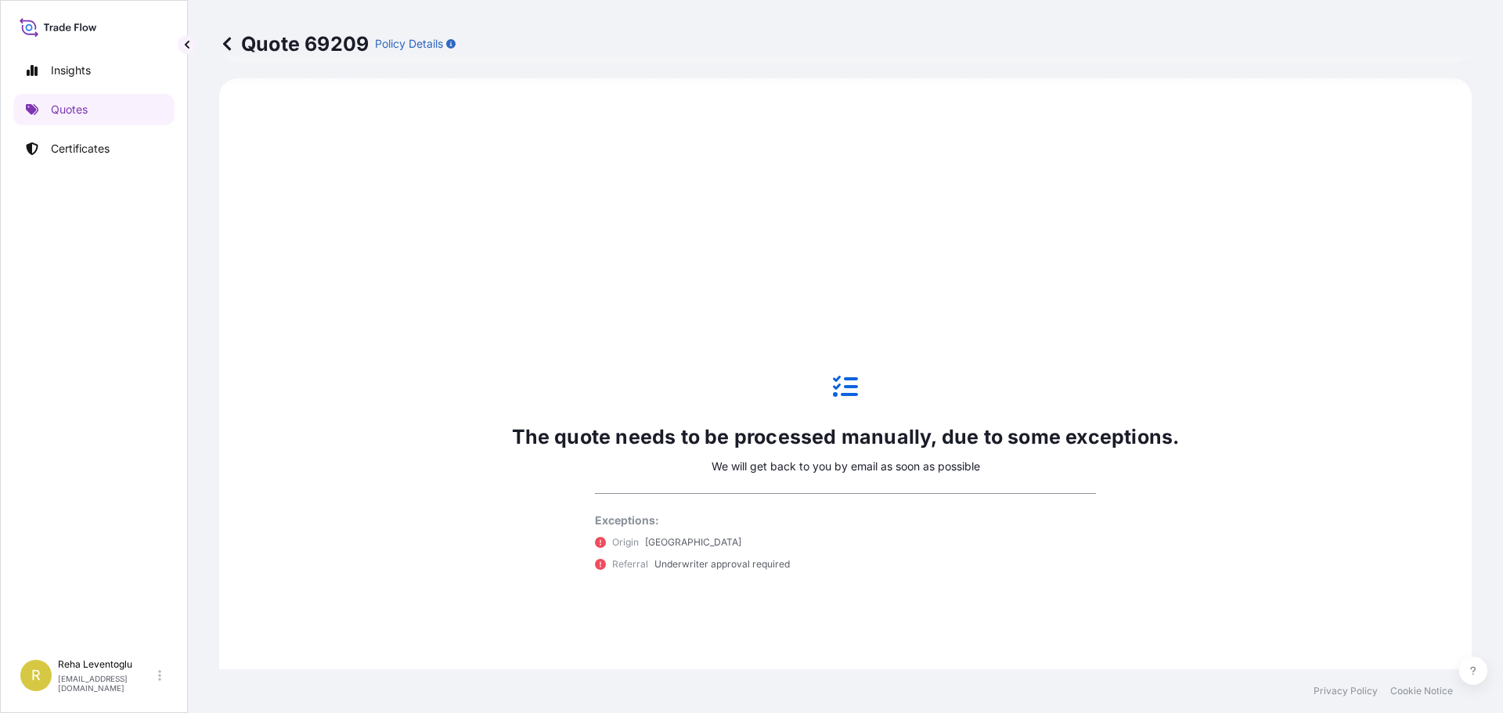
scroll to position [178, 0]
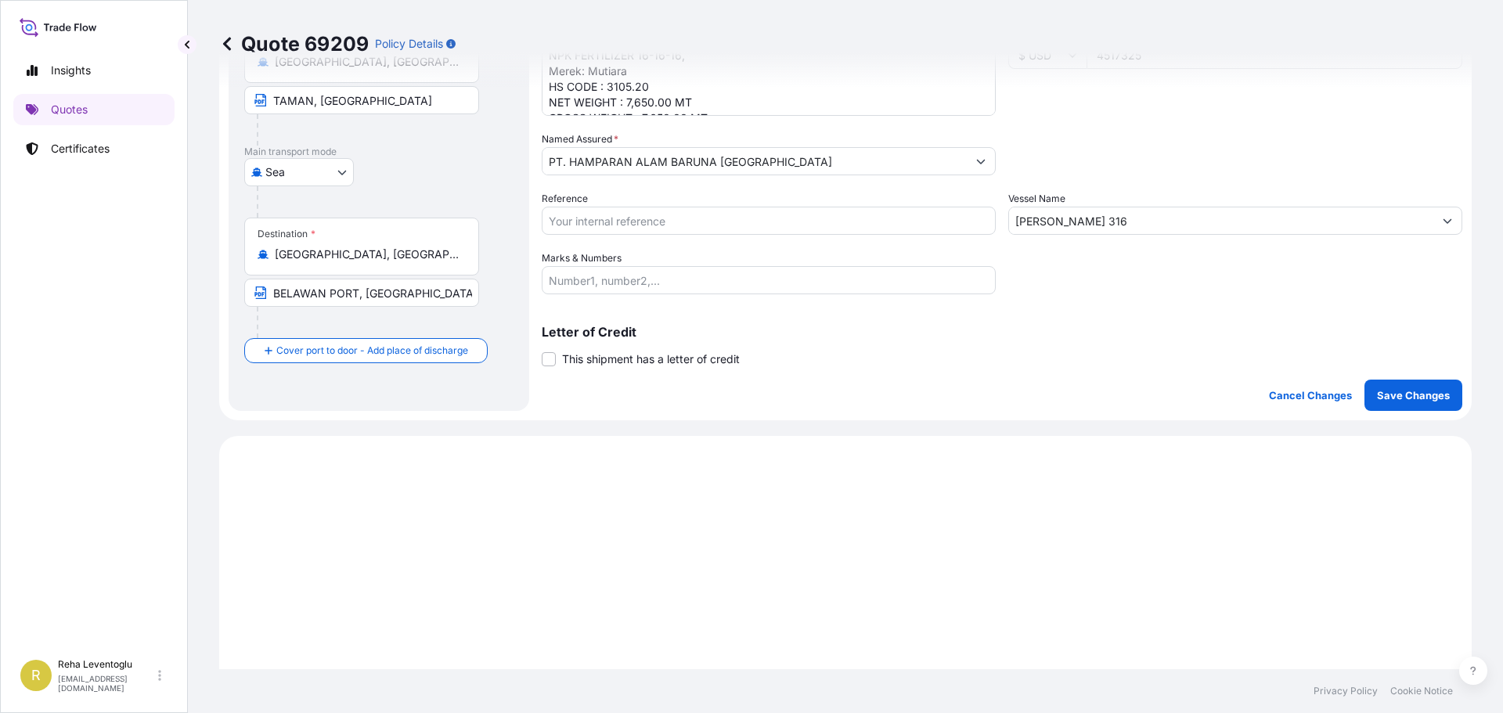
select select "Sea"
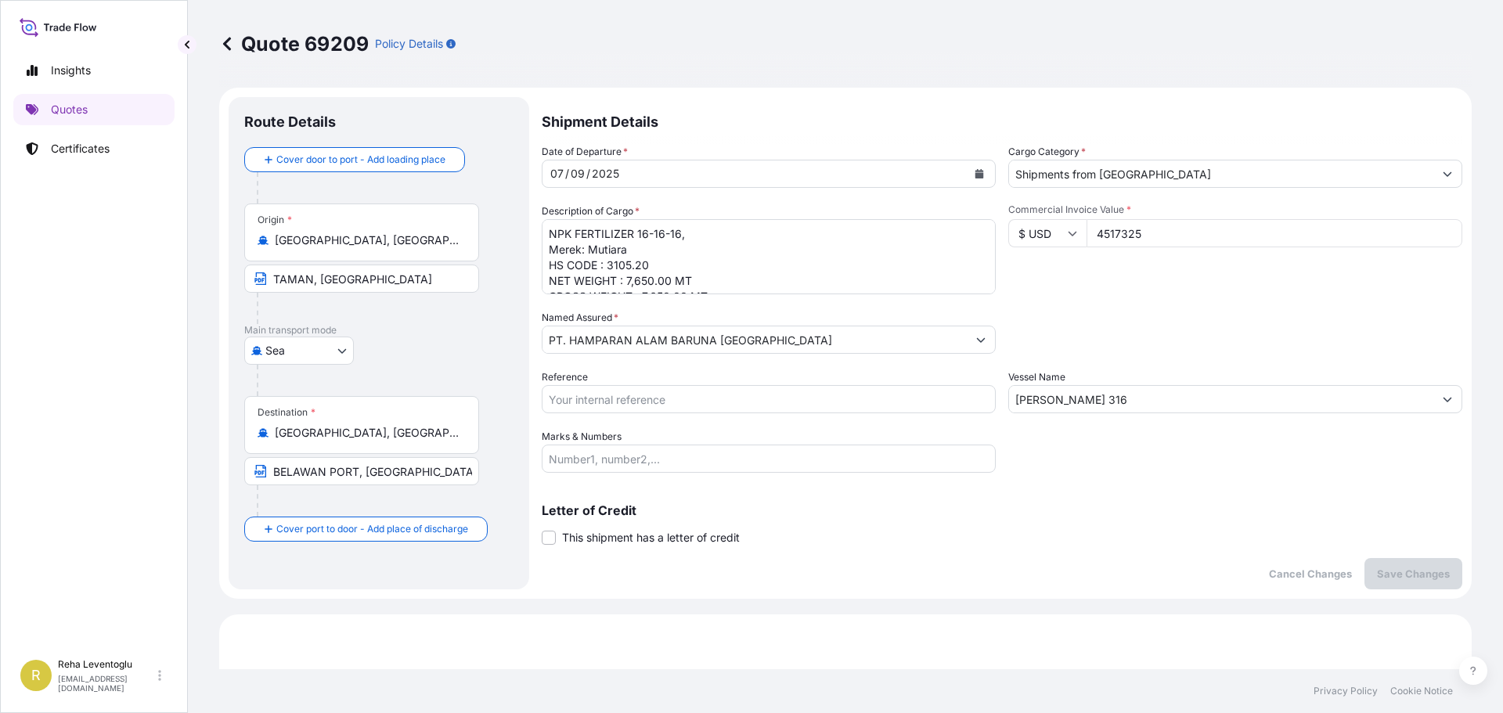
click at [1435, 168] on button "Show suggestions" at bounding box center [1447, 174] width 28 height 28
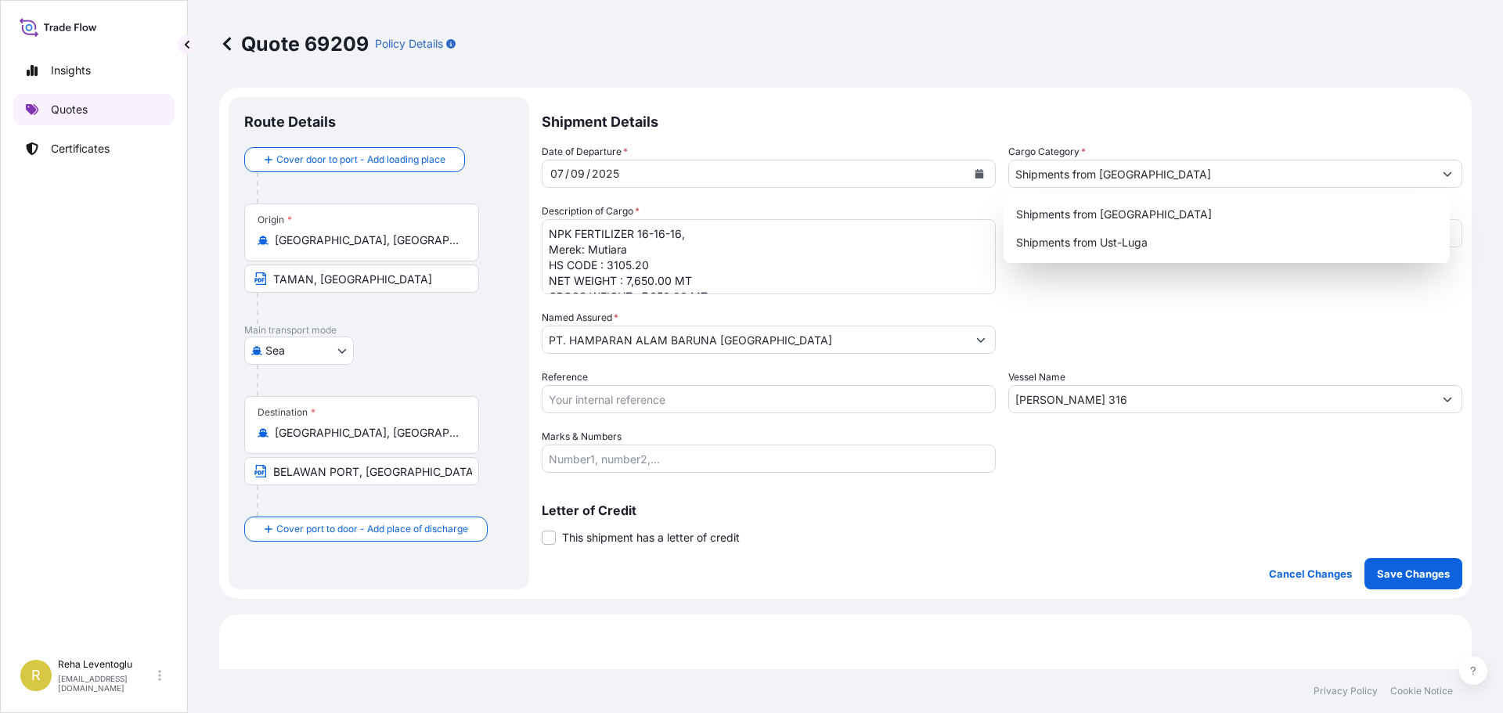
click at [71, 98] on link "Quotes" at bounding box center [93, 109] width 161 height 31
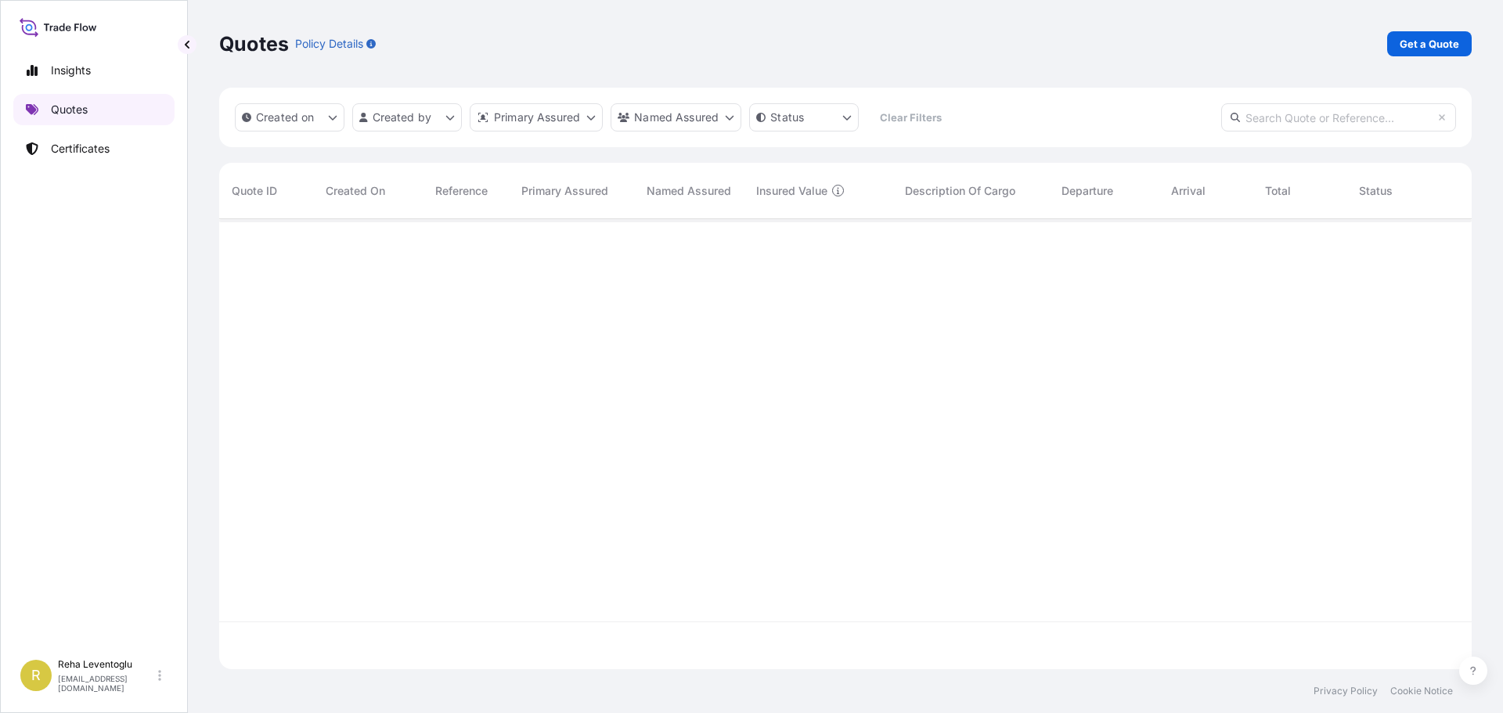
scroll to position [447, 1240]
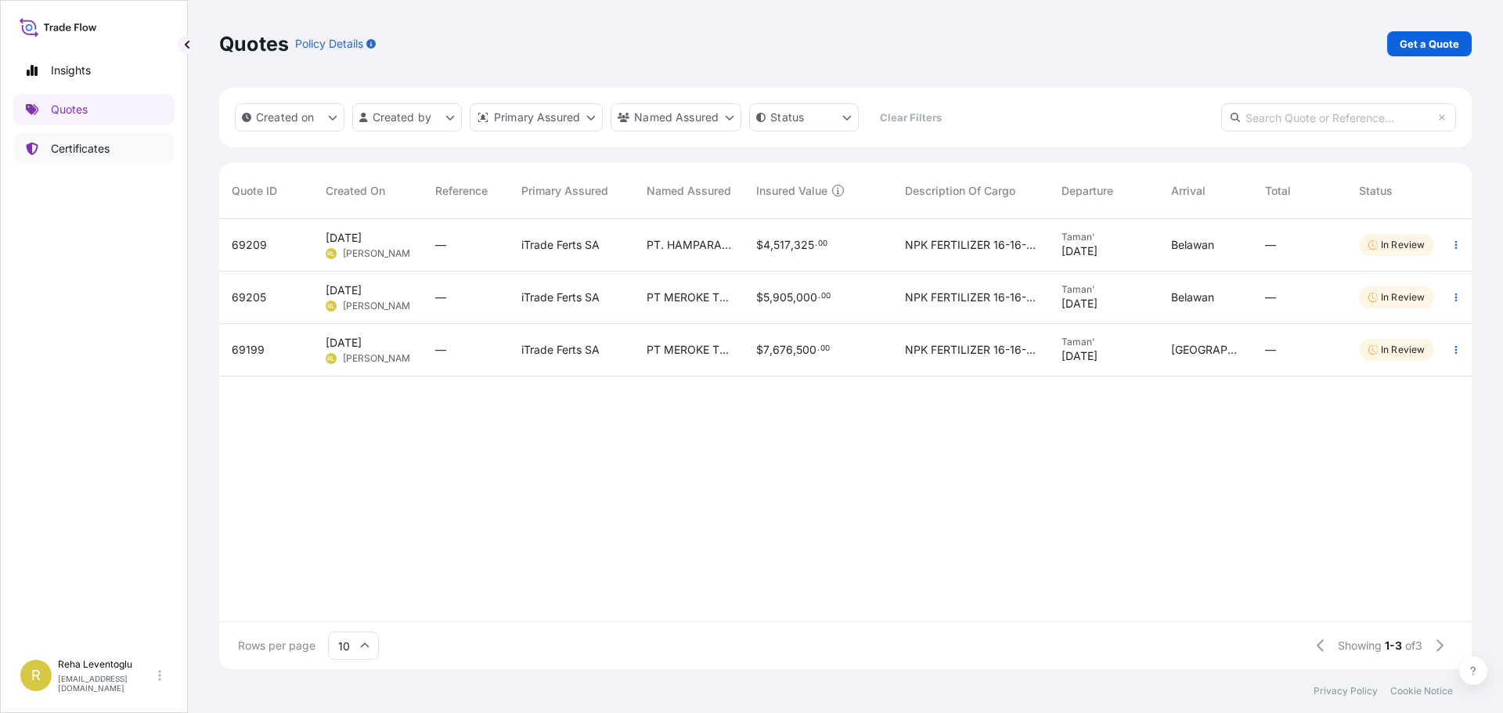
click at [88, 142] on p "Certificates" at bounding box center [80, 149] width 59 height 16
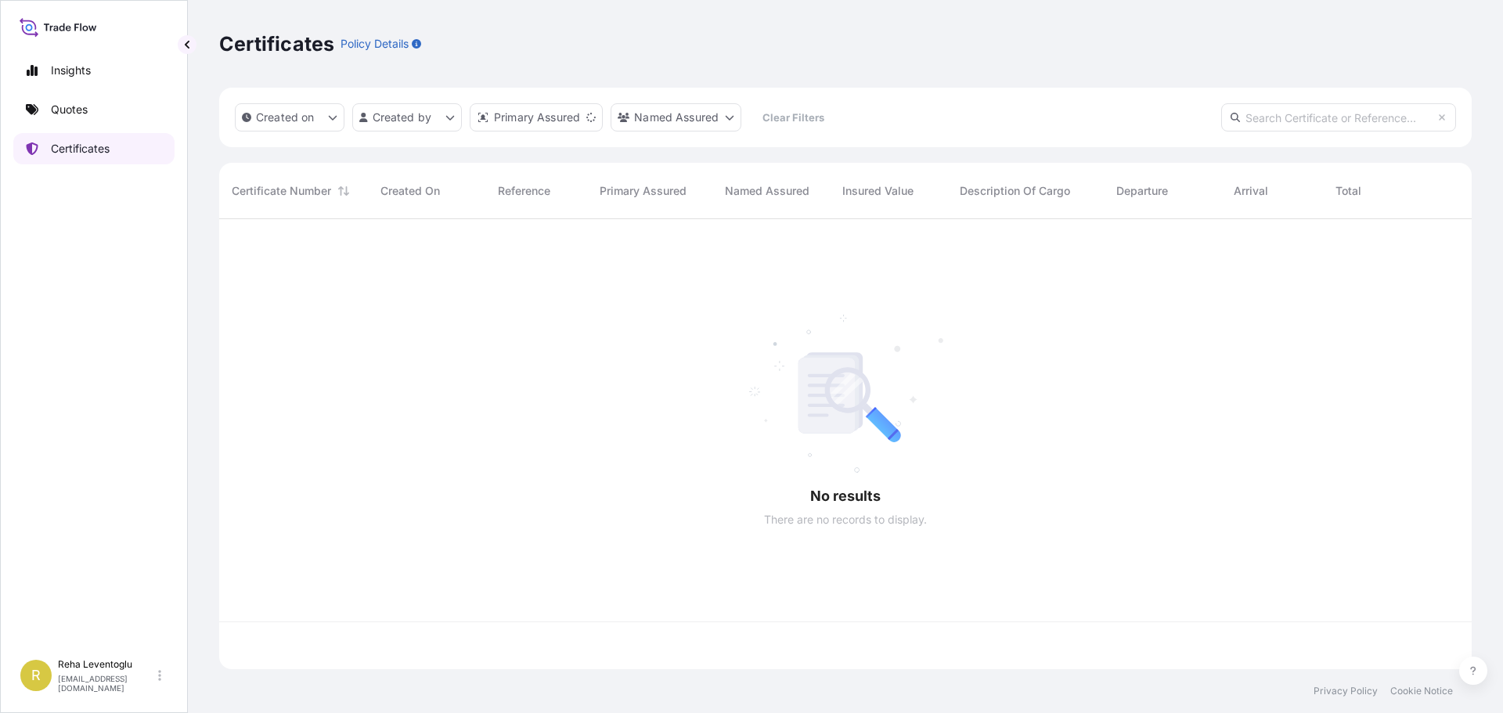
scroll to position [447, 1240]
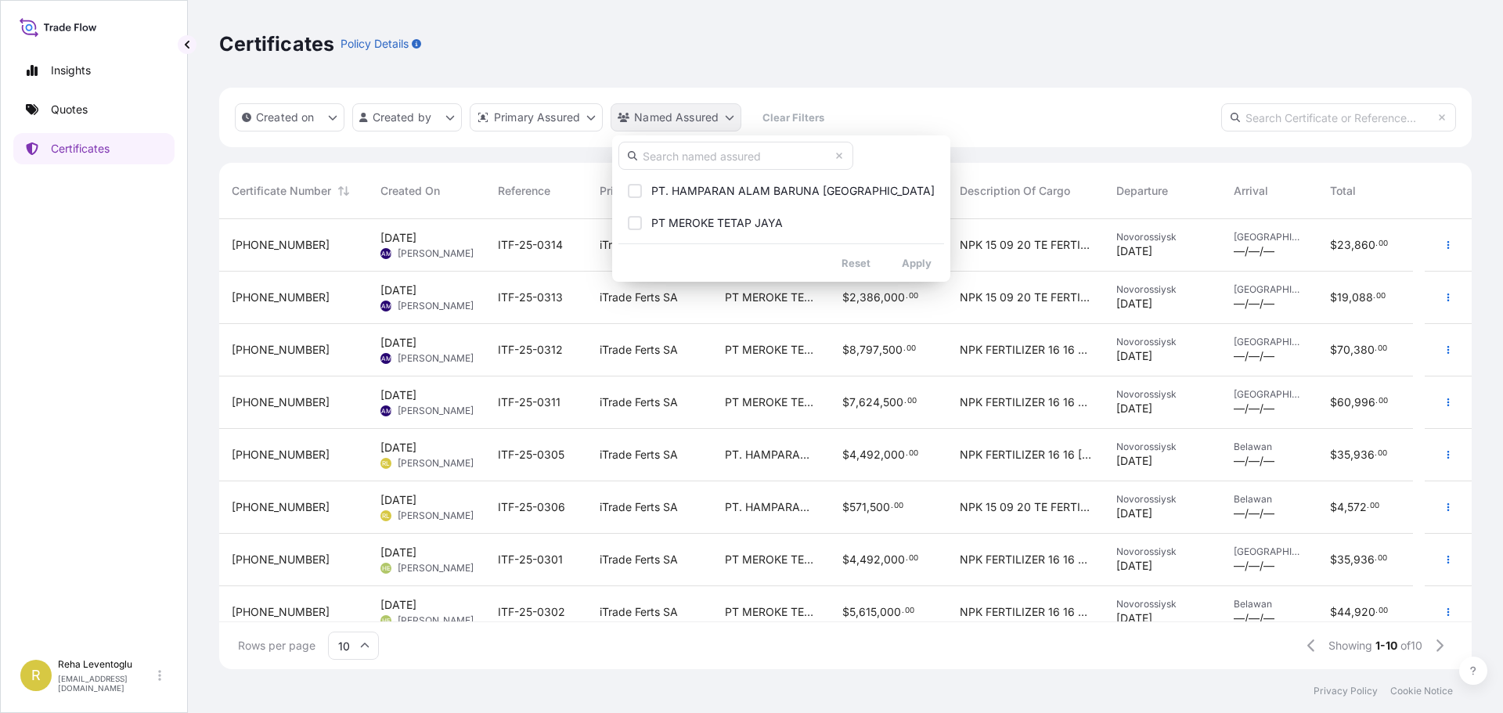
click at [726, 117] on html "Insights Quotes Certificates R [PERSON_NAME] [PERSON_NAME][EMAIL_ADDRESS][DOMAI…" at bounding box center [751, 356] width 1503 height 713
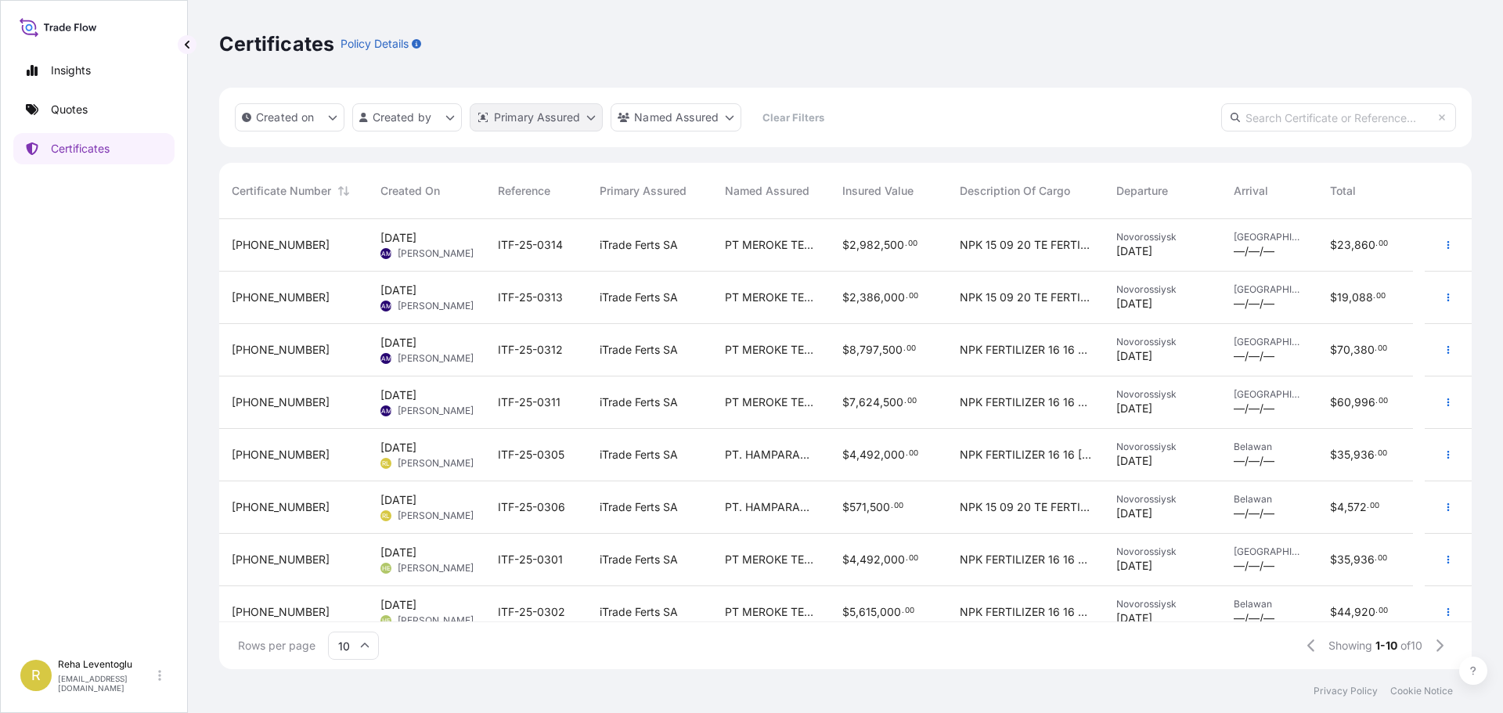
click at [562, 117] on html "Insights Quotes Certificates R [PERSON_NAME] [PERSON_NAME][EMAIL_ADDRESS][DOMAI…" at bounding box center [751, 356] width 1503 height 713
click at [812, 250] on span "PT MEROKE TETAP JAYA" at bounding box center [771, 245] width 92 height 16
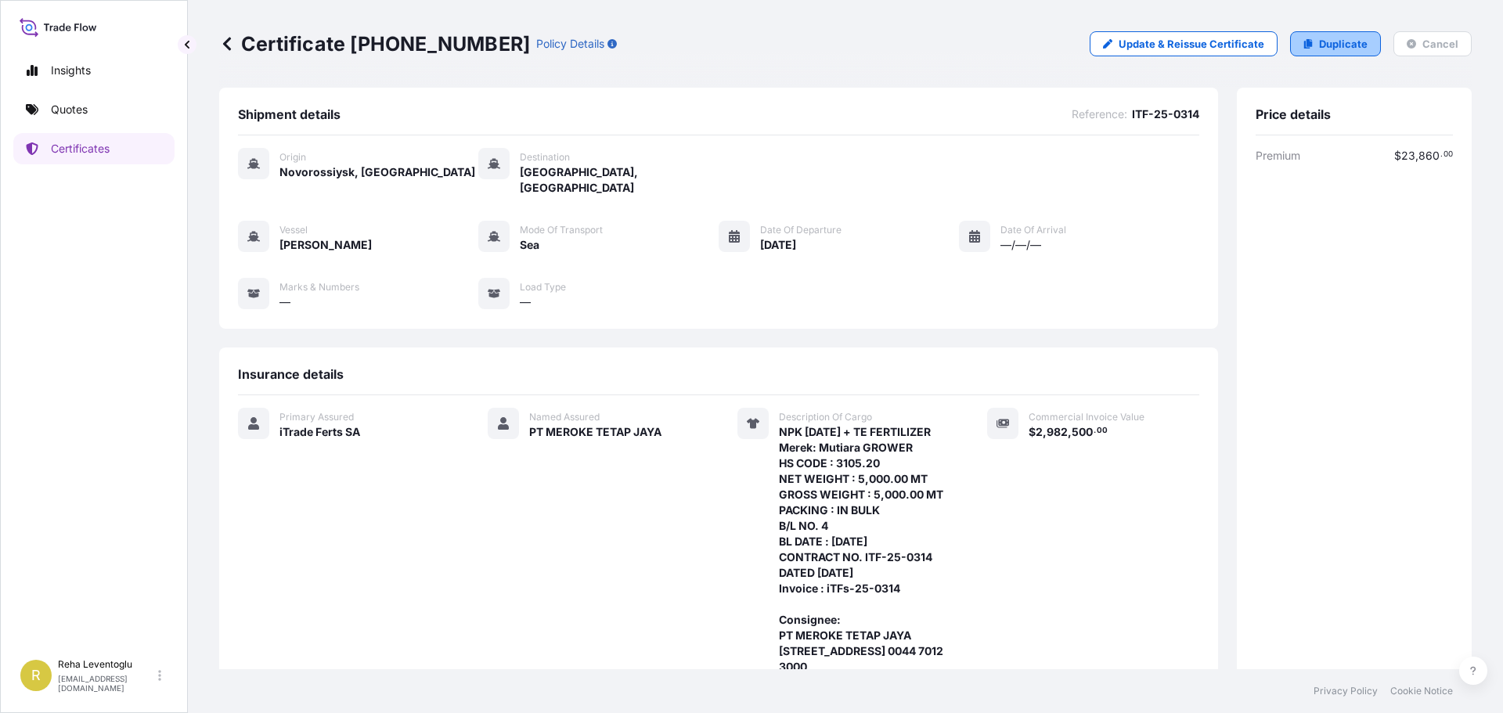
click at [1340, 38] on p "Duplicate" at bounding box center [1343, 44] width 49 height 16
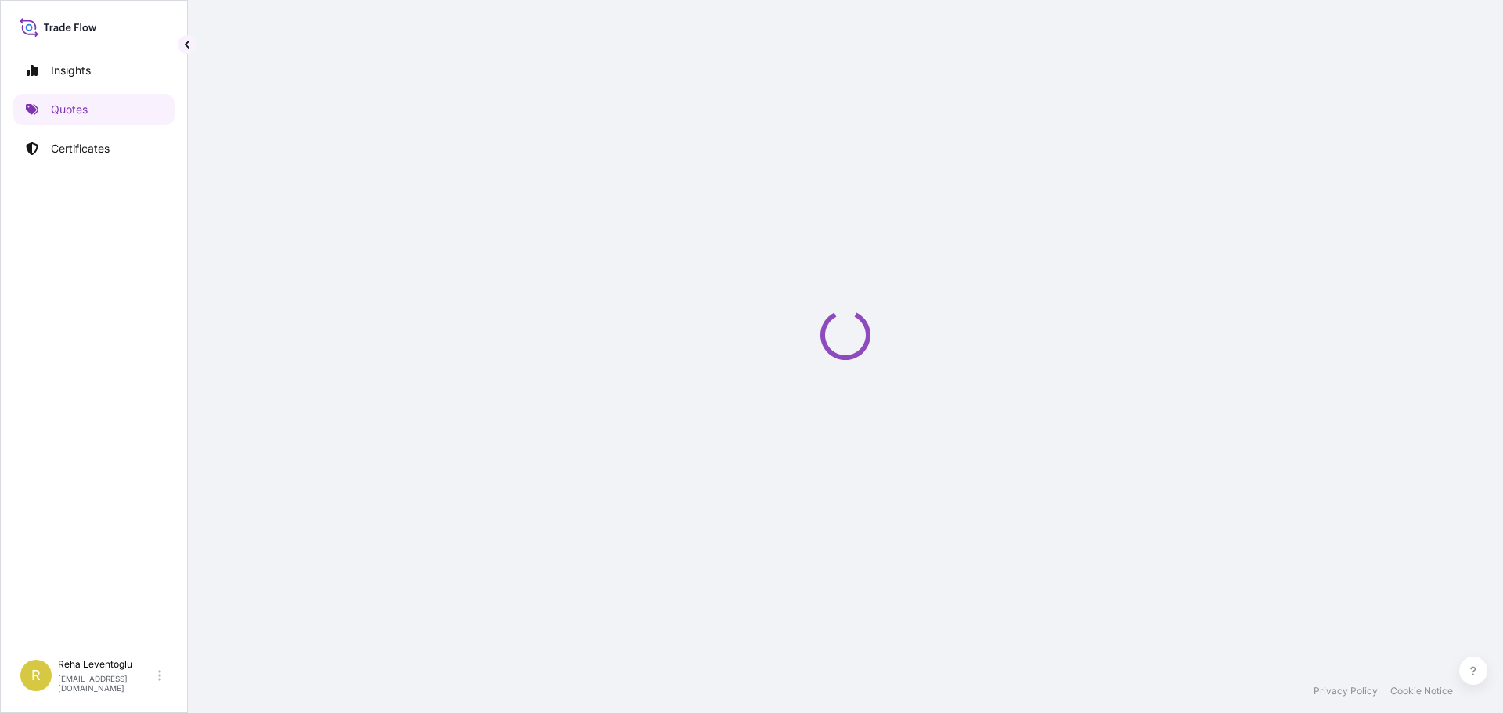
select select "Sea"
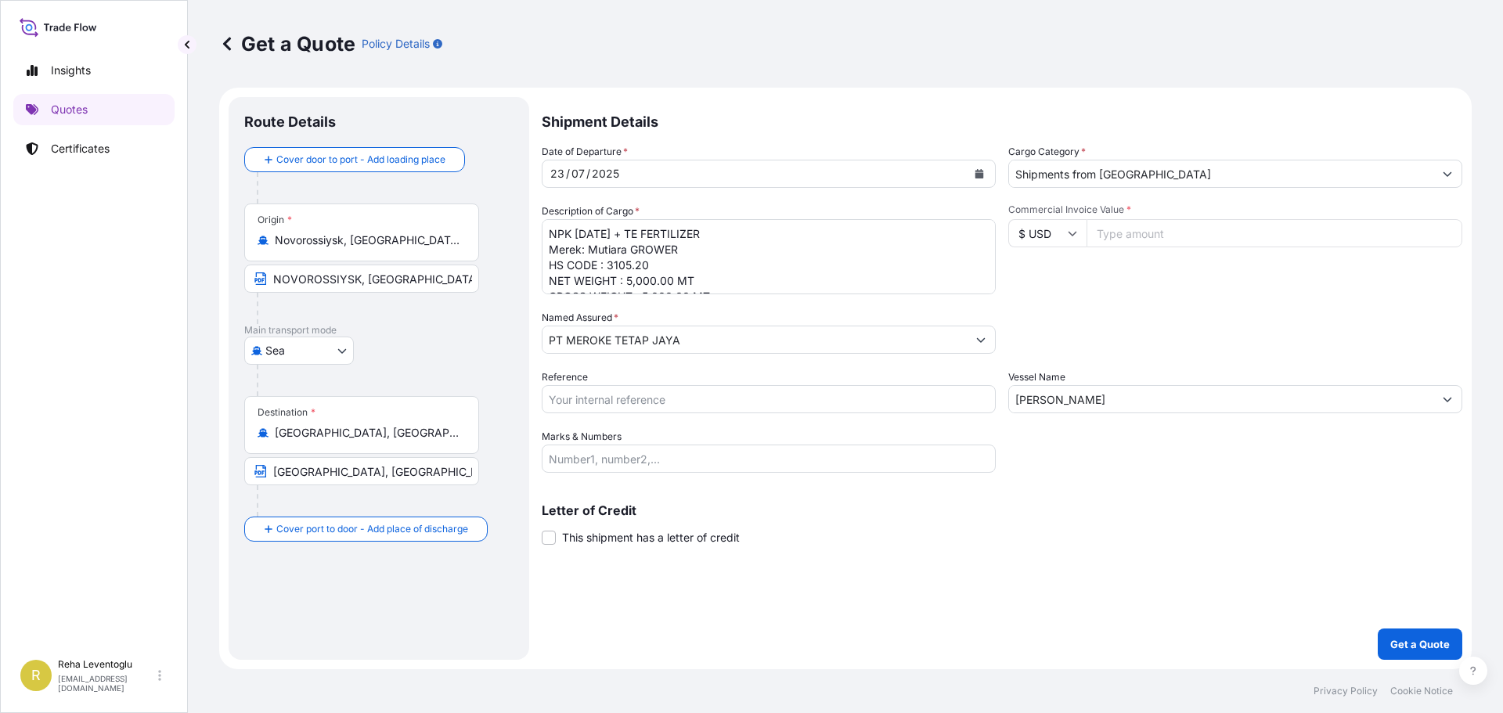
click at [356, 236] on input "Novorossiysk, [GEOGRAPHIC_DATA], [GEOGRAPHIC_DATA]" at bounding box center [367, 240] width 185 height 16
drag, startPoint x: 465, startPoint y: 242, endPoint x: 239, endPoint y: 239, distance: 226.2
click at [239, 239] on div "Route Details Cover door to port - Add loading place Place of loading Road / [G…" at bounding box center [379, 378] width 301 height 563
click at [315, 247] on input "Novorossiysk, [GEOGRAPHIC_DATA], [GEOGRAPHIC_DATA]" at bounding box center [367, 240] width 185 height 16
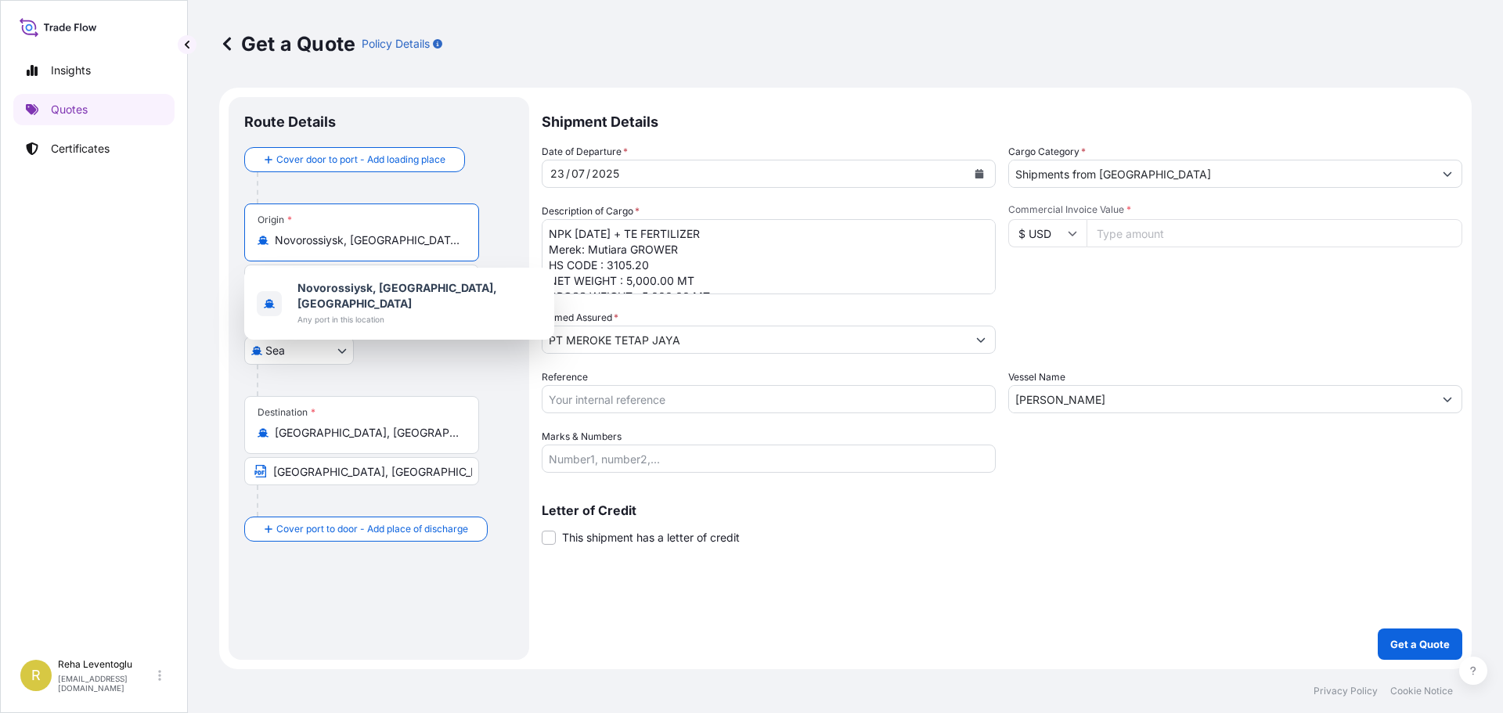
click at [315, 247] on input "Novorossiysk, [GEOGRAPHIC_DATA], [GEOGRAPHIC_DATA]" at bounding box center [367, 240] width 185 height 16
click at [329, 287] on span "[GEOGRAPHIC_DATA], [GEOGRAPHIC_DATA], [GEOGRAPHIC_DATA]" at bounding box center [419, 295] width 244 height 31
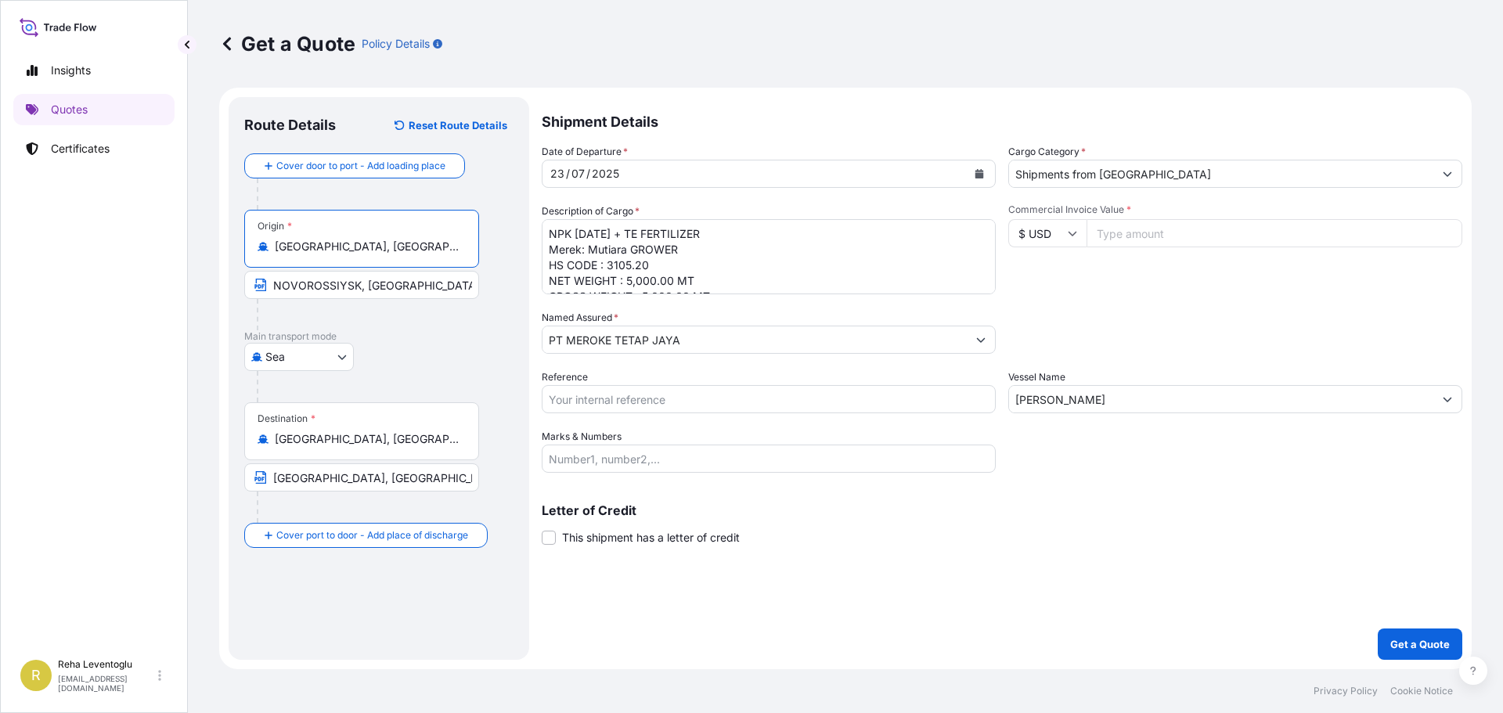
type input "[GEOGRAPHIC_DATA], [GEOGRAPHIC_DATA], [GEOGRAPHIC_DATA]"
click at [329, 287] on input "NOVOROSSIYSK, [GEOGRAPHIC_DATA]" at bounding box center [361, 285] width 235 height 28
type input "TAMAN, [GEOGRAPHIC_DATA]"
click at [357, 452] on div "Destination * [GEOGRAPHIC_DATA], [GEOGRAPHIC_DATA], [GEOGRAPHIC_DATA]" at bounding box center [361, 431] width 235 height 58
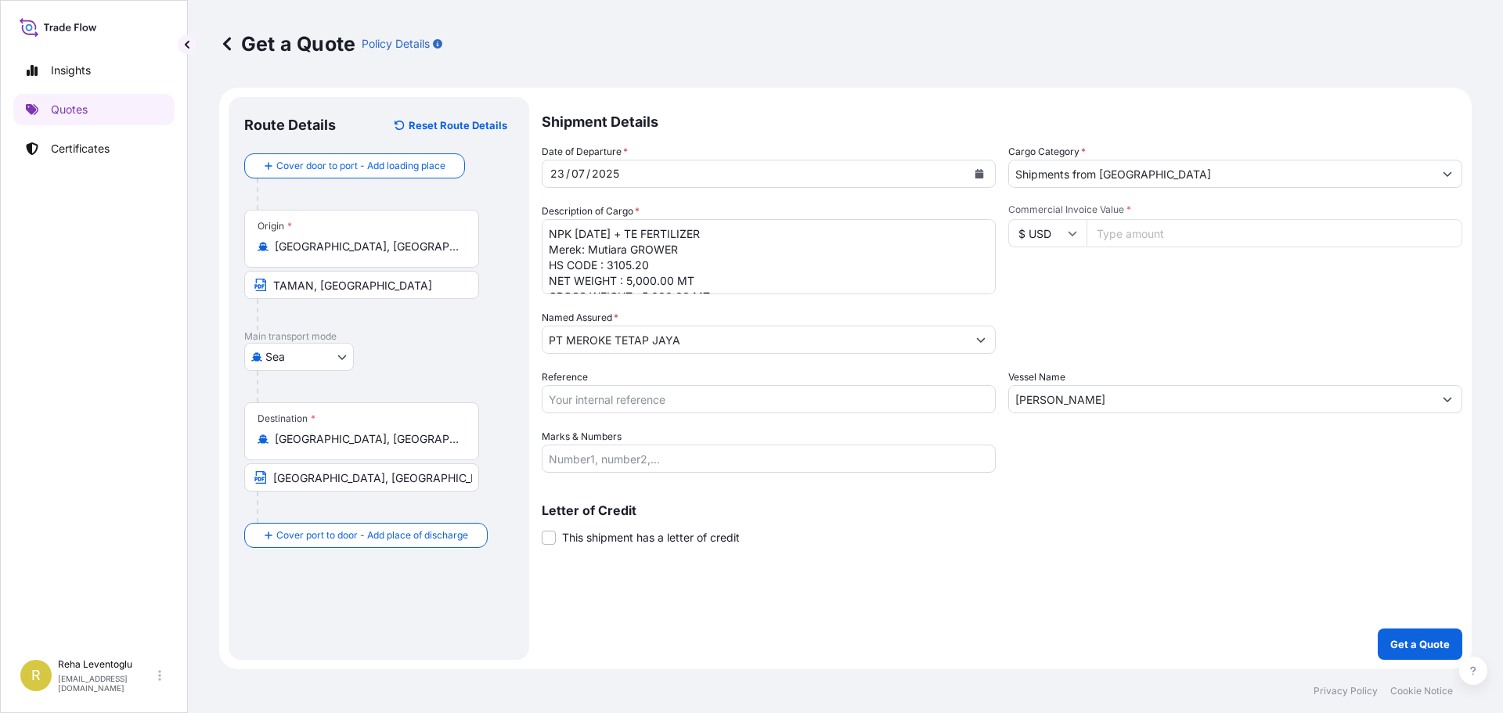
click at [357, 447] on input "[GEOGRAPHIC_DATA], [GEOGRAPHIC_DATA], [GEOGRAPHIC_DATA]" at bounding box center [367, 439] width 185 height 16
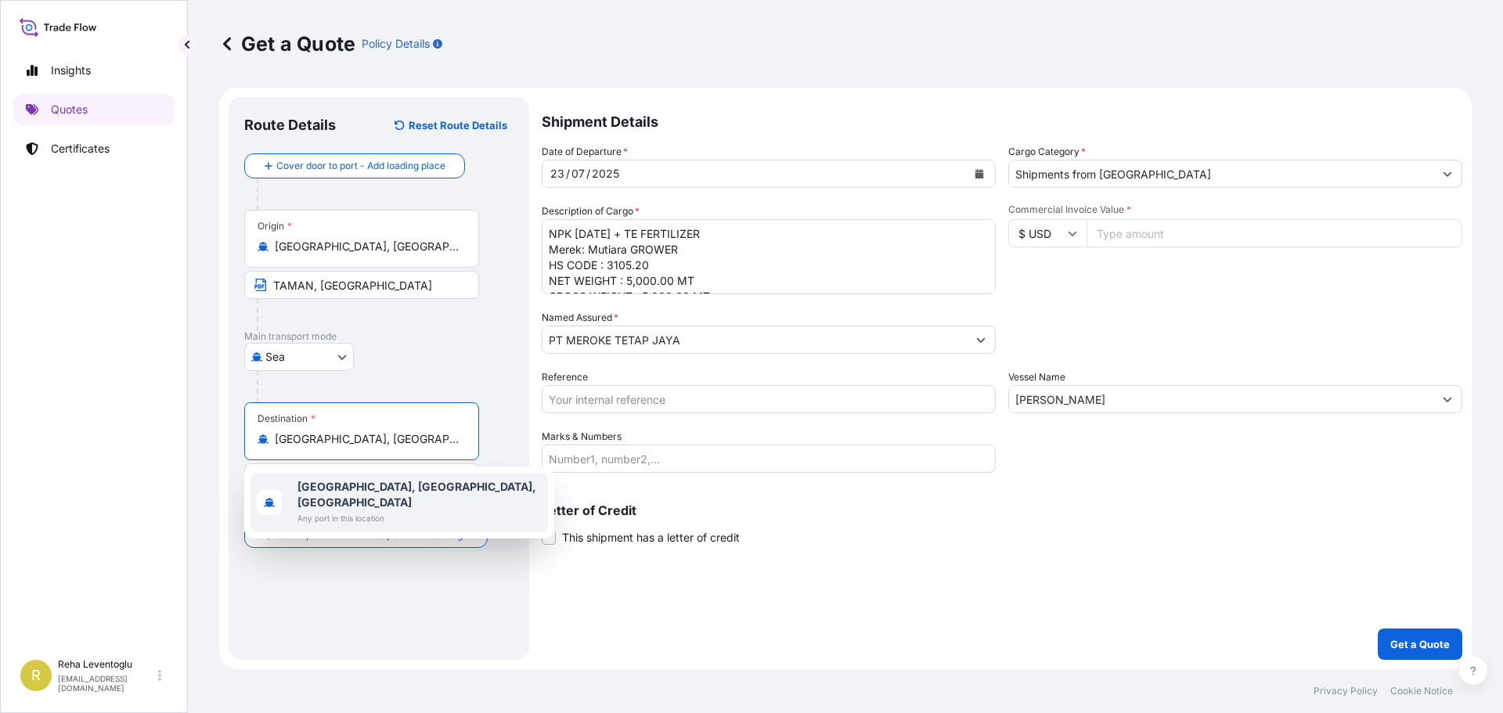
drag, startPoint x: 440, startPoint y: 439, endPoint x: 250, endPoint y: 441, distance: 189.4
click at [250, 441] on div "Destination * [GEOGRAPHIC_DATA], [GEOGRAPHIC_DATA], [GEOGRAPHIC_DATA]" at bounding box center [361, 431] width 235 height 58
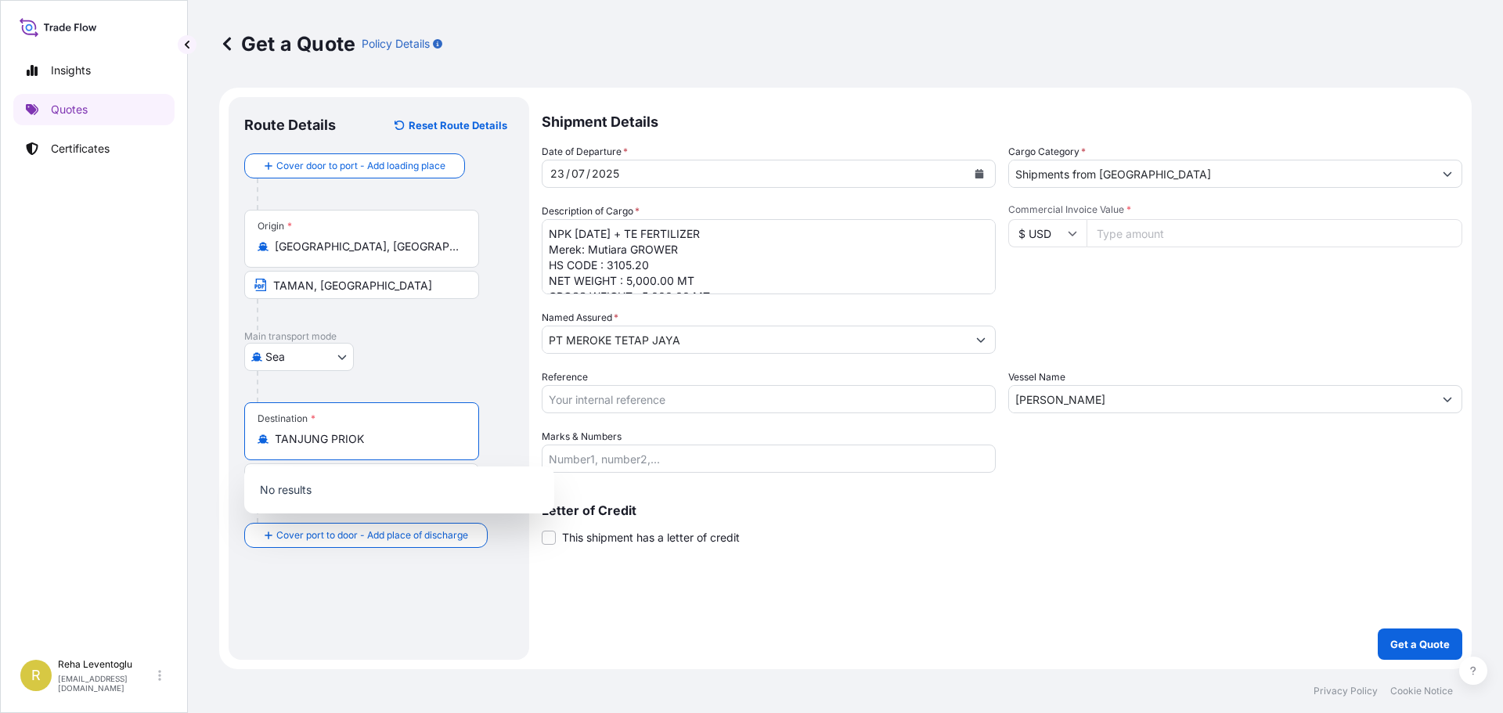
drag, startPoint x: 383, startPoint y: 446, endPoint x: 234, endPoint y: 429, distance: 149.7
click at [234, 429] on div "Route Details Reset Route Details Cover door to port - Add loading place Place …" at bounding box center [379, 378] width 301 height 563
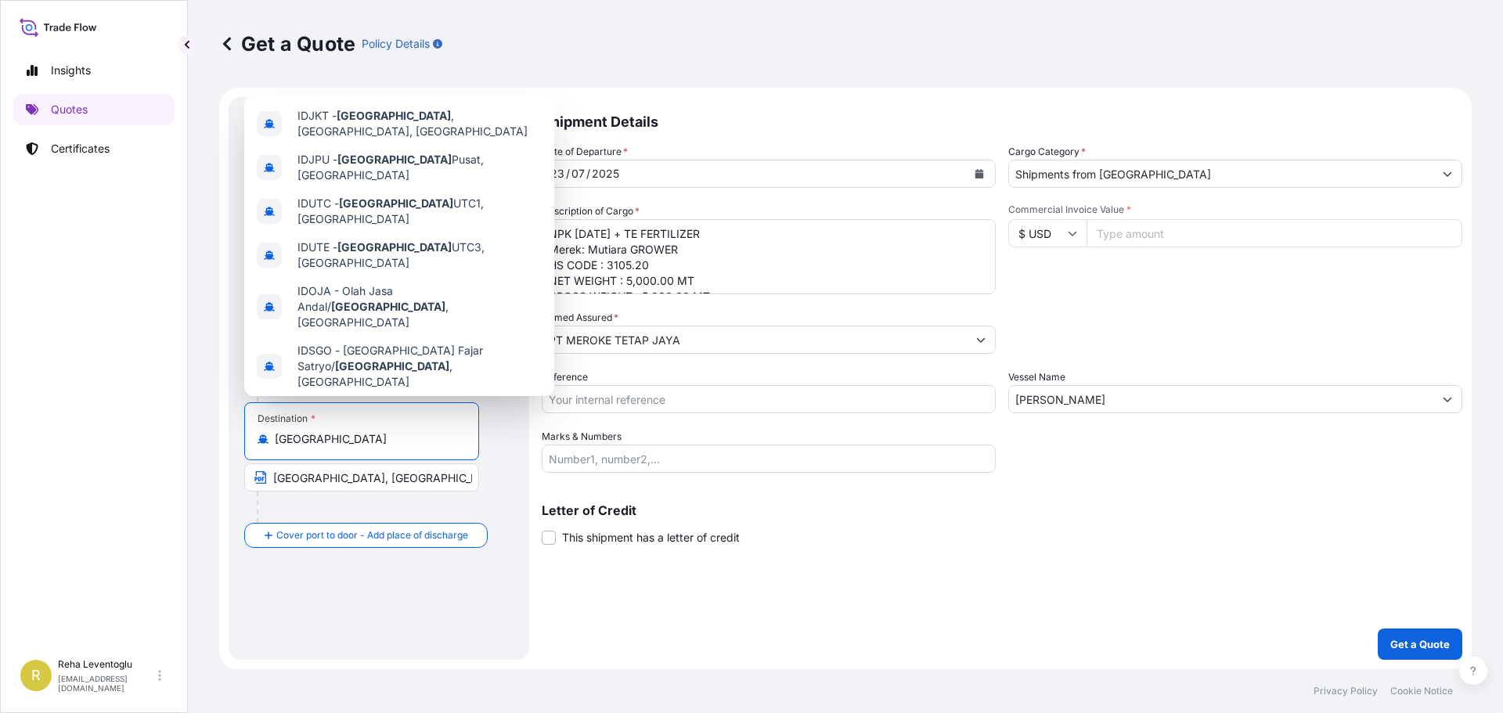
click at [335, 403] on b "[GEOGRAPHIC_DATA]" at bounding box center [354, 409] width 114 height 13
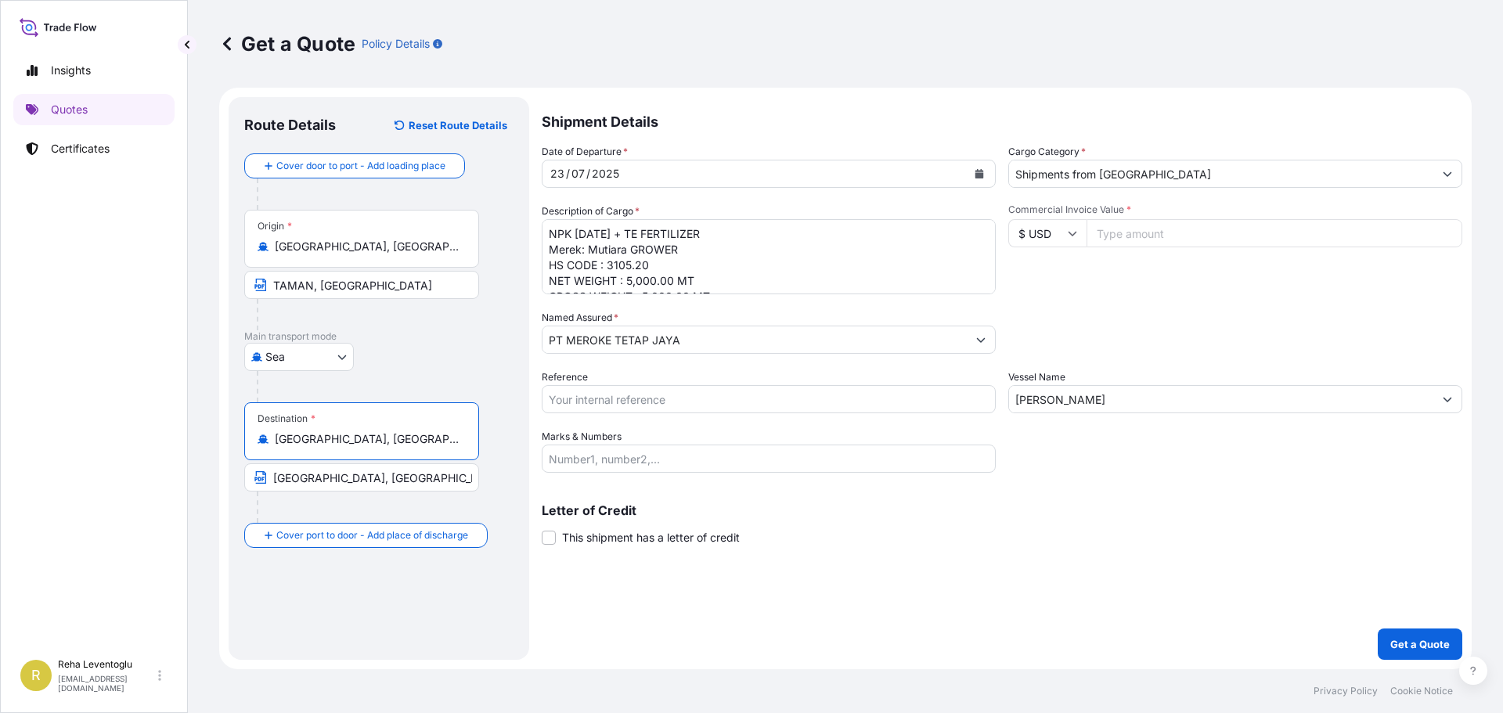
type input "[GEOGRAPHIC_DATA], [GEOGRAPHIC_DATA]"
click at [344, 477] on input "[GEOGRAPHIC_DATA], [GEOGRAPHIC_DATA], [GEOGRAPHIC_DATA]" at bounding box center [361, 477] width 235 height 28
type input "[GEOGRAPHIC_DATA], [GEOGRAPHIC_DATA], [GEOGRAPHIC_DATA]"
click at [651, 178] on div "[DATE]" at bounding box center [754, 174] width 424 height 28
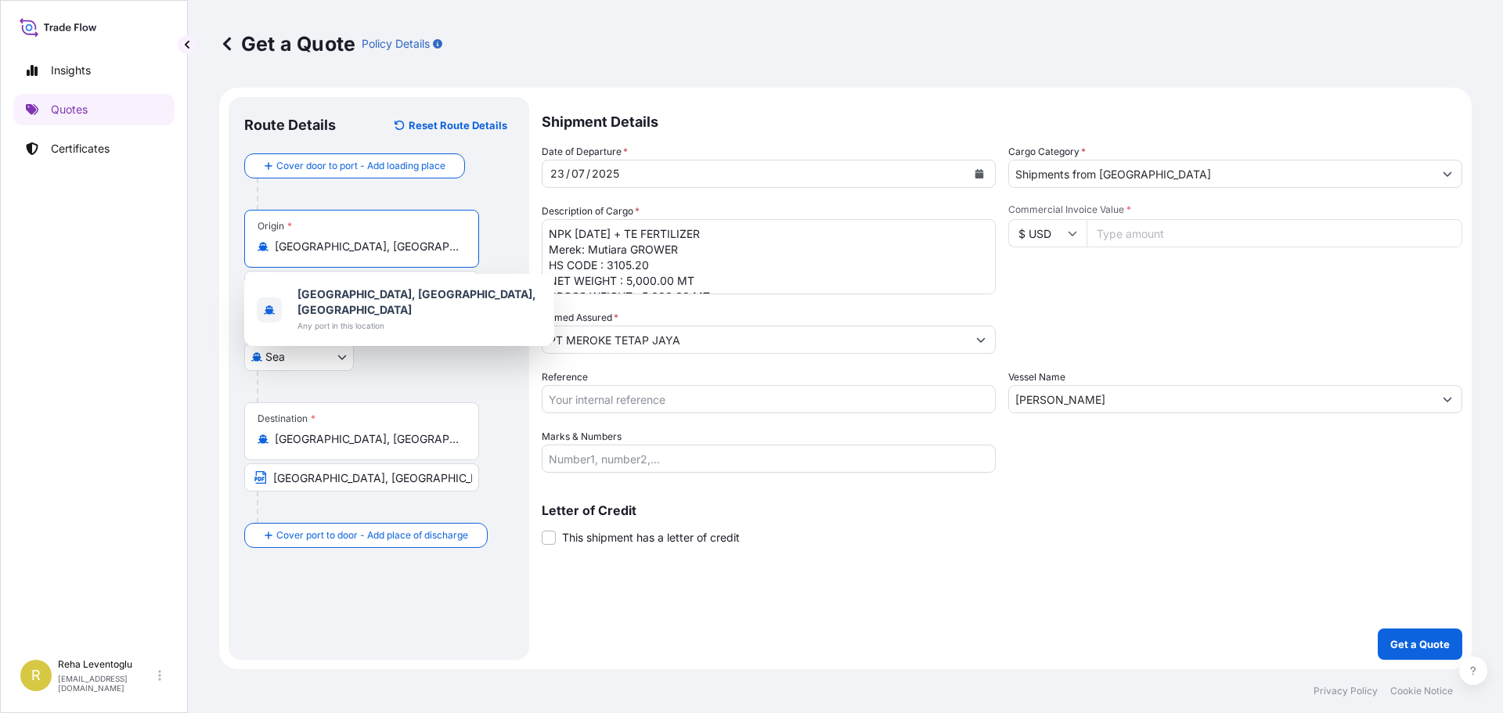
click at [314, 243] on input "[GEOGRAPHIC_DATA], [GEOGRAPHIC_DATA], [GEOGRAPHIC_DATA]" at bounding box center [367, 247] width 185 height 16
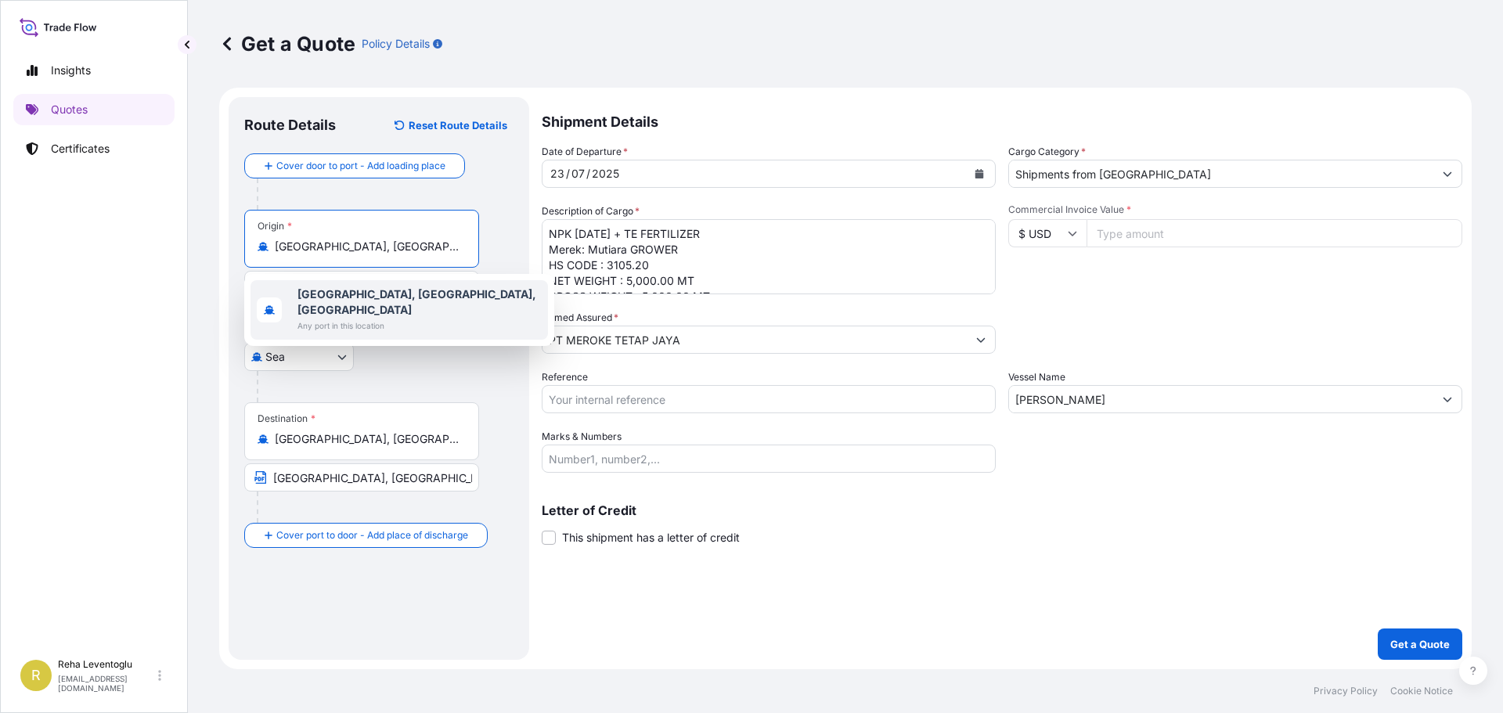
click at [311, 243] on input "[GEOGRAPHIC_DATA], [GEOGRAPHIC_DATA], [GEOGRAPHIC_DATA]" at bounding box center [367, 247] width 185 height 16
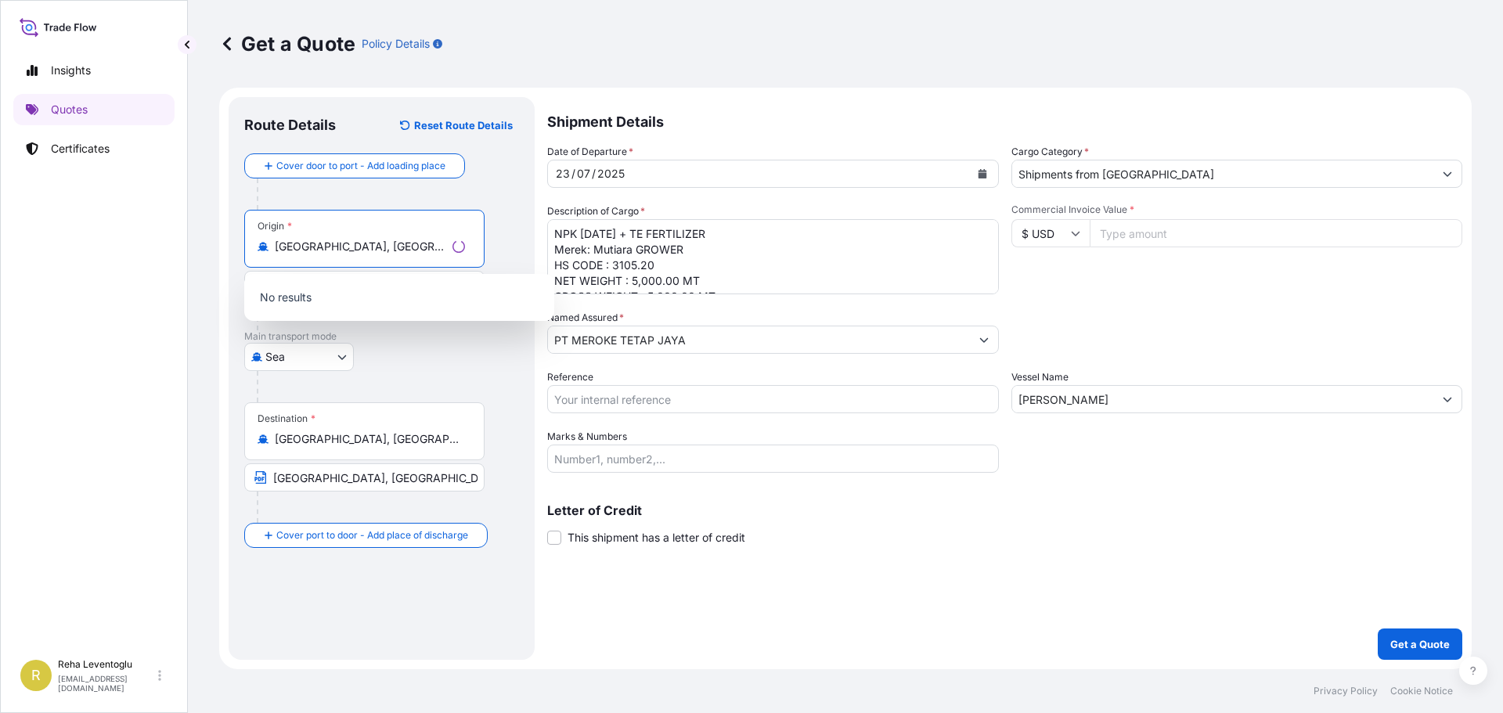
type input "[GEOGRAPHIC_DATA], [GEOGRAPHIC_DATA], [GEOGRAPHIC_DATA]"
click at [654, 166] on div "[DATE]" at bounding box center [759, 174] width 422 height 28
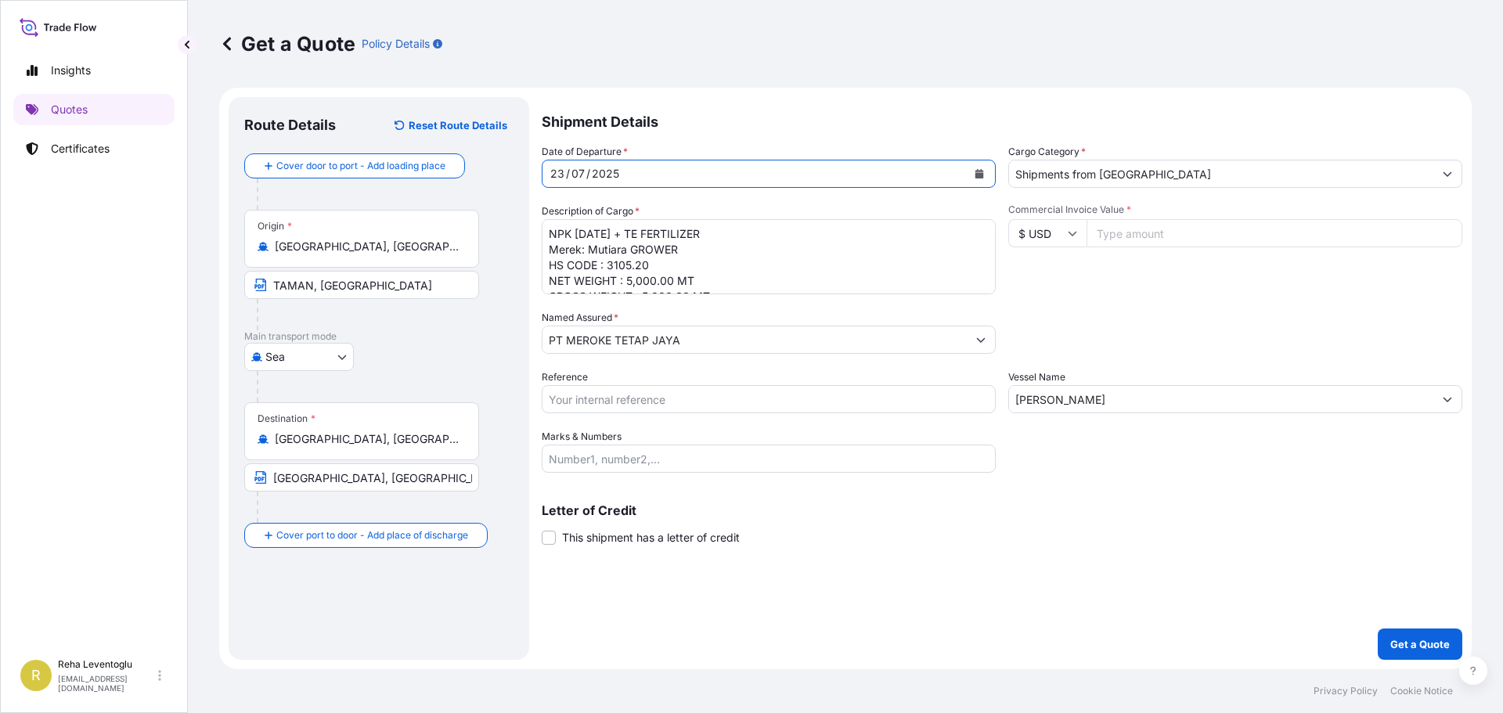
click at [646, 172] on div "[DATE]" at bounding box center [754, 174] width 424 height 28
click at [974, 167] on button "Calendar" at bounding box center [979, 173] width 25 height 25
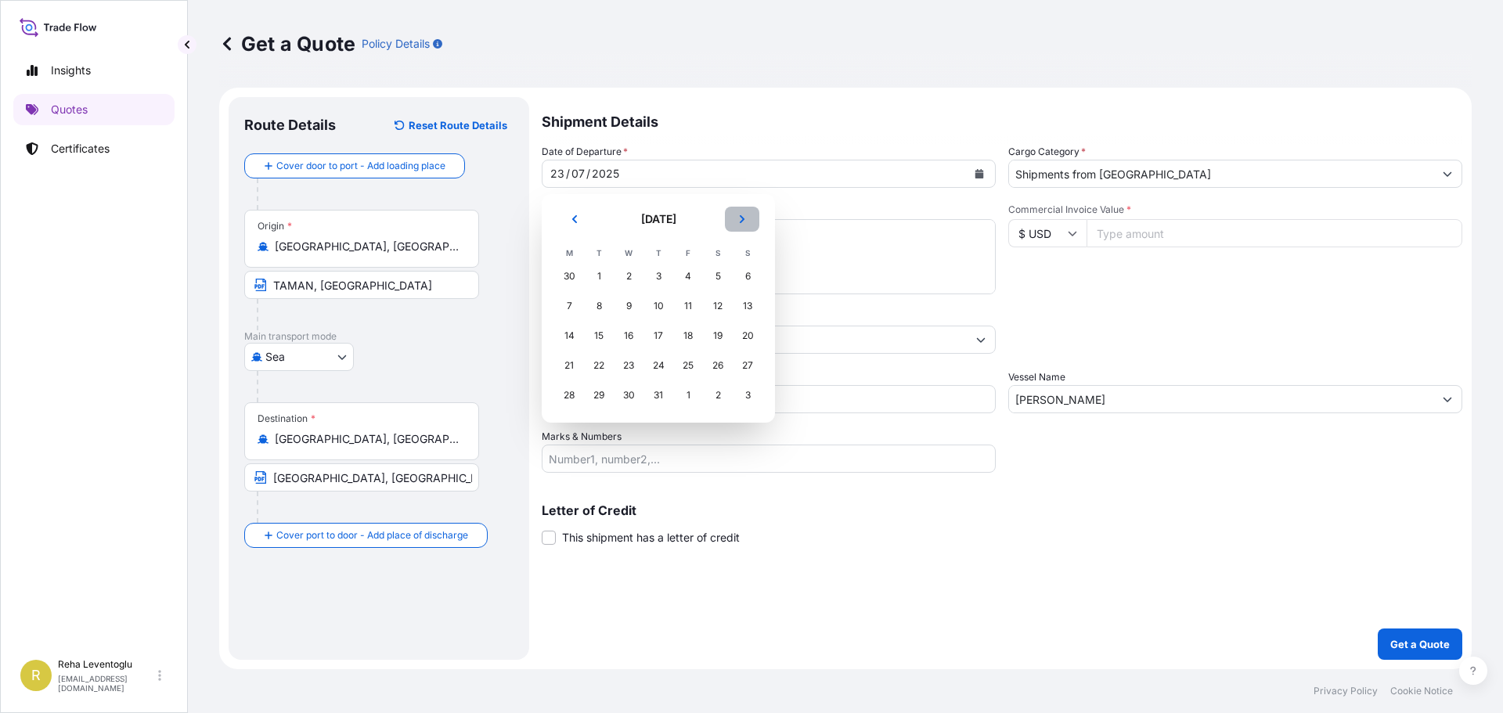
click at [744, 220] on icon "Next" at bounding box center [741, 218] width 9 height 9
click at [574, 219] on icon "Previous" at bounding box center [574, 218] width 9 height 9
click at [747, 269] on div "7" at bounding box center [747, 276] width 28 height 28
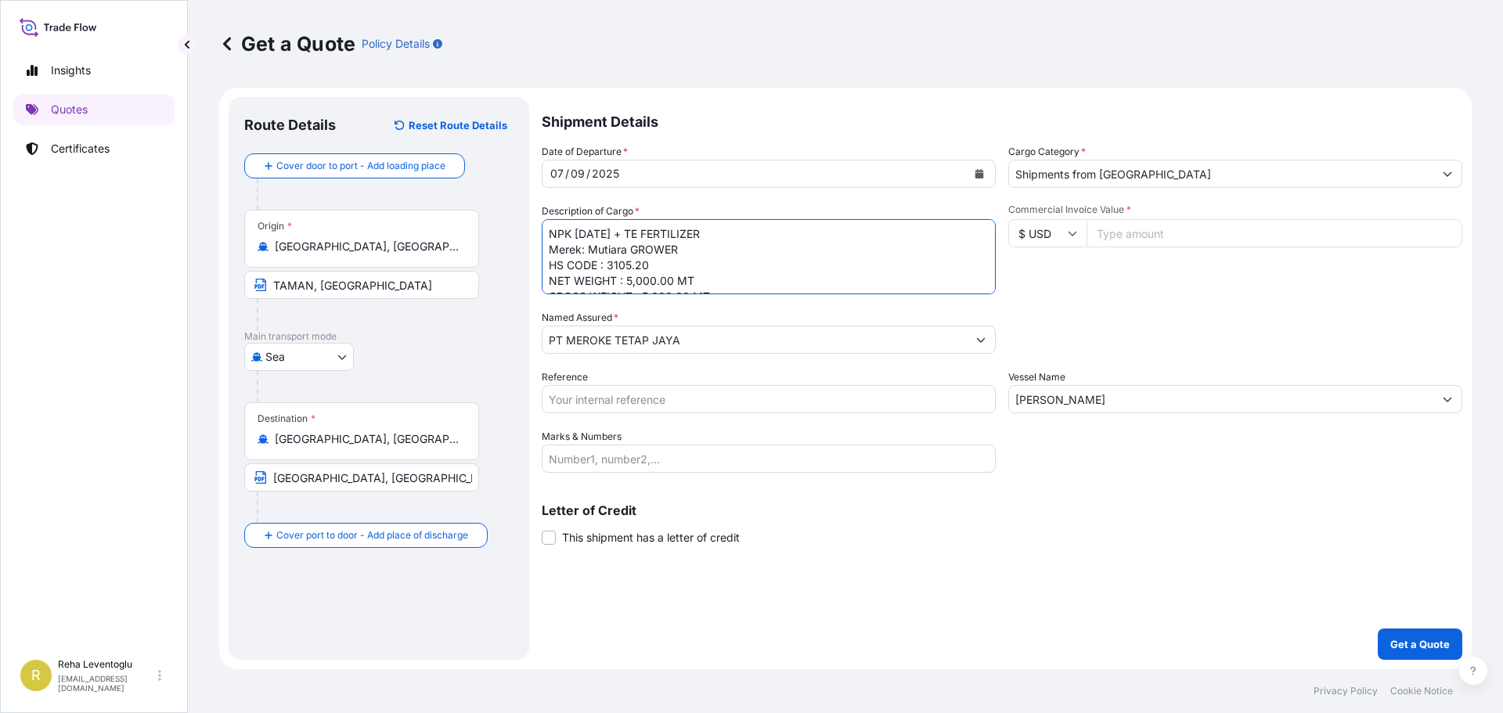
click at [628, 277] on textarea "NPK [DATE] + TE FERTILIZER Merek: Mutiara GROWER HS CODE : 3105.20 NET WEIGHT :…" at bounding box center [769, 256] width 454 height 75
click at [644, 286] on textarea "NPK [DATE] + TE FERTILIZER Merek: Mutiara GROWER HS CODE : 3105.20 NET WEIGHT :…" at bounding box center [769, 256] width 454 height 75
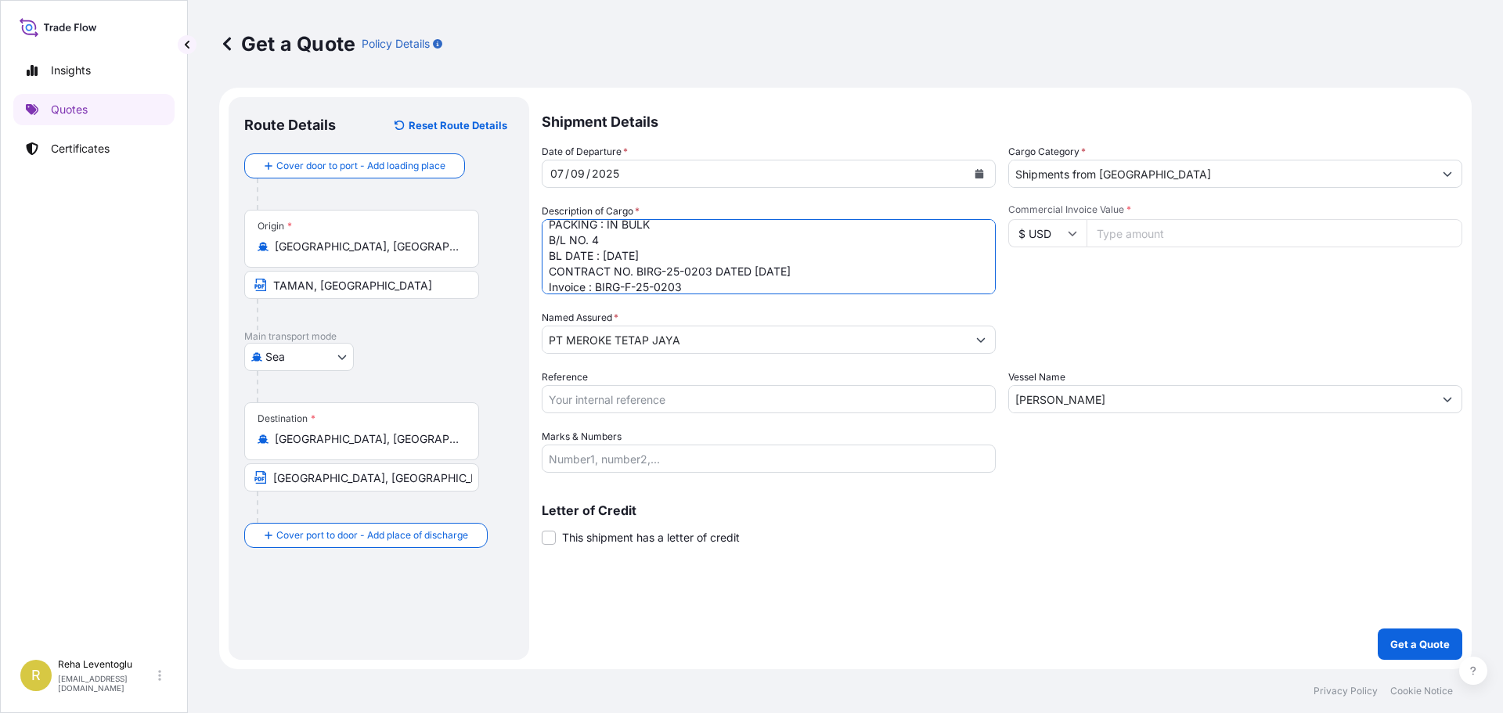
type textarea "NPK [DATE] + TE FERTILIZER Merek: Mutiara GROWER HS CODE : 3105.20 NET WEIGHT :…"
click at [1114, 164] on input "Shipments from [GEOGRAPHIC_DATA]" at bounding box center [1221, 174] width 424 height 28
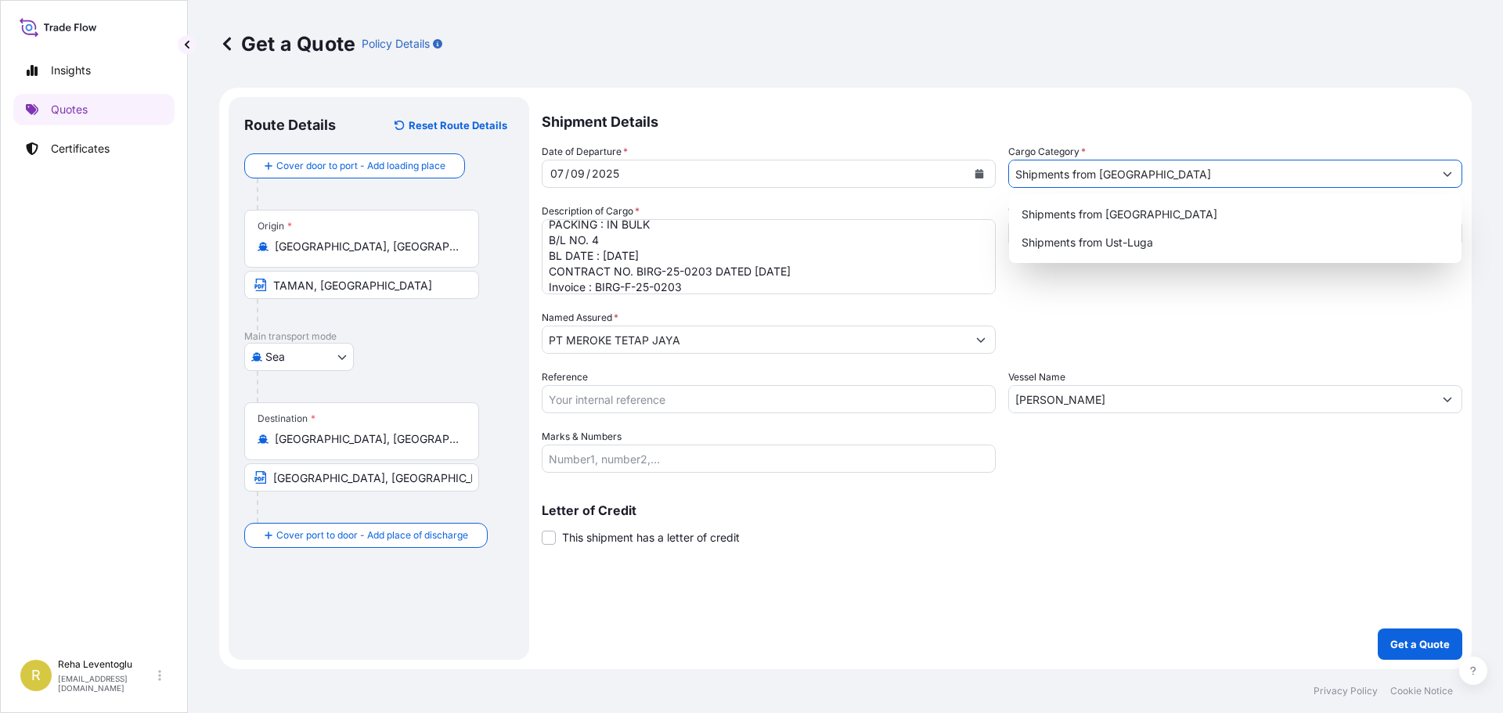
drag, startPoint x: 1039, startPoint y: 170, endPoint x: 945, endPoint y: 182, distance: 94.0
click at [945, 182] on div "Date of Departure * [DATE] Cargo Category * Shipments from [GEOGRAPHIC_DATA] De…" at bounding box center [1002, 308] width 920 height 329
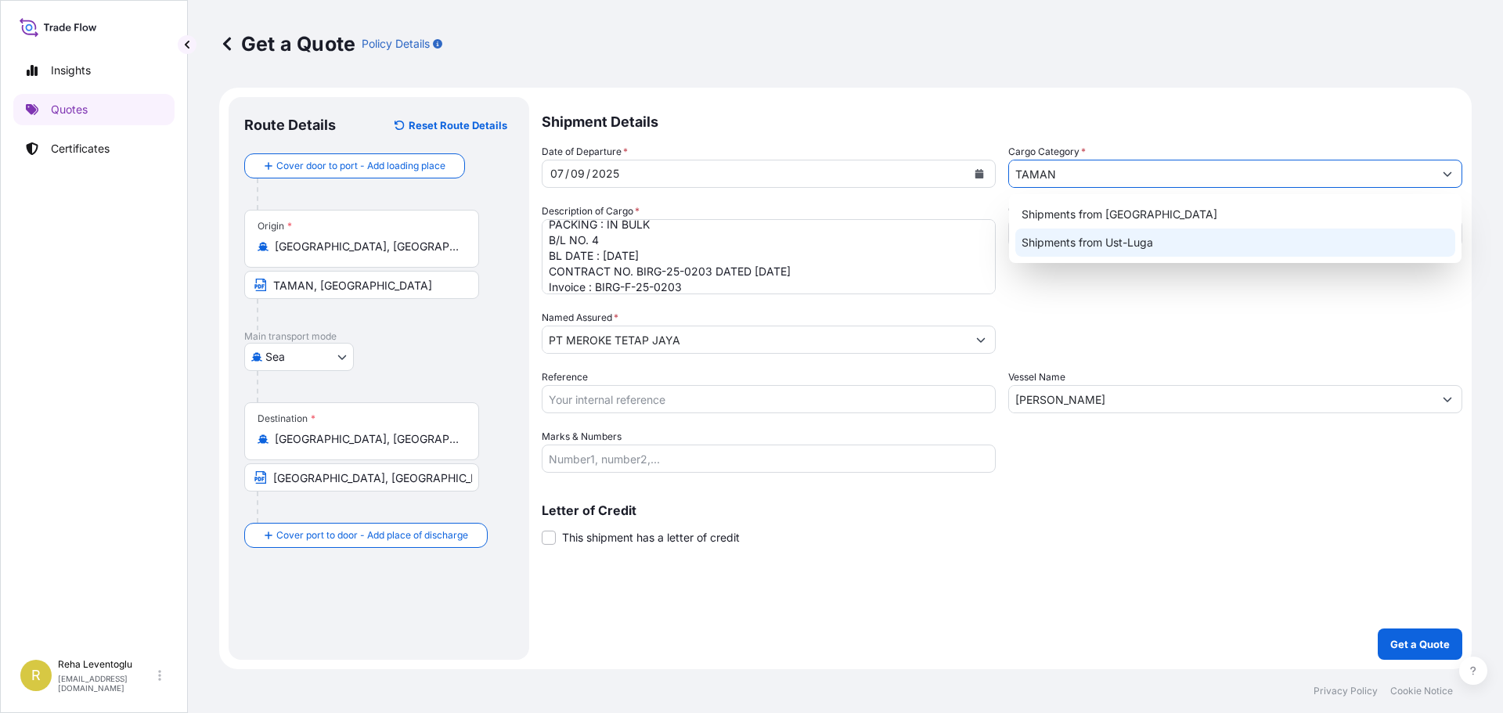
click at [1106, 234] on div "Shipments from Ust-Luga" at bounding box center [1235, 243] width 440 height 28
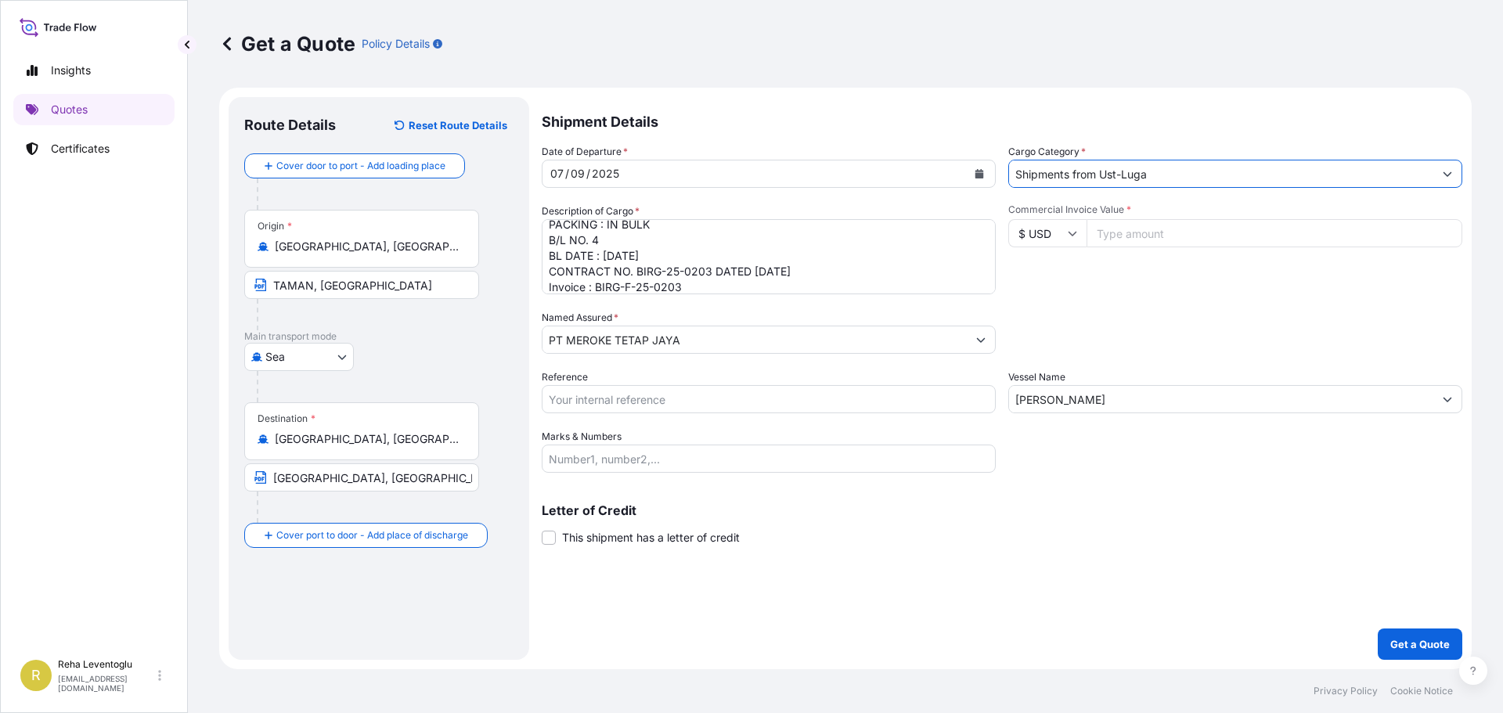
drag, startPoint x: 1103, startPoint y: 175, endPoint x: 1175, endPoint y: 179, distance: 72.1
click at [1175, 179] on input "Shipments from Ust-Luga" at bounding box center [1221, 174] width 424 height 28
type input "Shipments from [GEOGRAPHIC_DATA]"
drag, startPoint x: 1107, startPoint y: 403, endPoint x: 998, endPoint y: 404, distance: 109.6
click at [998, 404] on div "Date of Departure * [DATE] Cargo Category * Shipments from [GEOGRAPHIC_DATA] De…" at bounding box center [1002, 308] width 920 height 329
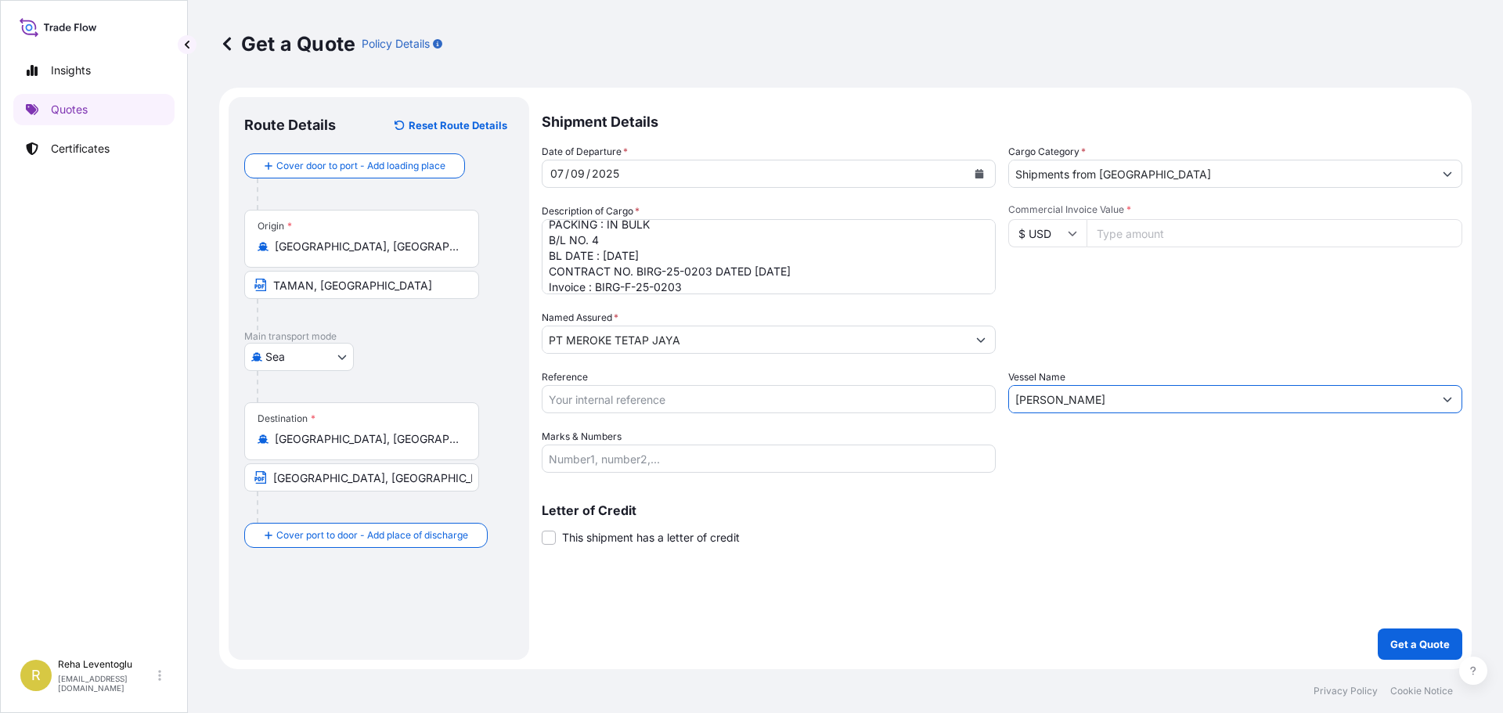
type input "n"
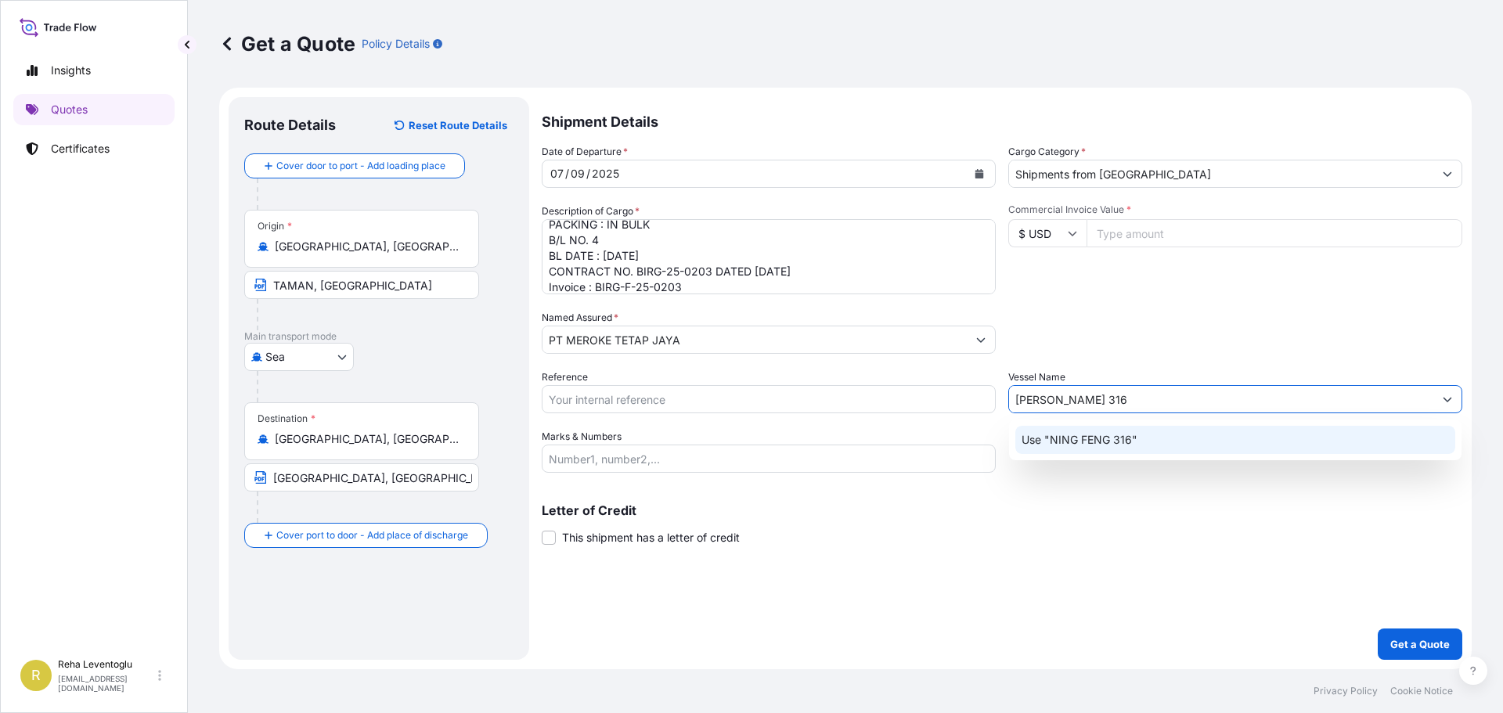
type input "[PERSON_NAME] 316"
click at [697, 276] on textarea "NPK [DATE] + TE FERTILIZER Merek: Mutiara GROWER HS CODE : 3105.20 NET WEIGHT :…" at bounding box center [769, 256] width 454 height 75
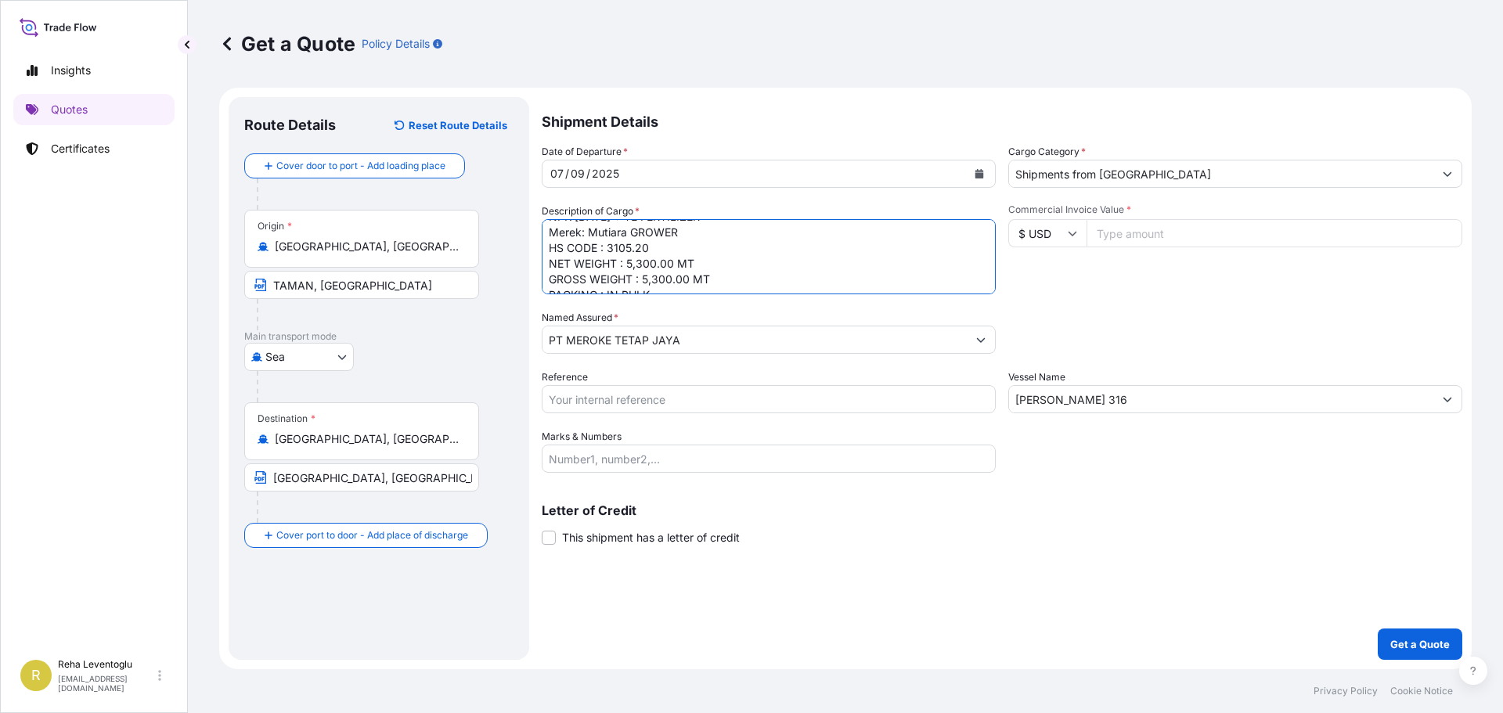
scroll to position [0, 0]
click at [1132, 229] on input "Commercial Invoice Value *" at bounding box center [1274, 233] width 376 height 28
type input "3182650"
click at [1395, 649] on p "Get a Quote" at bounding box center [1419, 644] width 59 height 16
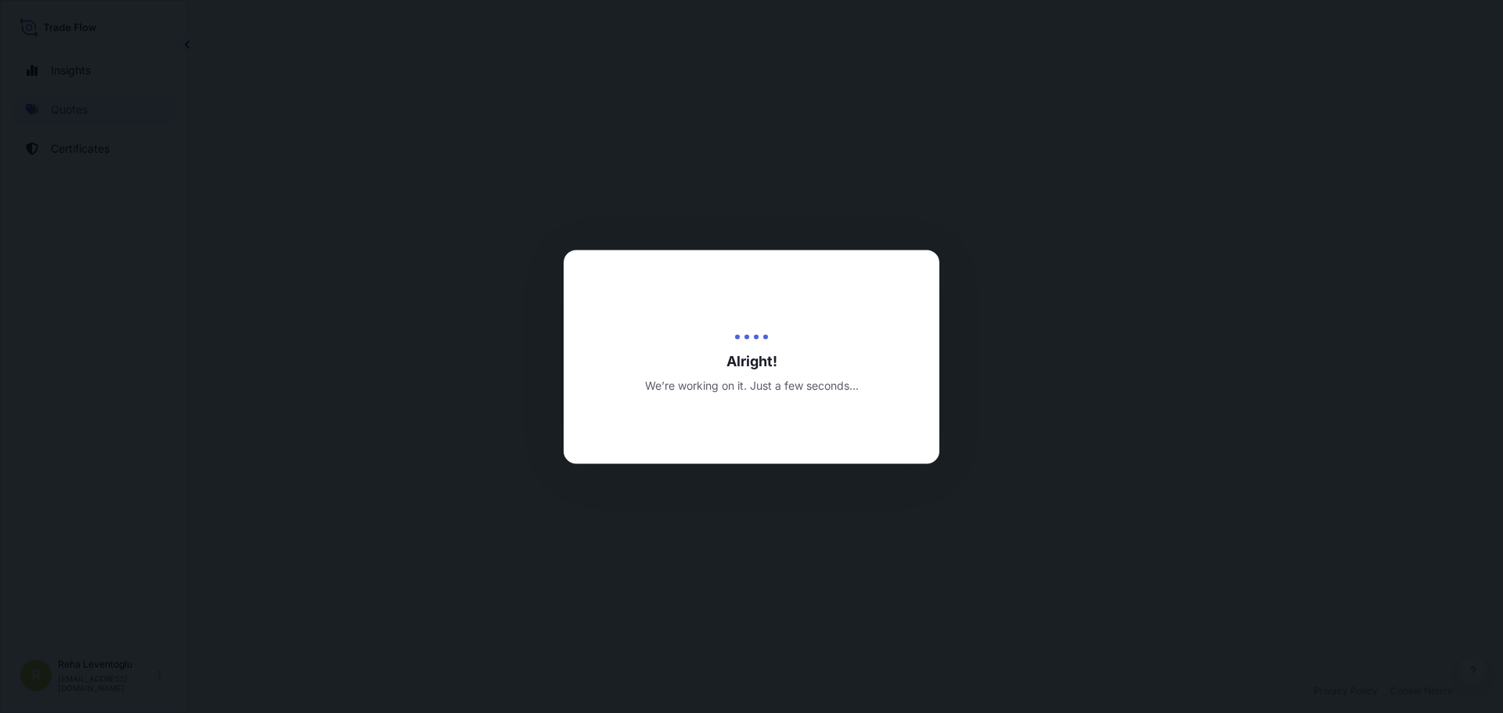
select select "Sea"
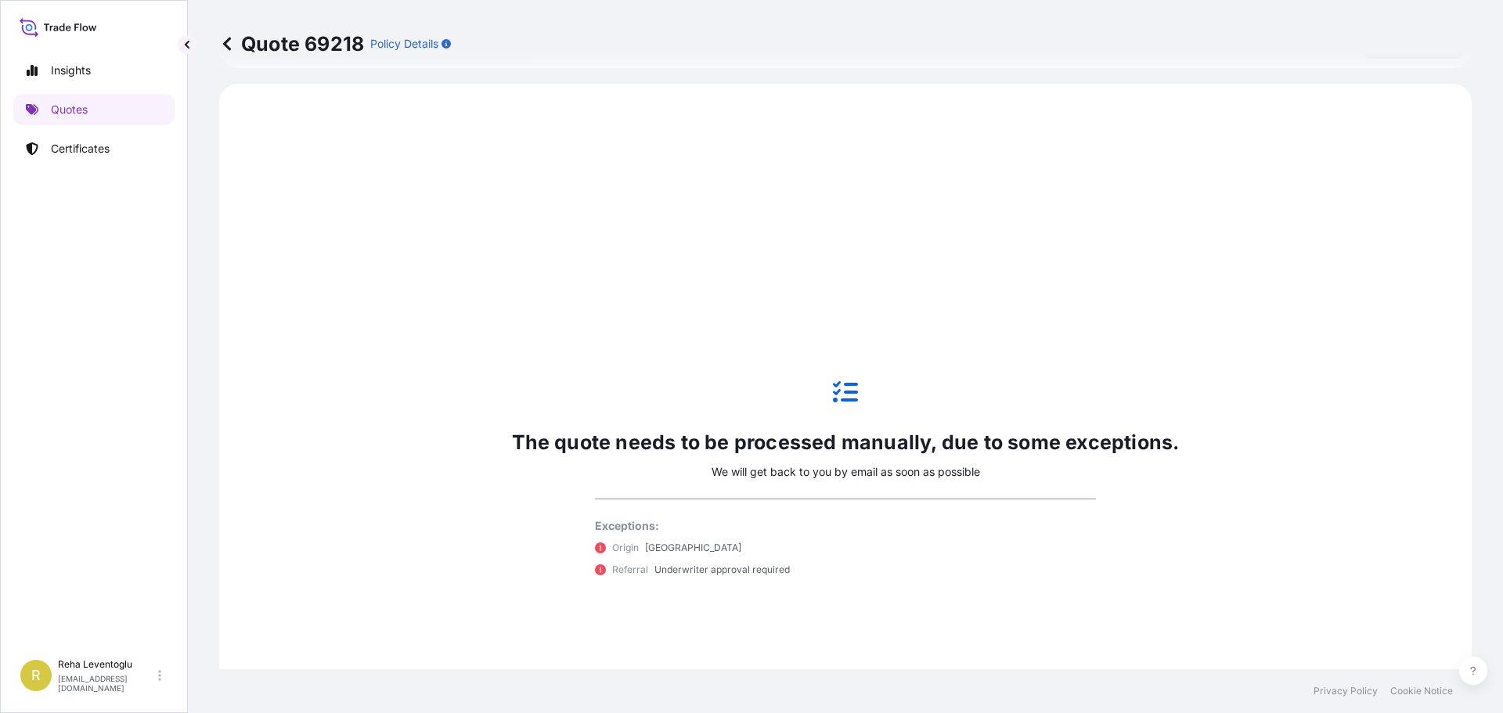
scroll to position [536, 0]
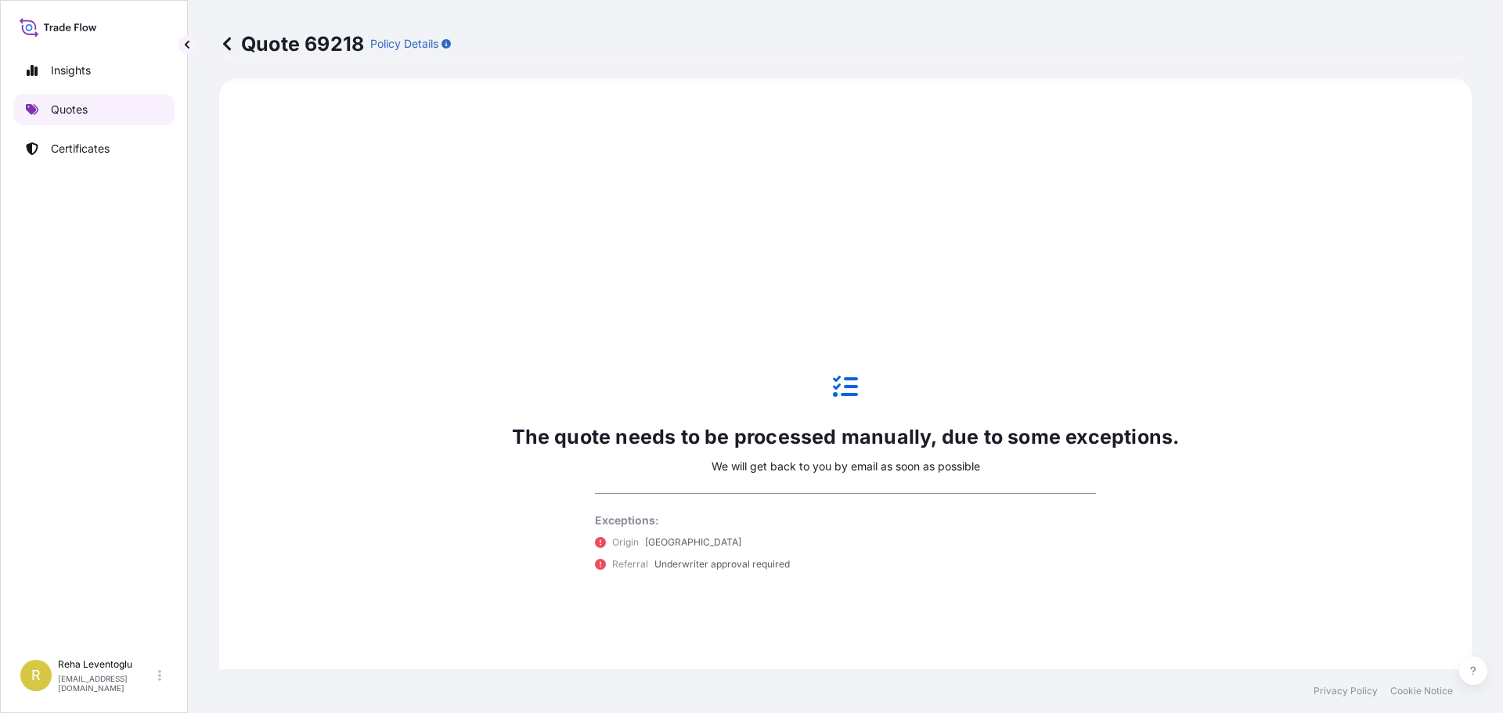
click at [70, 106] on p "Quotes" at bounding box center [69, 110] width 37 height 16
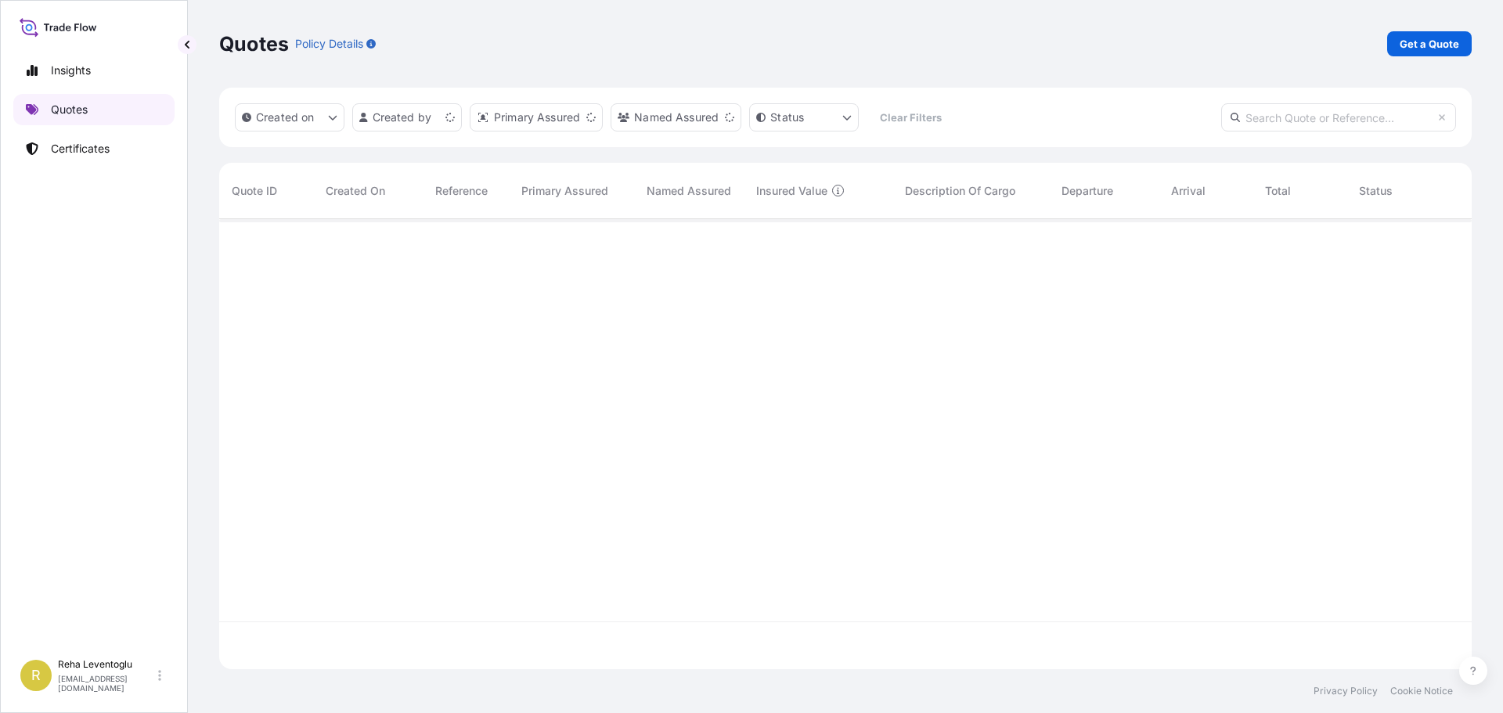
scroll to position [447, 1240]
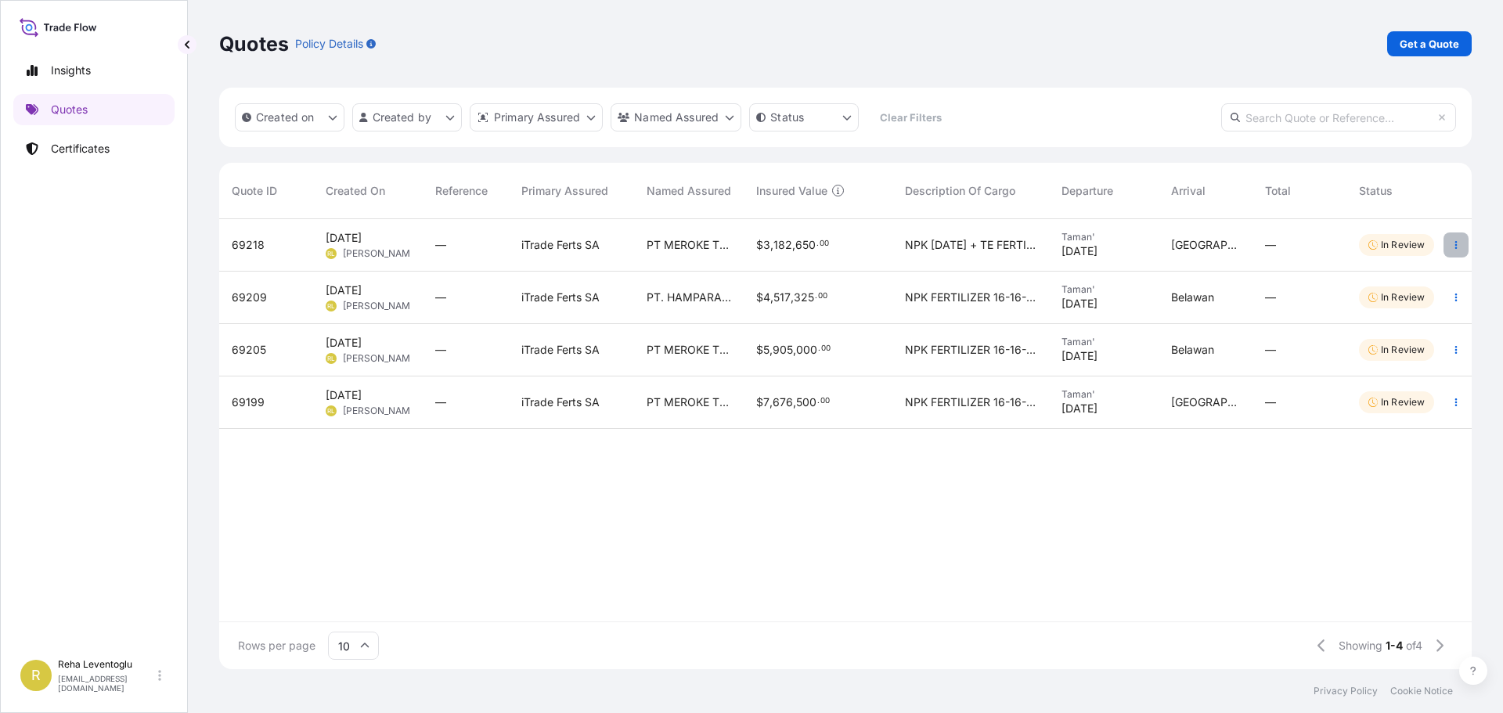
click at [1459, 243] on icon "button" at bounding box center [1455, 244] width 9 height 9
click at [1409, 274] on p "Duplicate quote" at bounding box center [1392, 276] width 81 height 16
select select "Sea"
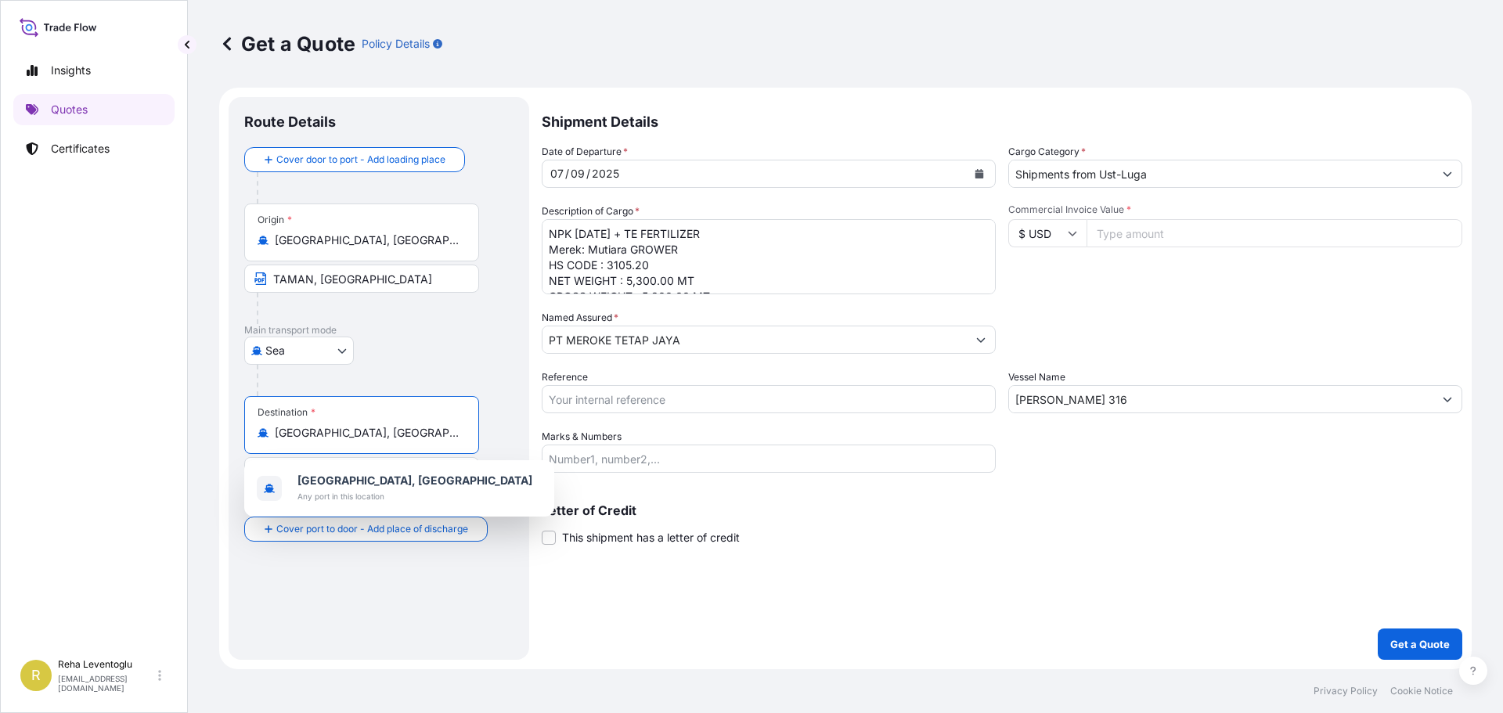
click at [301, 431] on input "[GEOGRAPHIC_DATA], [GEOGRAPHIC_DATA]" at bounding box center [367, 433] width 185 height 16
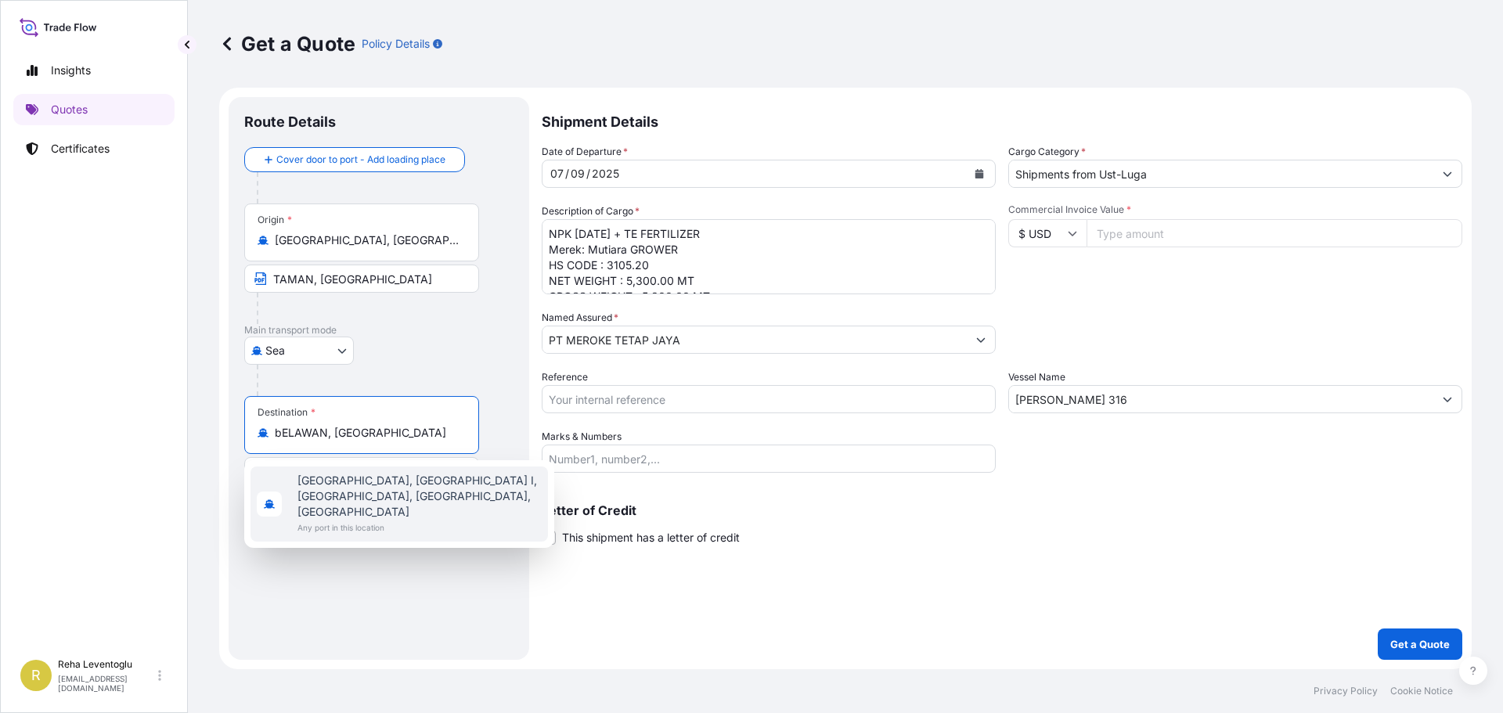
click at [315, 481] on span "[GEOGRAPHIC_DATA], [GEOGRAPHIC_DATA] I, [GEOGRAPHIC_DATA], [GEOGRAPHIC_DATA], […" at bounding box center [419, 496] width 244 height 47
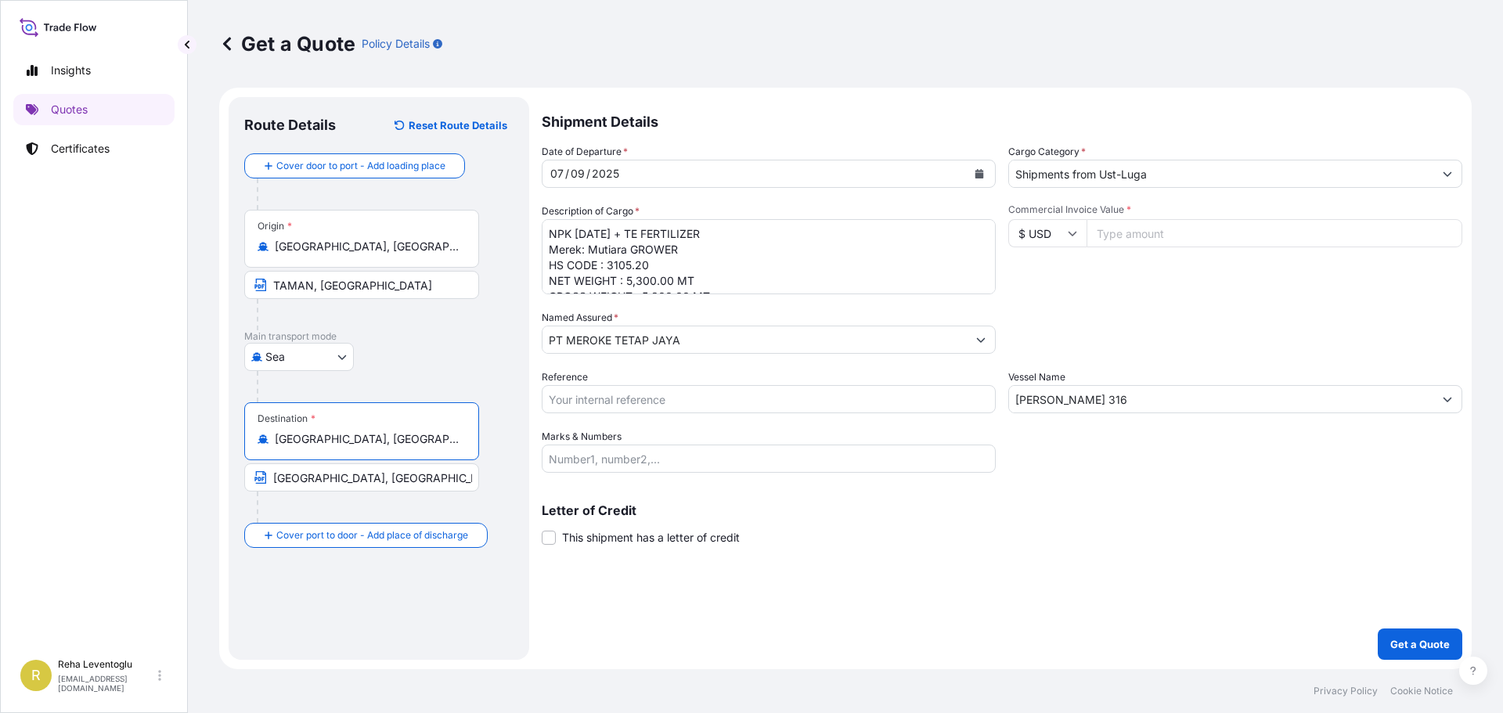
type input "[GEOGRAPHIC_DATA], [GEOGRAPHIC_DATA] I, [GEOGRAPHIC_DATA], [GEOGRAPHIC_DATA], […"
drag, startPoint x: 419, startPoint y: 480, endPoint x: 221, endPoint y: 469, distance: 198.3
click at [221, 469] on form "Route Details Reset Route Details Cover door to port - Add loading place Place …" at bounding box center [845, 378] width 1252 height 581
type input "BELAWAN PORT, [GEOGRAPHIC_DATA]"
click at [691, 247] on textarea "NPK [DATE] + TE FERTILIZER Merek: Mutiara GROWER HS CODE : 3105.20 NET WEIGHT :…" at bounding box center [769, 256] width 454 height 75
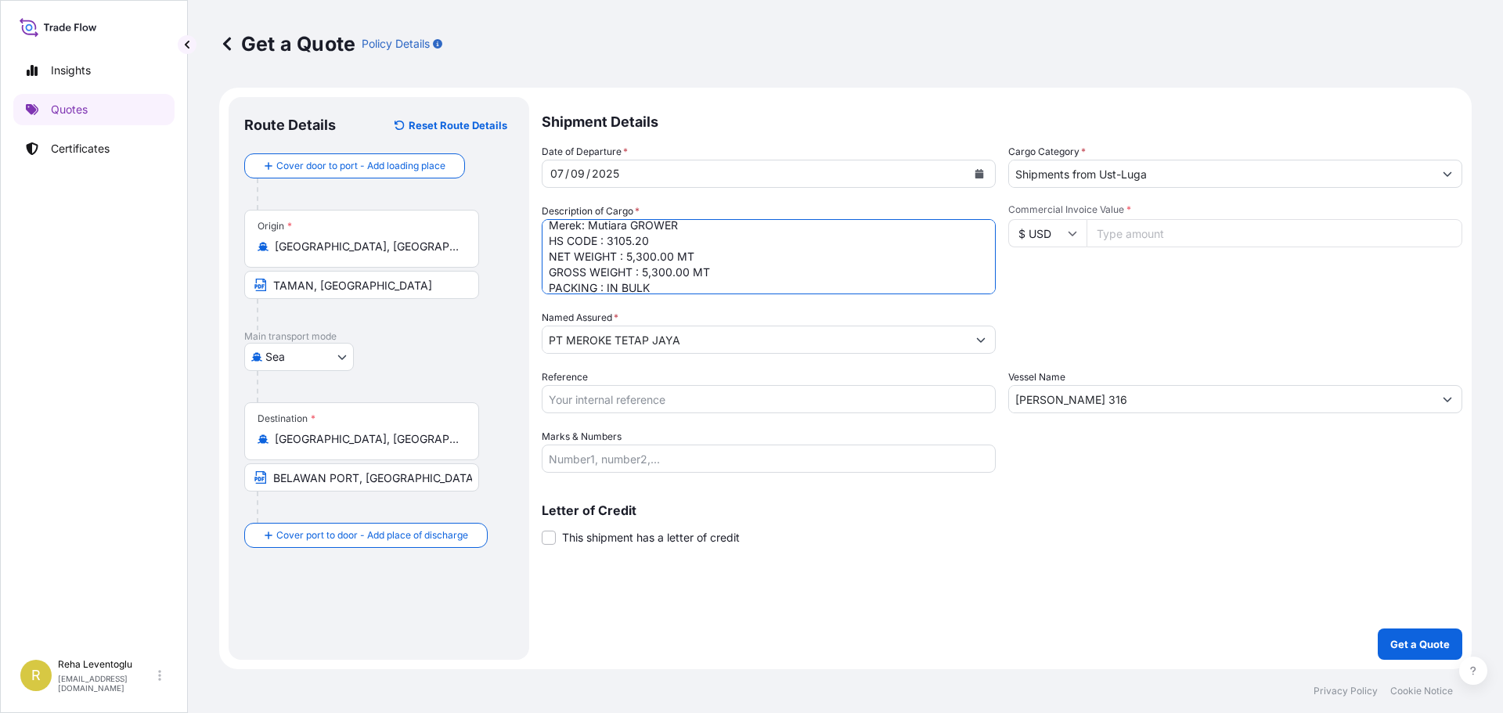
scroll to position [31, 0]
click at [628, 250] on textarea "NPK [DATE] + TE FERTILIZER Merek: Mutiara GROWER HS CODE : 3105.20 NET WEIGHT :…" at bounding box center [769, 256] width 454 height 75
type textarea "NPK [DATE] + TE FERTILIZER Merek: Mutiara GROWER HS CODE : 3105.20 NET WEIGHT :…"
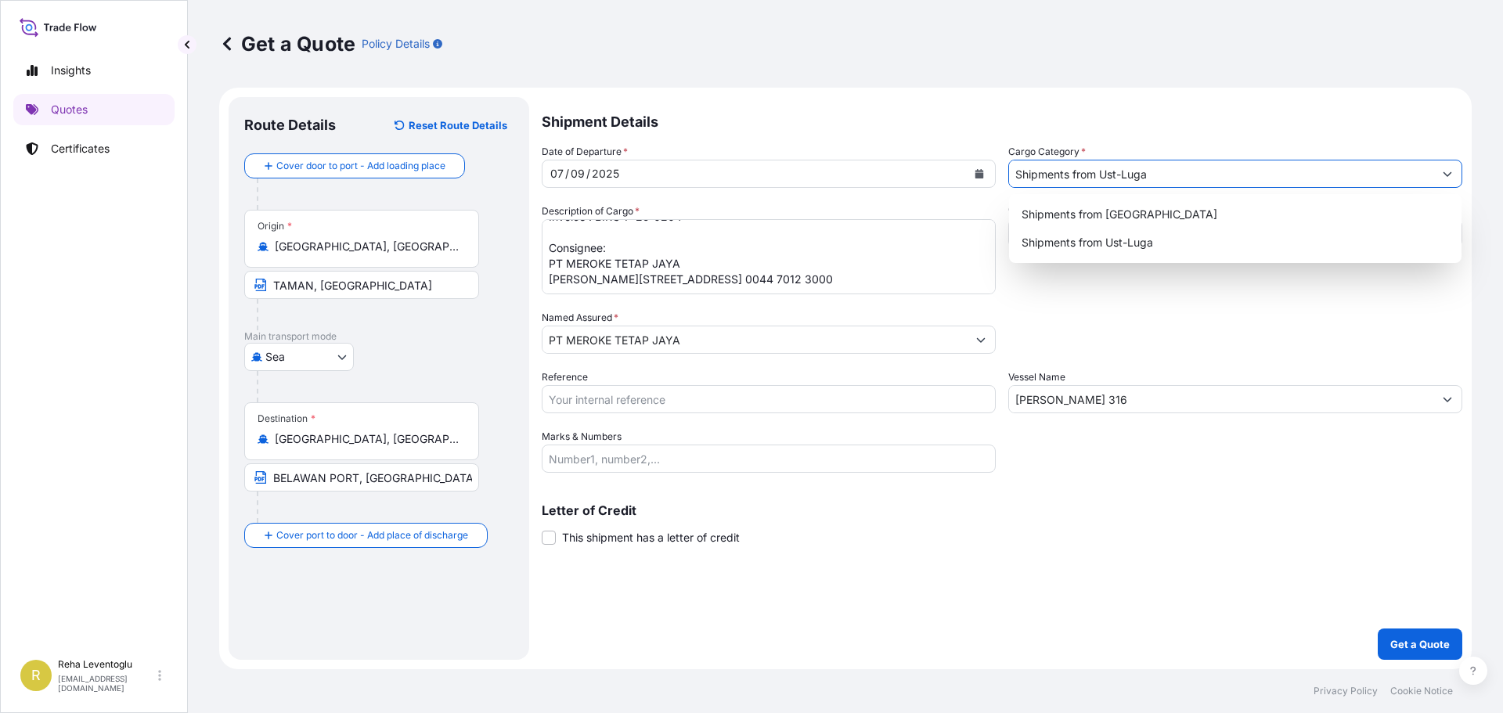
drag, startPoint x: 1099, startPoint y: 174, endPoint x: 1186, endPoint y: 170, distance: 87.7
click at [1186, 170] on input "Shipments from Ust-Luga" at bounding box center [1221, 174] width 424 height 28
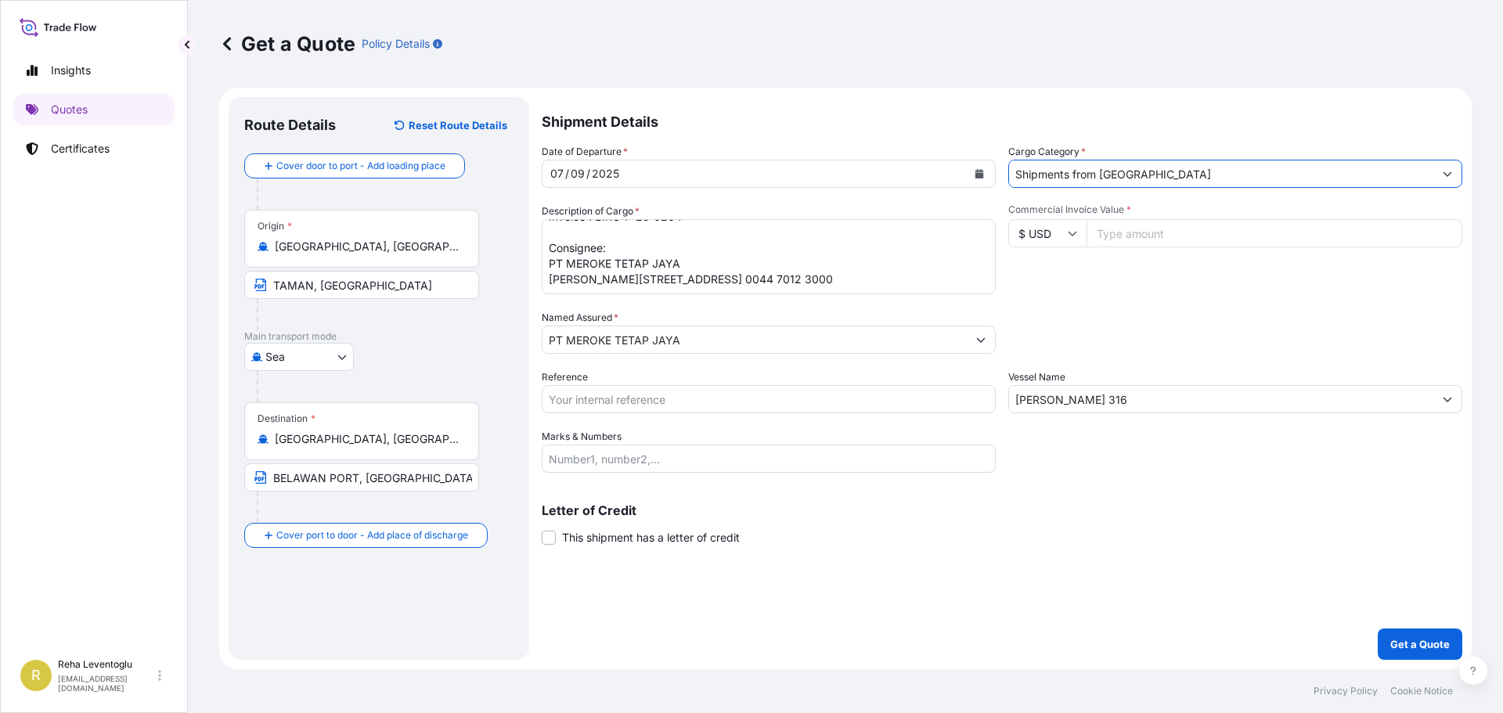
type input "Shipments from [GEOGRAPHIC_DATA]"
click at [1160, 226] on input "Commercial Invoice Value *" at bounding box center [1274, 233] width 376 height 28
click at [1127, 232] on input "Commercial Invoice Value *" at bounding box center [1274, 233] width 376 height 28
type input "1321100"
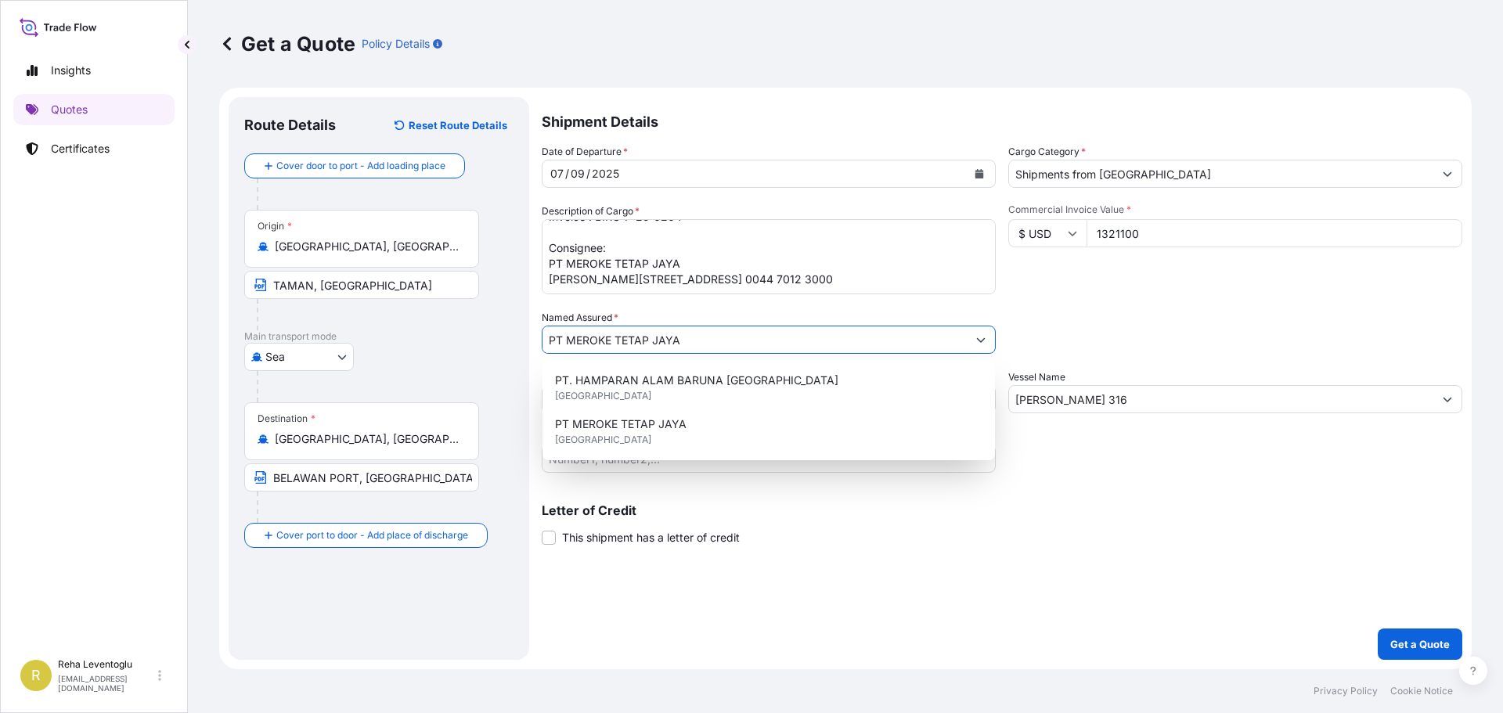
click at [1127, 232] on input "1321100" at bounding box center [1274, 233] width 376 height 28
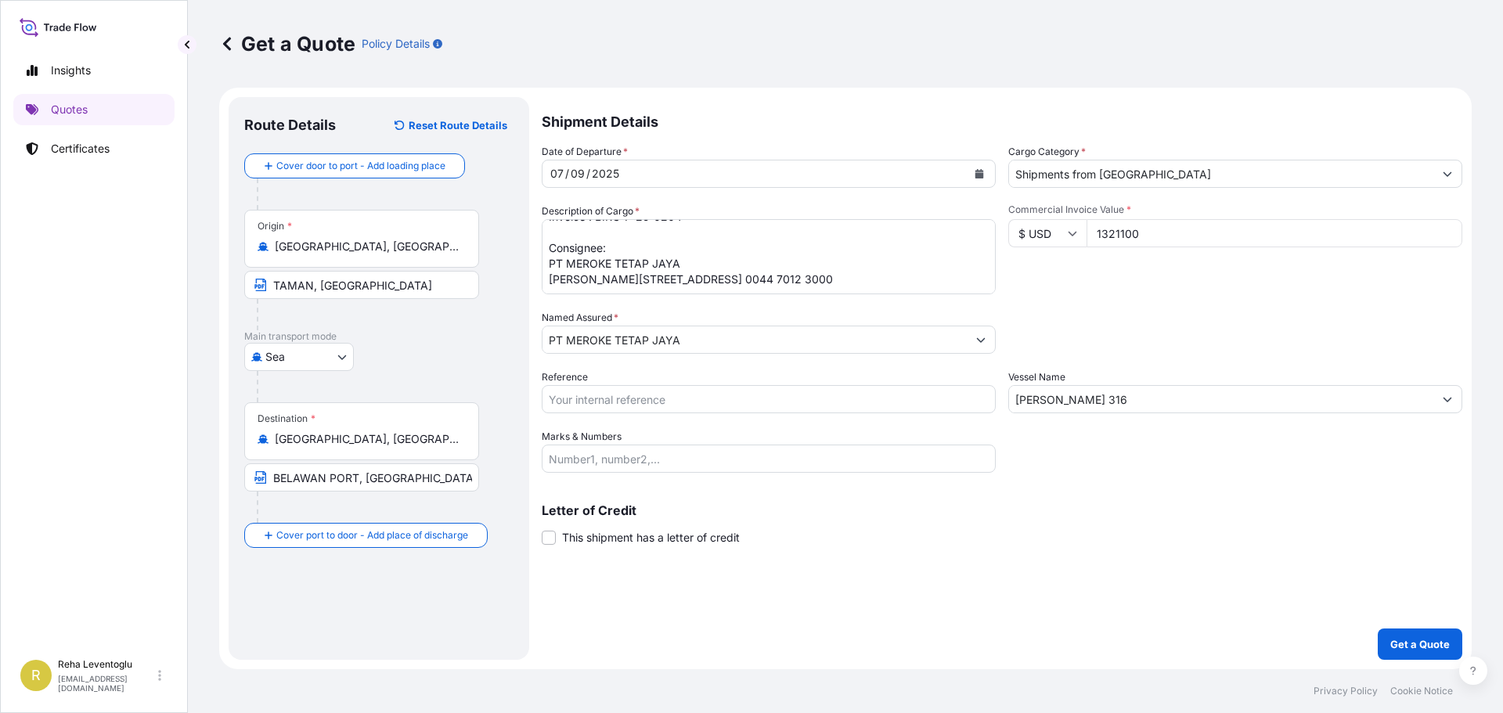
click at [1100, 232] on input "1321100" at bounding box center [1274, 233] width 376 height 28
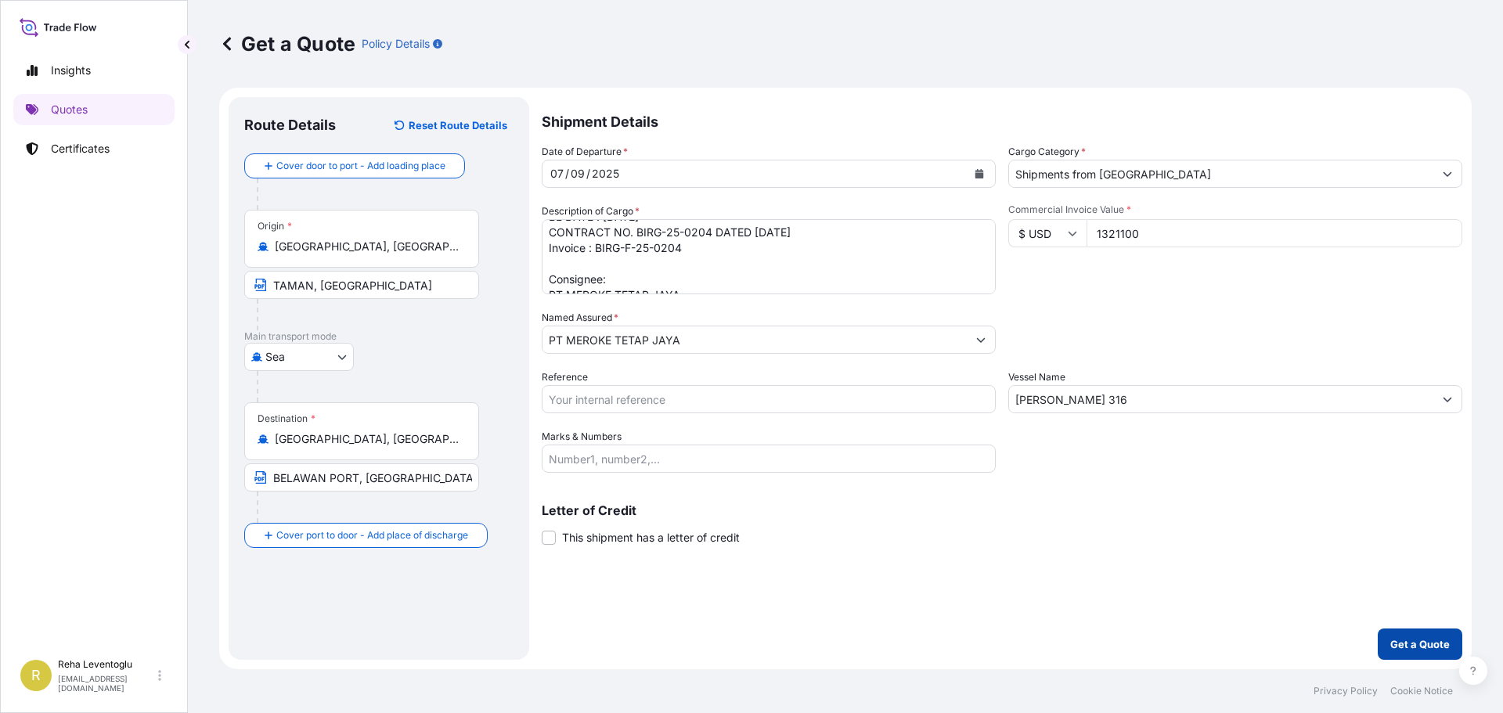
click at [1399, 639] on p "Get a Quote" at bounding box center [1419, 644] width 59 height 16
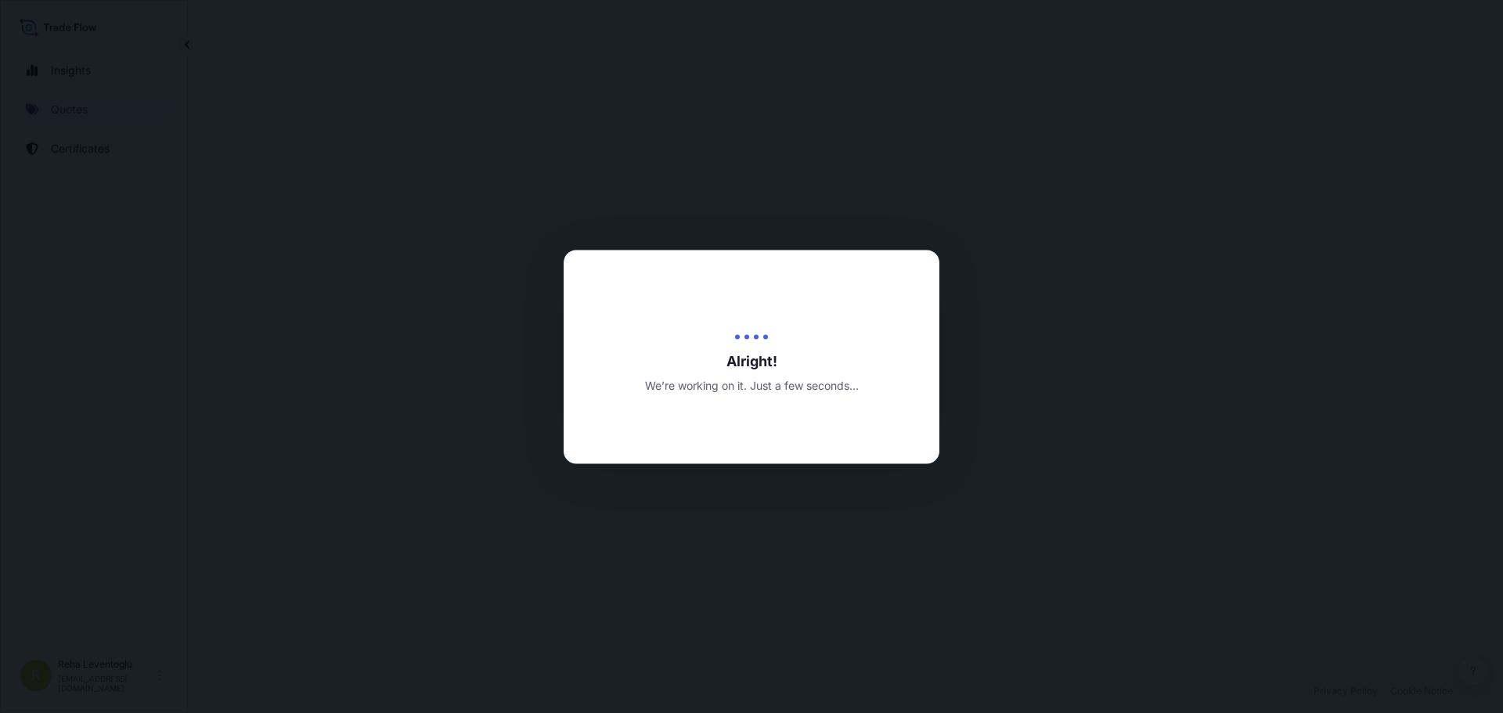
select select "Sea"
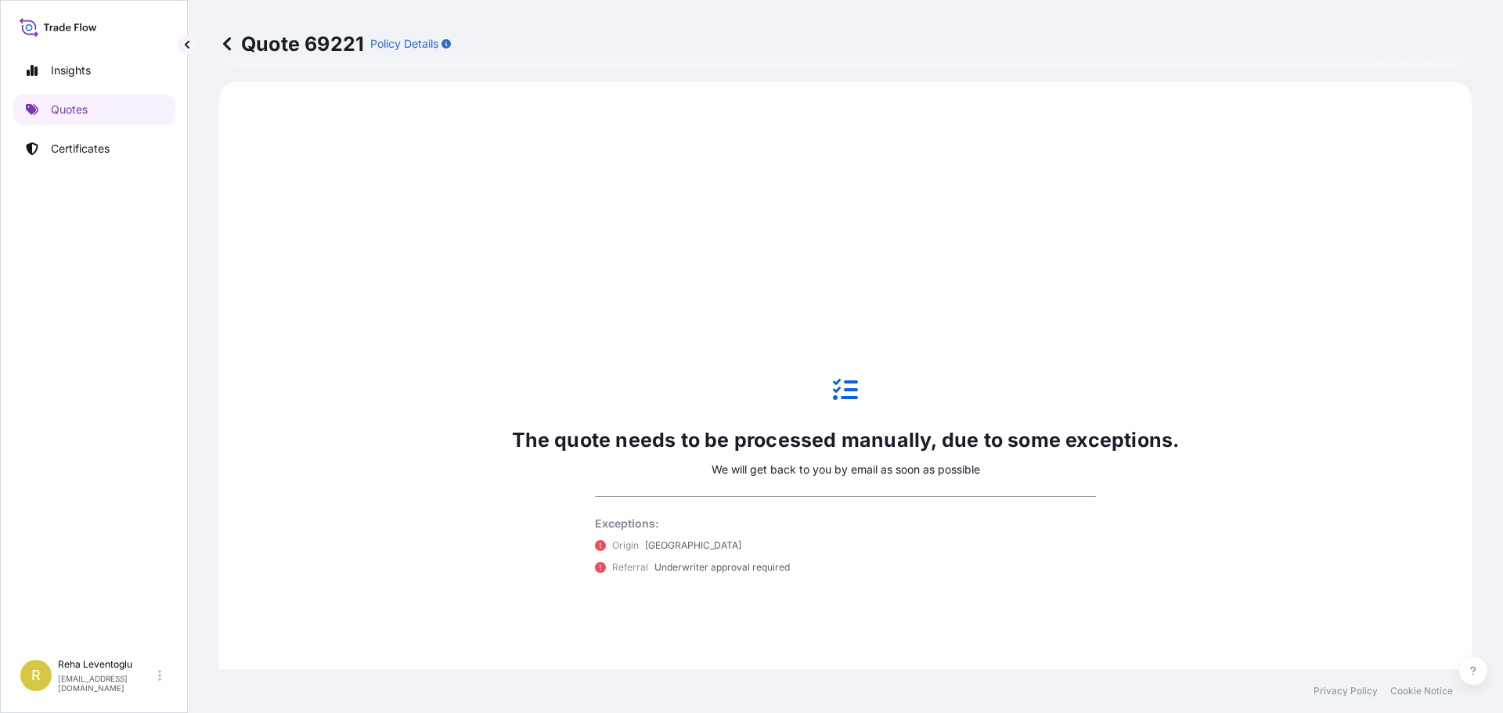
scroll to position [536, 0]
click at [86, 110] on p "Quotes" at bounding box center [69, 110] width 37 height 16
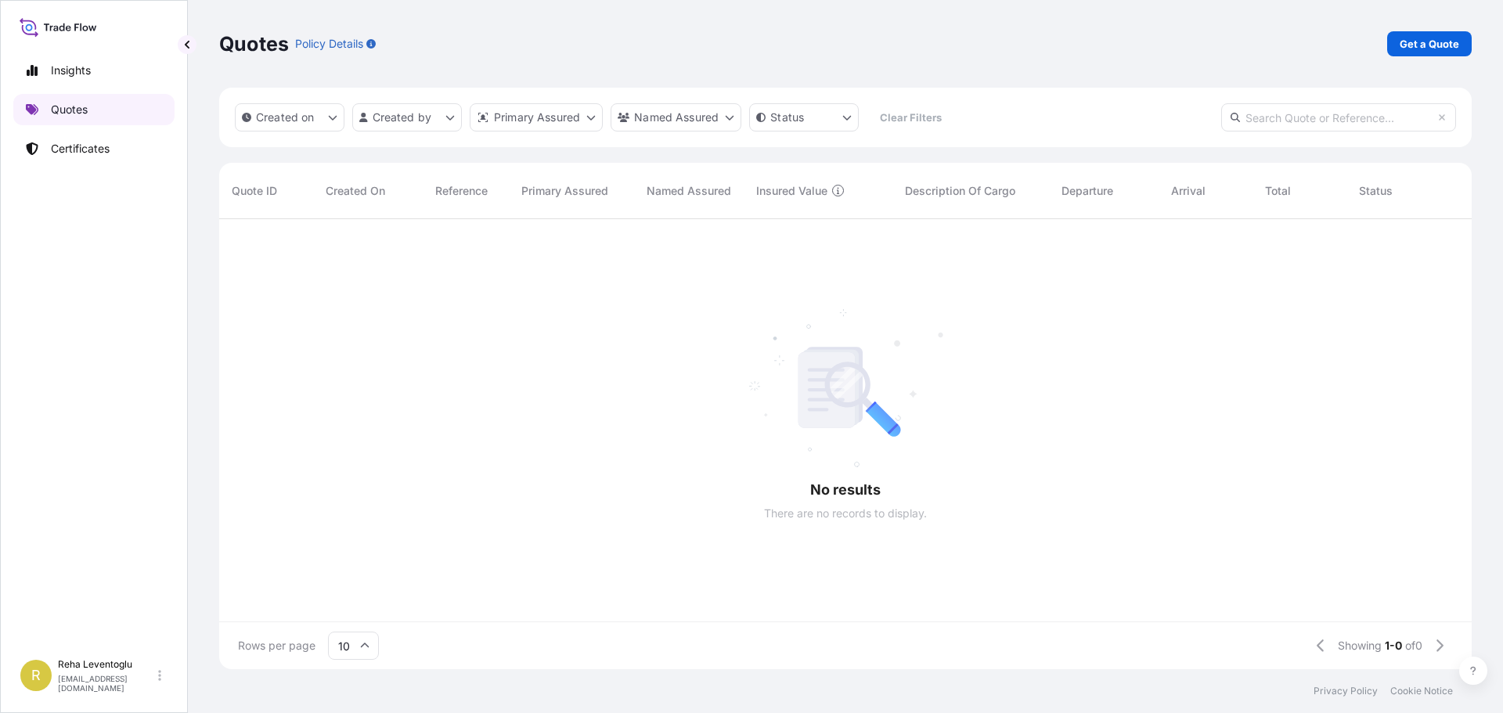
scroll to position [447, 1240]
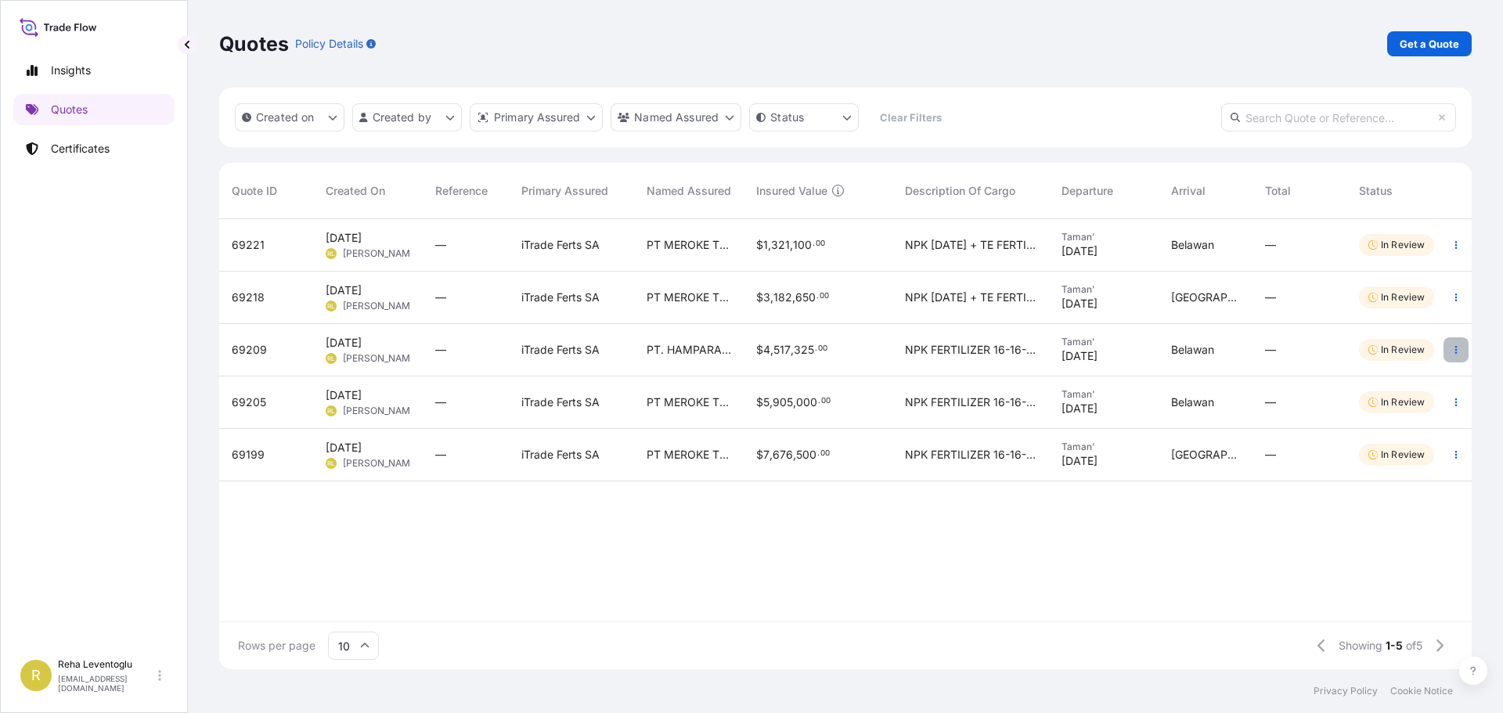
click at [1457, 347] on icon "button" at bounding box center [1455, 349] width 9 height 9
click at [1403, 382] on p "Duplicate quote" at bounding box center [1392, 381] width 81 height 16
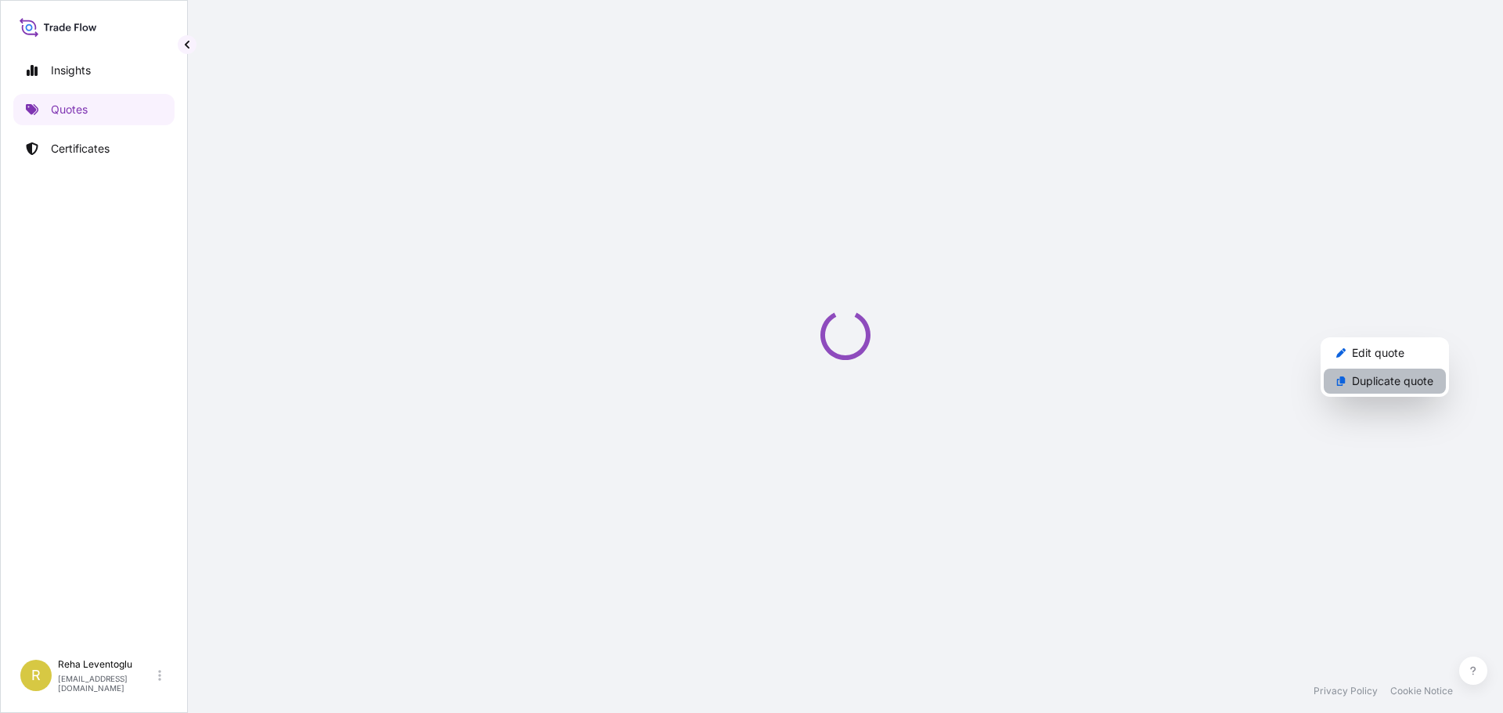
select select "Sea"
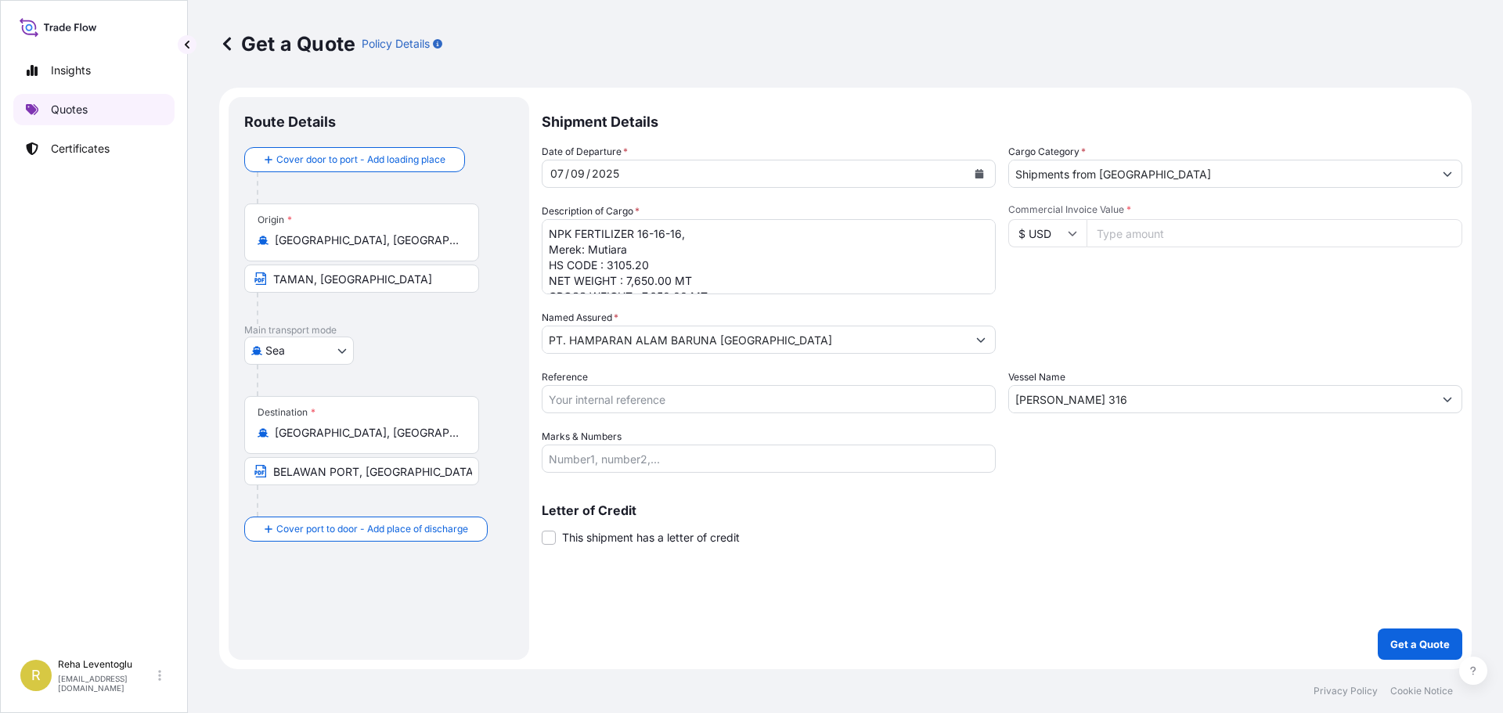
click at [74, 106] on p "Quotes" at bounding box center [69, 110] width 37 height 16
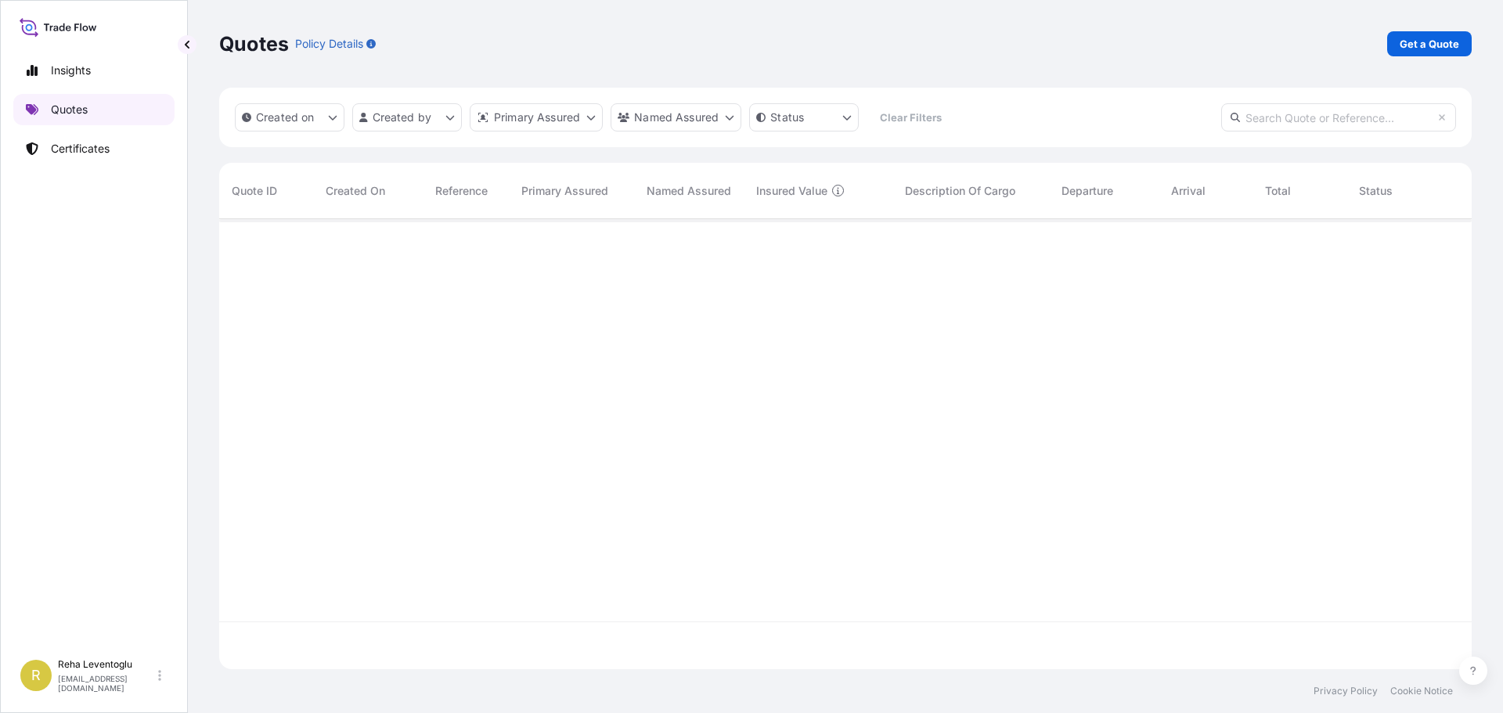
scroll to position [447, 1240]
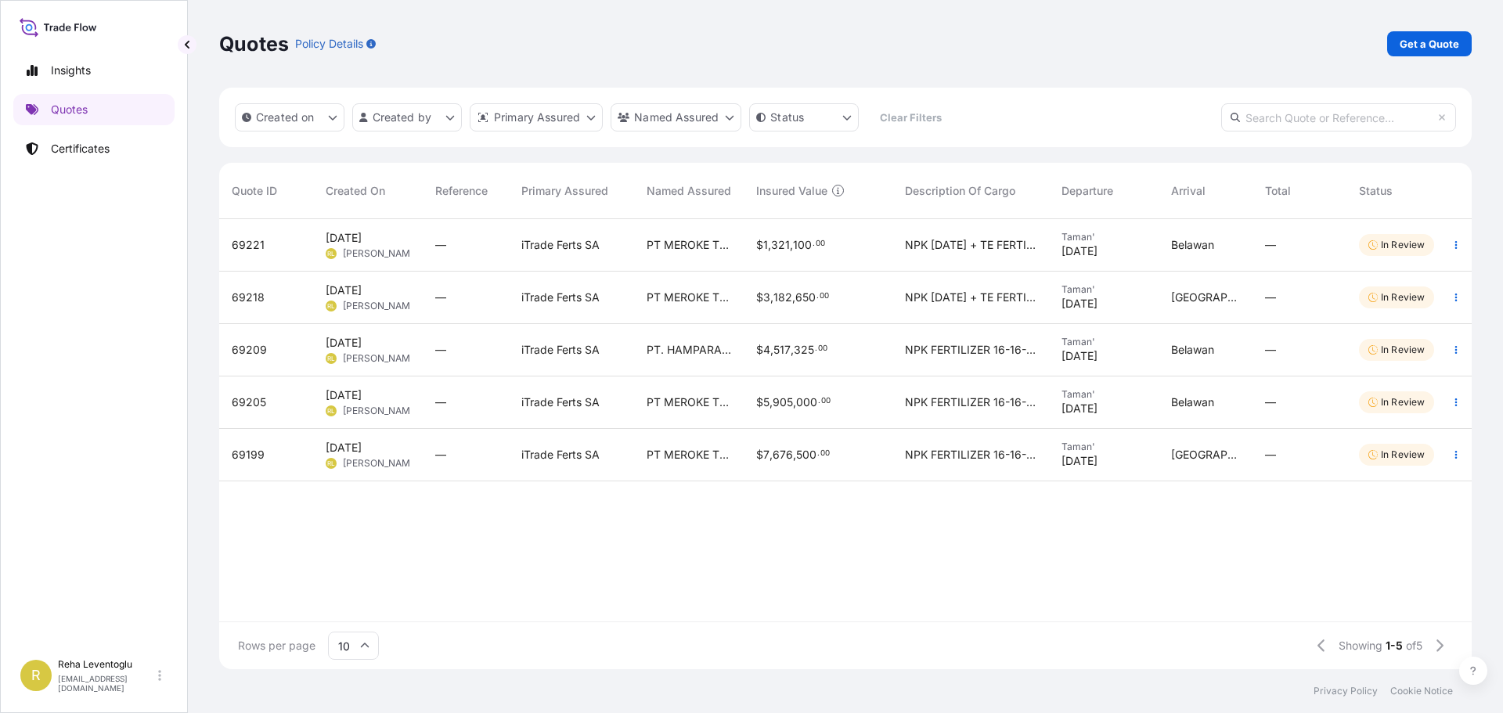
click at [975, 358] on div "NPK FERTILIZER 16-16-16, Merek: Mutiara HS CODE : 3105.20 NET WEIGHT : 7,650.00…" at bounding box center [970, 350] width 157 height 52
select select "Sea"
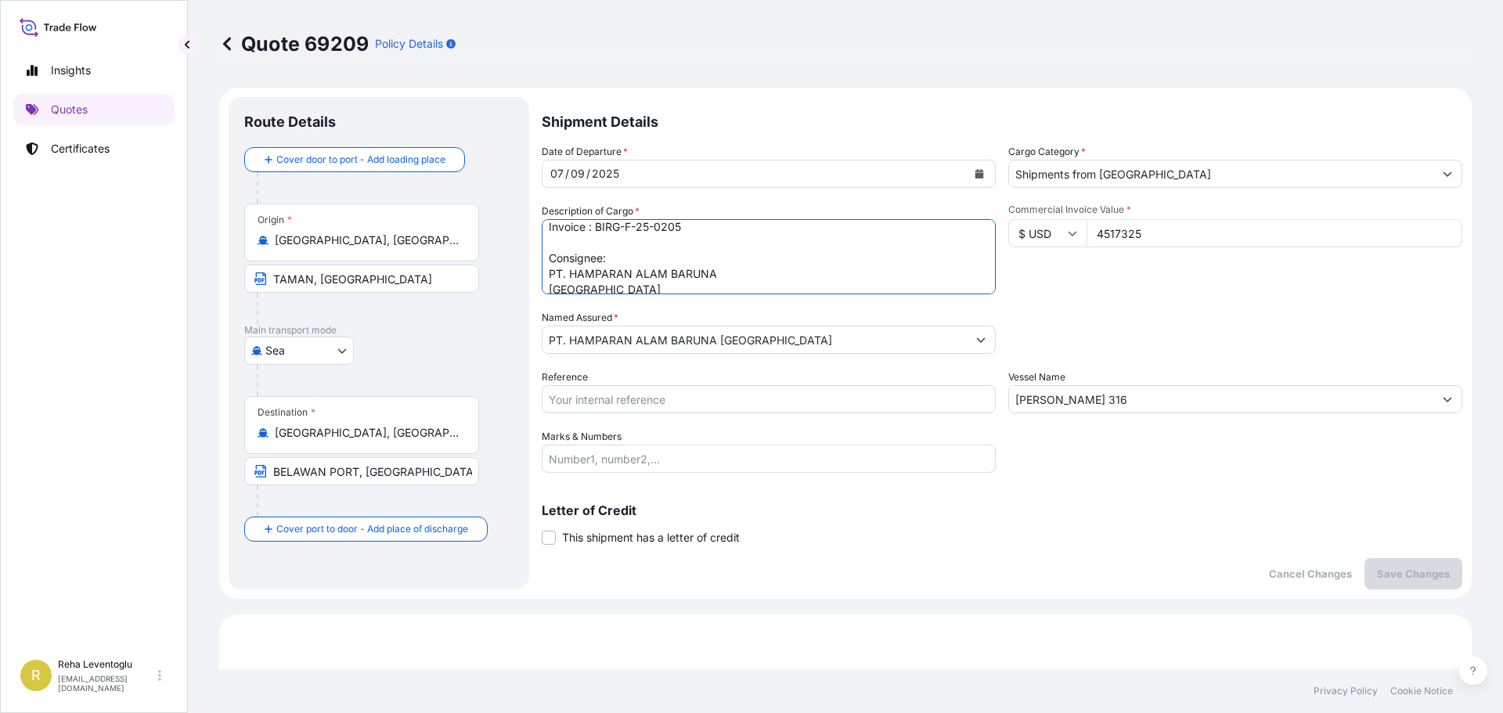
scroll to position [174, 0]
drag, startPoint x: 716, startPoint y: 281, endPoint x: 550, endPoint y: 246, distance: 169.6
click at [550, 246] on textarea "NPK FERTILIZER 16-16-16, Merek: Mutiara HS CODE : 3105.20 NET WEIGHT : 7,650.00…" at bounding box center [769, 256] width 454 height 75
click at [74, 107] on p "Quotes" at bounding box center [69, 110] width 37 height 16
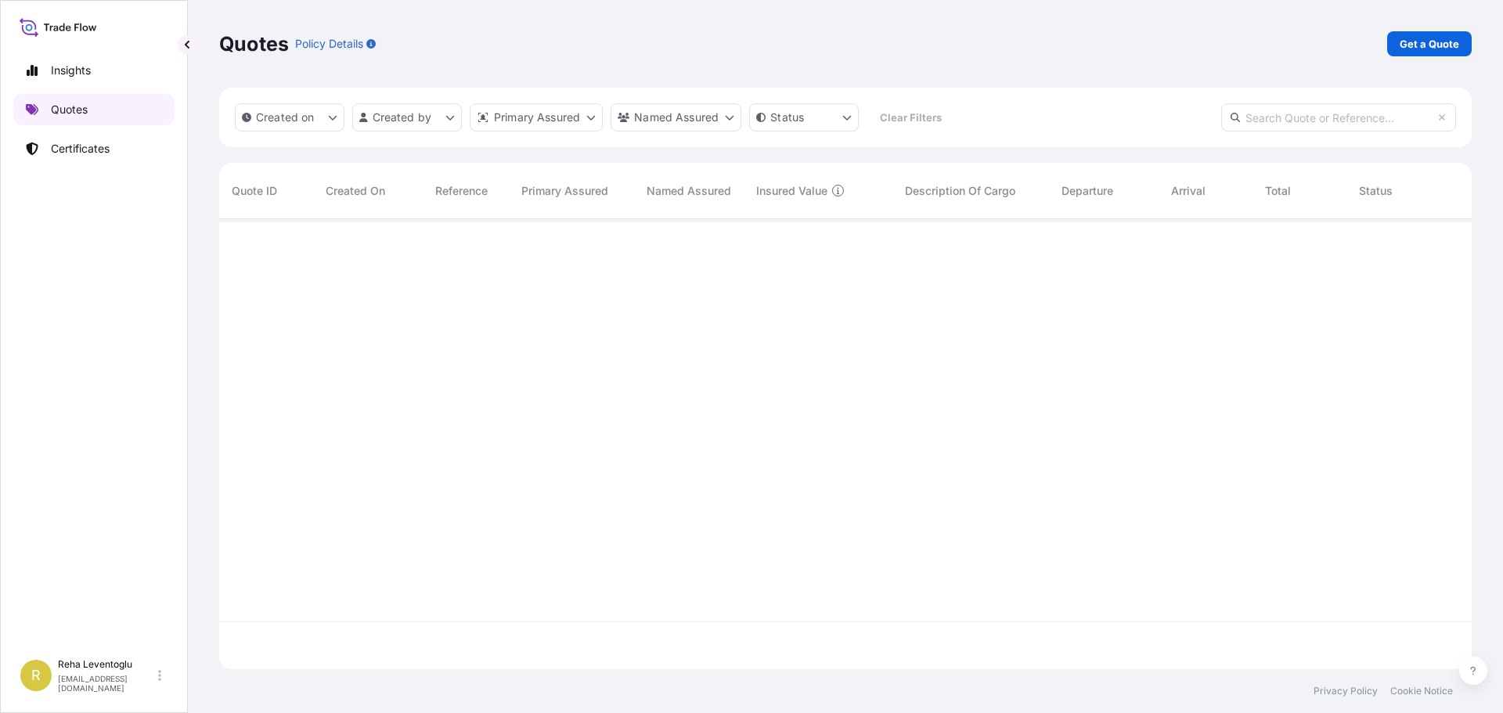
scroll to position [447, 1240]
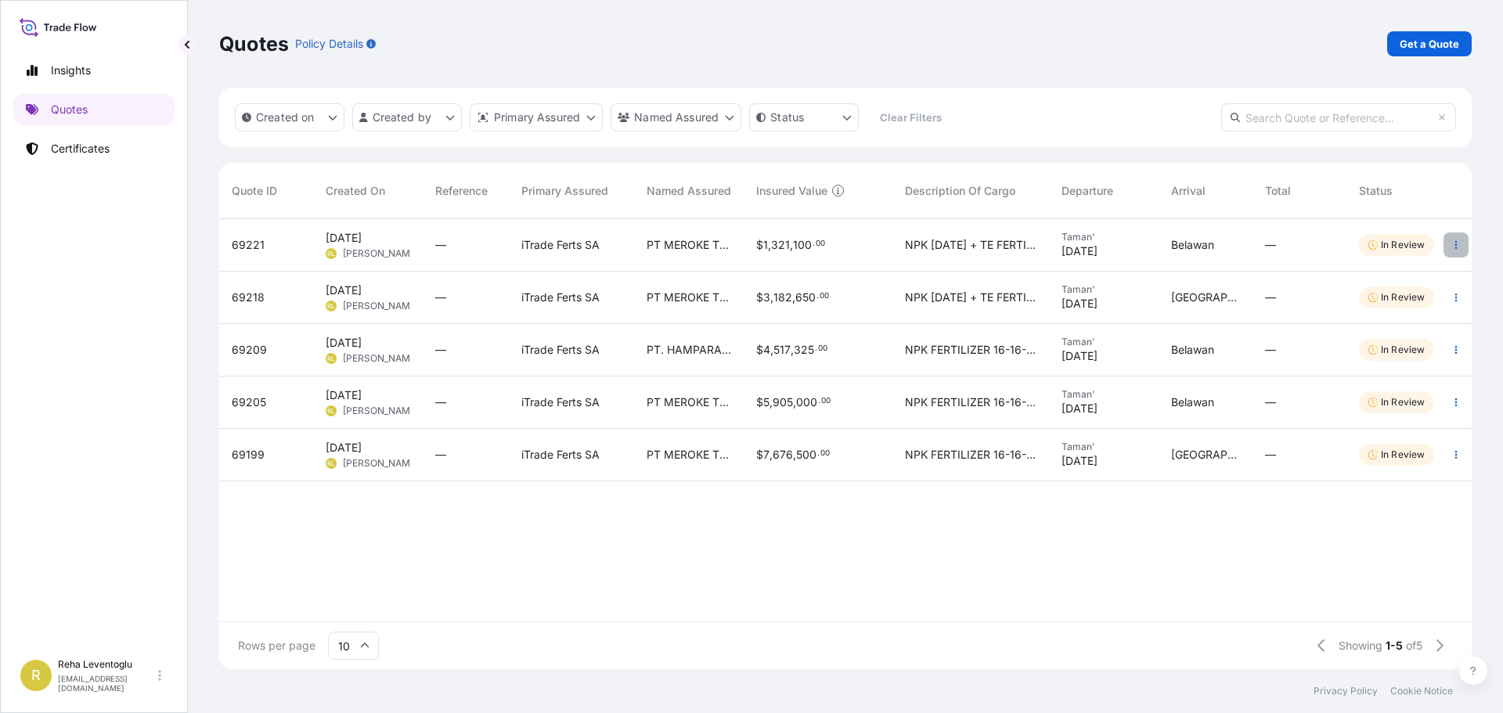
click at [1459, 244] on icon "button" at bounding box center [1455, 244] width 9 height 9
click at [1411, 268] on link "Duplicate quote" at bounding box center [1384, 276] width 122 height 25
select select "Sea"
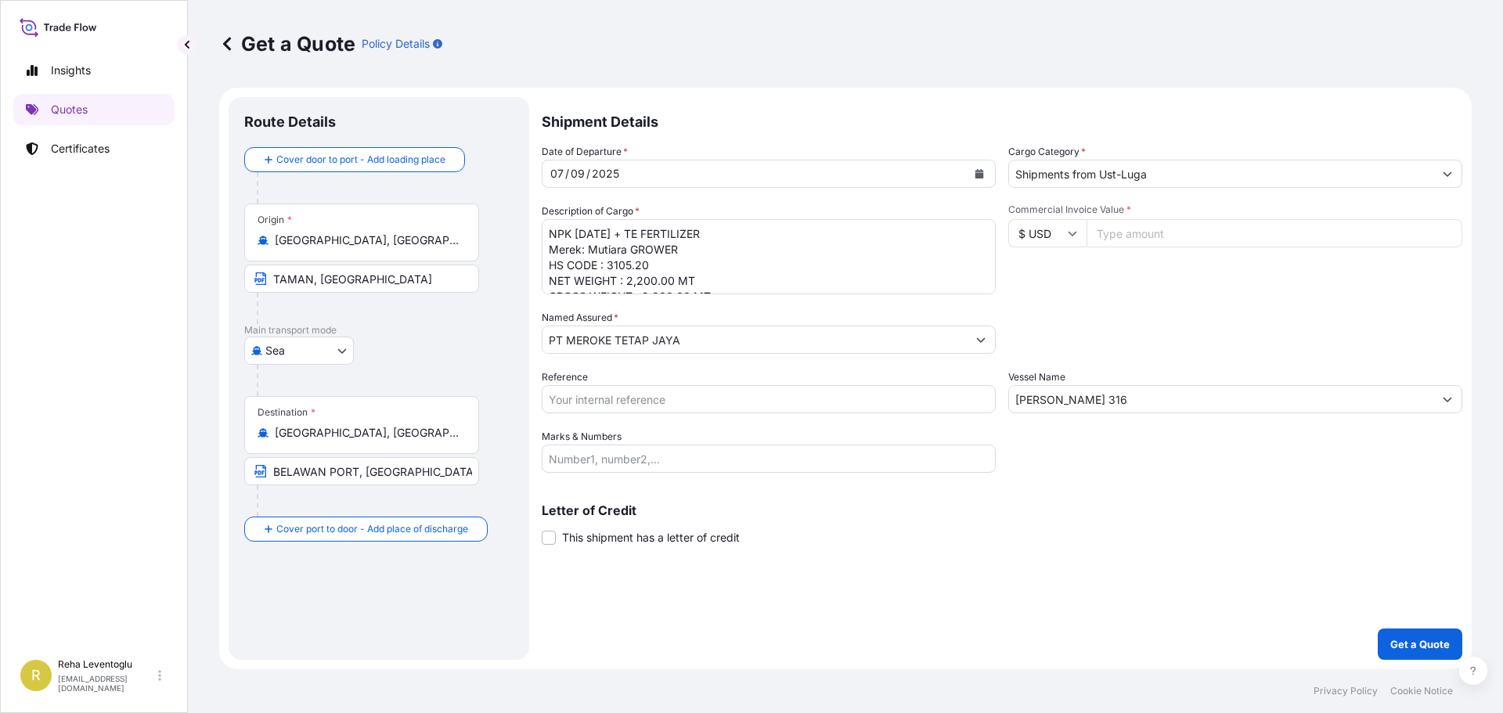
click at [632, 279] on textarea "NPK [DATE] + TE FERTILIZER Merek: Mutiara GROWER HS CODE : 3105.20 NET WEIGHT :…" at bounding box center [769, 256] width 454 height 75
click at [599, 289] on textarea "NPK [DATE] + TE FERTILIZER Merek: Mutiara GROWER HS CODE : 3105.20 NET WEIGHT :…" at bounding box center [769, 256] width 454 height 75
click at [705, 286] on textarea "NPK [DATE] + TE FERTILIZER Merek: Mutiara GROWER HS CODE : 3105.20 NET WEIGHT :…" at bounding box center [769, 256] width 454 height 75
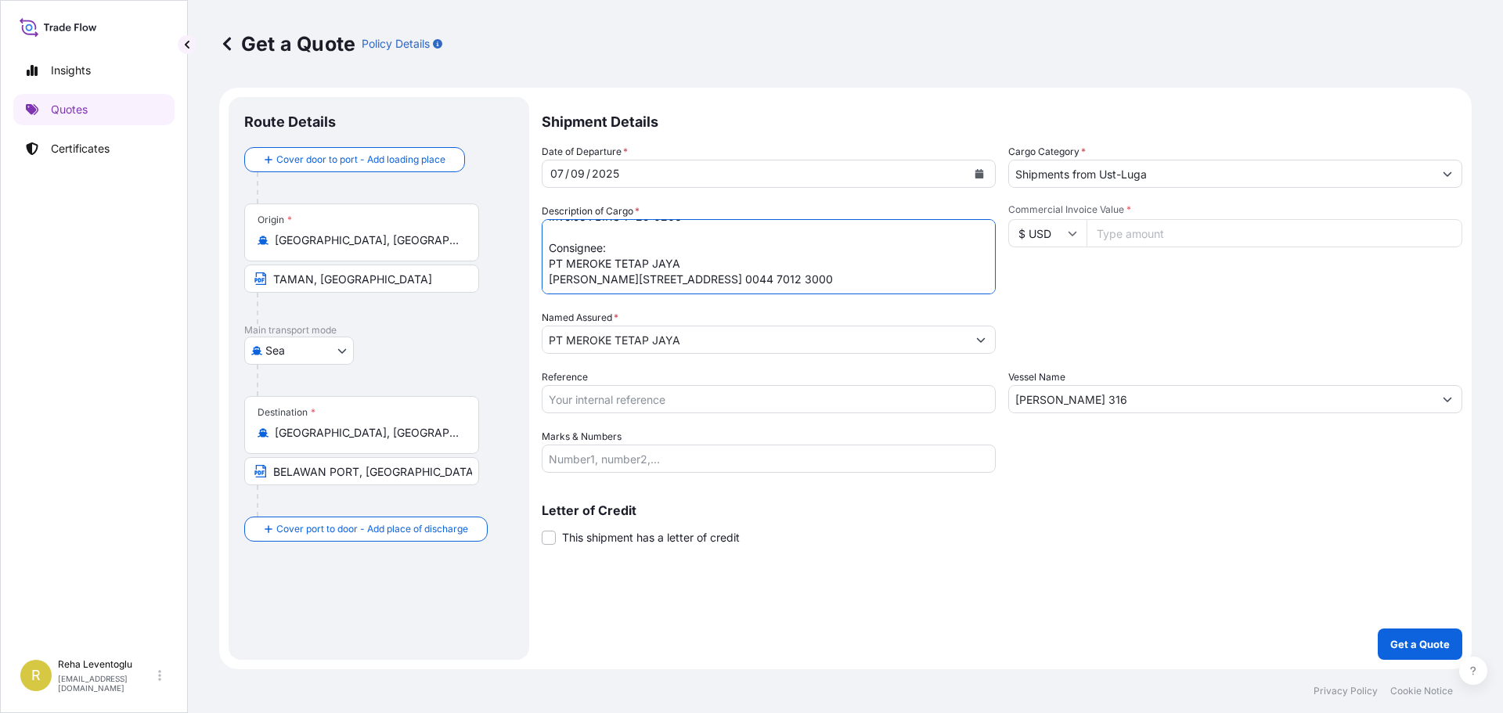
scroll to position [205, 0]
drag, startPoint x: 549, startPoint y: 284, endPoint x: 775, endPoint y: 311, distance: 227.0
click at [775, 311] on div "Date of Departure * [DATE] Cargo Category * Shipments from Ust-Luga Description…" at bounding box center [1002, 308] width 920 height 329
paste textarea ". HAMPARAN ALAM BARUNA [GEOGRAPHIC_DATA] JL. CEMARA, KOMPLEK [GEOGRAPHIC_DATA] …"
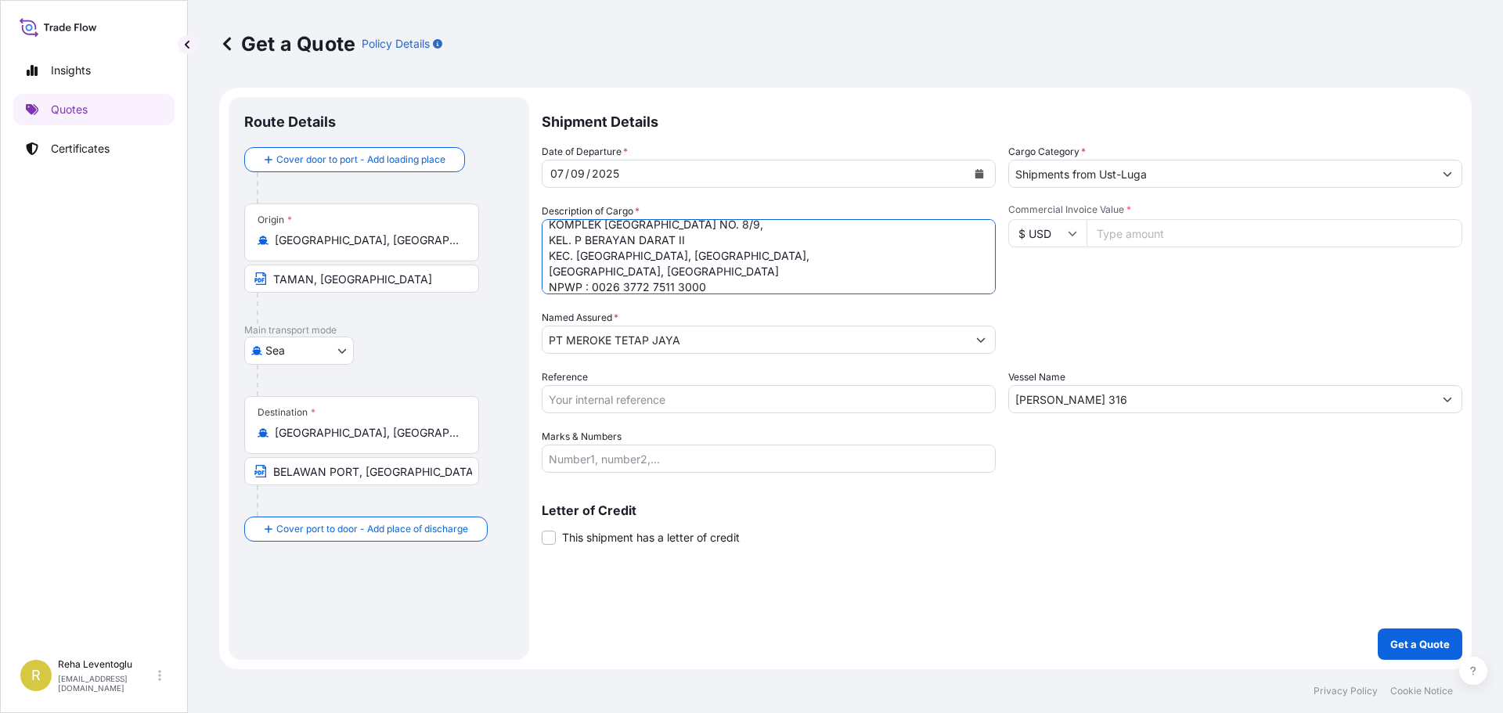
type textarea "NPK [DATE] + TE FERTILIZER Merek: Mutiara GROWER HS CODE : 3105.20 NET WEIGHT :…"
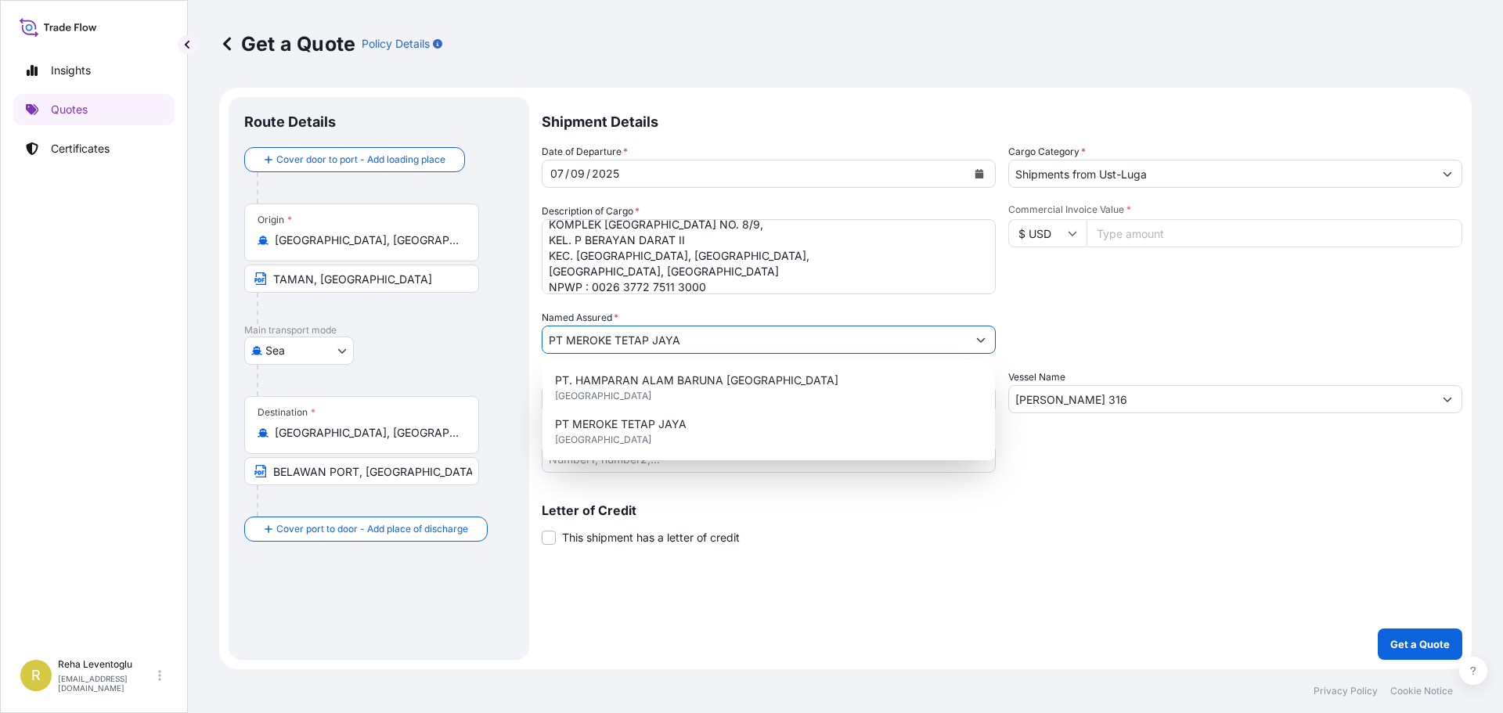
click at [729, 343] on input "PT MEROKE TETAP JAYA" at bounding box center [754, 340] width 424 height 28
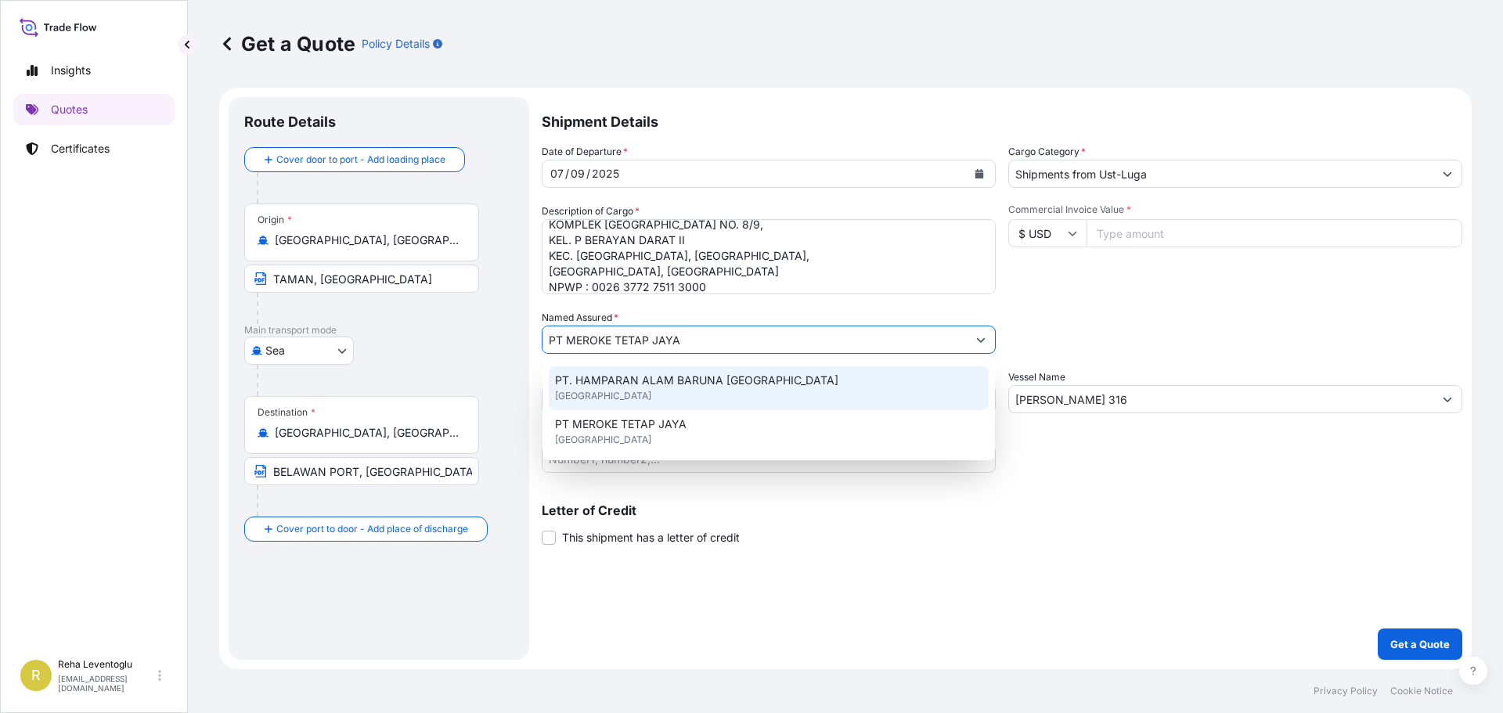
click at [634, 382] on span "PT. HAMPARAN ALAM BARUNA [GEOGRAPHIC_DATA]" at bounding box center [696, 381] width 283 height 16
type input "PT. HAMPARAN ALAM BARUNA [GEOGRAPHIC_DATA]"
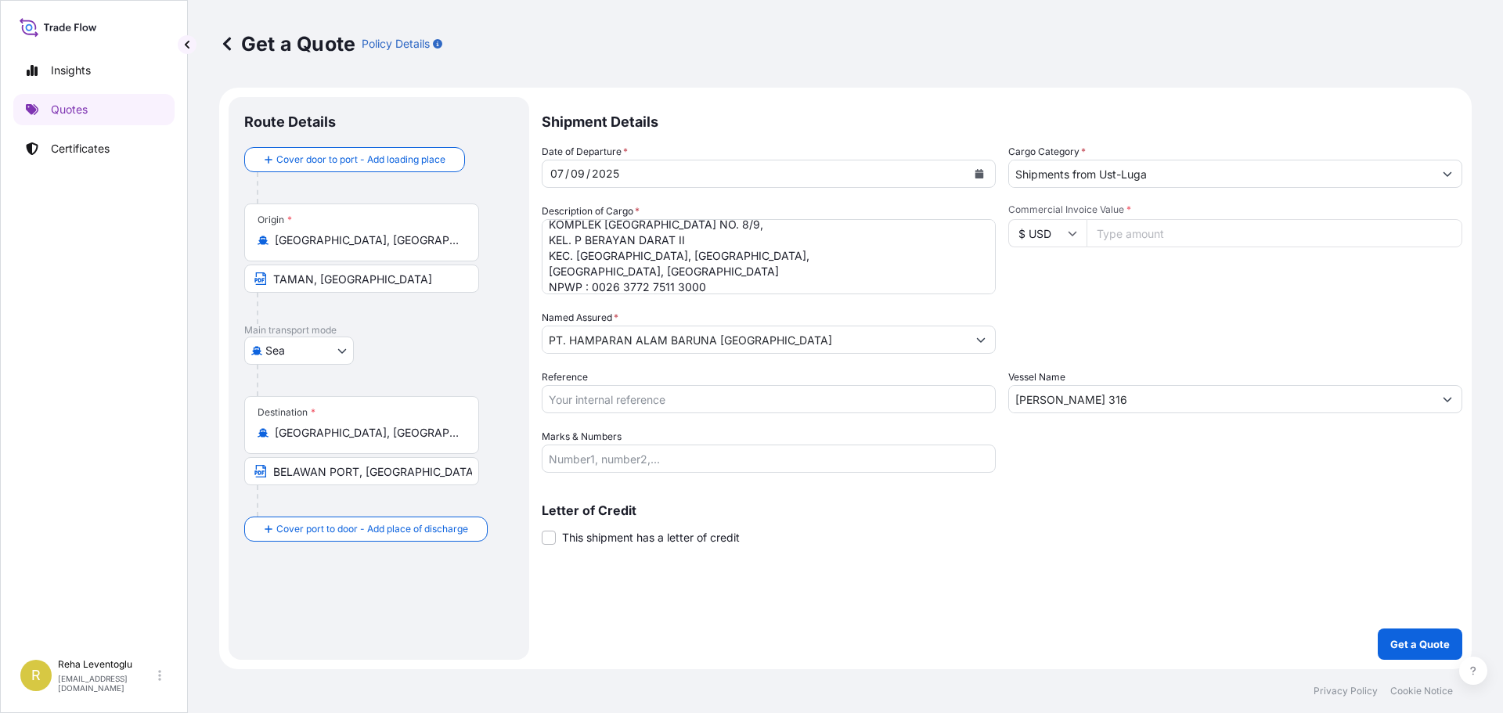
click at [1126, 238] on input "Commercial Invoice Value *" at bounding box center [1274, 233] width 376 height 28
click at [582, 255] on textarea "NPK [DATE] + TE FERTILIZER Merek: Mutiara GROWER HS CODE : 3105.20 NET WEIGHT :…" at bounding box center [769, 256] width 454 height 75
click at [1143, 243] on input "Commercial Invoice Value *" at bounding box center [1274, 233] width 376 height 28
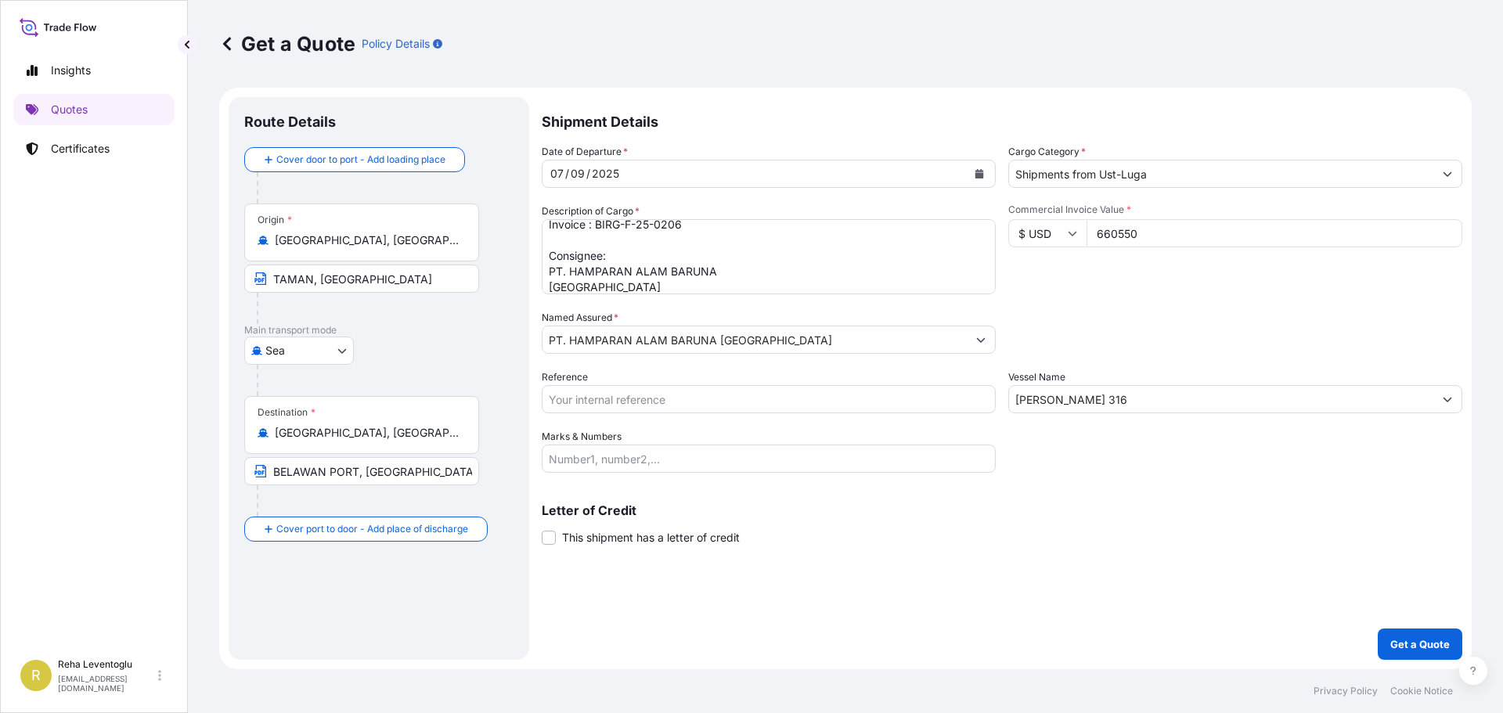
type input "660550"
click at [755, 454] on input "Marks & Numbers" at bounding box center [769, 459] width 454 height 28
click at [1425, 646] on p "Get a Quote" at bounding box center [1419, 644] width 59 height 16
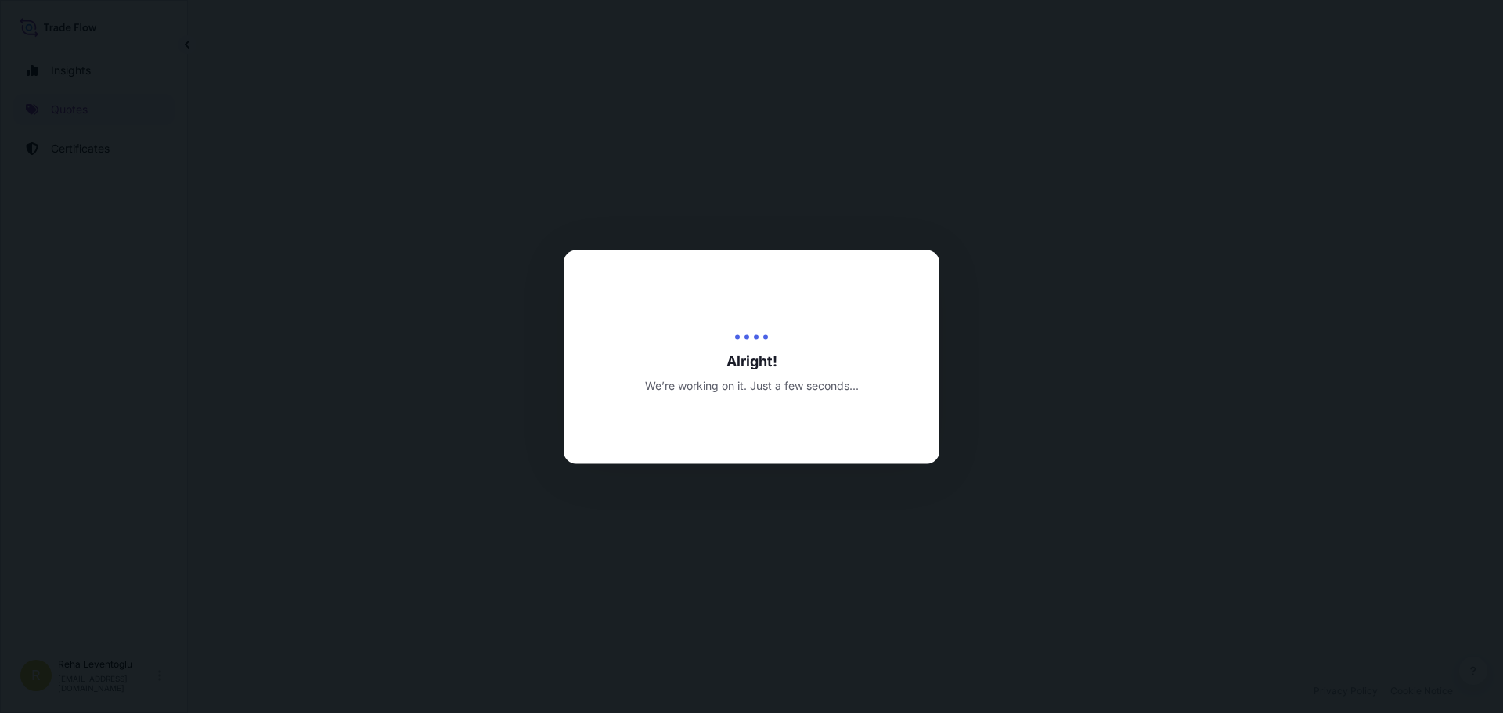
select select "Sea"
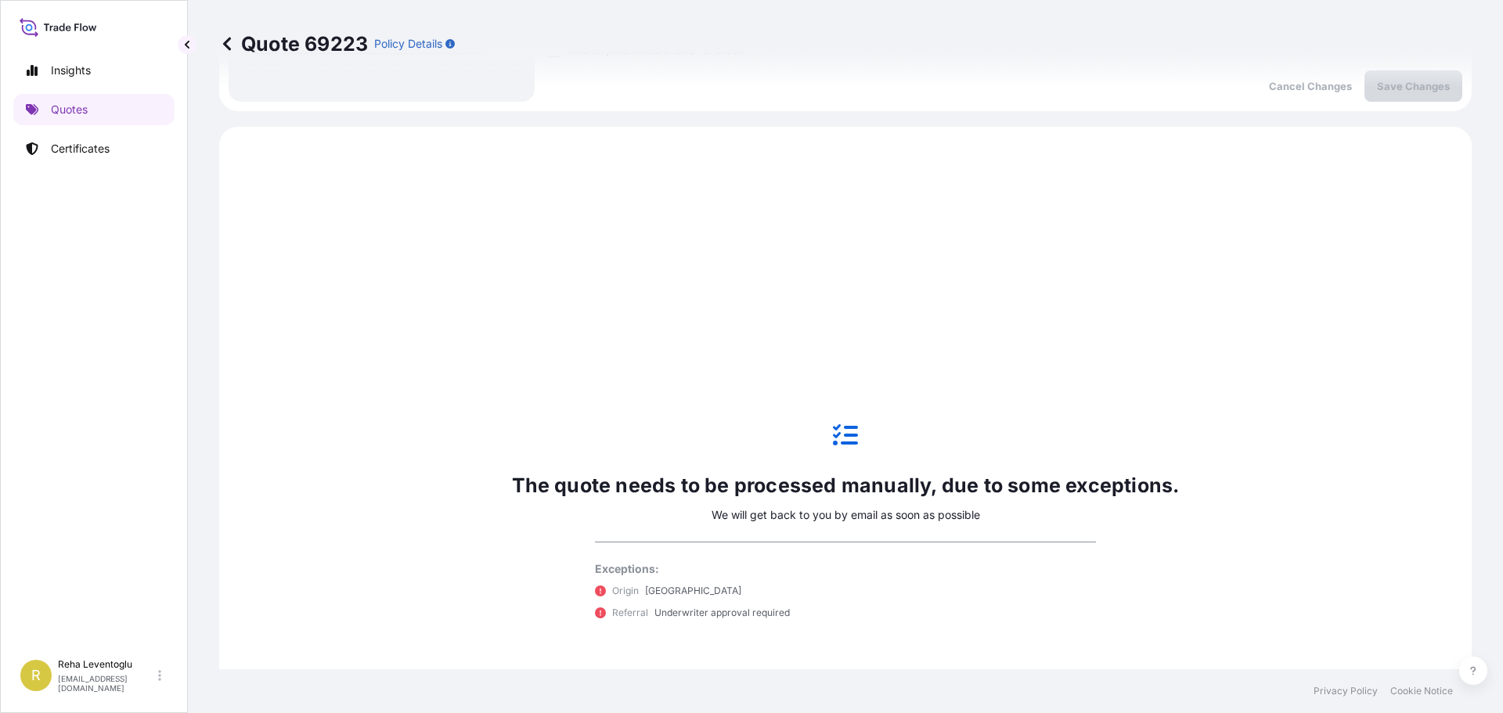
scroll to position [536, 0]
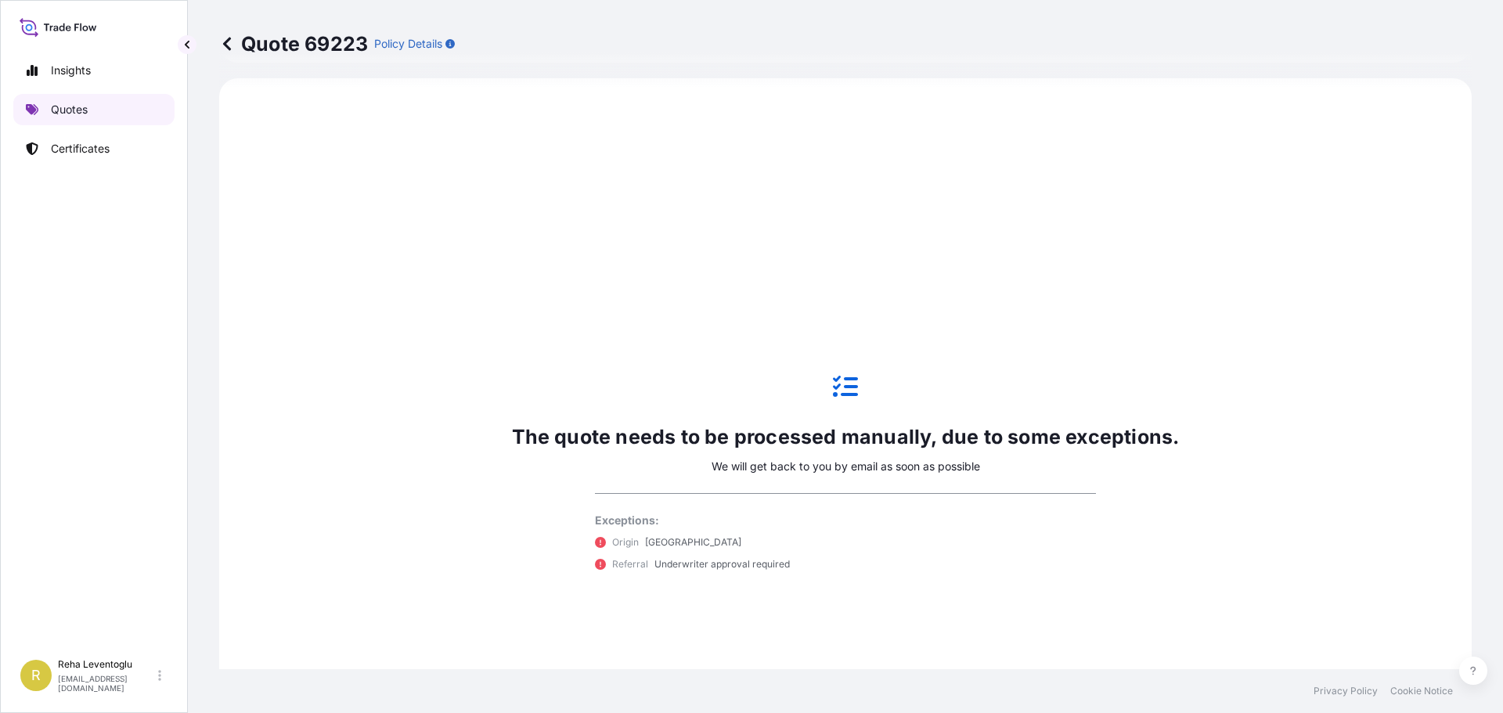
click at [57, 101] on link "Quotes" at bounding box center [93, 109] width 161 height 31
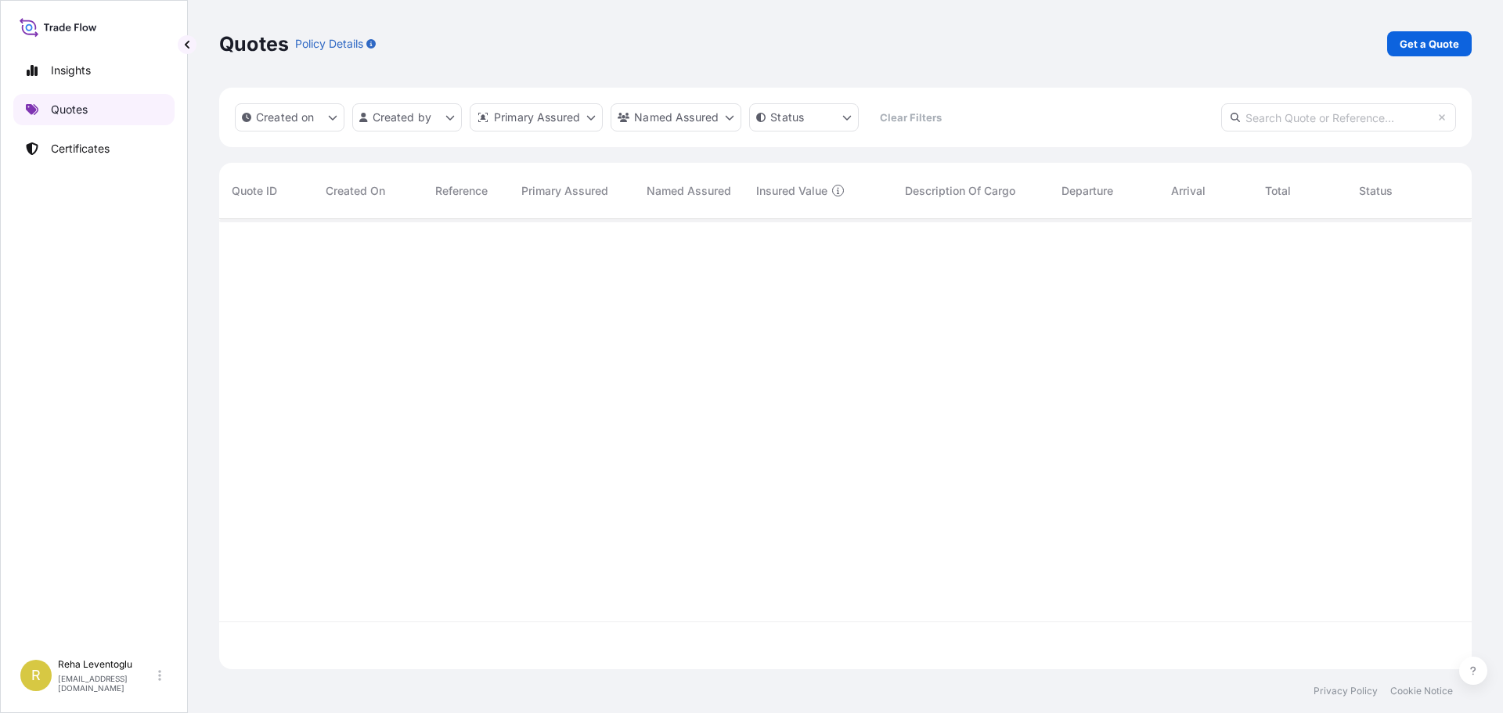
scroll to position [447, 1240]
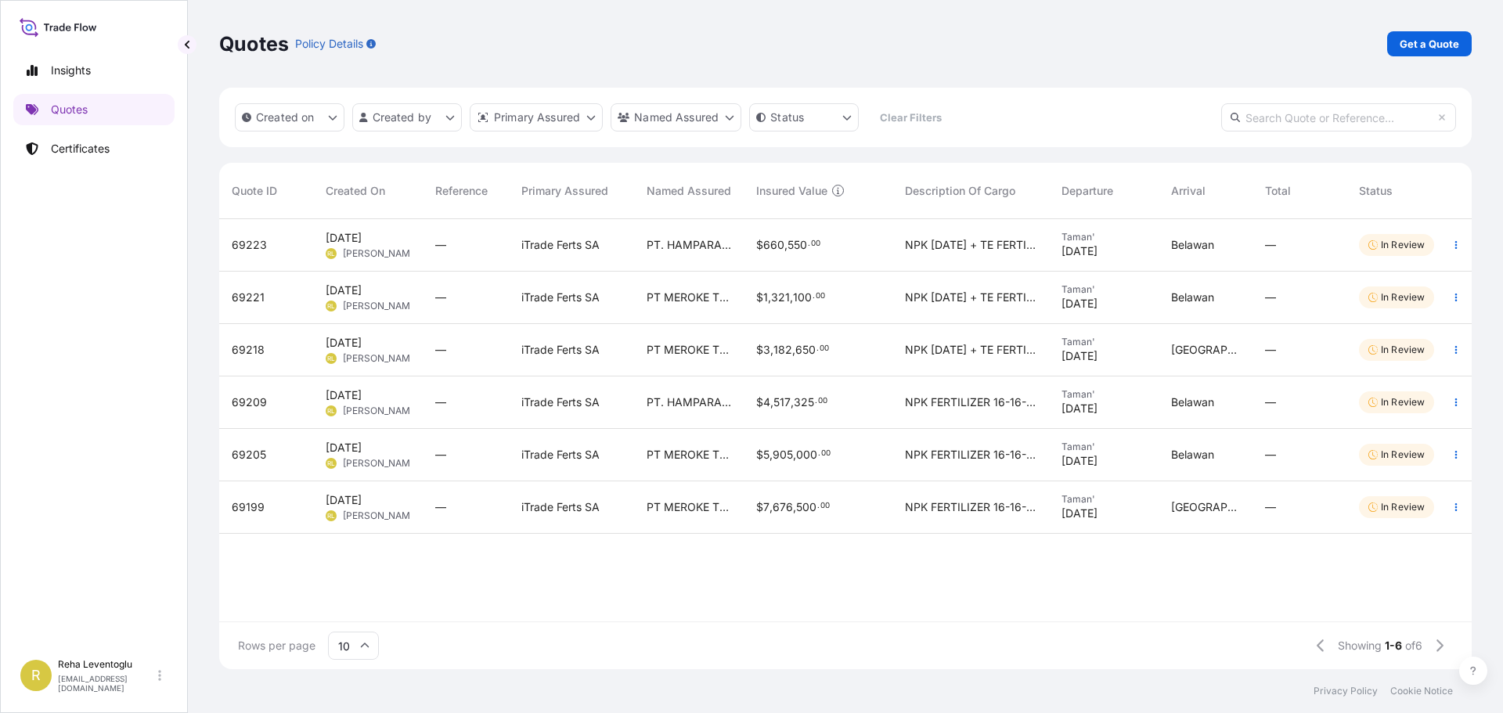
click at [800, 301] on span "100" at bounding box center [802, 297] width 19 height 11
select select "Sea"
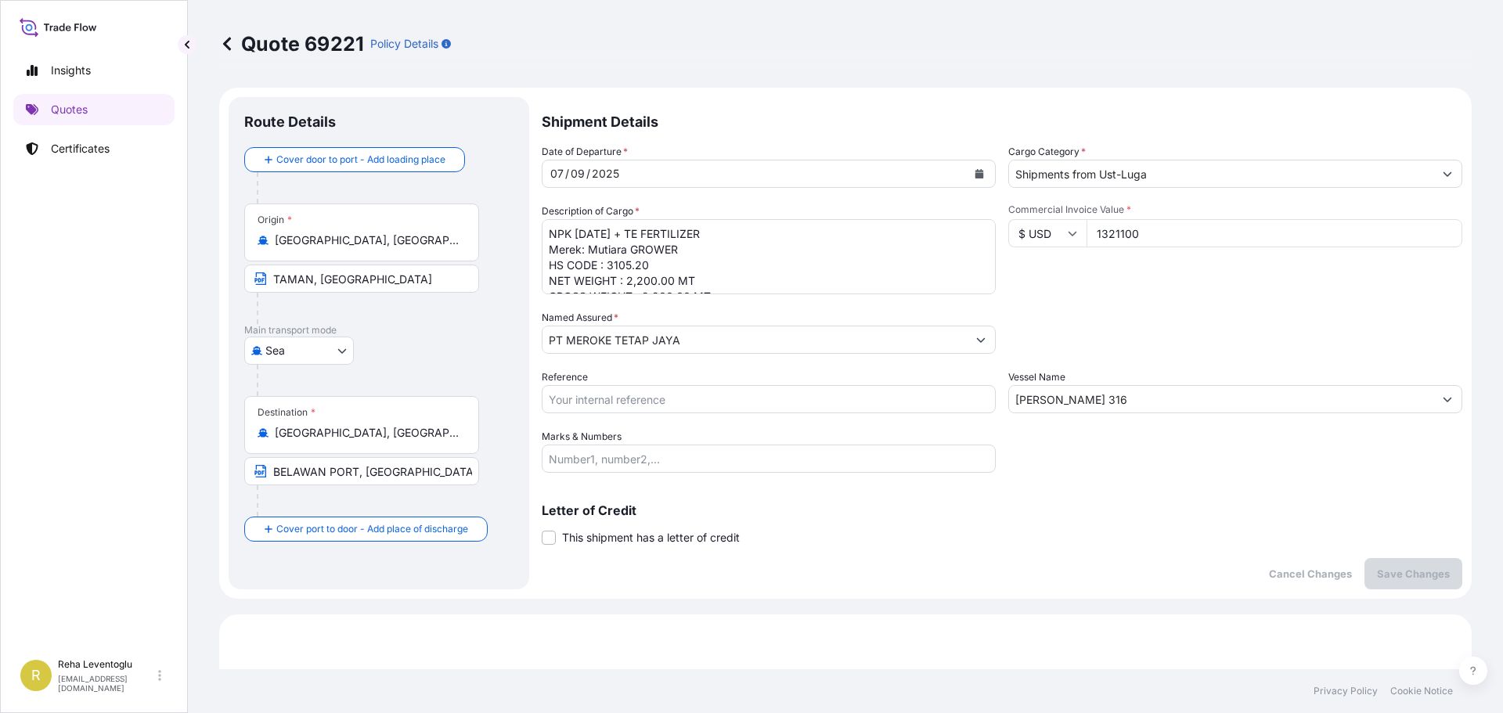
click at [748, 268] on textarea "NPK [DATE] + TE FERTILIZER Merek: Mutiara GROWER HS CODE : 3105.20 NET WEIGHT :…" at bounding box center [769, 256] width 454 height 75
click at [707, 286] on textarea "NPK [DATE] + TE FERTILIZER Merek: Mutiara GROWER HS CODE : 3105.20 NET WEIGHT :…" at bounding box center [769, 256] width 454 height 75
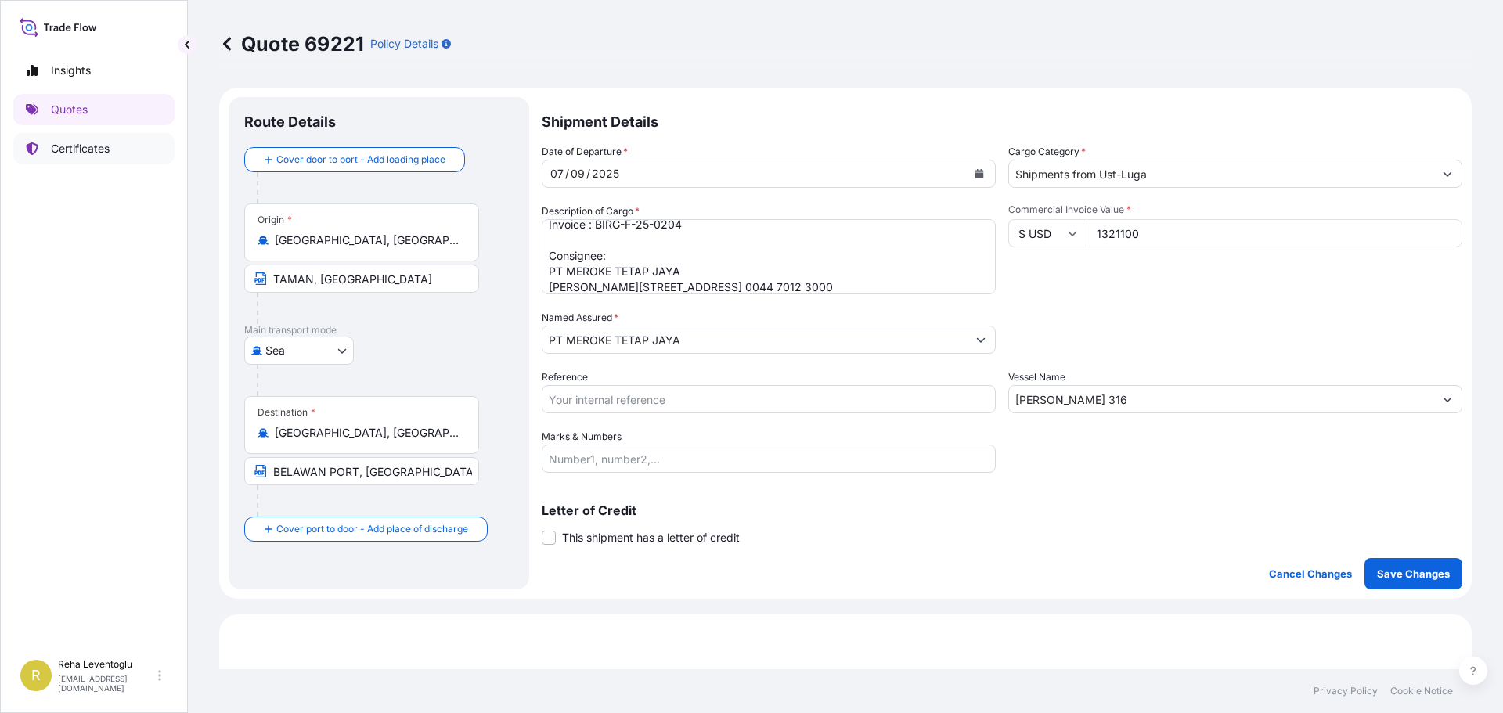
click at [106, 141] on p "Certificates" at bounding box center [80, 149] width 59 height 16
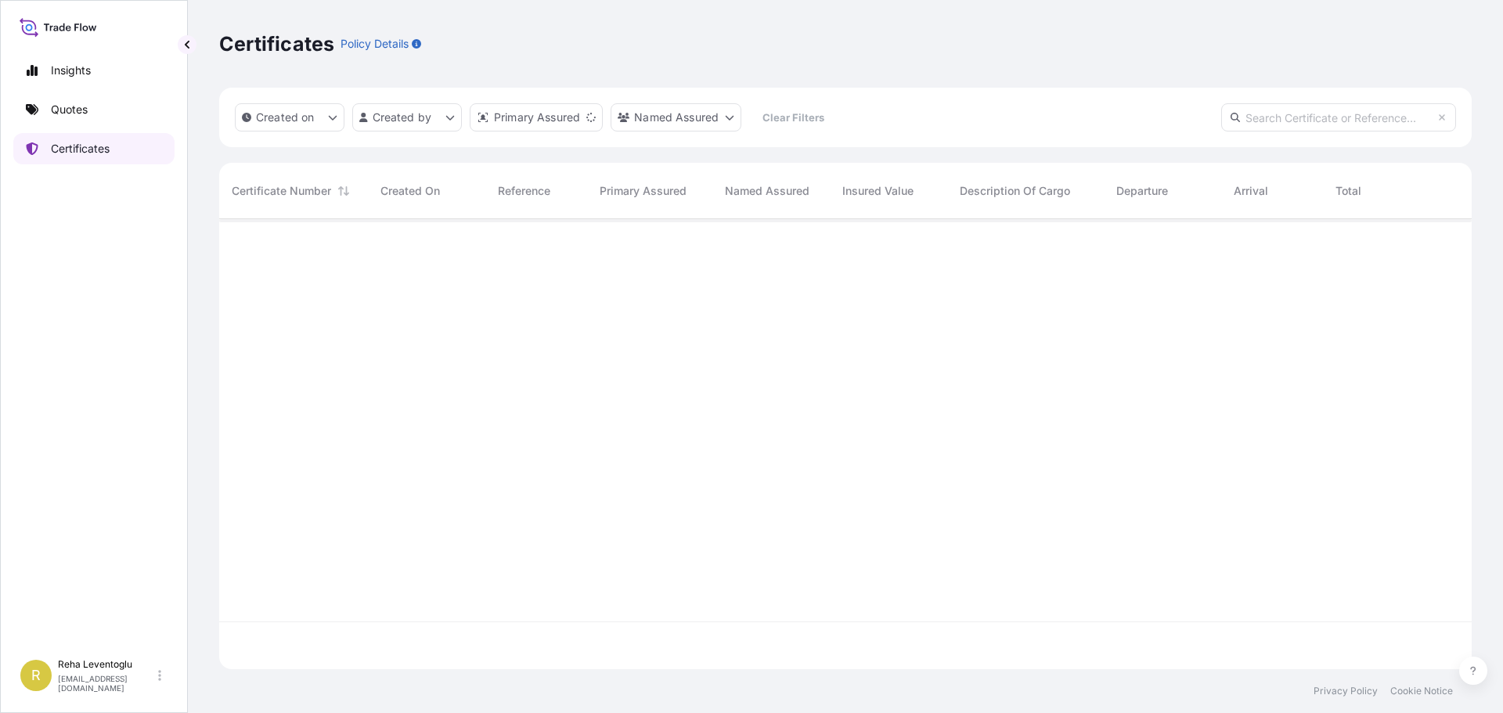
scroll to position [447, 1240]
